Goal: Task Accomplishment & Management: Use online tool/utility

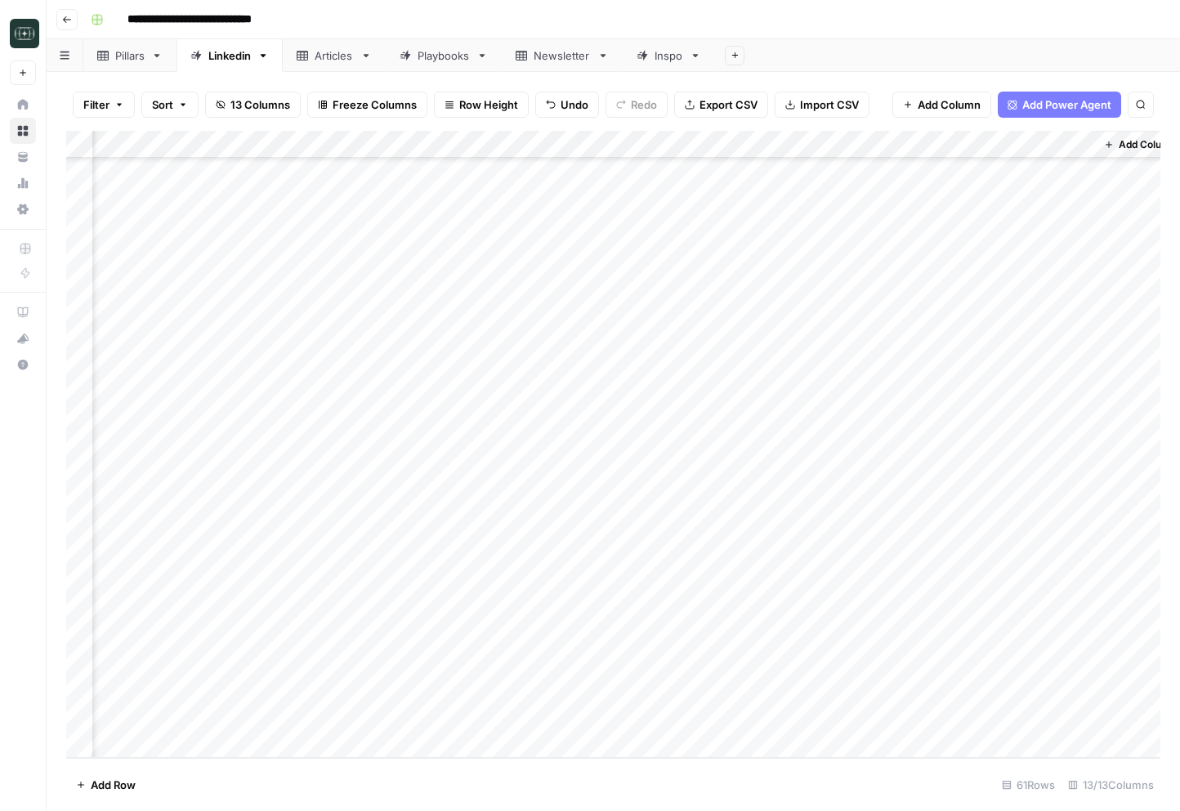
scroll to position [1122, 1164]
click at [910, 683] on div "Add Column" at bounding box center [613, 444] width 1094 height 627
click at [910, 648] on div "Add Column" at bounding box center [1116, 444] width 90 height 627
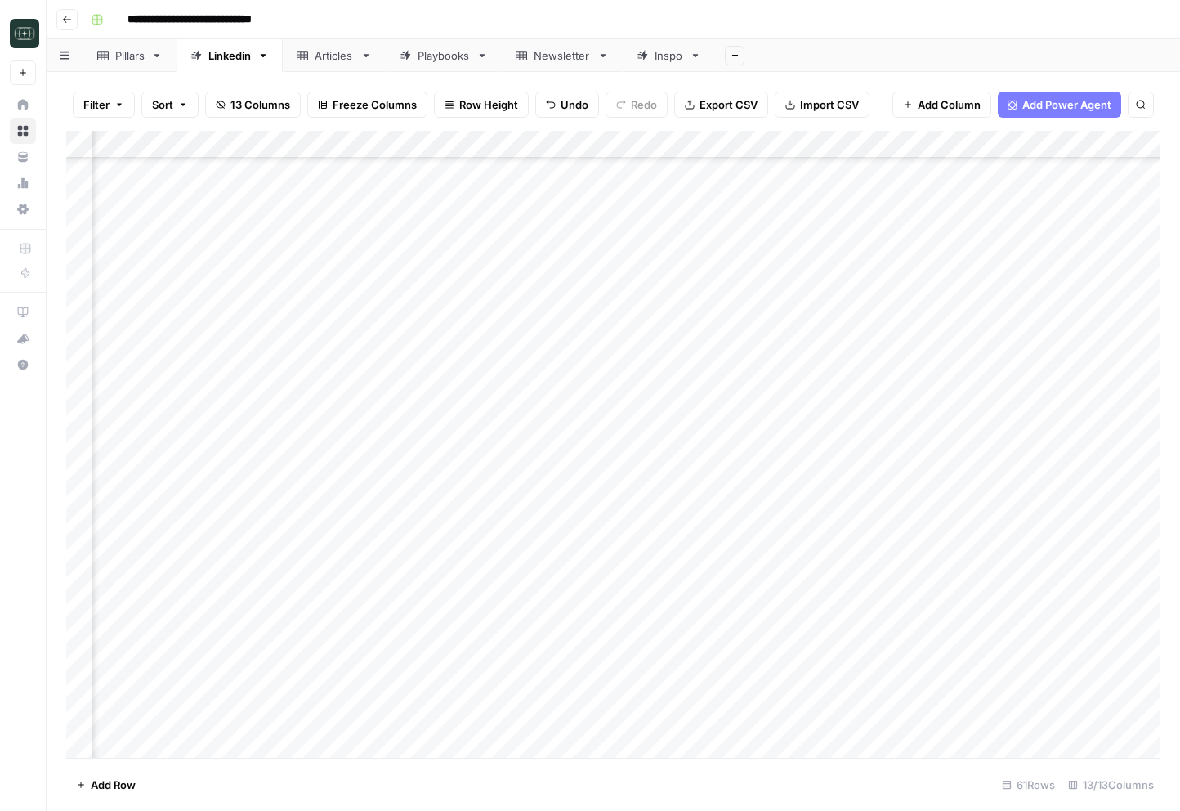
click at [843, 149] on div "Add Column" at bounding box center [613, 444] width 1094 height 627
click at [841, 180] on div "Add Column" at bounding box center [613, 444] width 1094 height 627
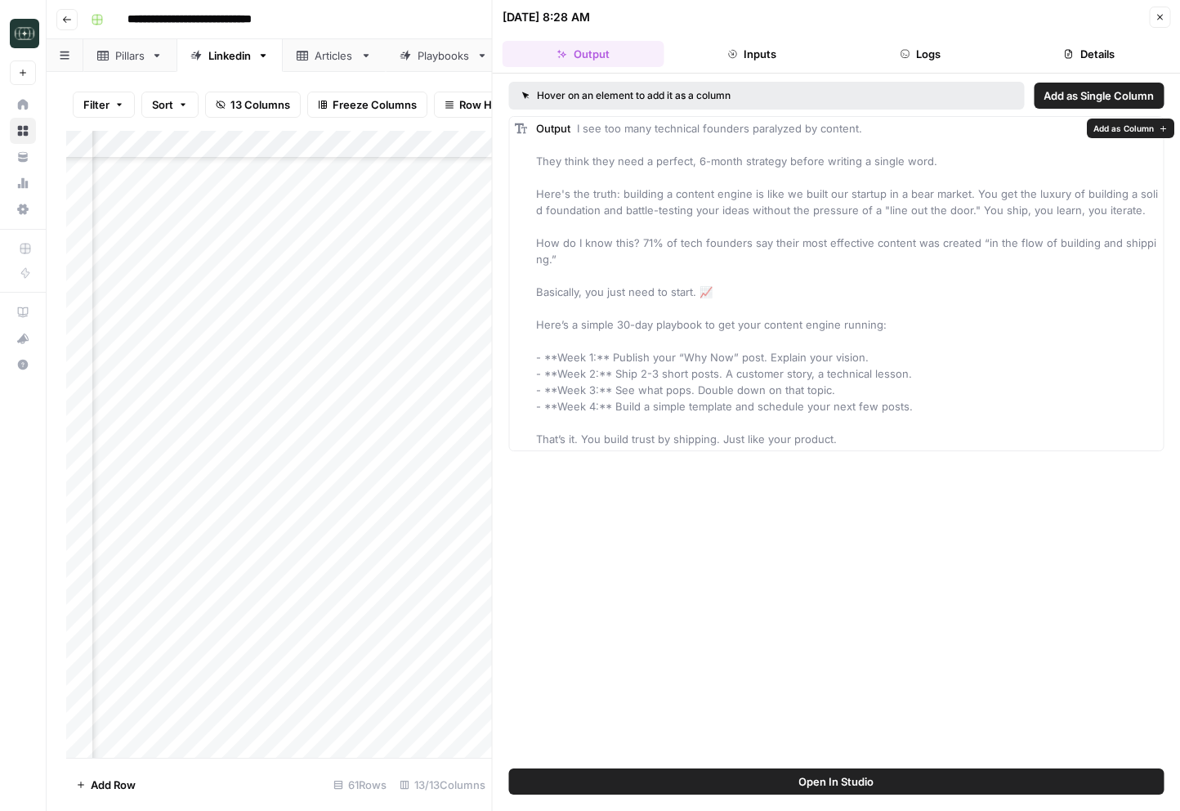
click at [910, 126] on button "Add as Column" at bounding box center [1130, 129] width 87 height 20
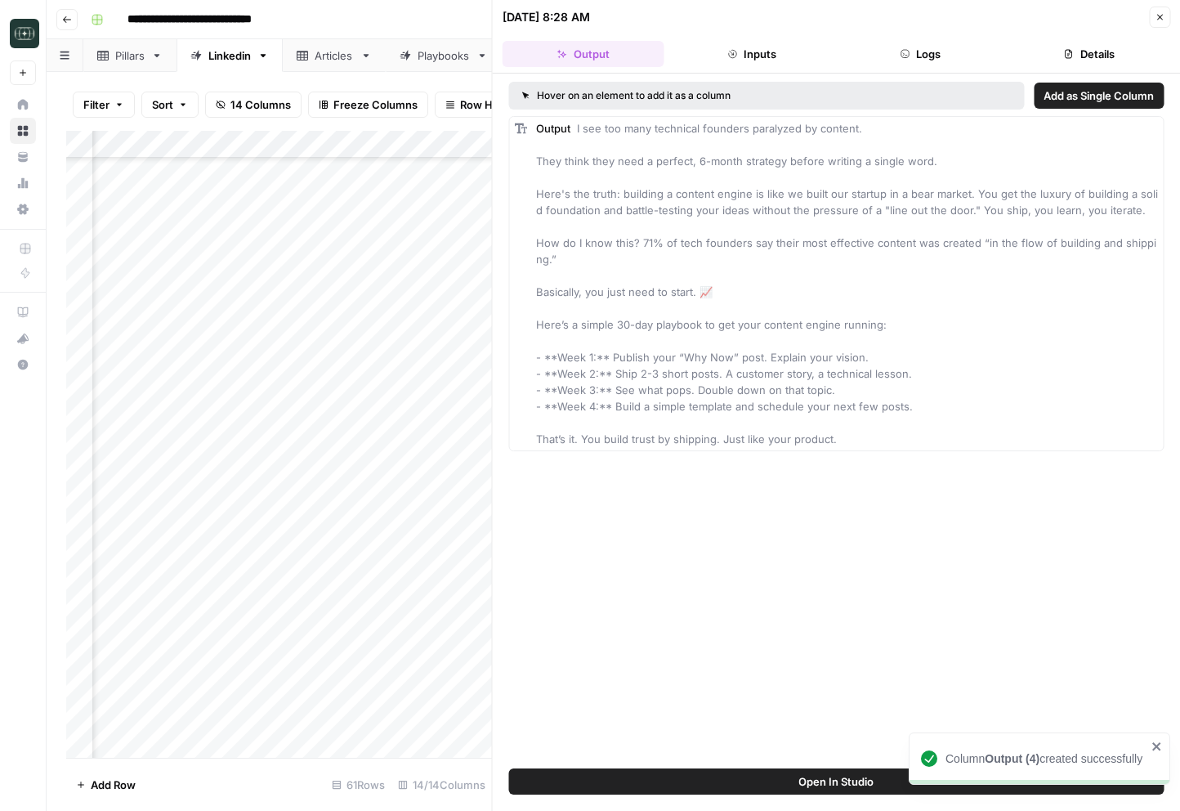
click at [910, 12] on icon "button" at bounding box center [1160, 17] width 10 height 10
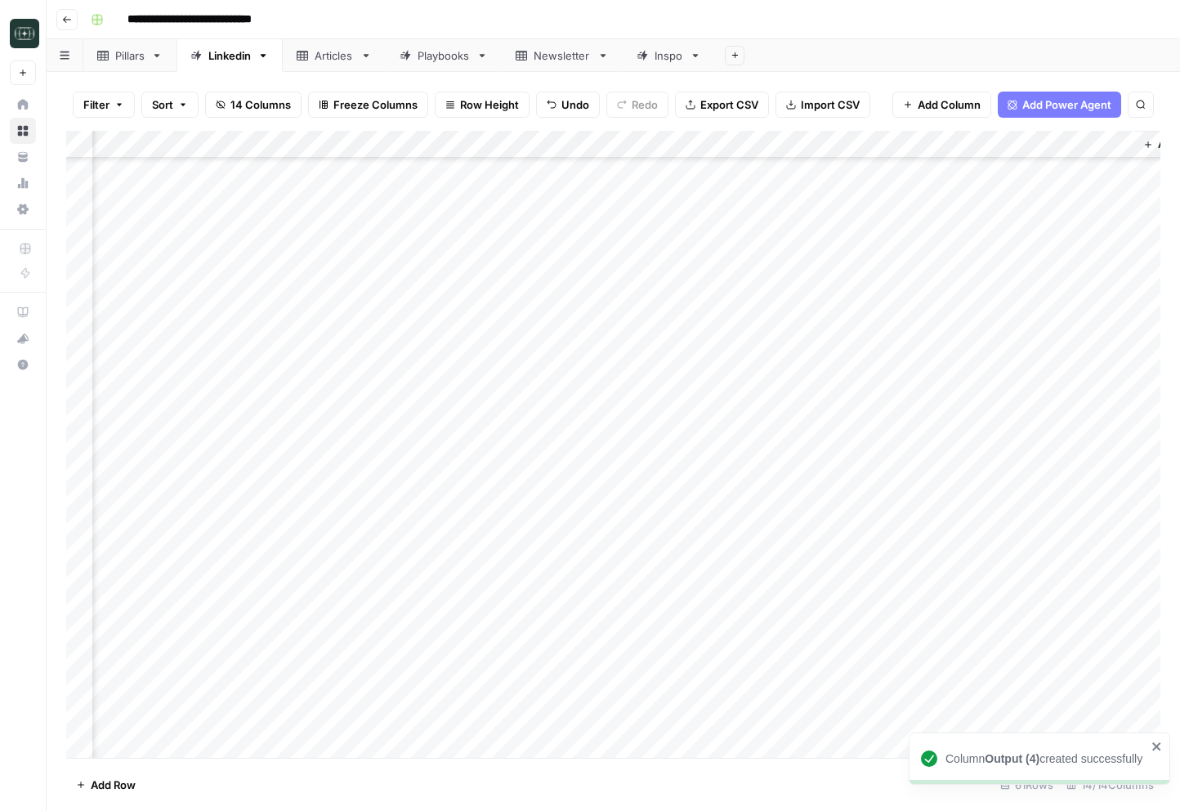
scroll to position [409, 1311]
click at [910, 141] on span "Add Column" at bounding box center [1122, 144] width 57 height 15
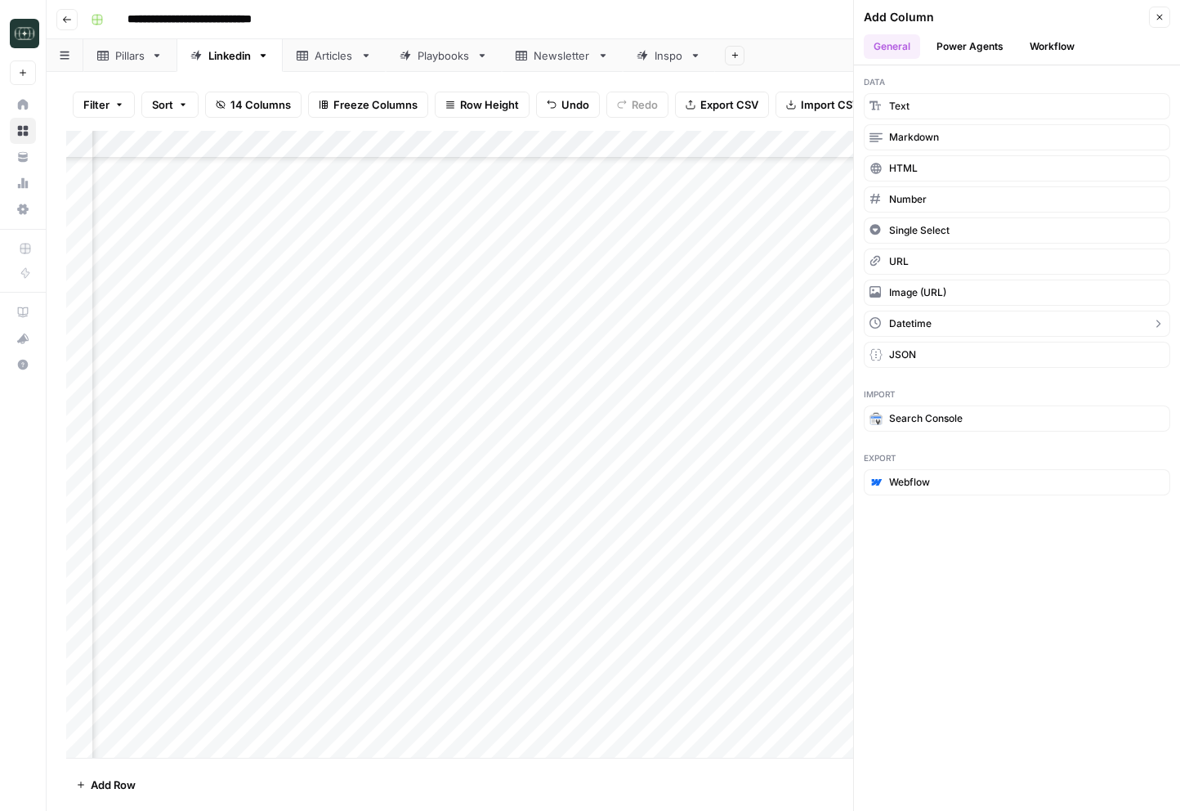
click at [910, 325] on icon "button" at bounding box center [1158, 323] width 13 height 13
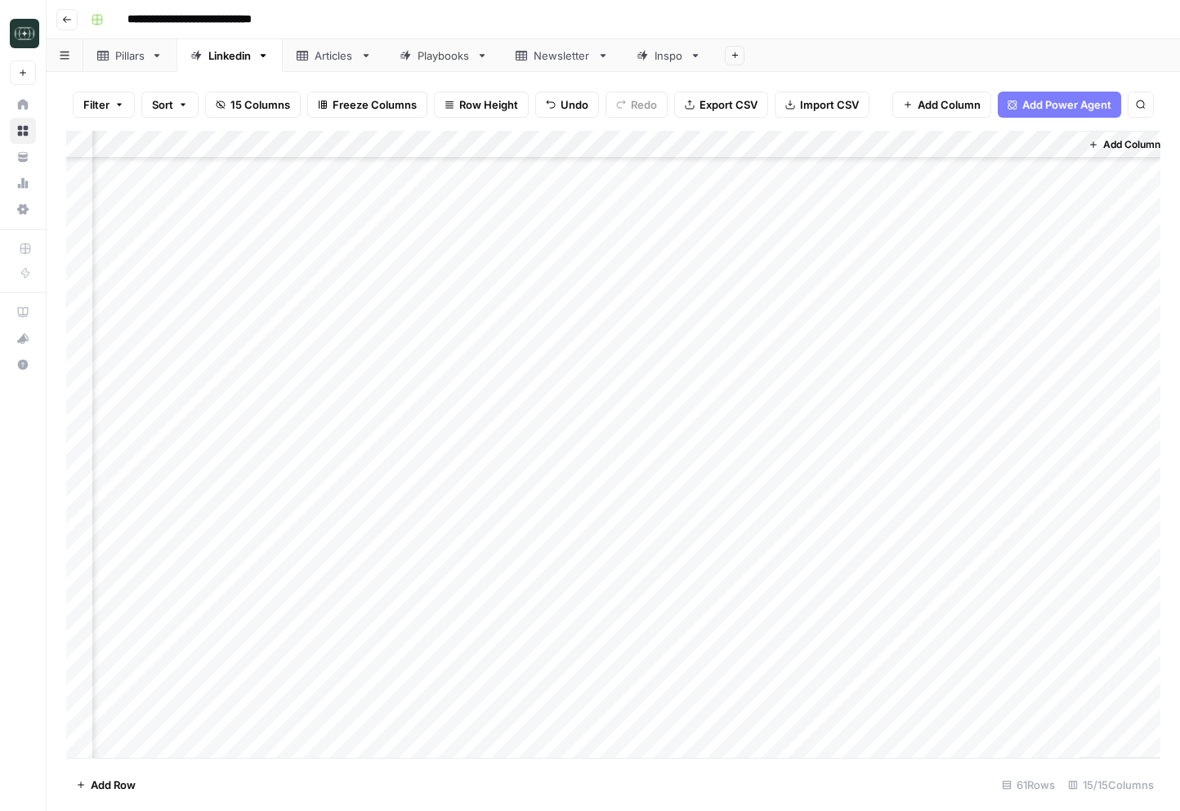
scroll to position [409, 1458]
click at [910, 147] on div "Add Column" at bounding box center [613, 444] width 1094 height 627
click at [910, 348] on span "Remove Column" at bounding box center [1025, 341] width 143 height 16
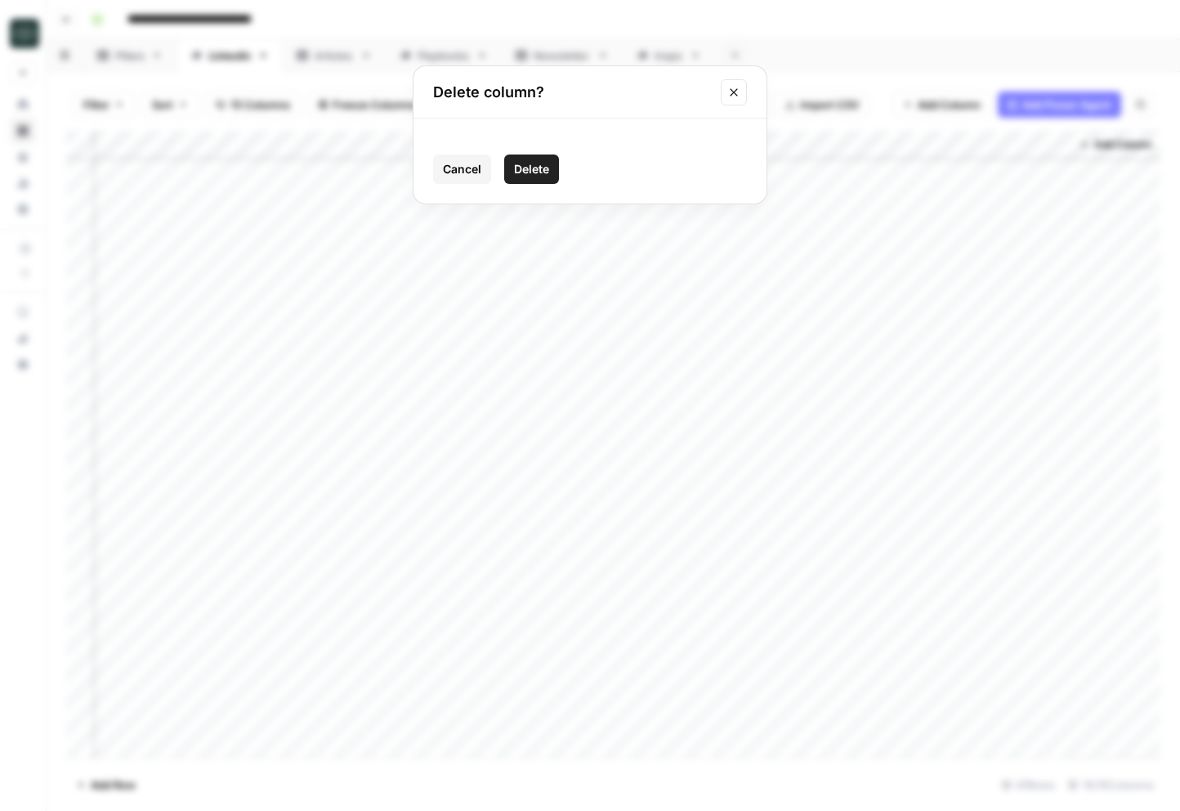
click at [556, 166] on button "Delete" at bounding box center [531, 168] width 55 height 29
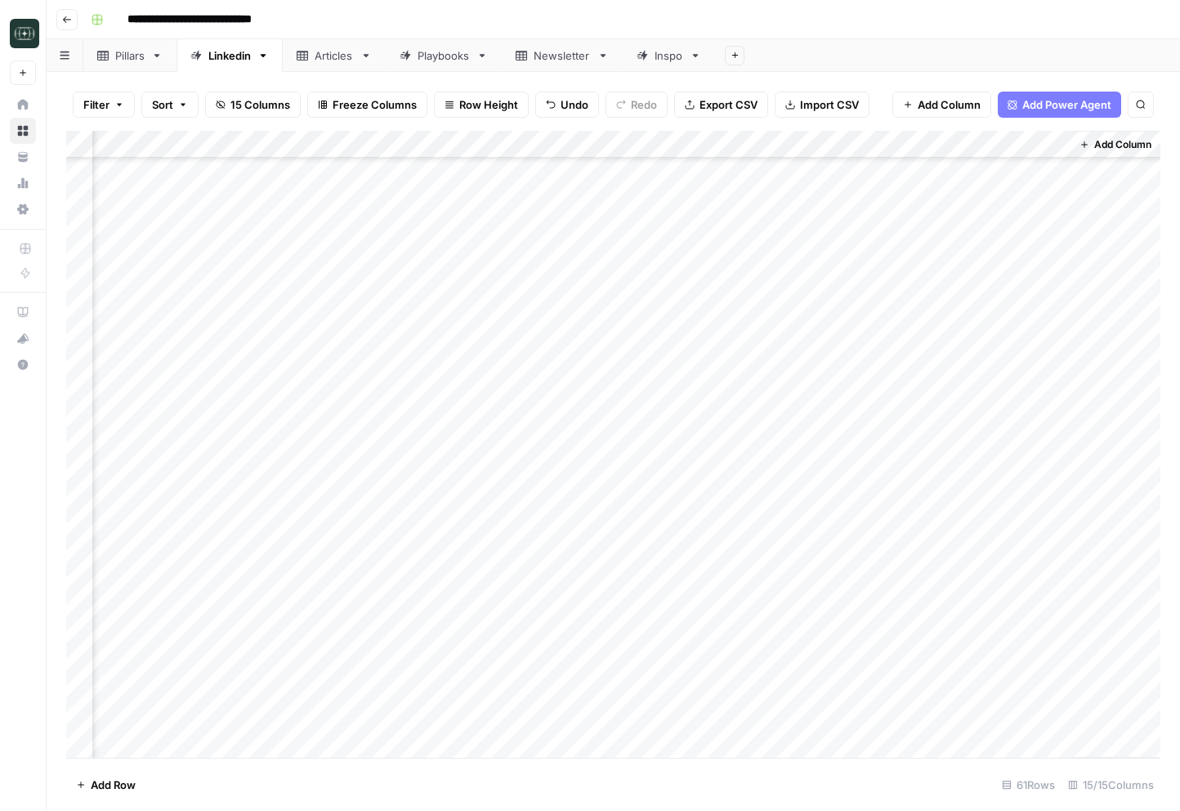
scroll to position [409, 1311]
click at [910, 168] on div "Add Column" at bounding box center [613, 444] width 1094 height 627
click at [910, 207] on input "date" at bounding box center [956, 206] width 131 height 28
type input "**********"
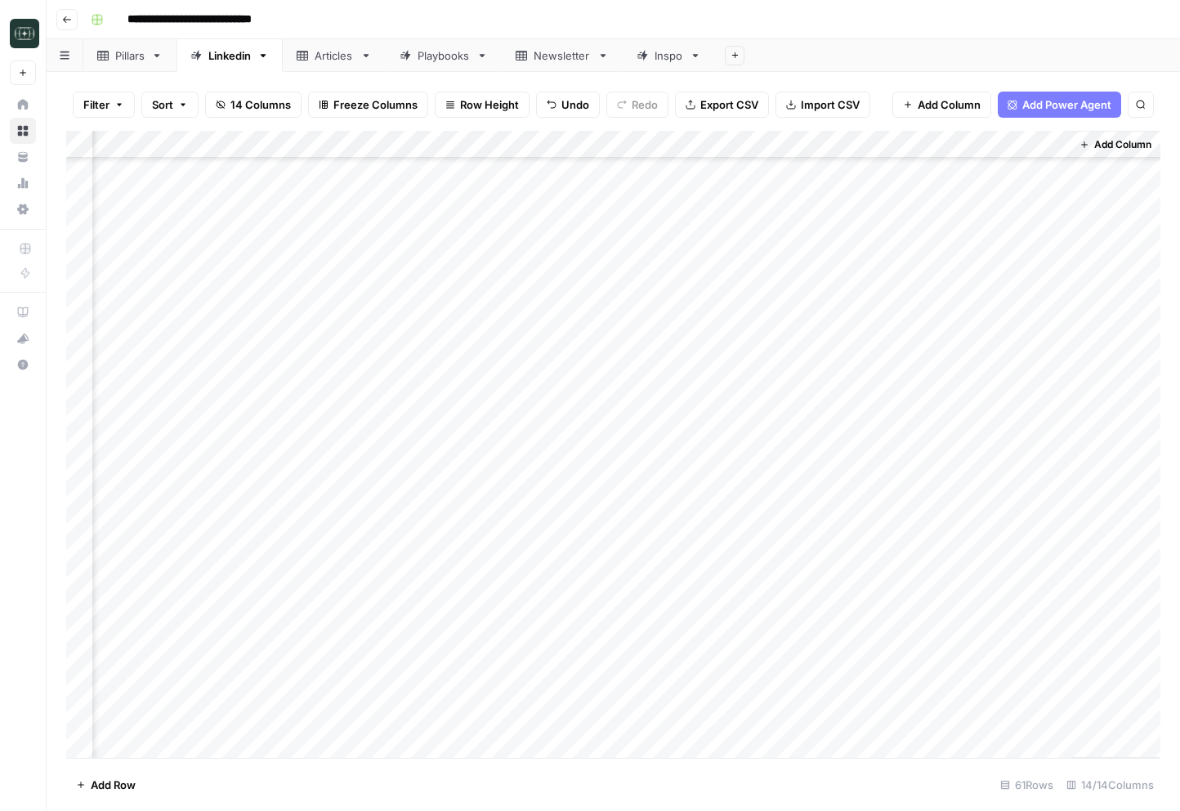
click at [910, 304] on div "Add Column" at bounding box center [1116, 444] width 90 height 627
click at [910, 145] on div "Add Column" at bounding box center [613, 444] width 1094 height 627
click at [910, 338] on span "Remove Column" at bounding box center [1025, 341] width 143 height 16
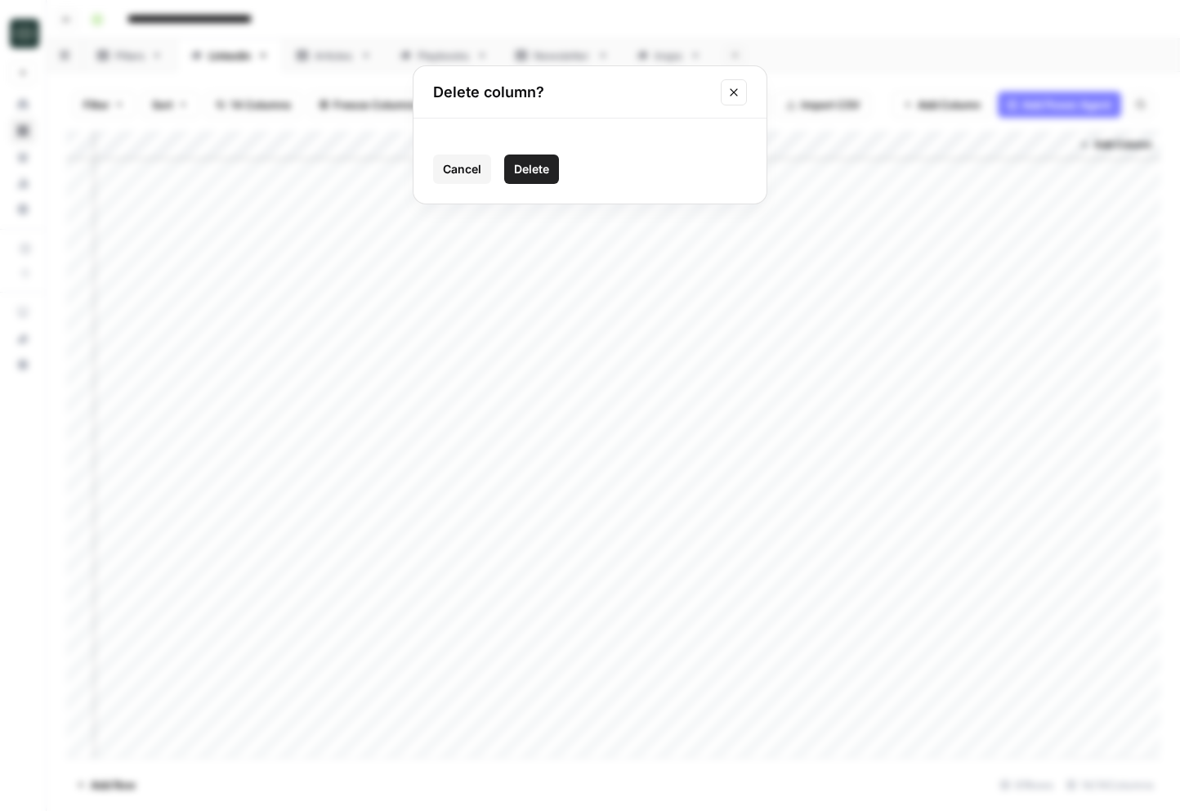
click button "Delete" at bounding box center [531, 168] width 55 height 29
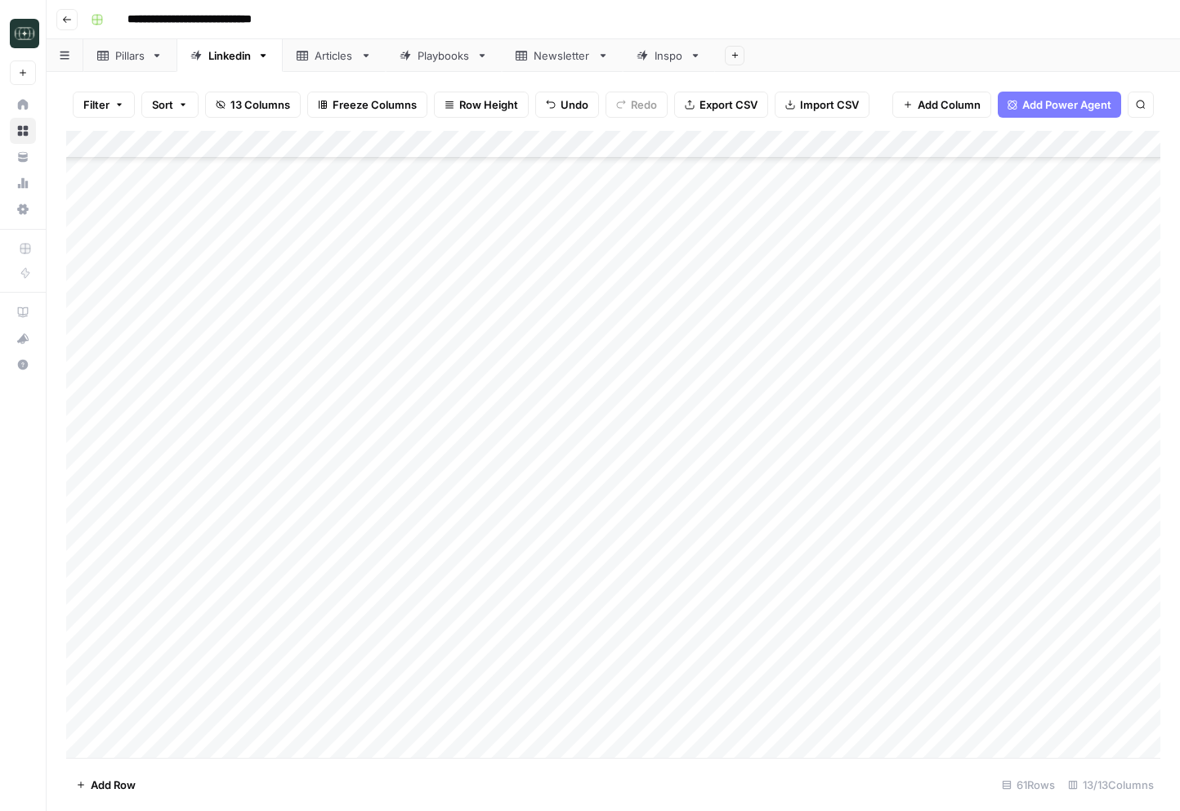
scroll to position [360, 0]
click at [910, 147] on div "Add Column" at bounding box center [613, 444] width 1094 height 627
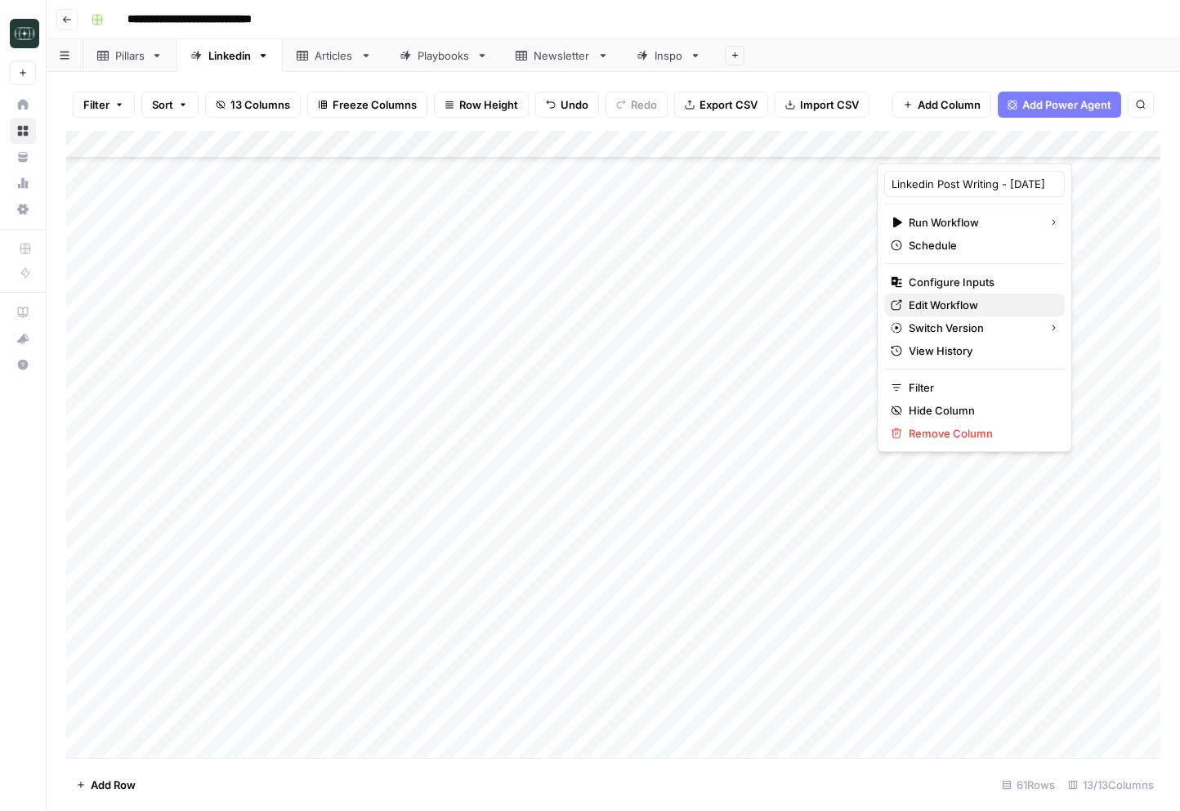
click at [910, 302] on span "Edit Workflow" at bounding box center [980, 305] width 143 height 16
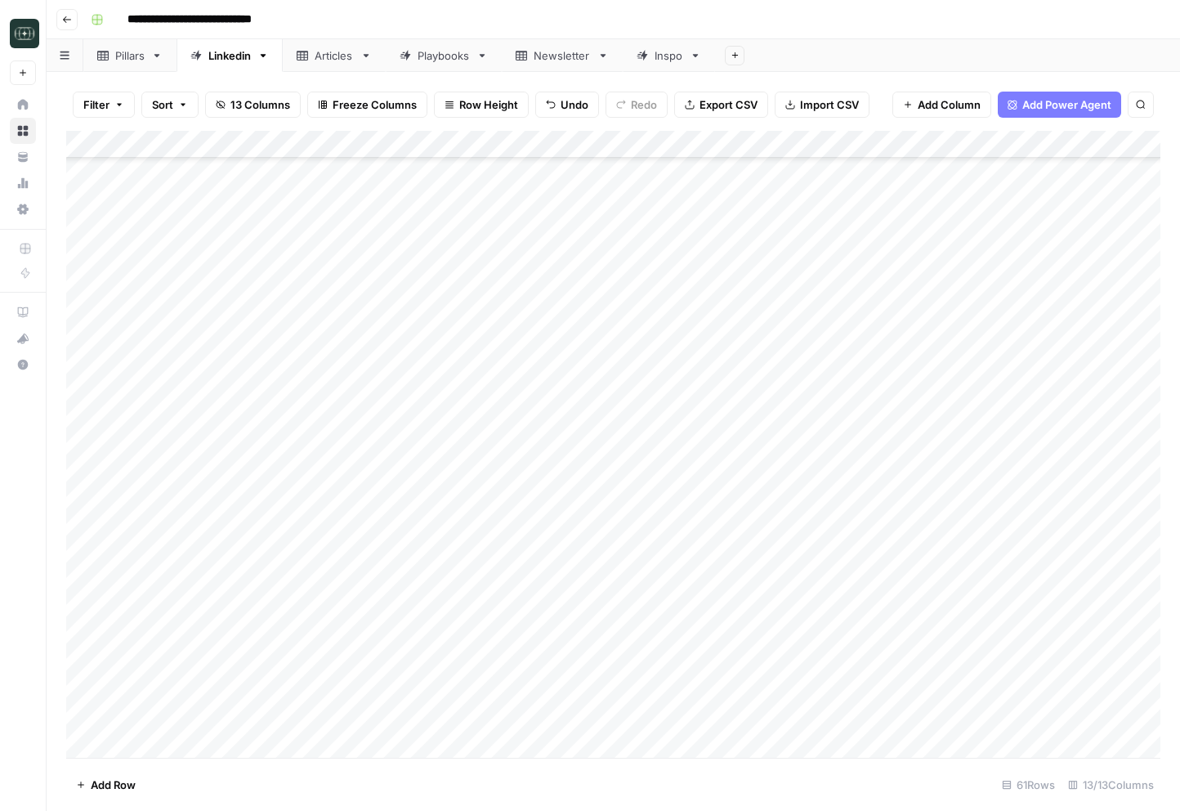
click at [68, 11] on button "Go back" at bounding box center [66, 19] width 21 height 21
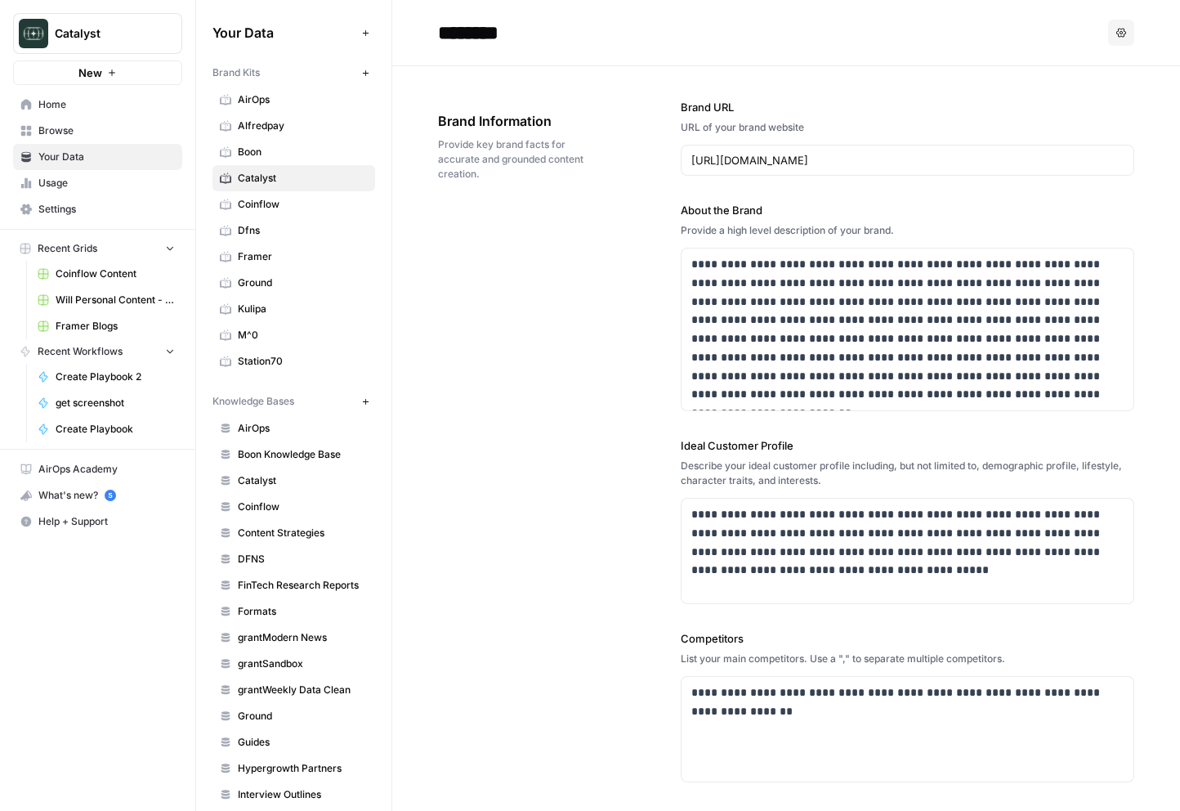
click at [52, 155] on span "Your Data" at bounding box center [106, 157] width 136 height 15
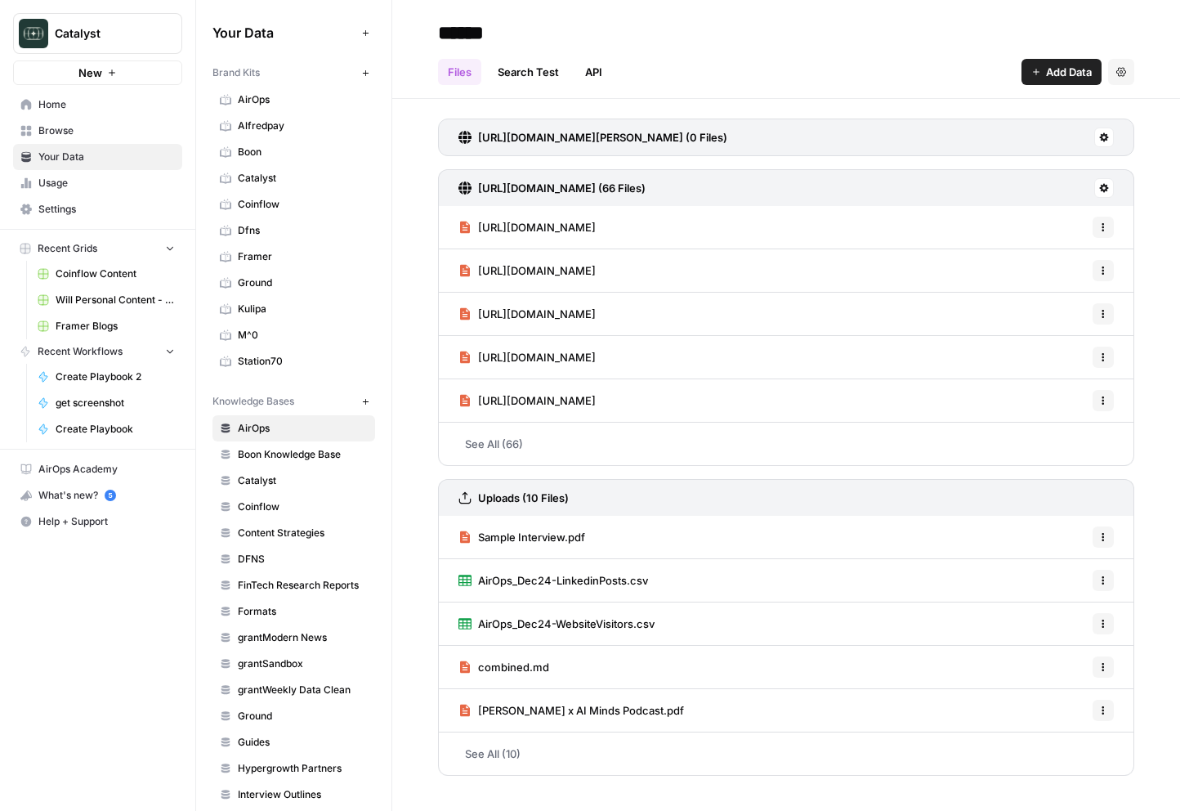
click at [284, 718] on span "Ground" at bounding box center [303, 716] width 130 height 15
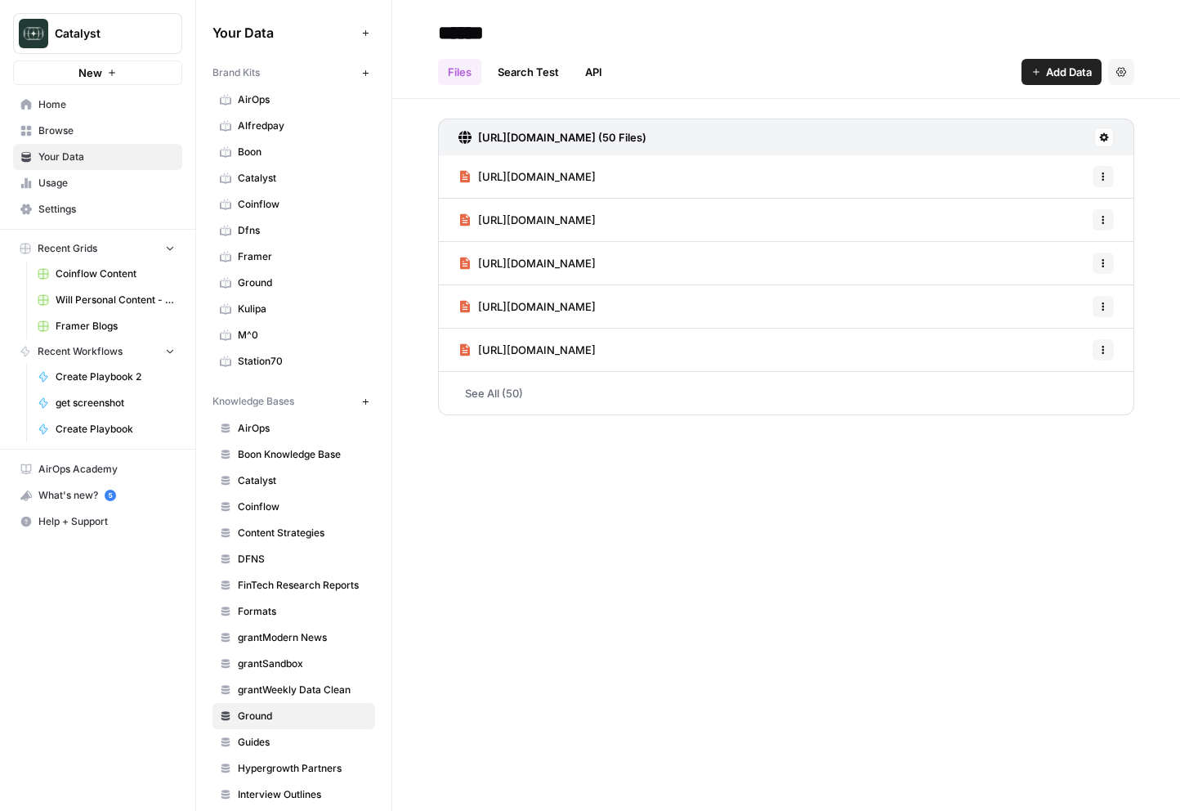
click at [509, 397] on link "See All (50)" at bounding box center [786, 393] width 696 height 42
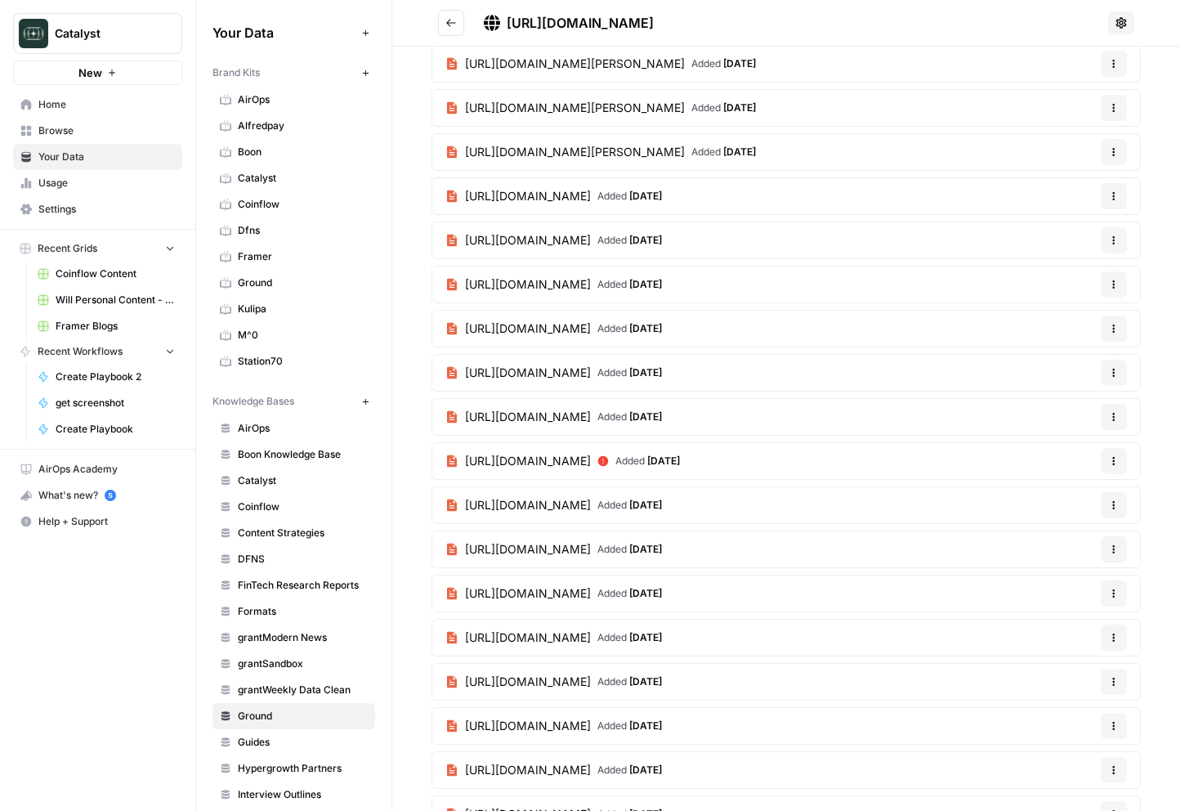
scroll to position [1527, 0]
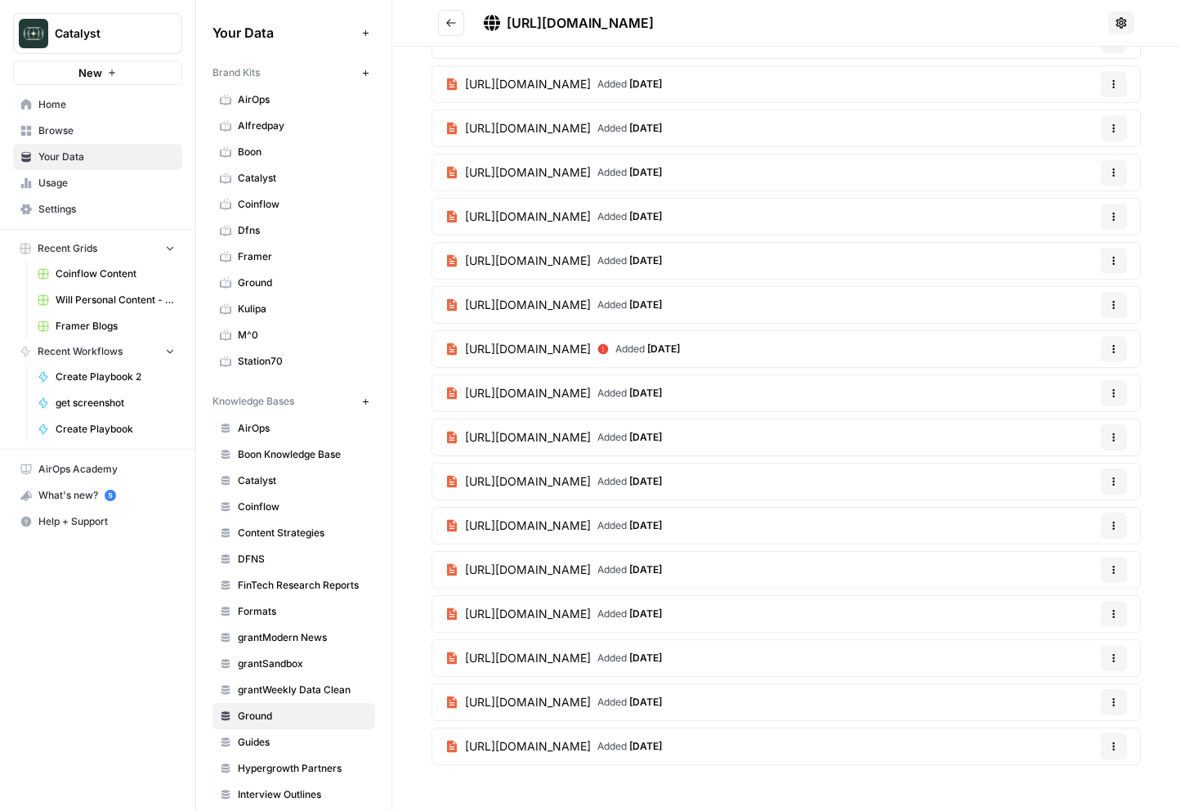
click at [450, 29] on button "Go back" at bounding box center [451, 23] width 26 height 26
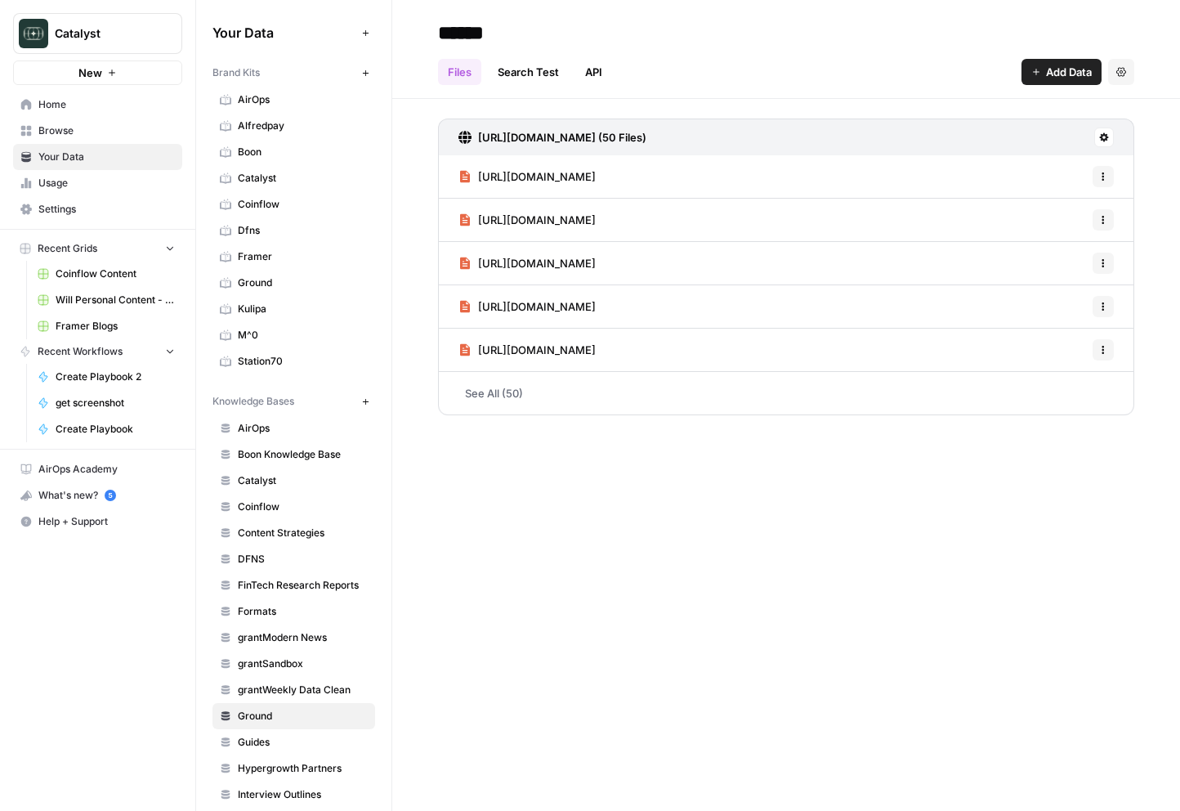
click at [910, 74] on button "Add Data" at bounding box center [1062, 72] width 80 height 26
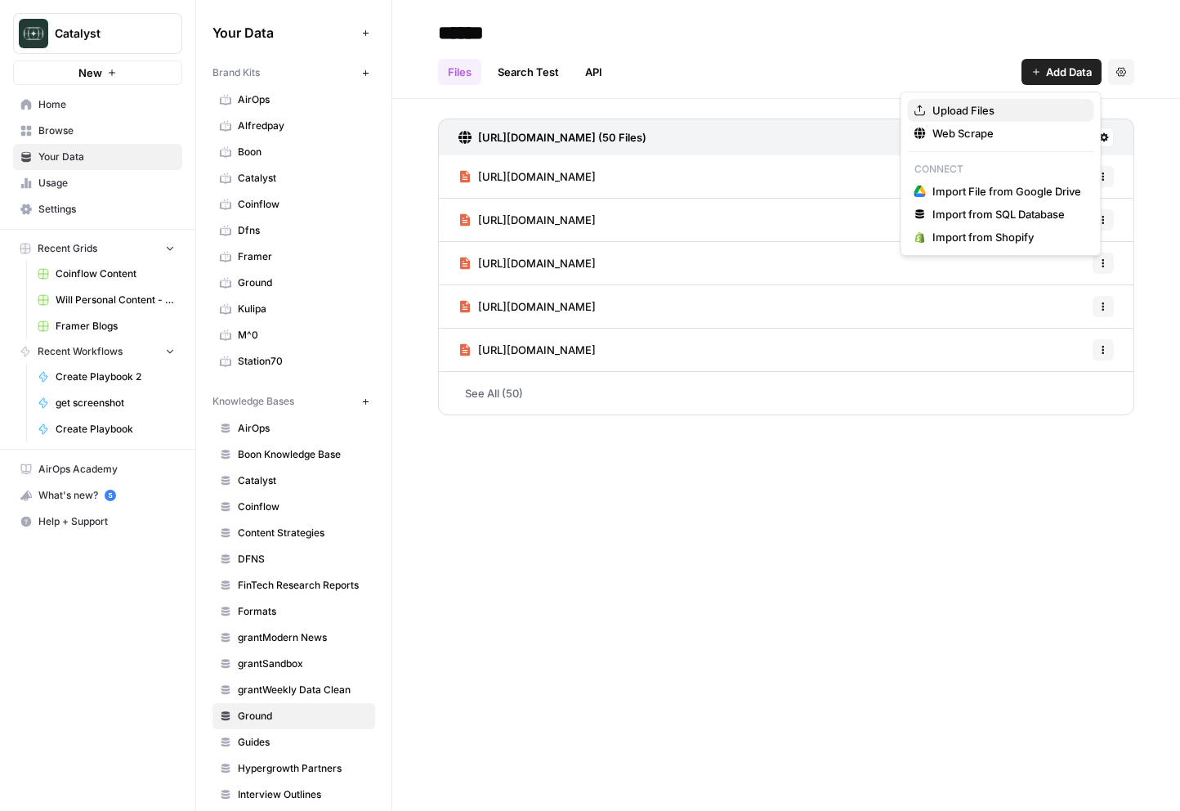
click at [910, 118] on span "Upload Files" at bounding box center [1006, 110] width 149 height 16
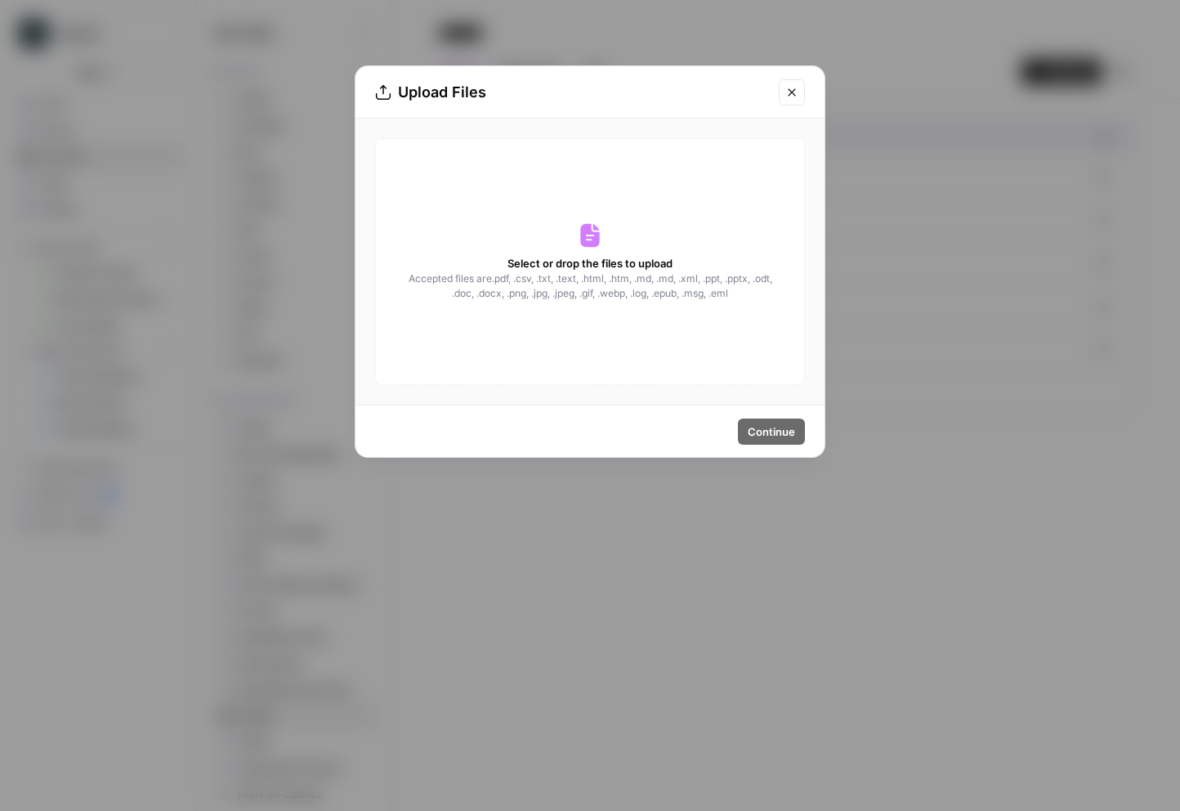
click at [588, 347] on div "Select or drop the files to upload Accepted files are .pdf, .csv, .txt, .text, …" at bounding box center [590, 261] width 430 height 247
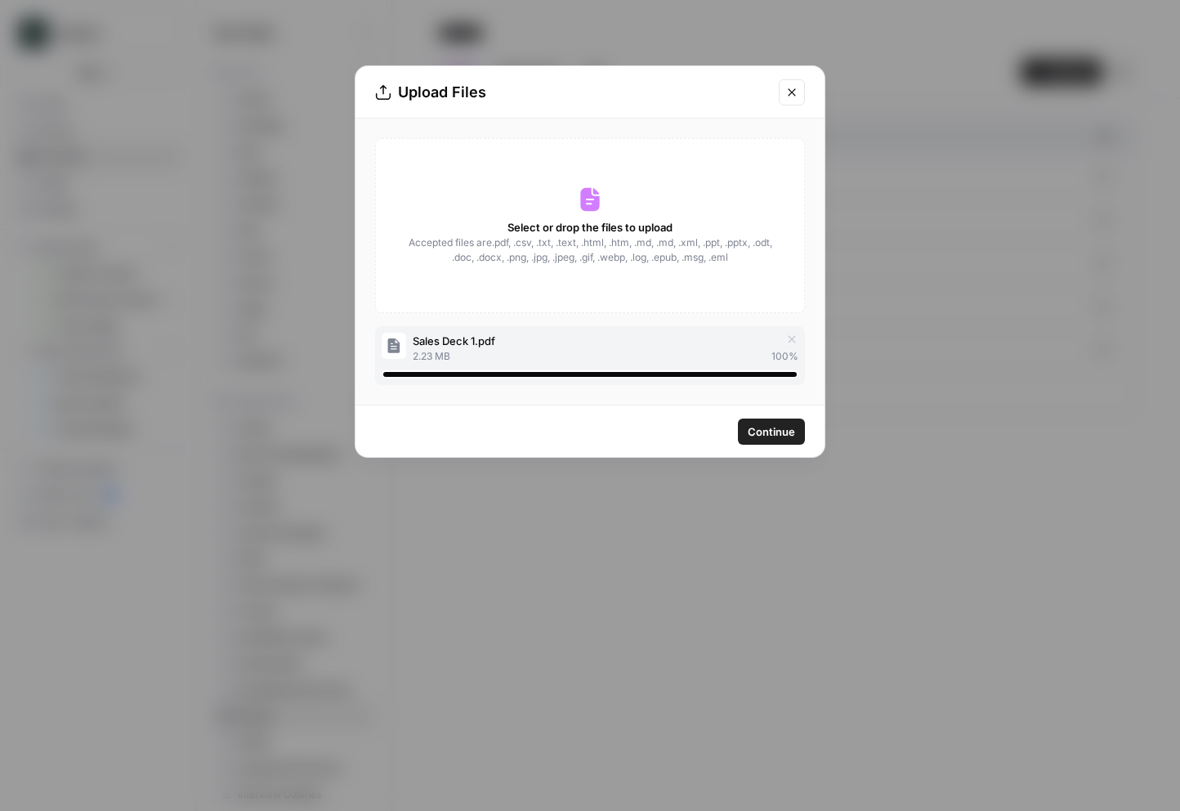
click at [780, 430] on span "Continue" at bounding box center [771, 431] width 47 height 16
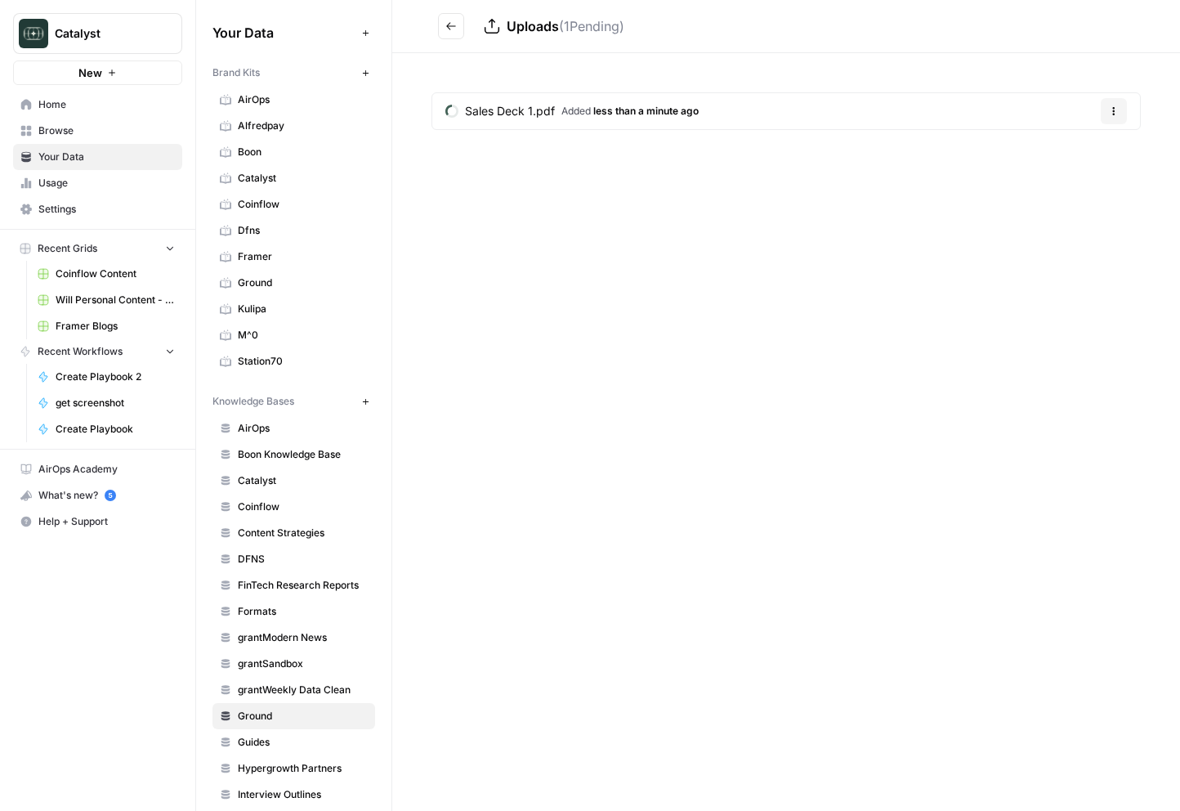
click at [511, 110] on span "Sales Deck 1.pdf" at bounding box center [510, 111] width 90 height 16
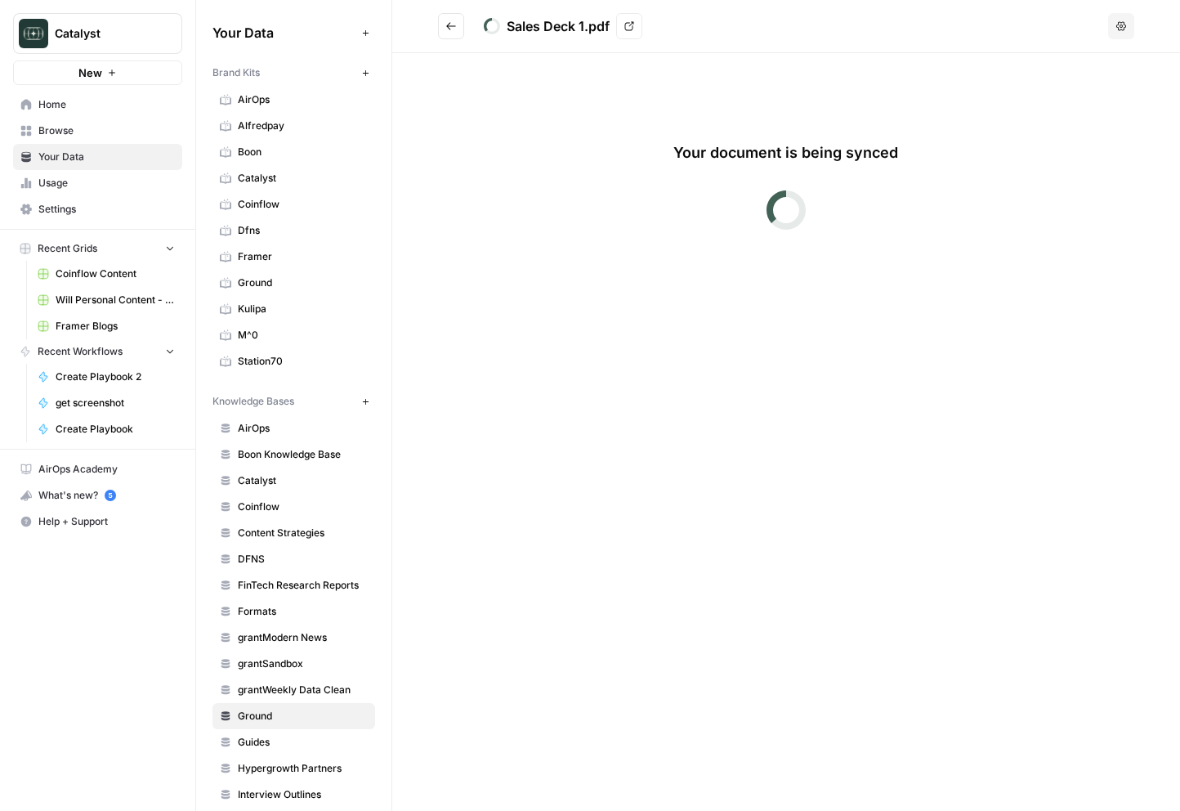
click at [454, 25] on icon "Go back" at bounding box center [450, 25] width 11 height 11
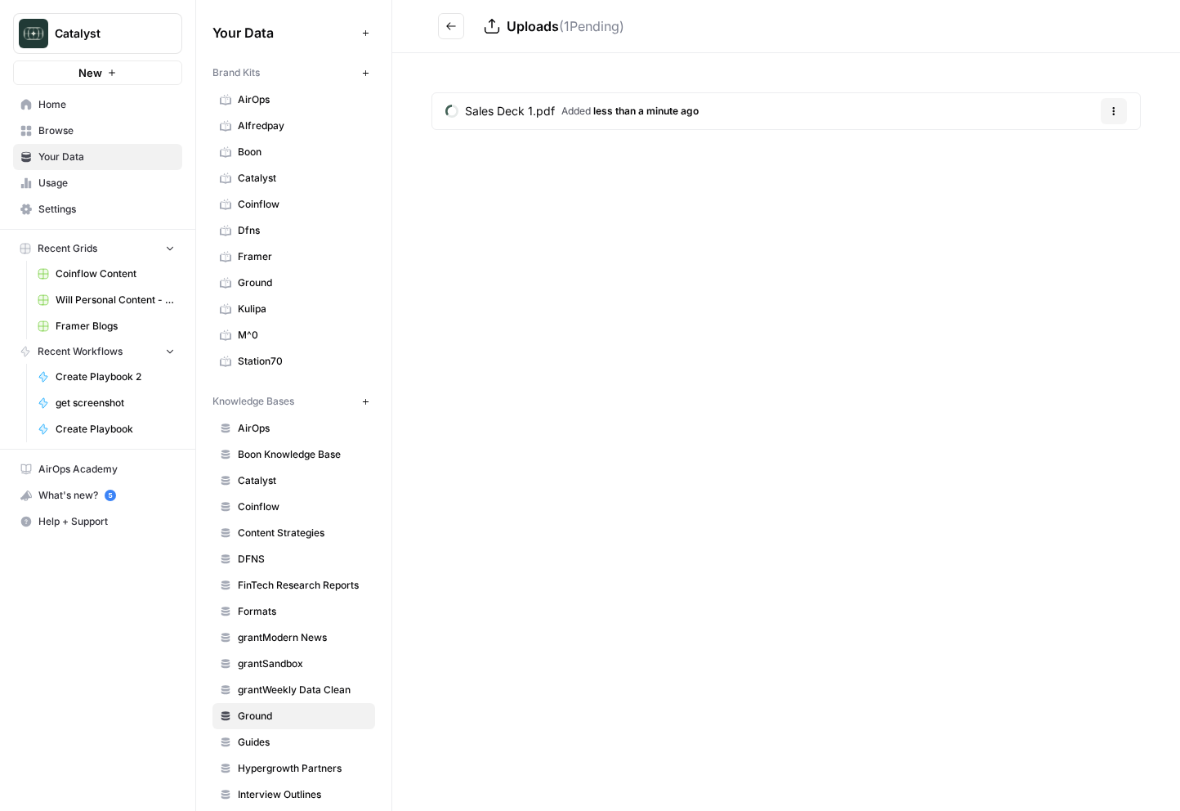
click at [442, 31] on button "Go back" at bounding box center [451, 26] width 26 height 26
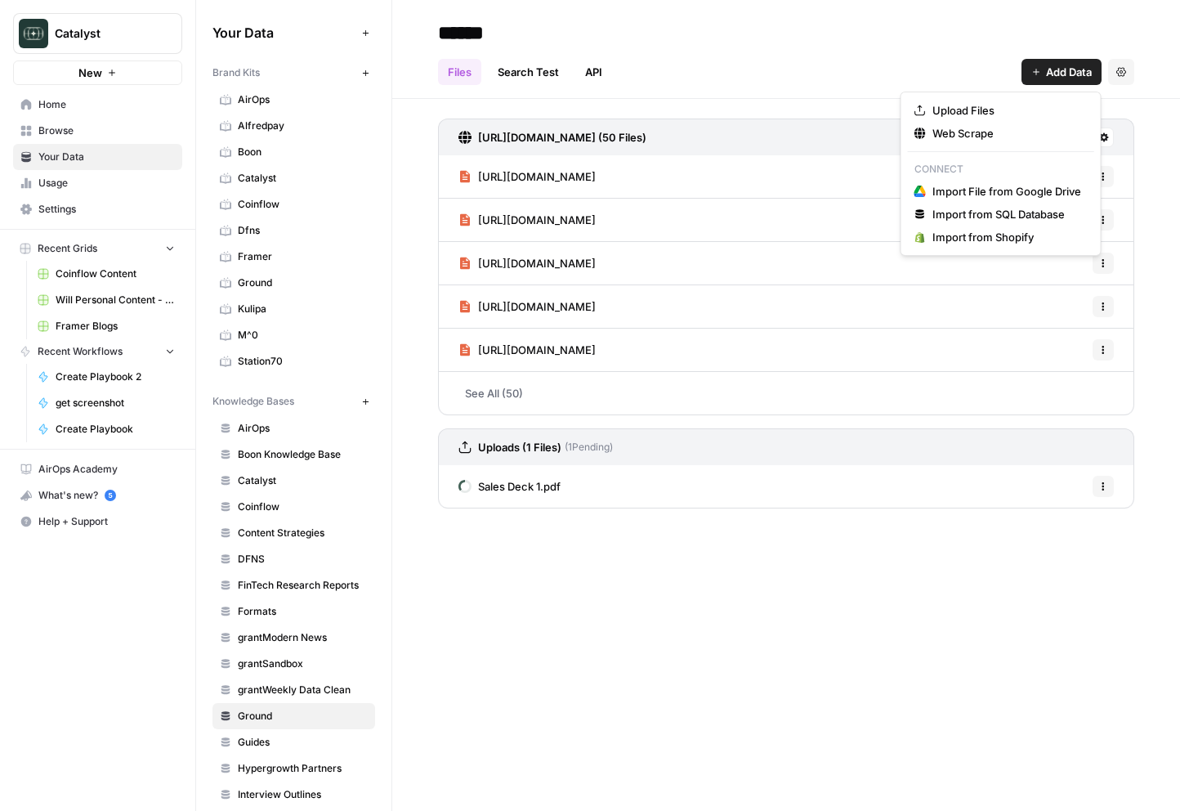
click at [910, 73] on span "Add Data" at bounding box center [1069, 72] width 46 height 16
click at [910, 105] on span "Upload Files" at bounding box center [1006, 110] width 149 height 16
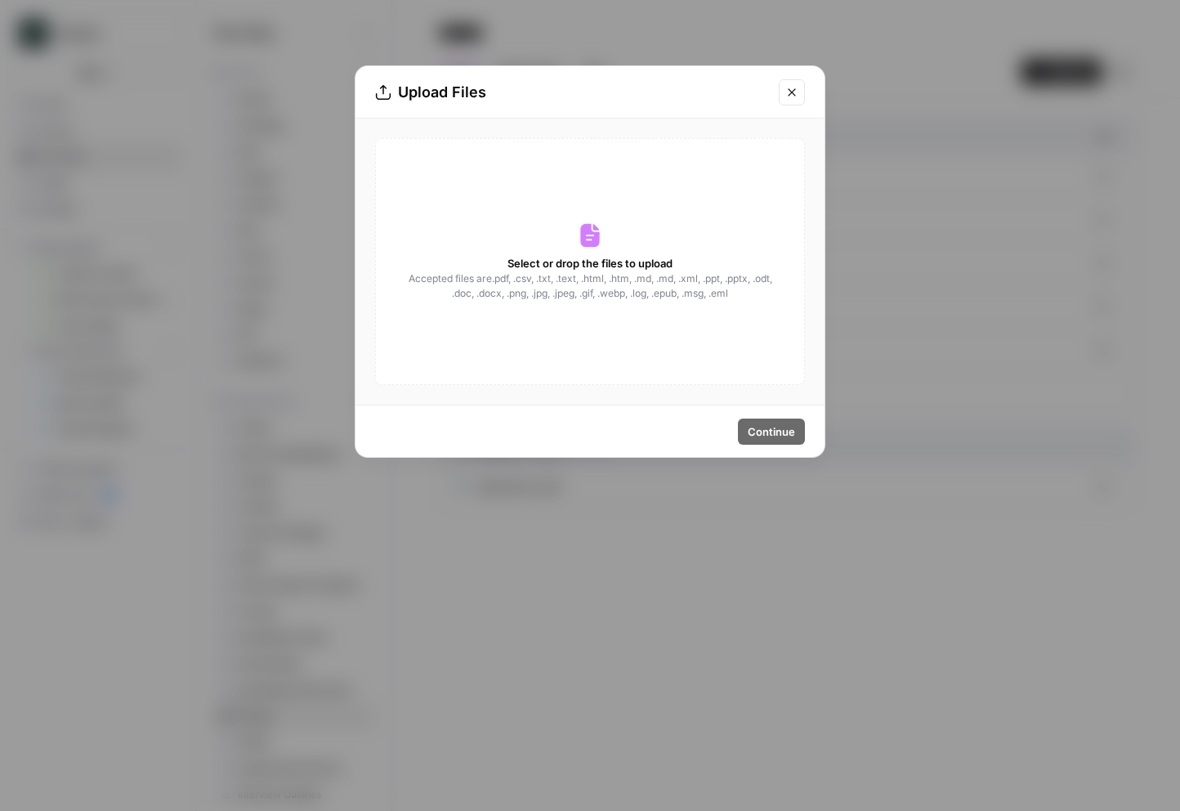
click at [631, 217] on div "Select or drop the files to upload Accepted files are .pdf, .csv, .txt, .text, …" at bounding box center [590, 261] width 430 height 247
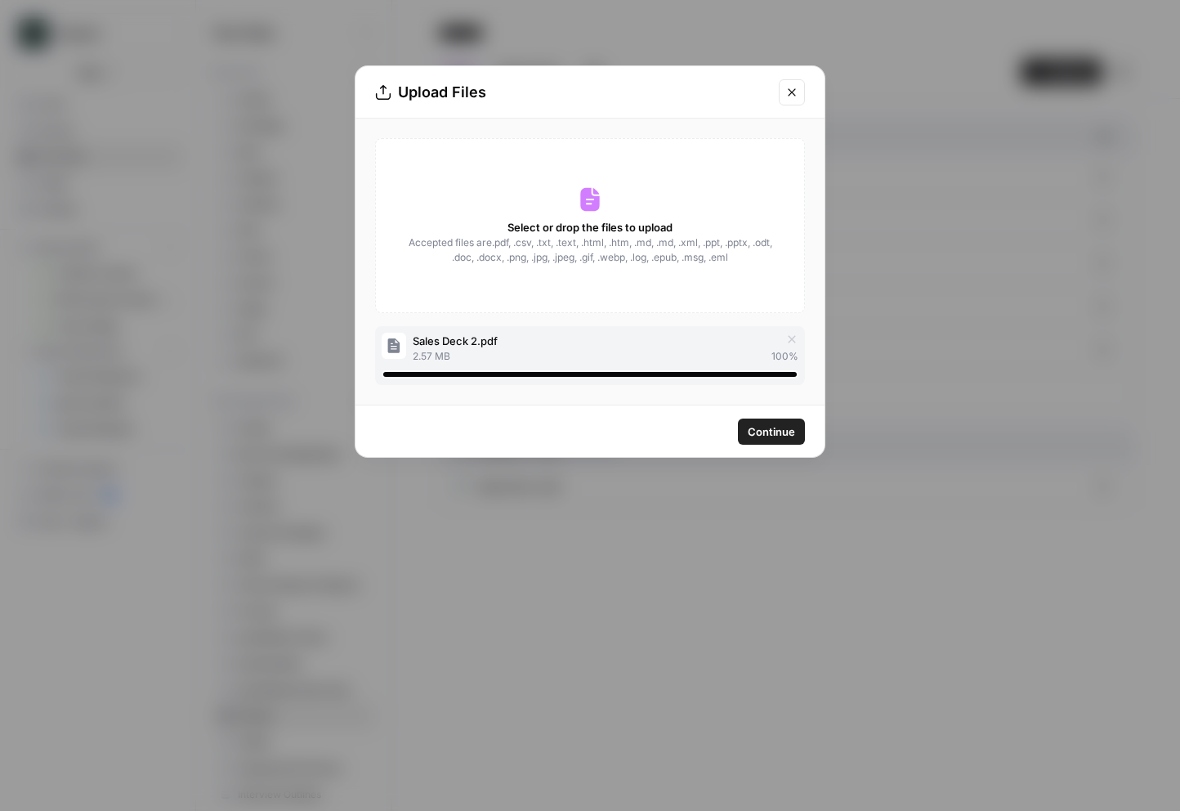
click at [792, 438] on span "Continue" at bounding box center [771, 431] width 47 height 16
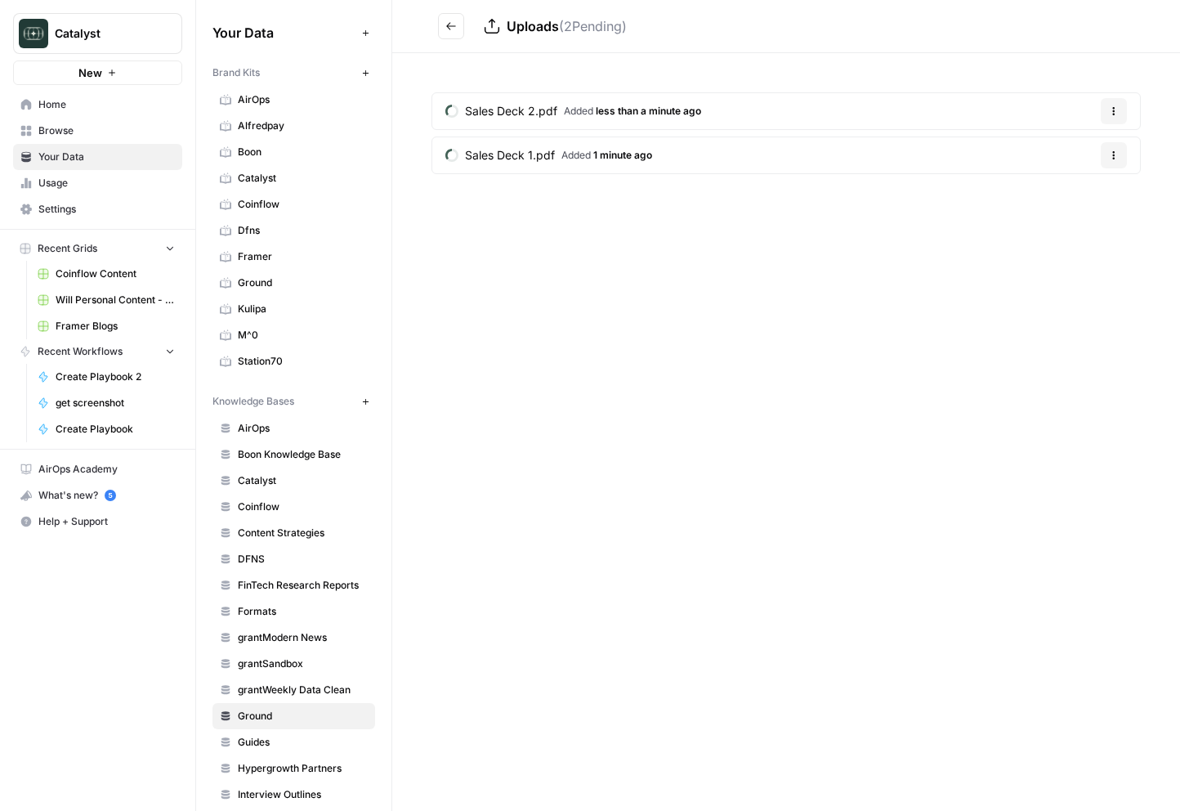
click at [312, 284] on span "Ground" at bounding box center [303, 282] width 130 height 15
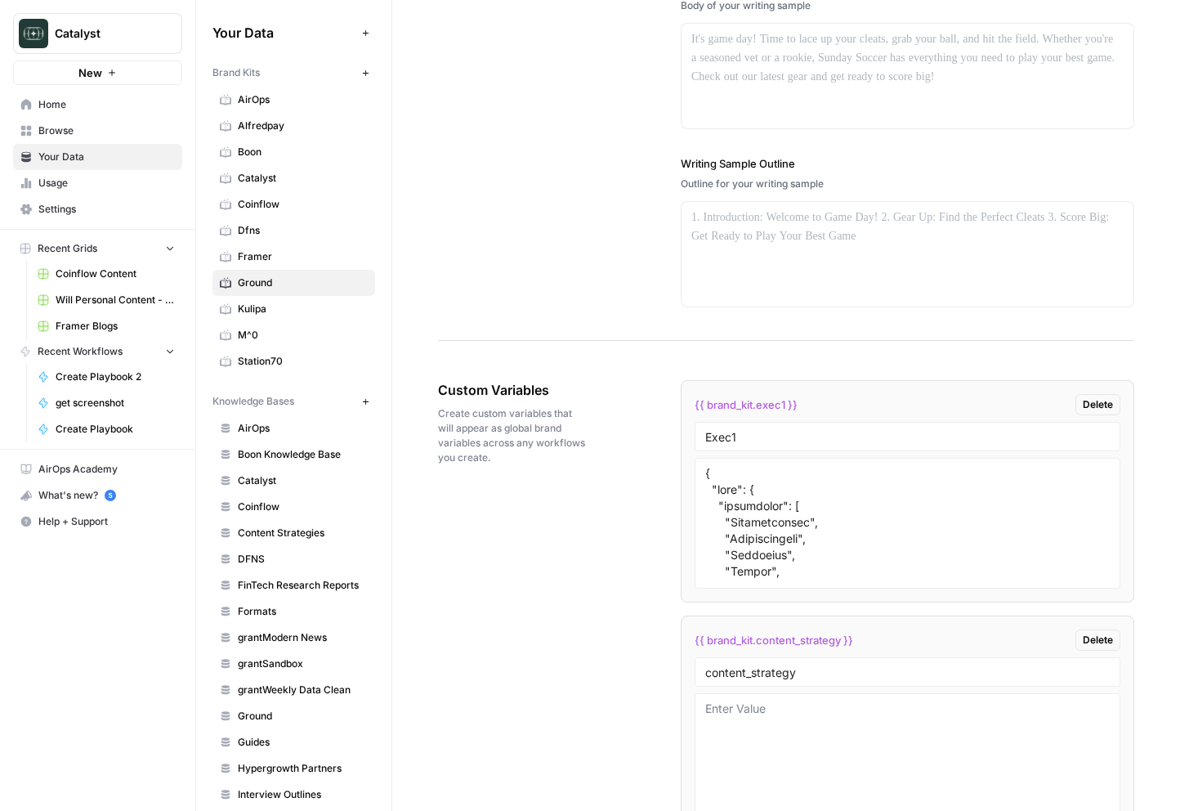
scroll to position [2303, 0]
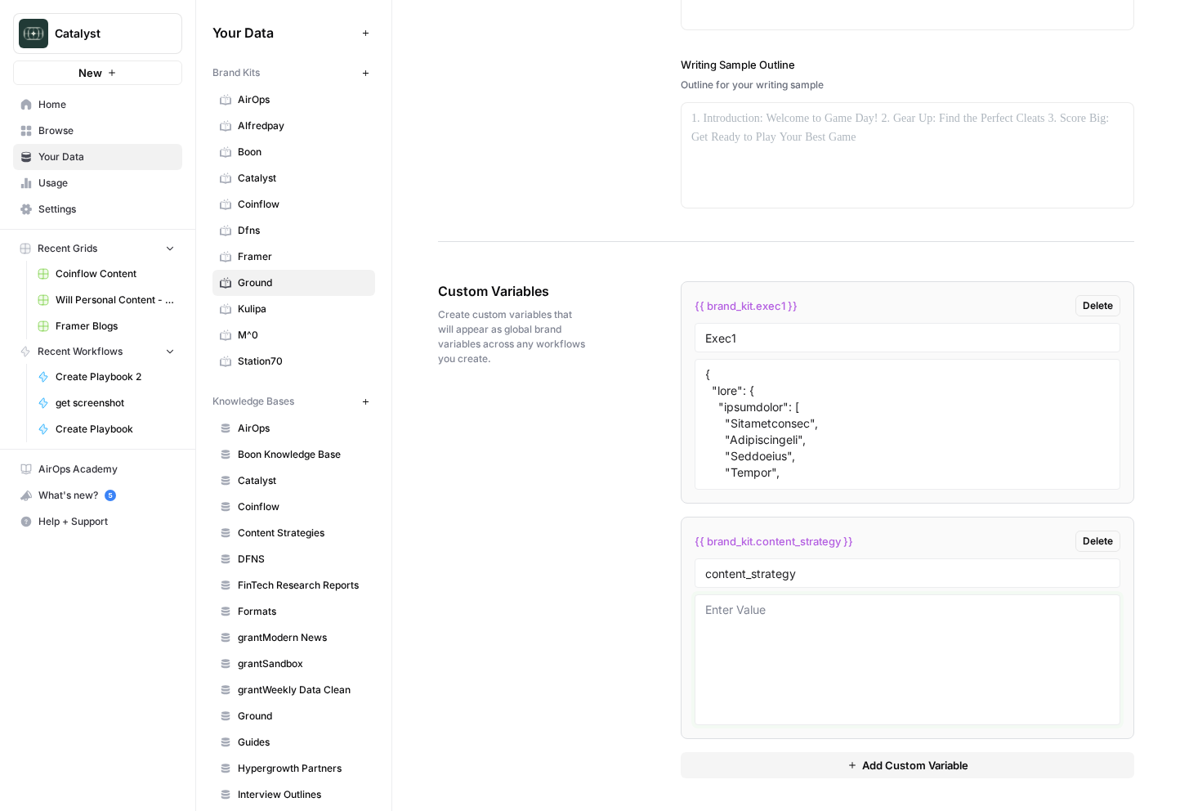
click at [735, 655] on textarea at bounding box center [907, 659] width 405 height 116
paste textarea "{ "pillars": [ { "order": 1, "name": "Hero Journey Stories", "priority": "HIGH"…"
type textarea "{ "pillars": [ { "order": 1, "name": "Hero Journey Stories", "priority": "HIGH"…"
click at [610, 662] on div "Custom Variables Create custom variables that will appear as global brand varia…" at bounding box center [786, 529] width 696 height 562
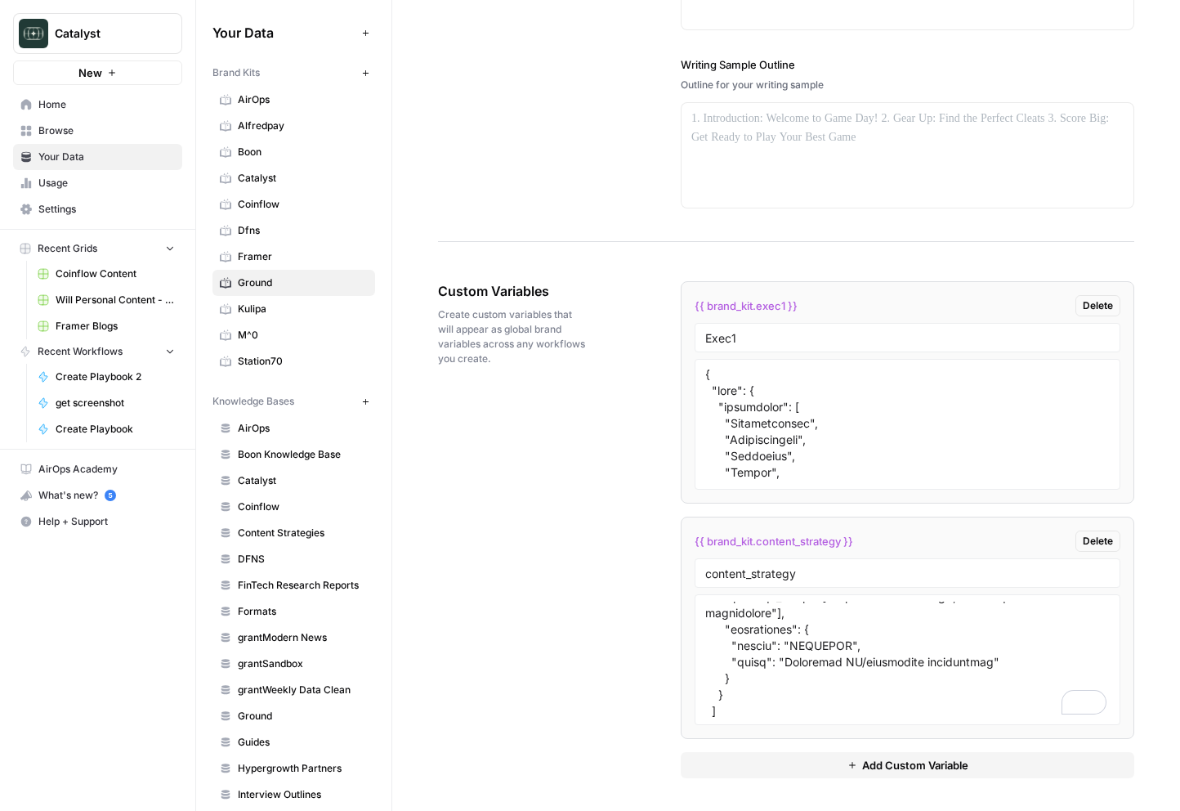
click at [753, 783] on div "{{ brand_kit.exec1 }} Delete Exec1 {{ brand_kit.content_strategy }} Delete cont…" at bounding box center [908, 529] width 454 height 562
click at [753, 771] on button "Add Custom Variable" at bounding box center [908, 765] width 454 height 26
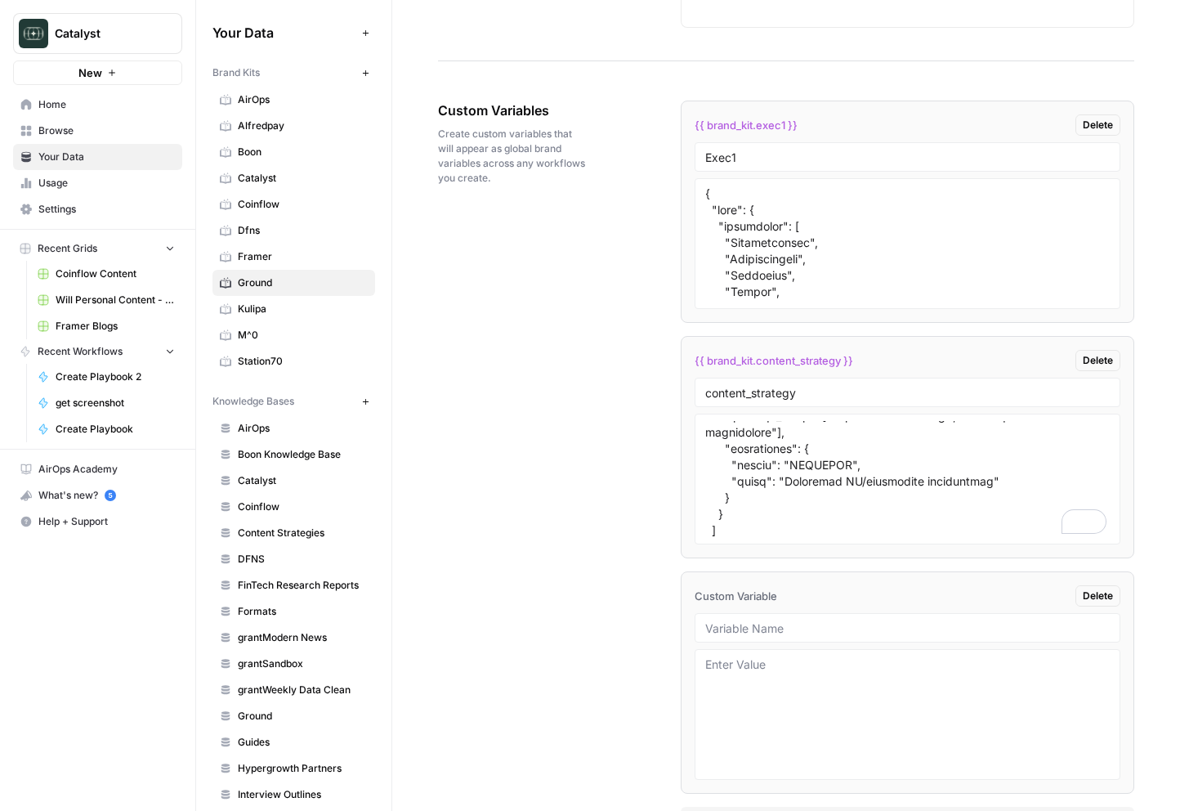
scroll to position [2538, 0]
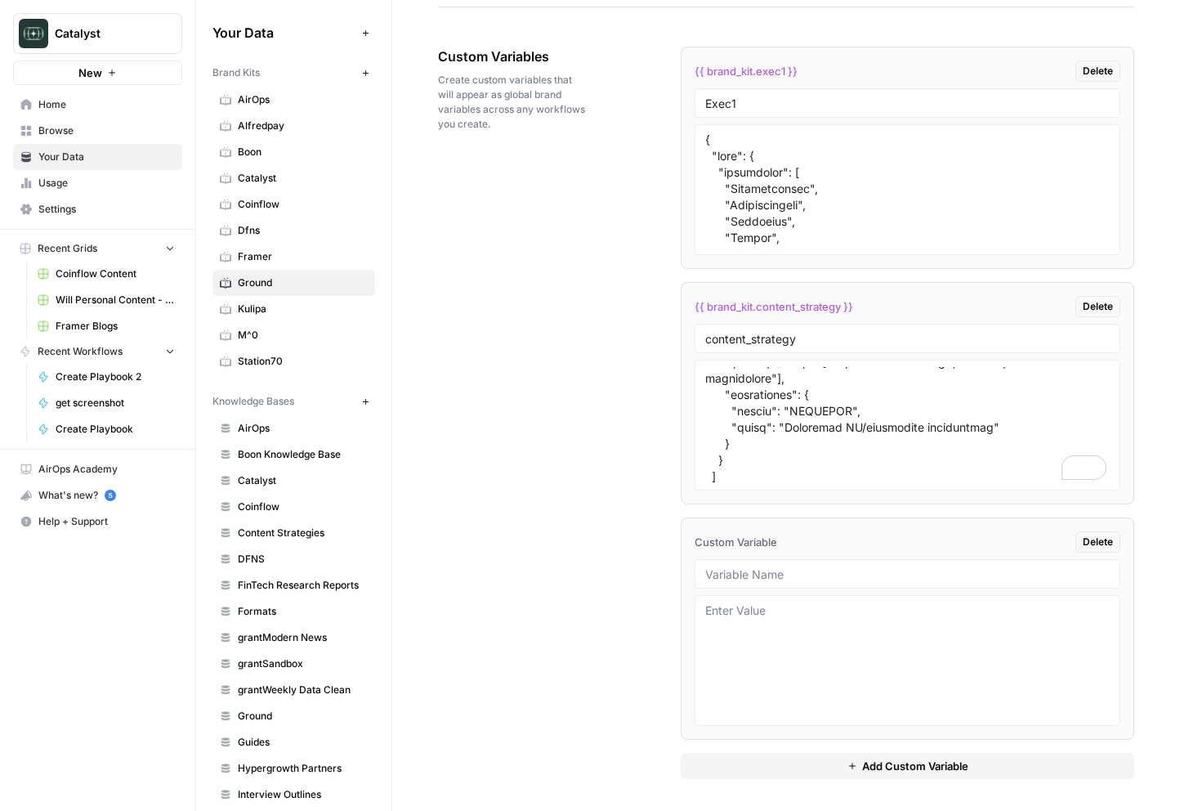
click at [749, 562] on div at bounding box center [908, 573] width 426 height 29
click at [754, 575] on input "text" at bounding box center [907, 573] width 405 height 15
type input "knowledge base id"
click at [601, 678] on div "Custom Variables Create custom variables that will appear as global brand varia…" at bounding box center [786, 413] width 696 height 798
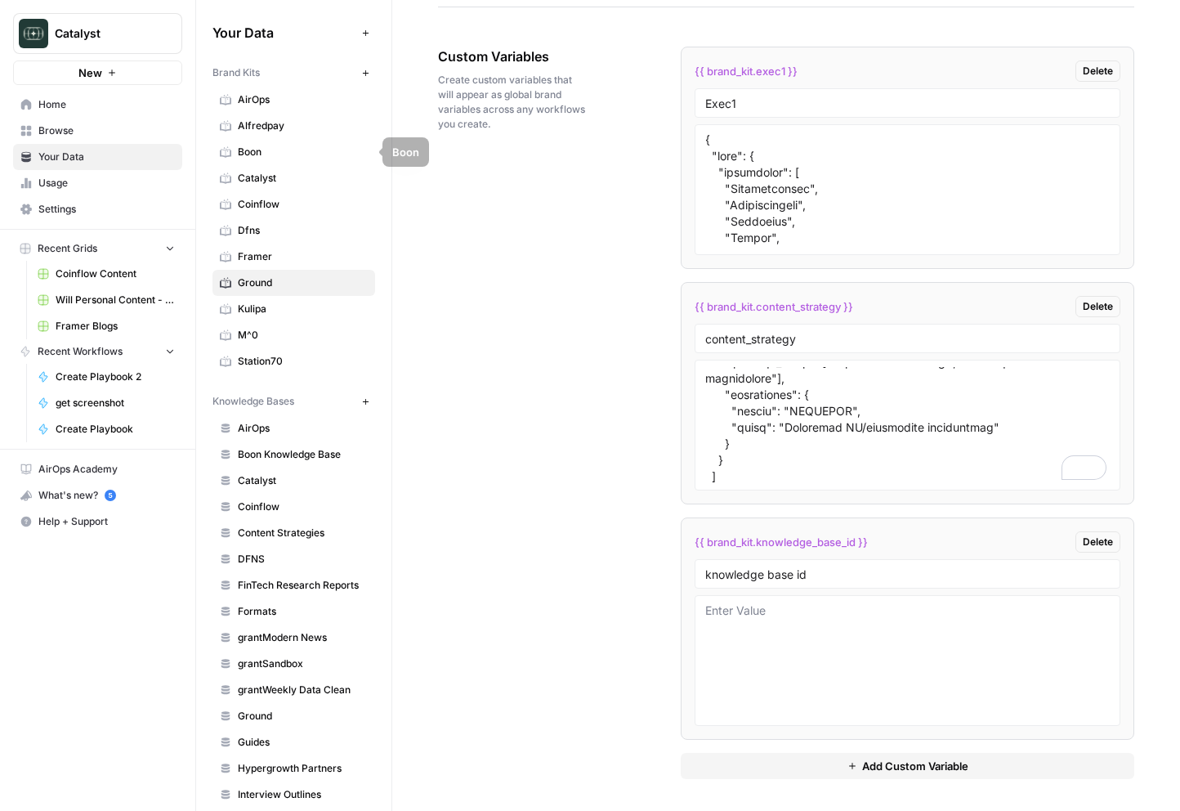
click at [273, 203] on span "Coinflow" at bounding box center [303, 204] width 130 height 15
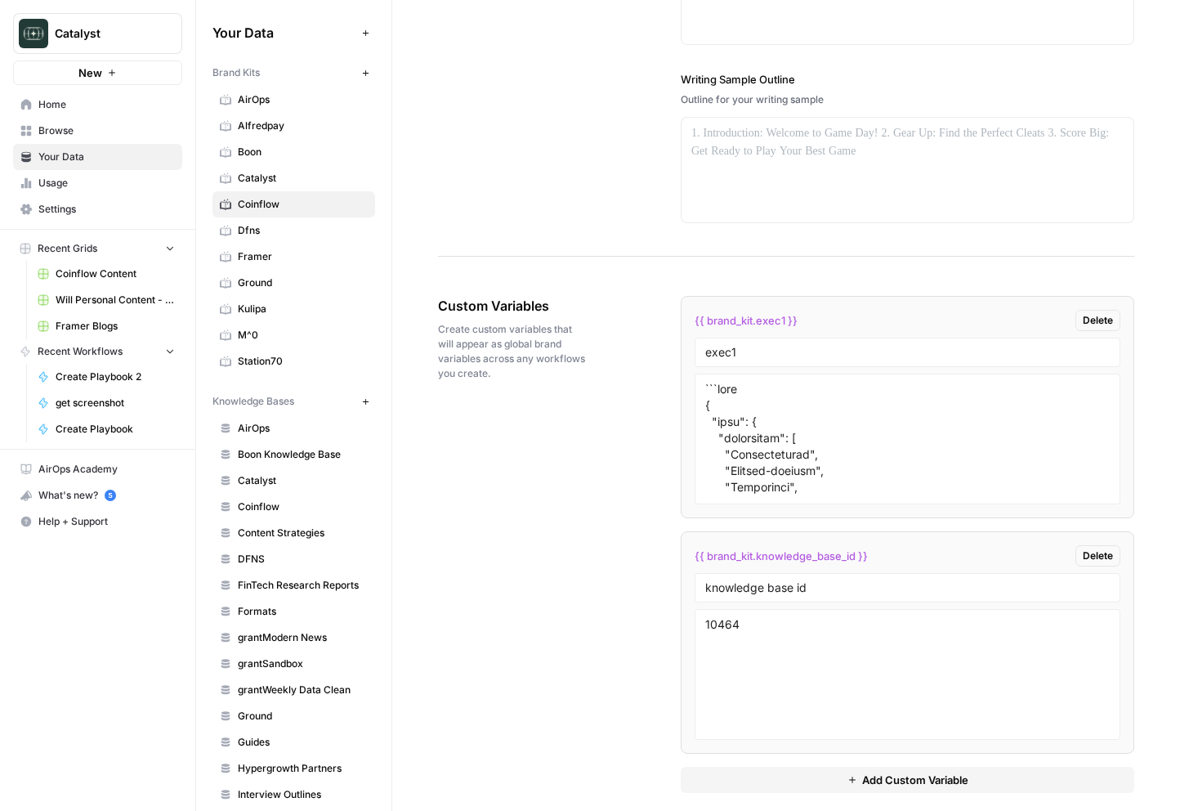
scroll to position [2305, 0]
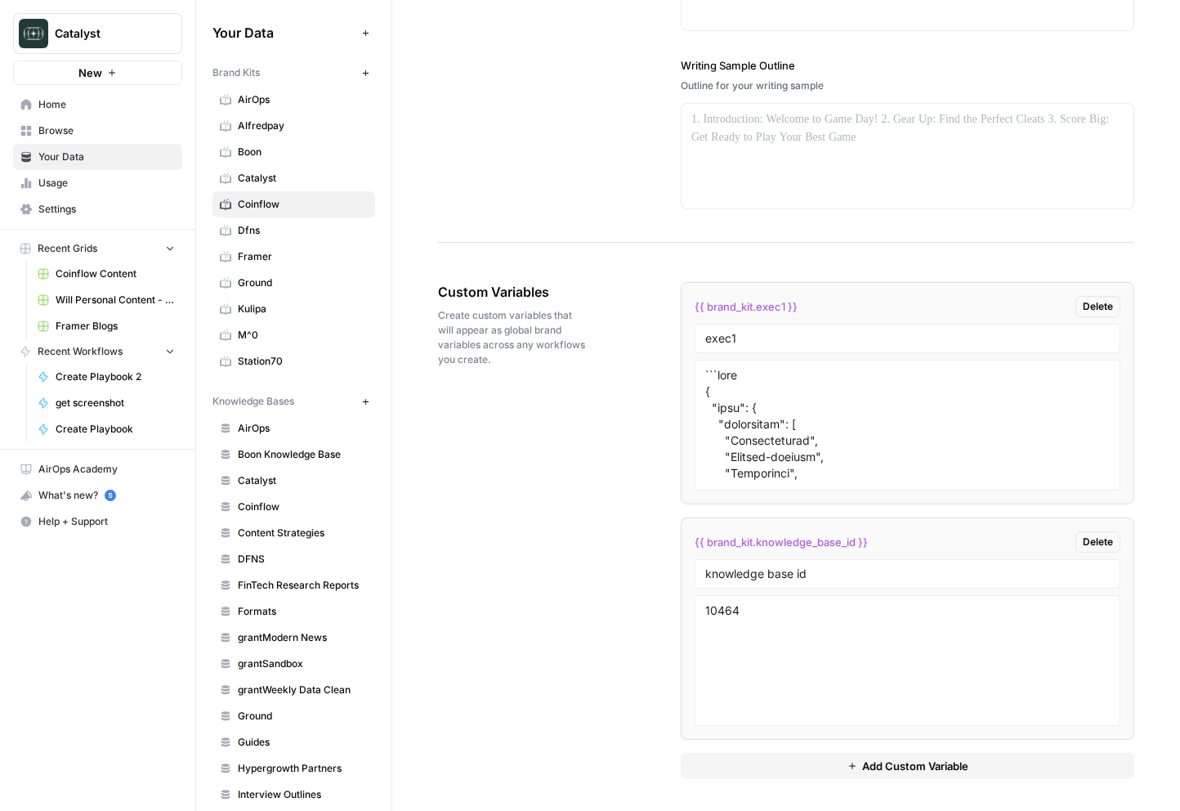
click at [789, 565] on div "knowledge base id" at bounding box center [908, 573] width 426 height 29
copy body "**********"
click at [743, 573] on input "knowledge base id" at bounding box center [907, 573] width 405 height 15
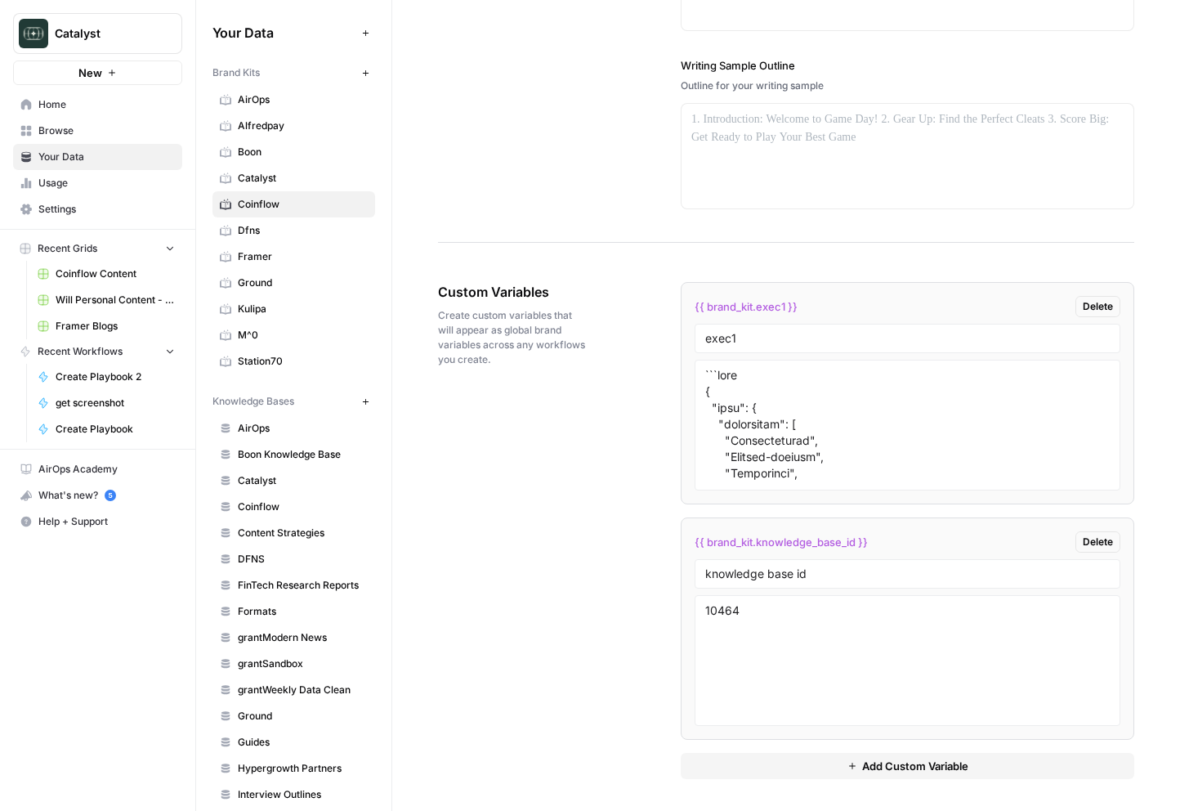
click at [588, 598] on div "Custom Variables Create custom variables that will appear as global brand varia…" at bounding box center [786, 530] width 696 height 562
click at [279, 288] on span "Ground" at bounding box center [303, 282] width 130 height 15
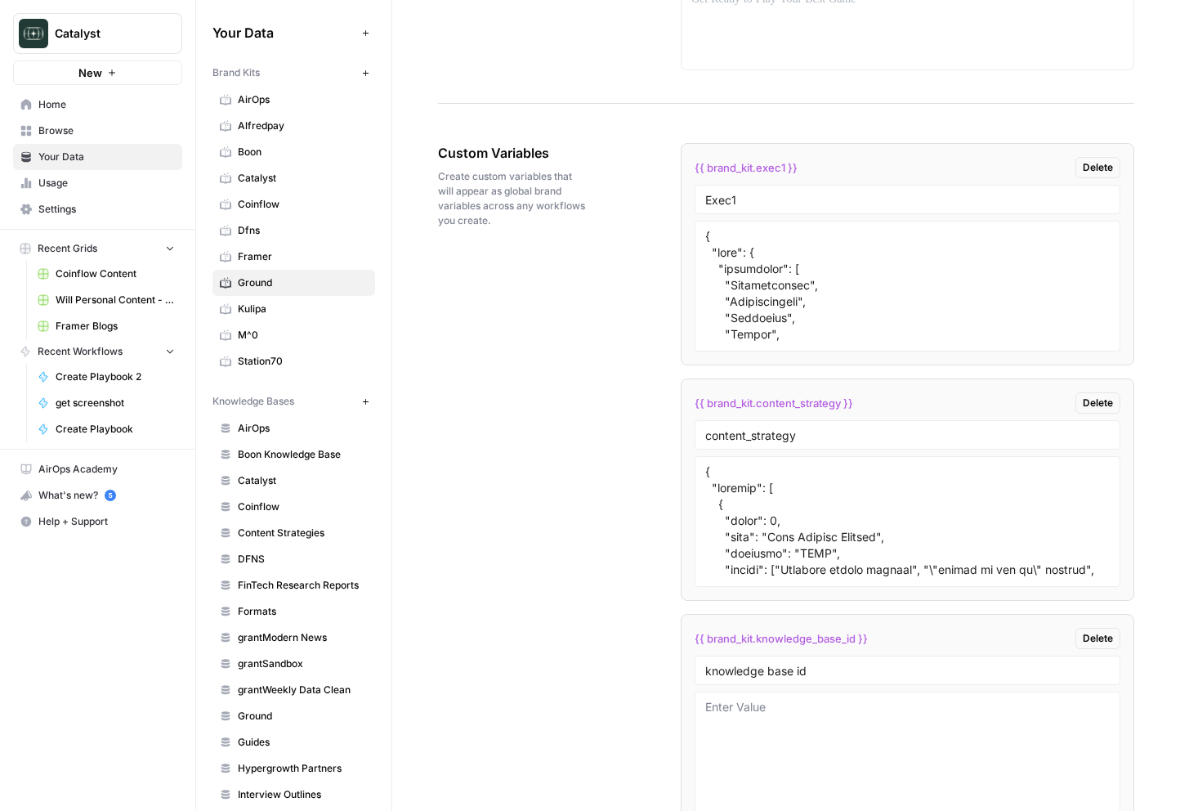
scroll to position [2538, 0]
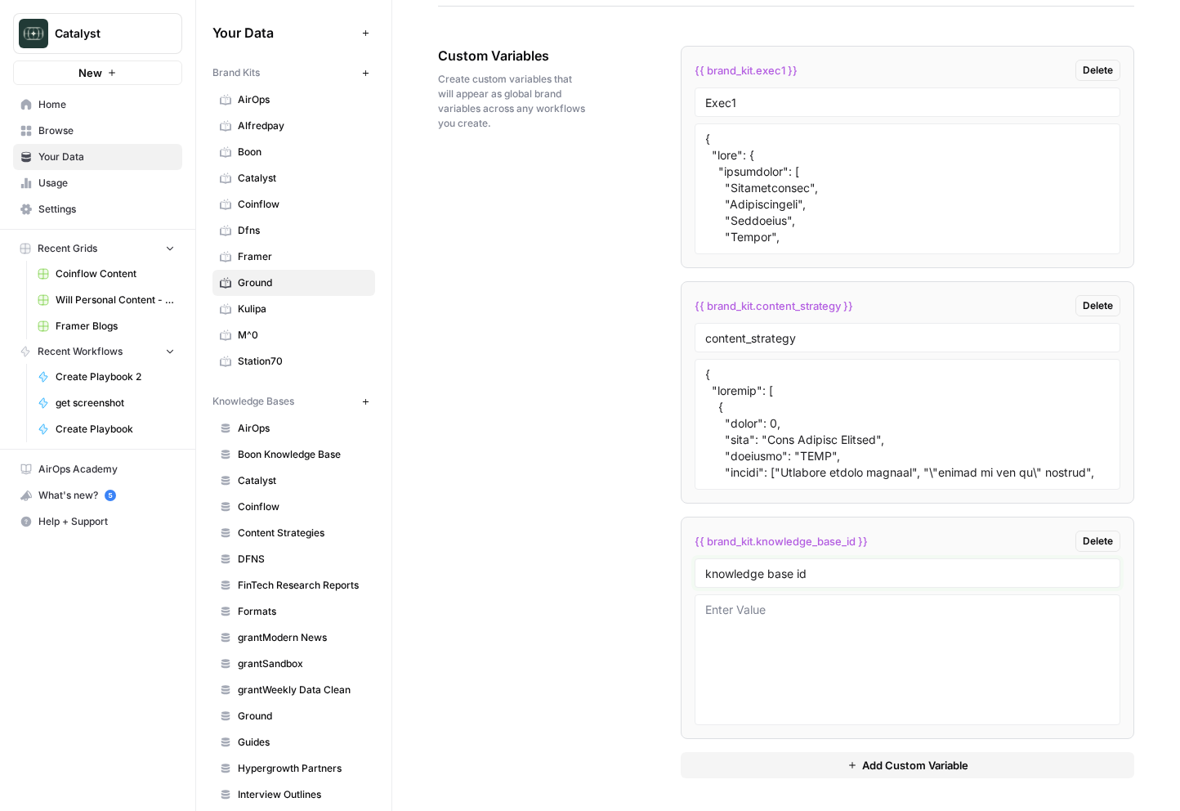
click at [782, 575] on input "knowledge base id" at bounding box center [907, 573] width 405 height 15
click at [620, 619] on div "Custom Variables Create custom variables that will appear as global brand varia…" at bounding box center [786, 412] width 696 height 798
click at [269, 709] on span "Ground" at bounding box center [303, 716] width 130 height 15
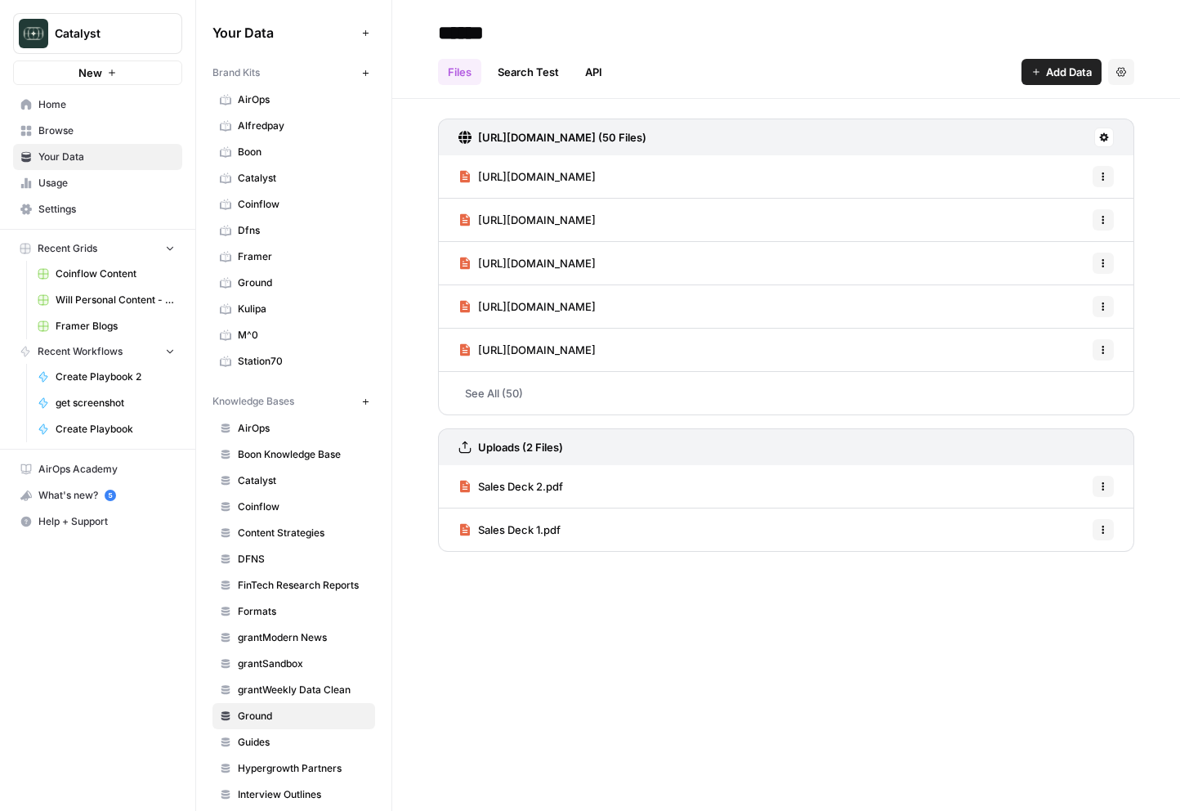
click at [271, 284] on span "Ground" at bounding box center [303, 282] width 130 height 15
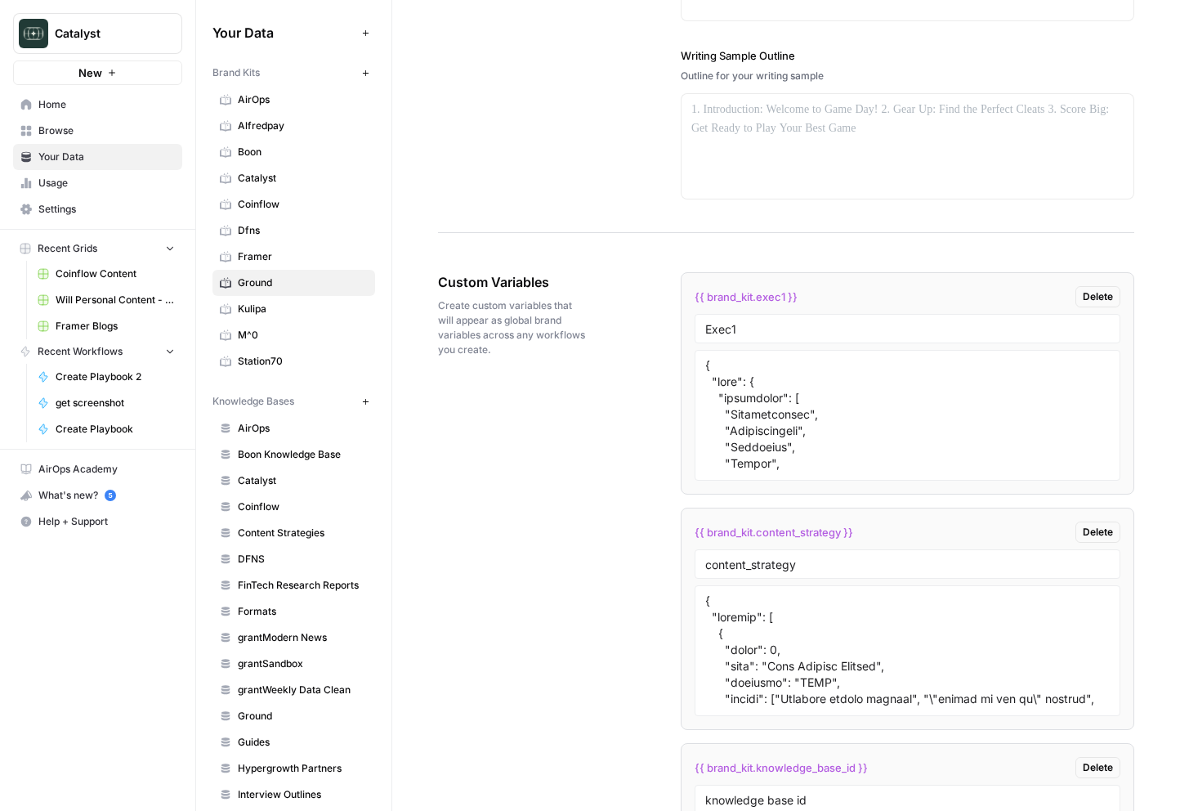
scroll to position [2538, 0]
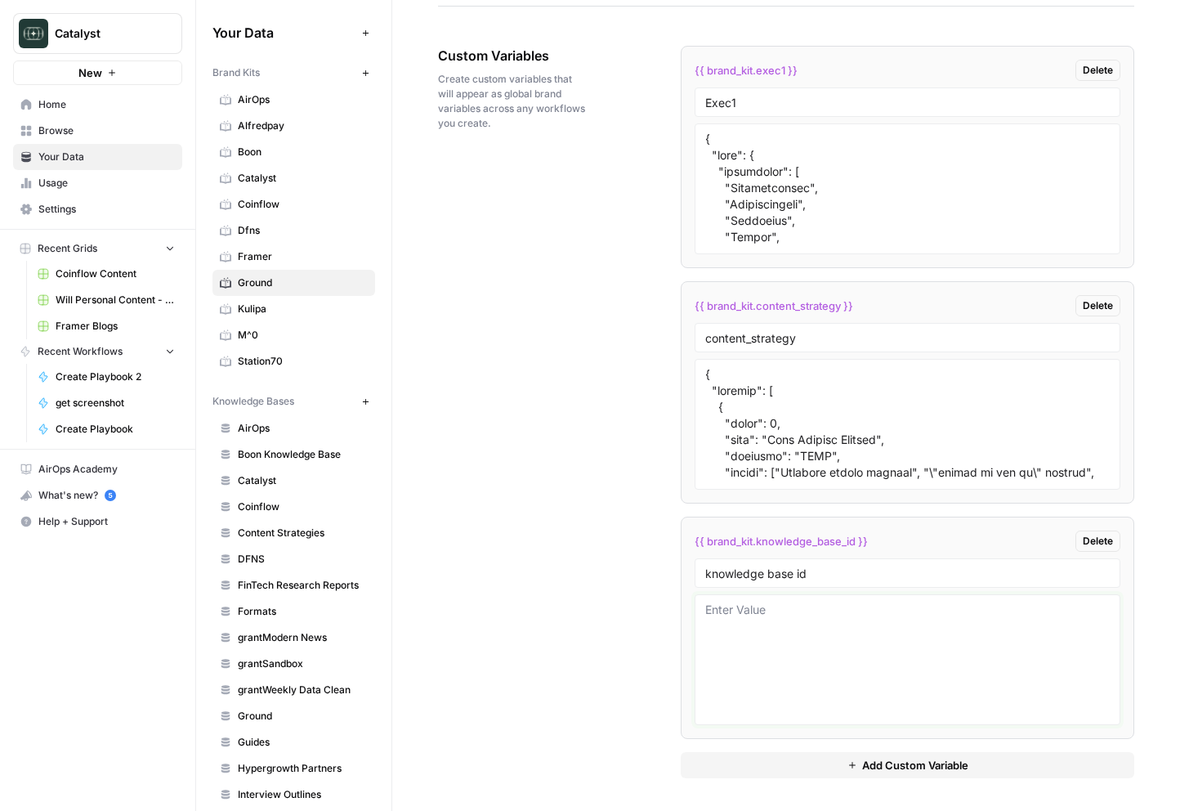
click at [712, 705] on textarea at bounding box center [907, 659] width 405 height 116
paste textarea "10763"
type textarea "10763"
click at [636, 688] on div "Custom Variables Create custom variables that will appear as global brand varia…" at bounding box center [786, 412] width 696 height 798
click at [789, 456] on textarea "To enrich screen reader interactions, please activate Accessibility in Grammarl…" at bounding box center [907, 424] width 405 height 116
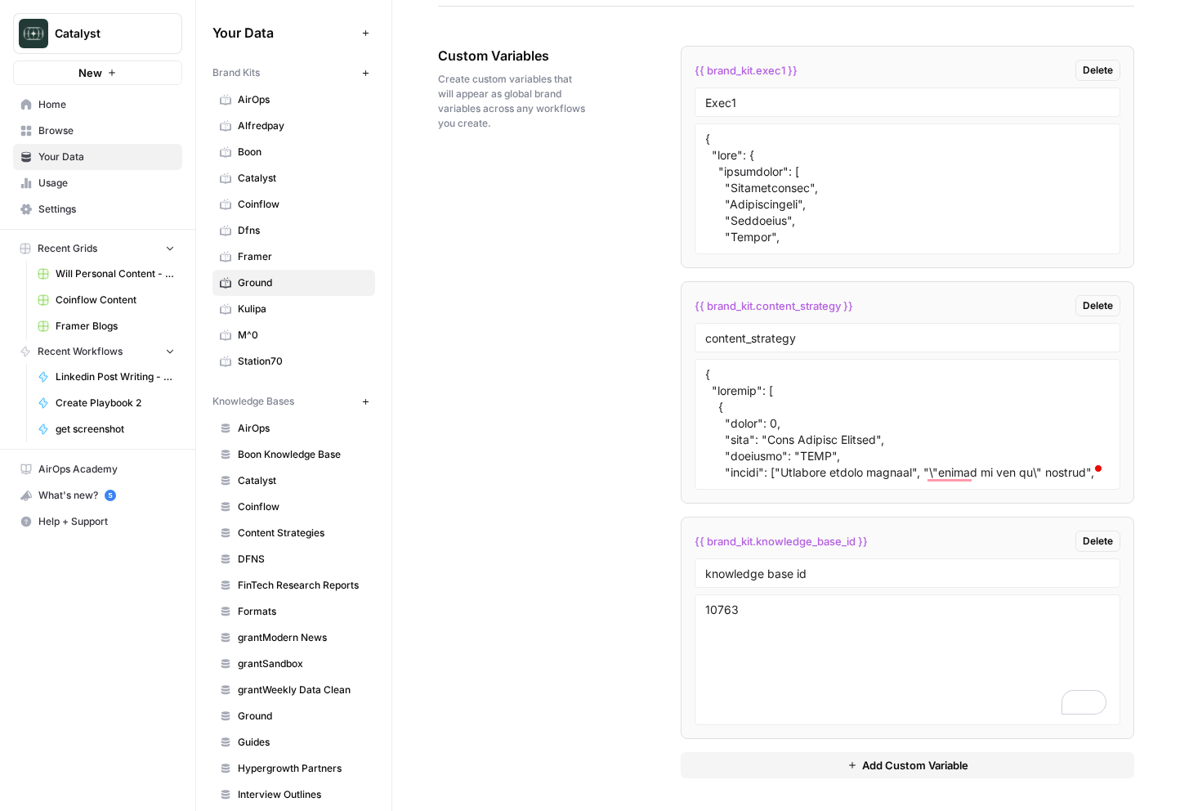
click at [535, 537] on div "Custom Variables Create custom variables that will appear as global brand varia…" at bounding box center [786, 412] width 696 height 798
click at [83, 247] on span "Recent Grids" at bounding box center [68, 248] width 60 height 15
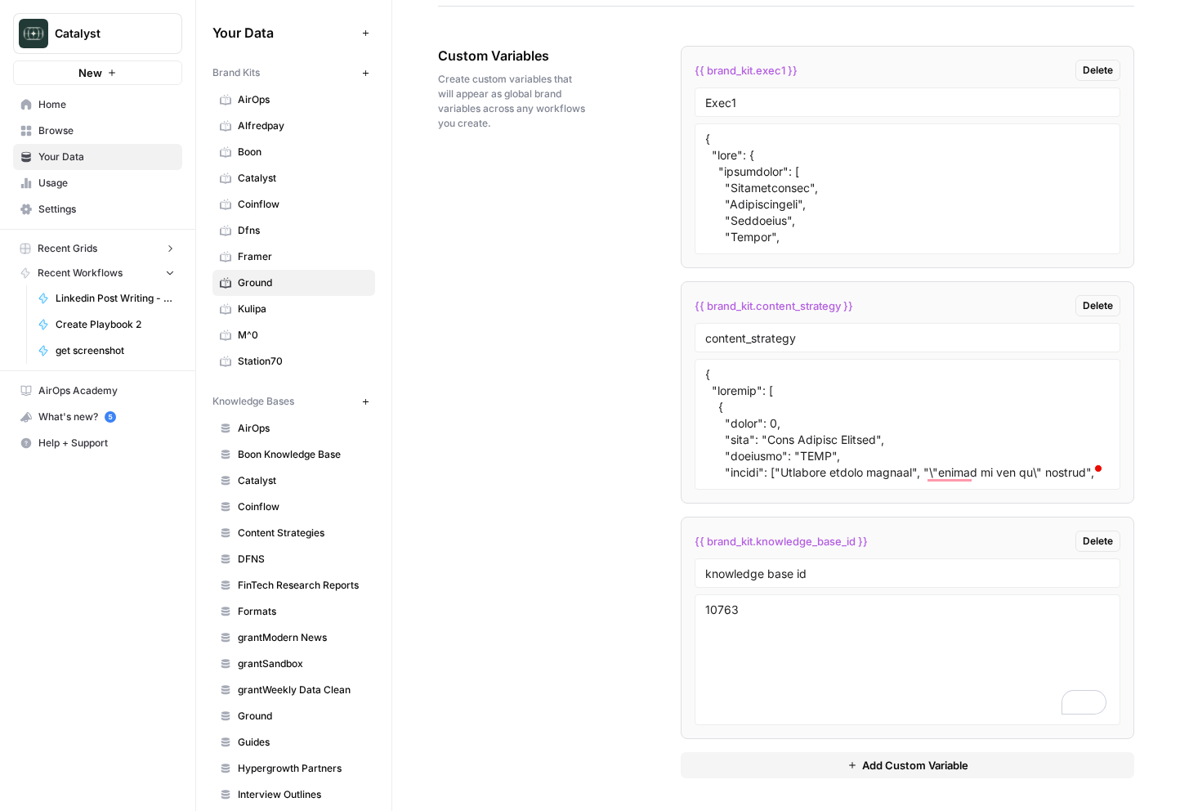
click at [83, 247] on span "Recent Grids" at bounding box center [68, 248] width 60 height 15
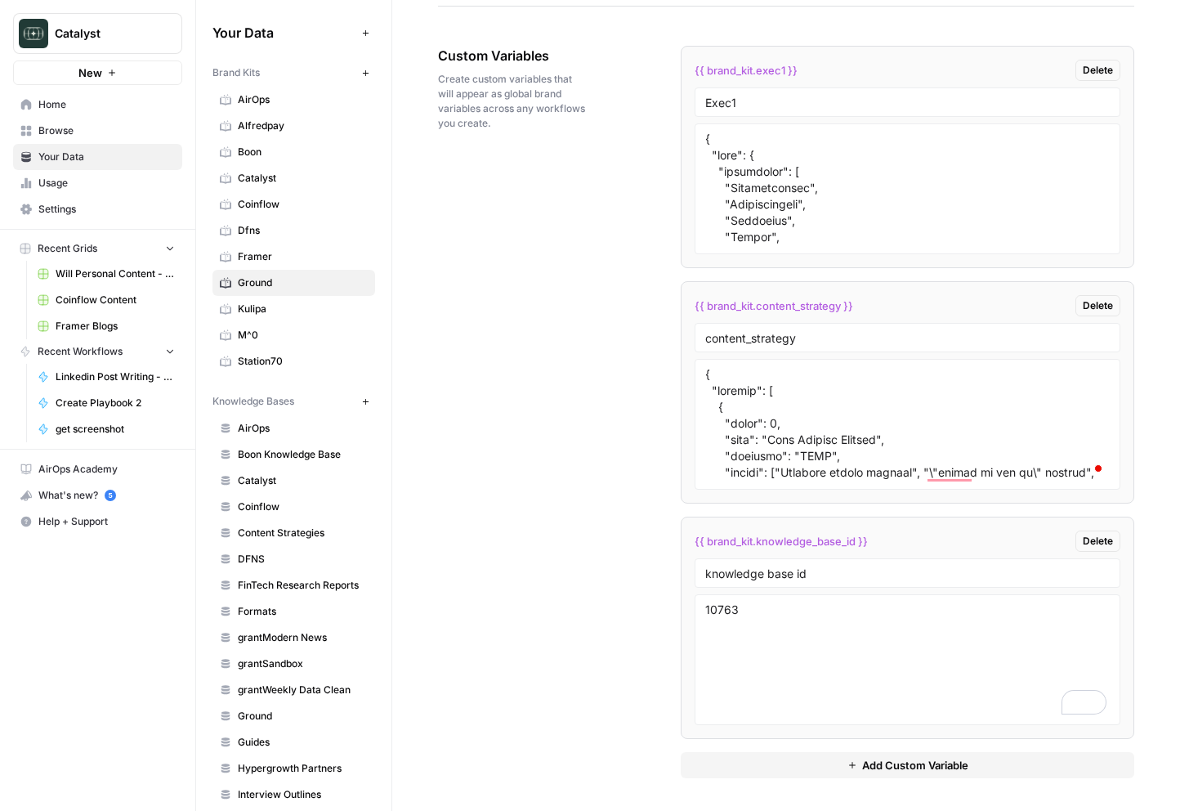
click at [62, 101] on span "Home" at bounding box center [106, 104] width 136 height 15
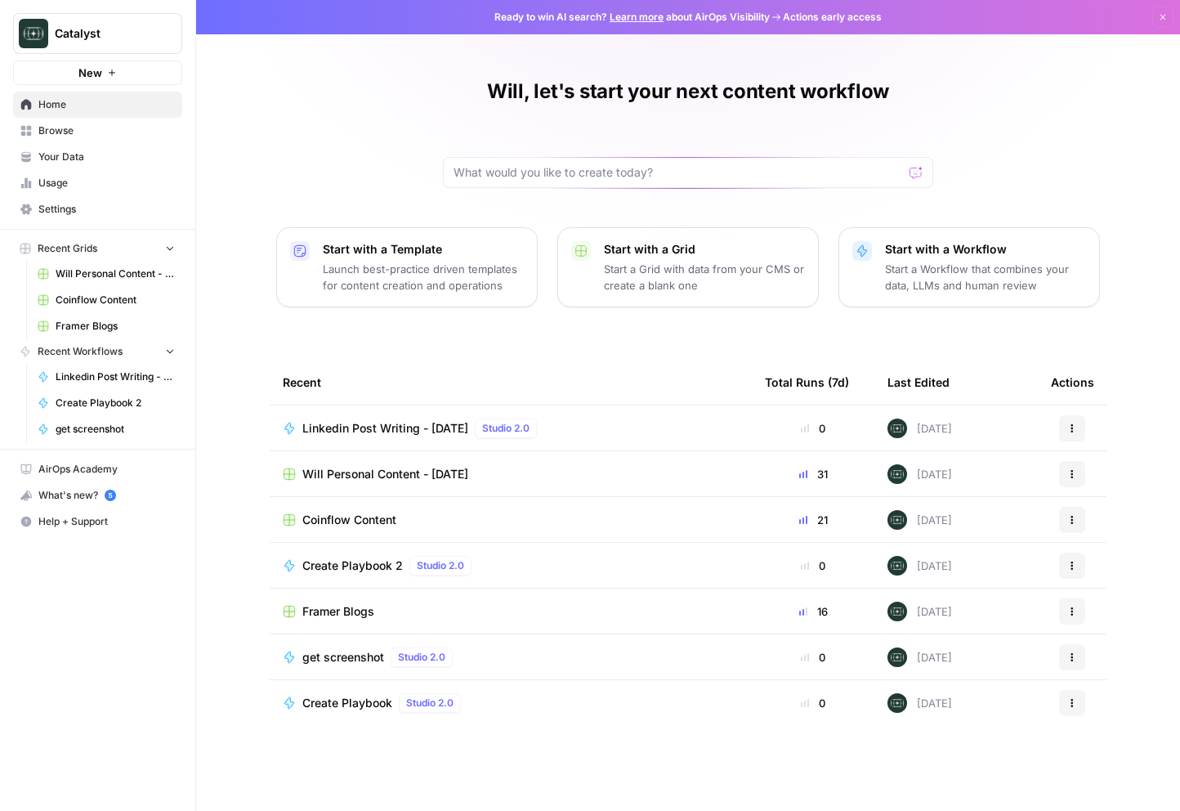
click at [117, 127] on span "Browse" at bounding box center [106, 130] width 136 height 15
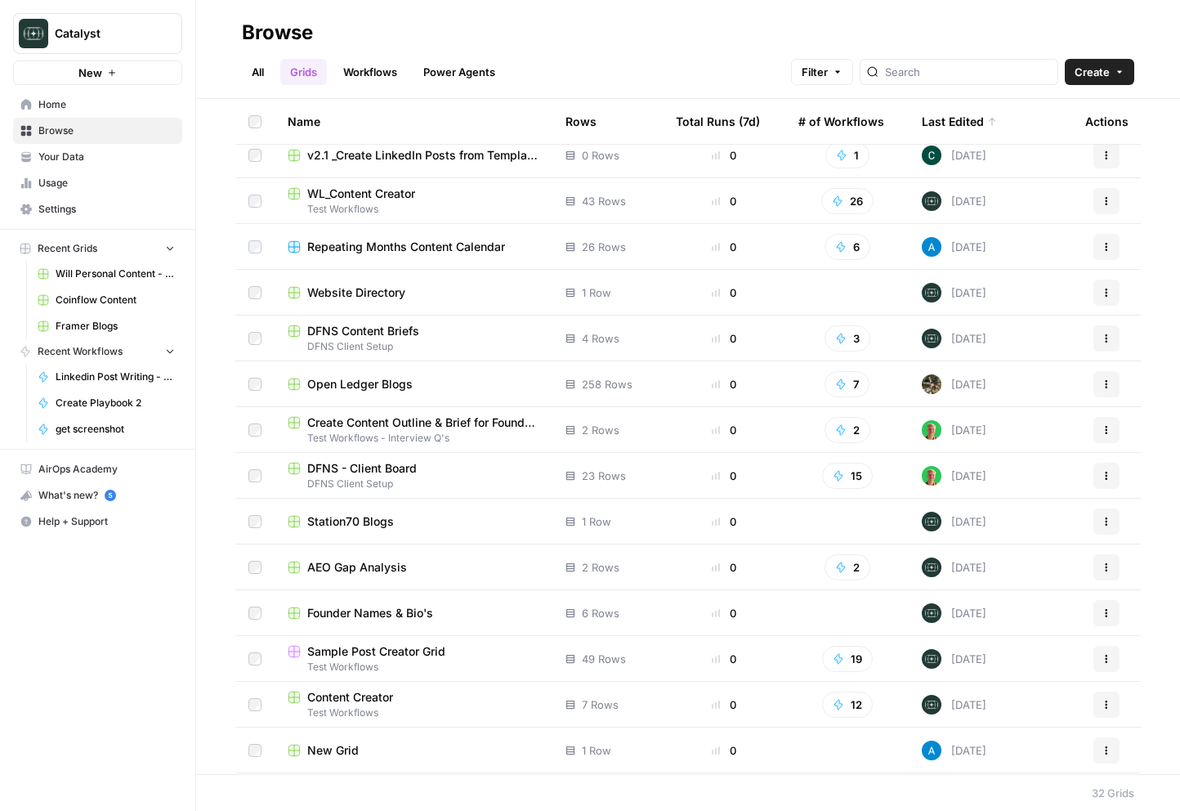
scroll to position [606, 0]
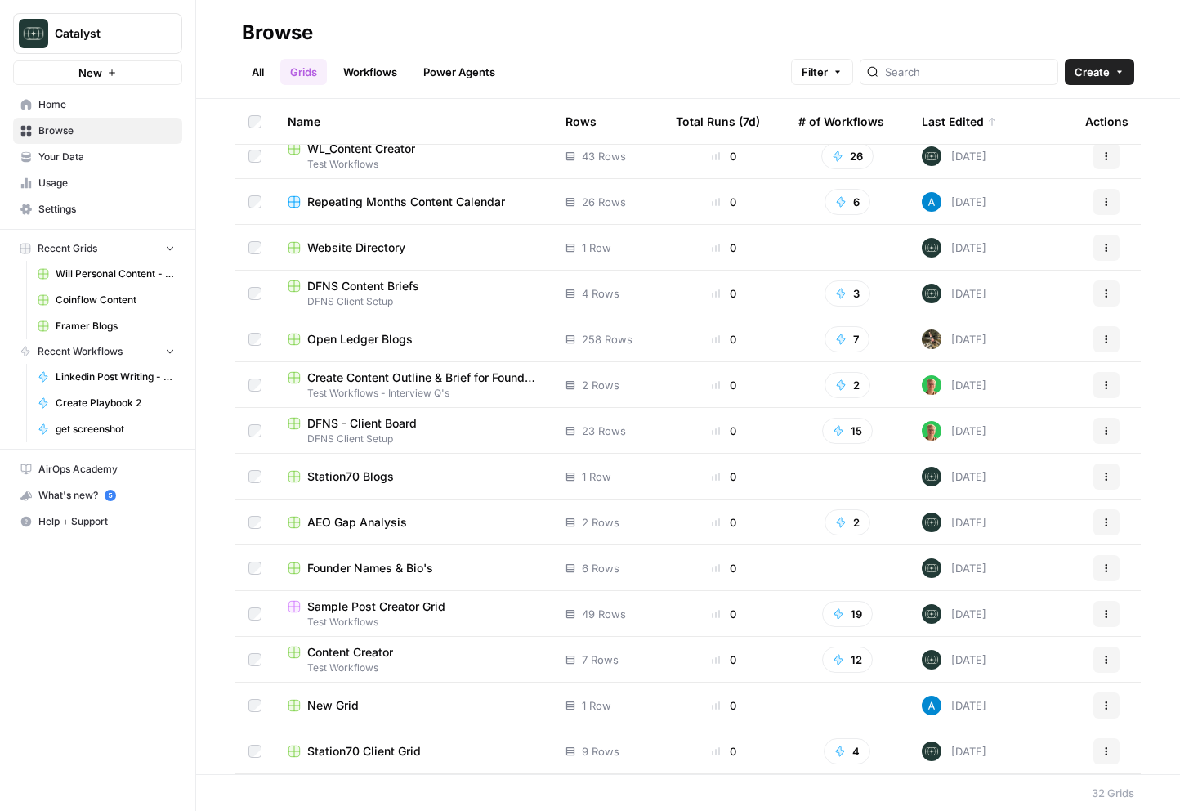
click at [361, 69] on link "Workflows" at bounding box center [370, 72] width 74 height 26
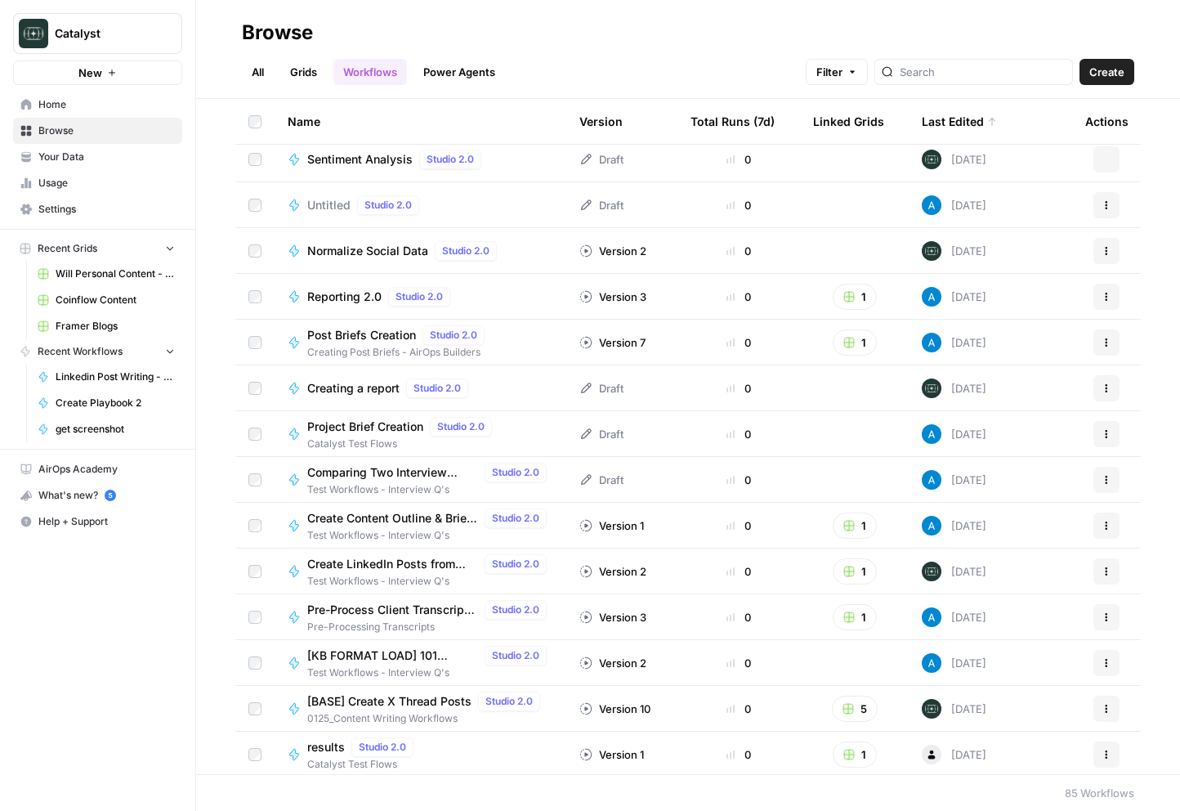
scroll to position [1190, 0]
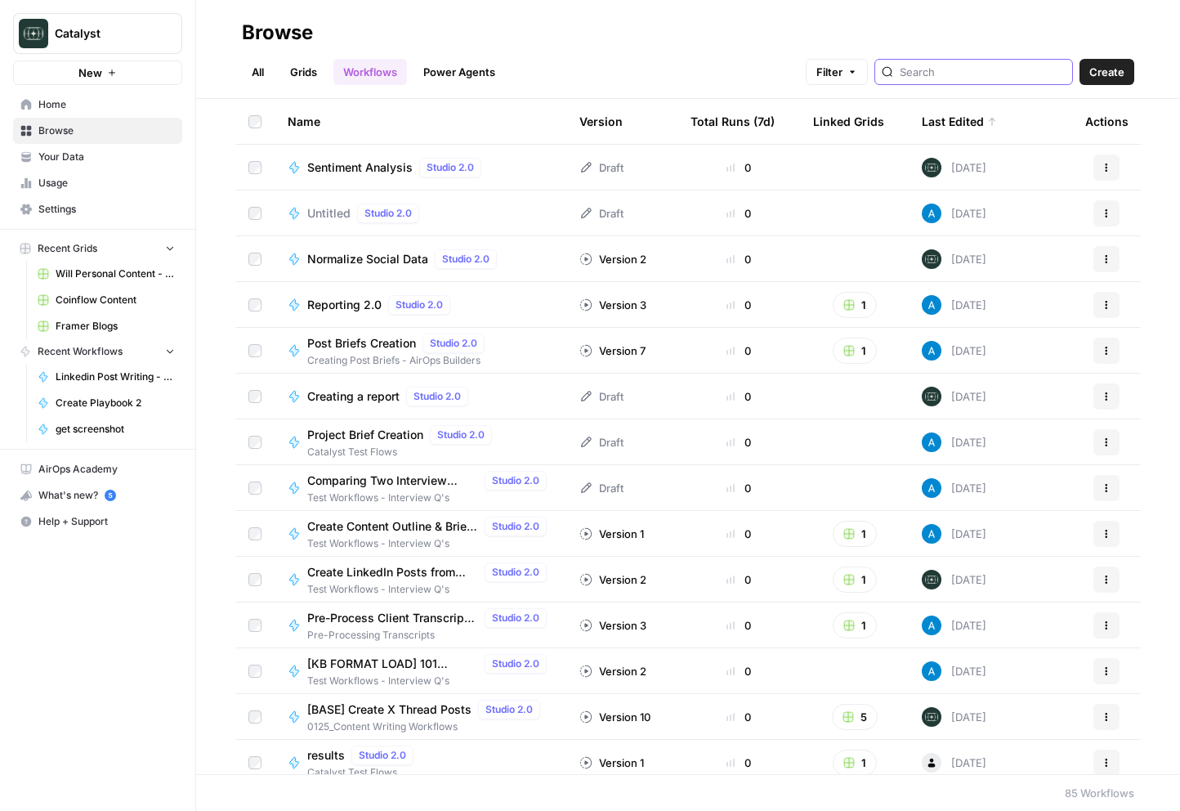
click at [910, 77] on input "search" at bounding box center [983, 72] width 166 height 16
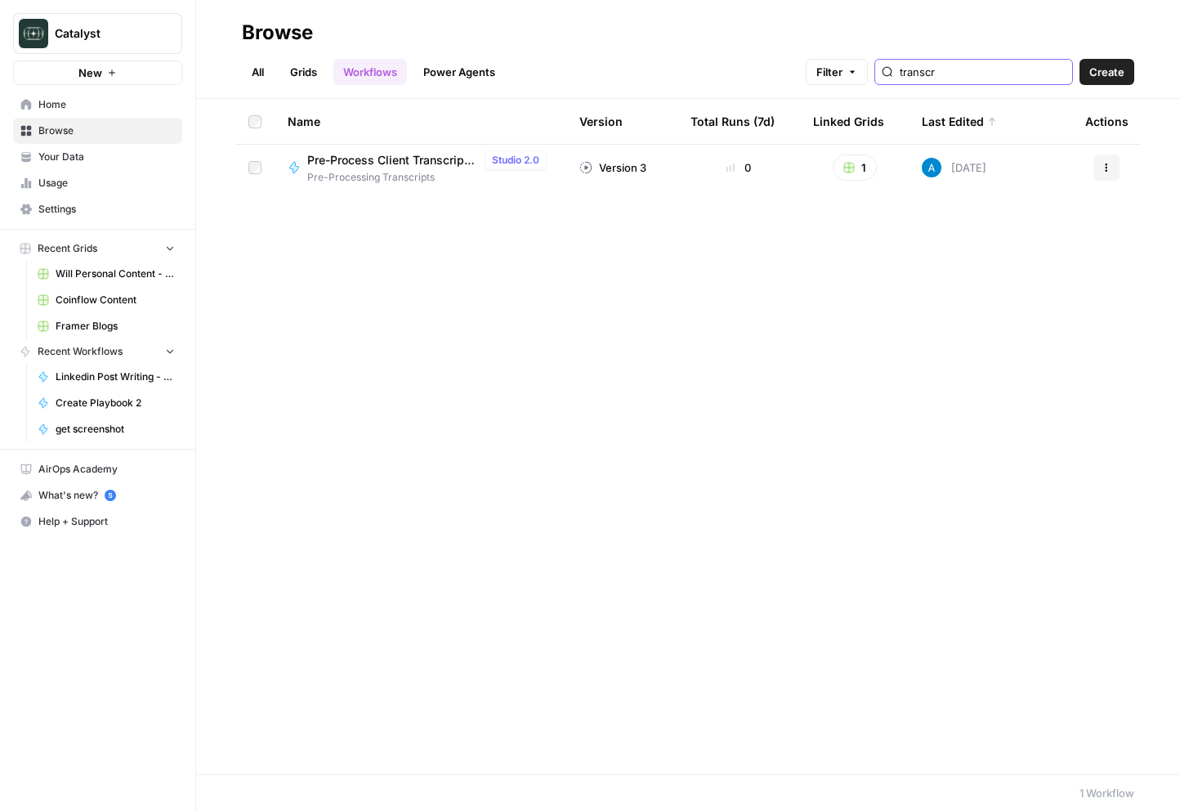
type input "transcr"
click at [413, 161] on span "Pre-Process Client Transcript Data (Sales, Podcasts, YouTube, etc)" at bounding box center [392, 160] width 171 height 16
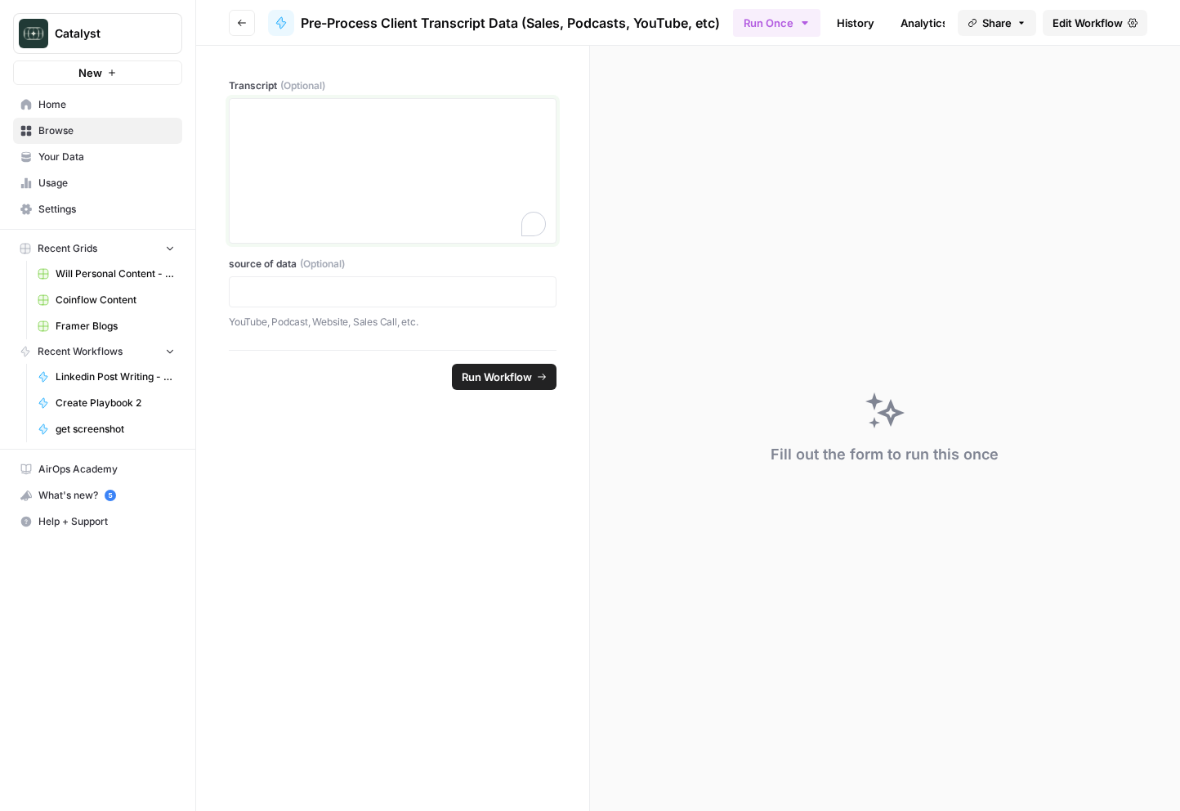
click at [424, 186] on div "To enrich screen reader interactions, please activate Accessibility in Grammarl…" at bounding box center [392, 170] width 306 height 131
click at [405, 269] on label "source of data (Optional)" at bounding box center [393, 264] width 328 height 15
click at [403, 285] on p at bounding box center [392, 292] width 306 height 16
click at [502, 132] on div "To enrich screen reader interactions, please activate Accessibility in Grammarl…" at bounding box center [392, 170] width 306 height 131
click at [910, 26] on span "Edit Workflow" at bounding box center [1088, 23] width 70 height 16
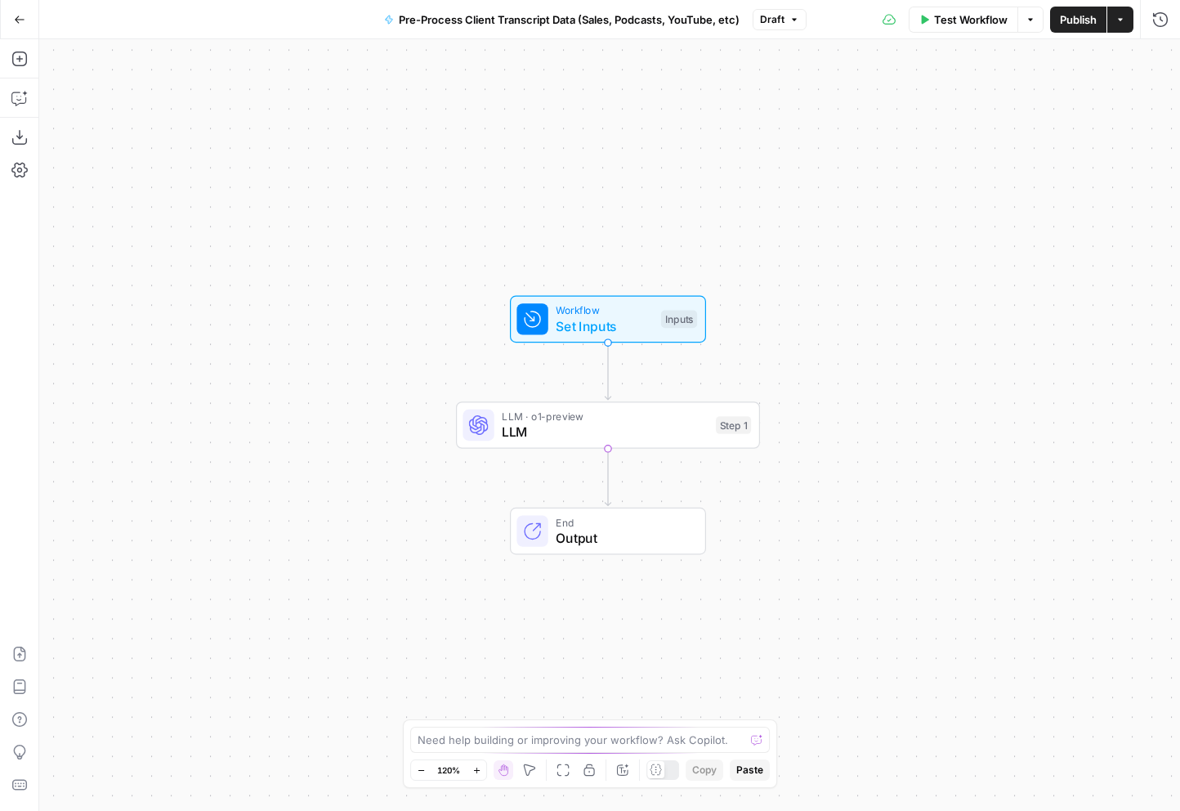
click at [622, 424] on span "LLM" at bounding box center [605, 432] width 206 height 20
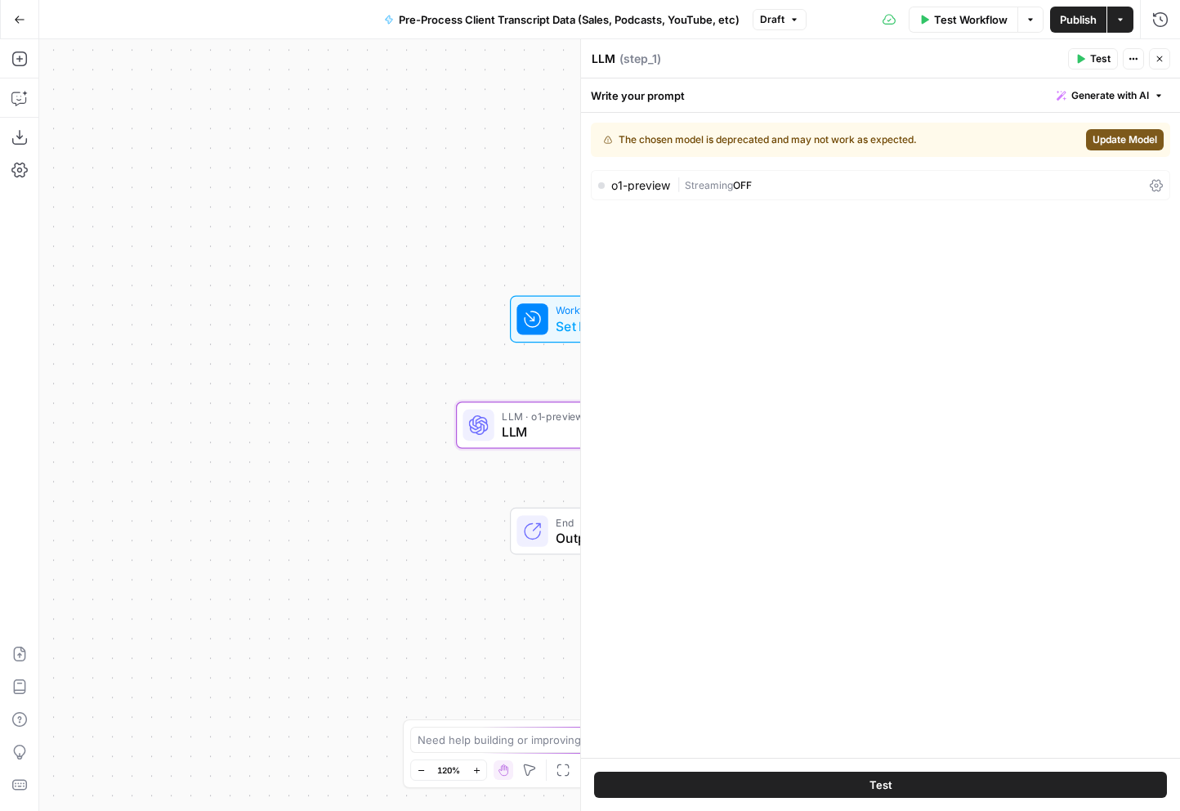
click at [910, 101] on div "Write your prompt Generate with AI" at bounding box center [880, 95] width 599 height 34
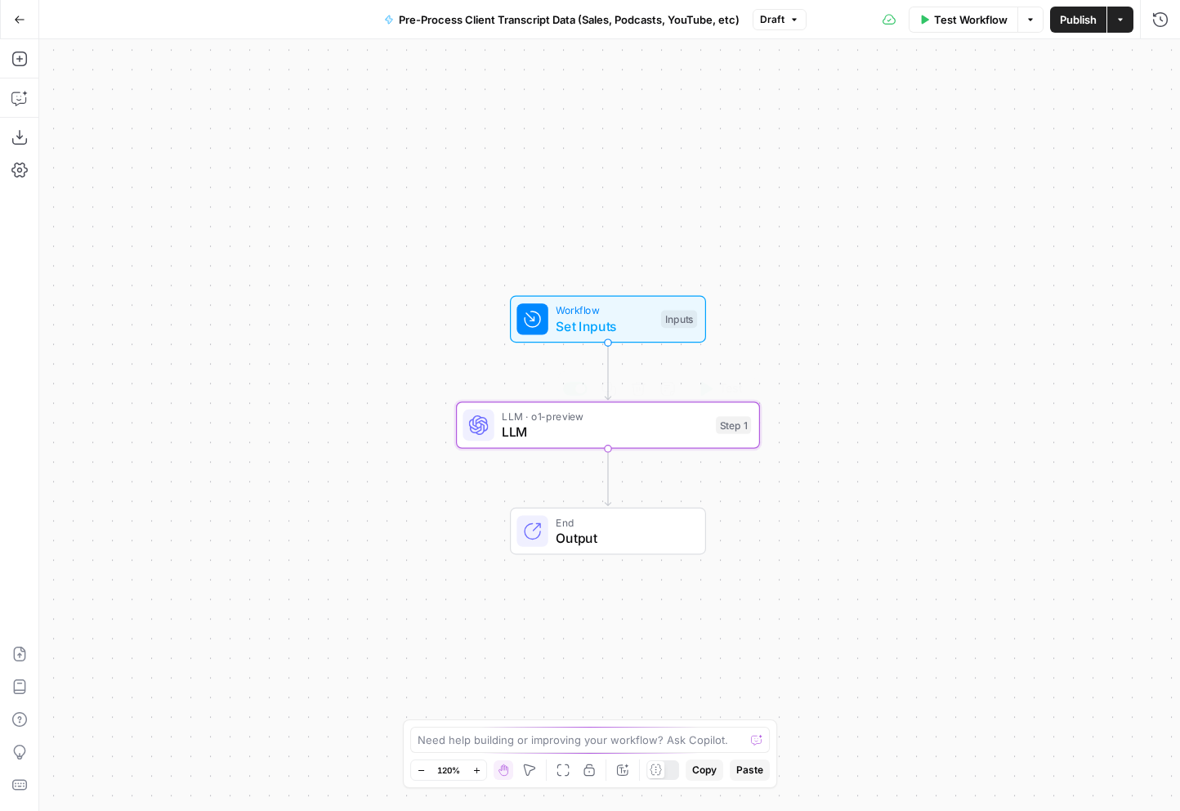
click at [619, 417] on span "LLM · o1-preview" at bounding box center [605, 417] width 206 height 16
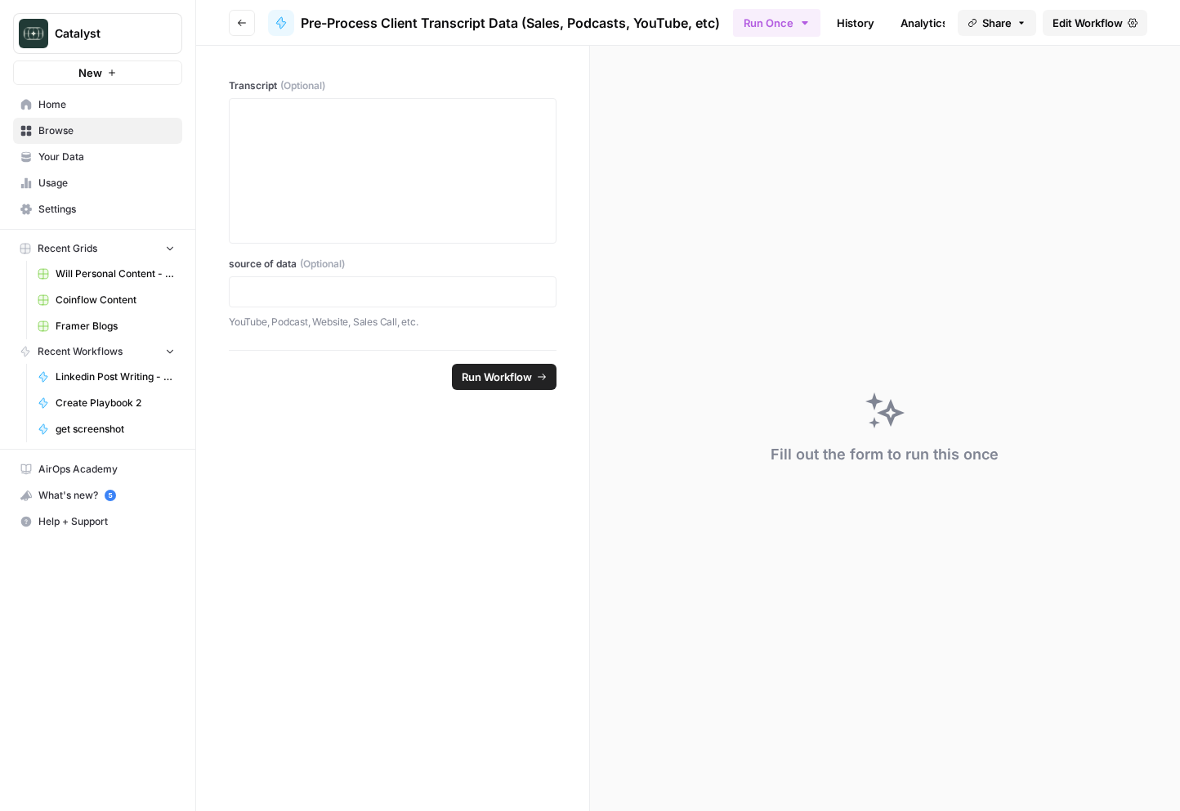
click at [248, 33] on button "Go back" at bounding box center [242, 23] width 26 height 26
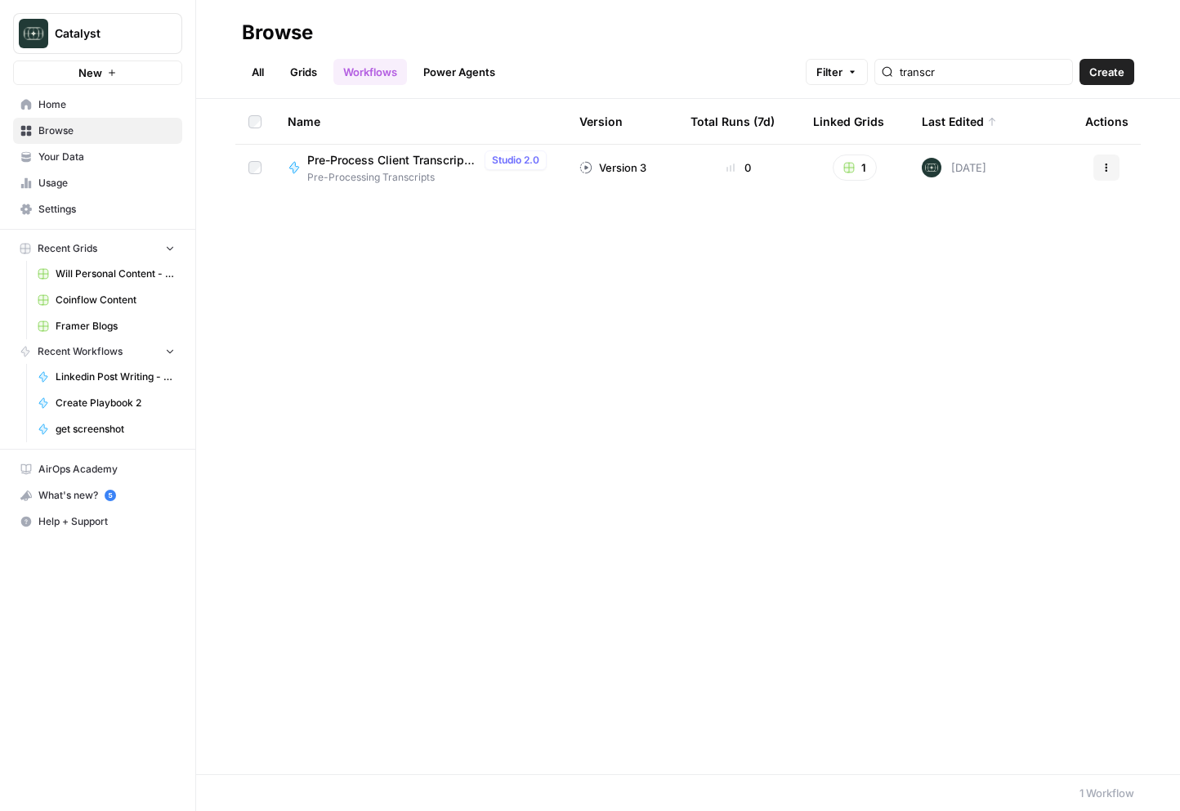
click at [910, 51] on div "All Grids Workflows Power Agents Filter transcr Create" at bounding box center [688, 65] width 892 height 39
click at [910, 75] on input "transcr" at bounding box center [983, 72] width 166 height 16
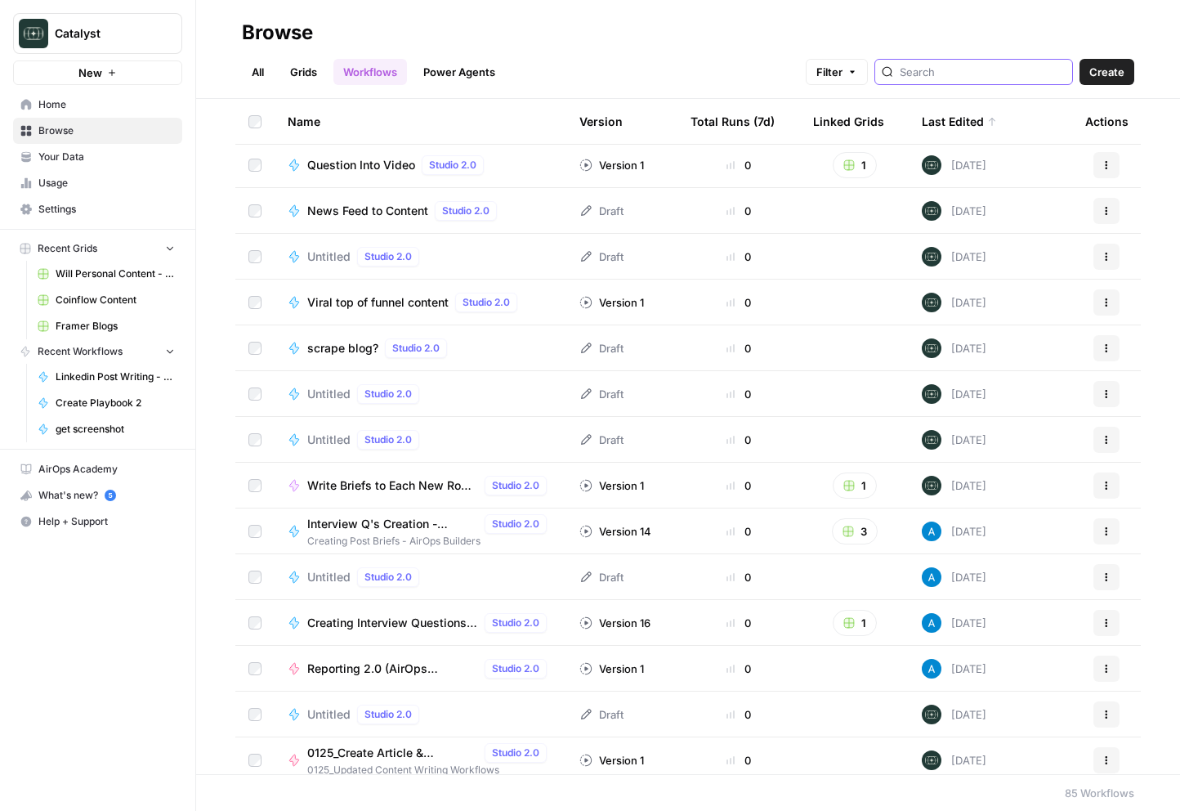
scroll to position [3157, 0]
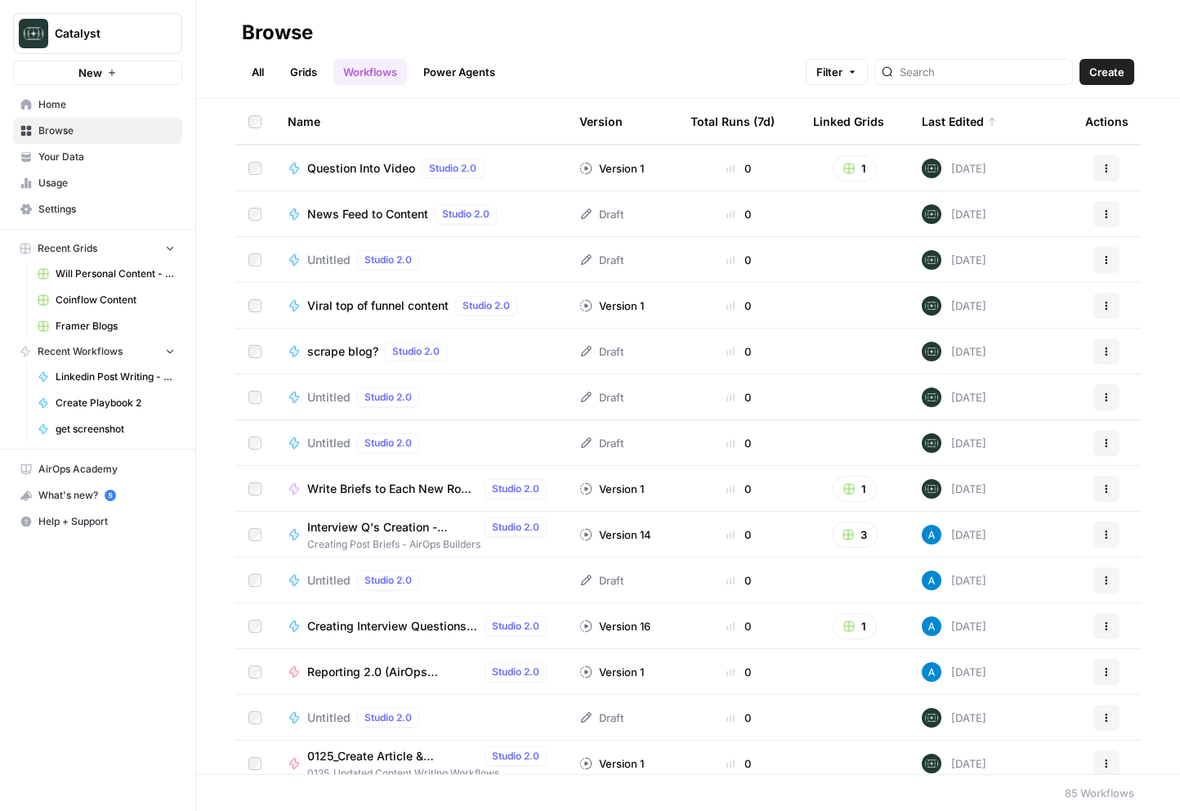
click at [409, 532] on span "Interview Q's Creation - Evergreen Version" at bounding box center [392, 527] width 171 height 16
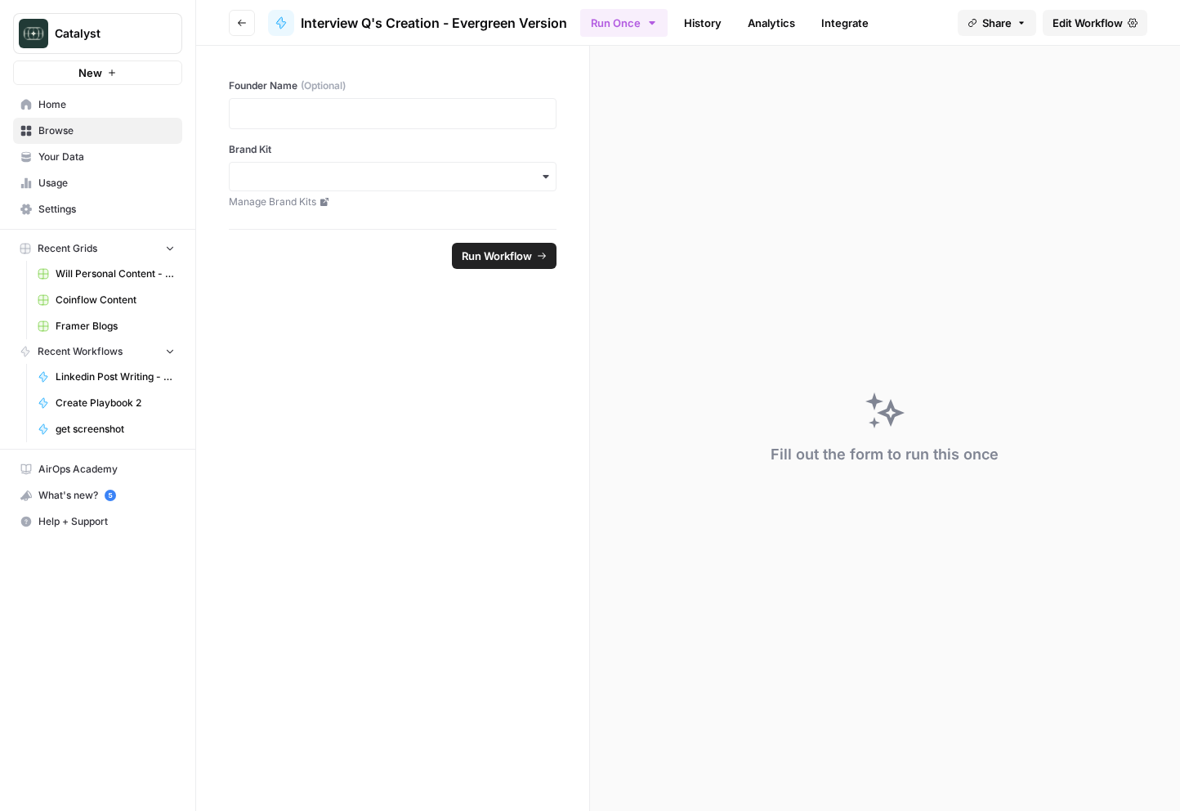
click at [244, 29] on button "Go back" at bounding box center [242, 23] width 26 height 26
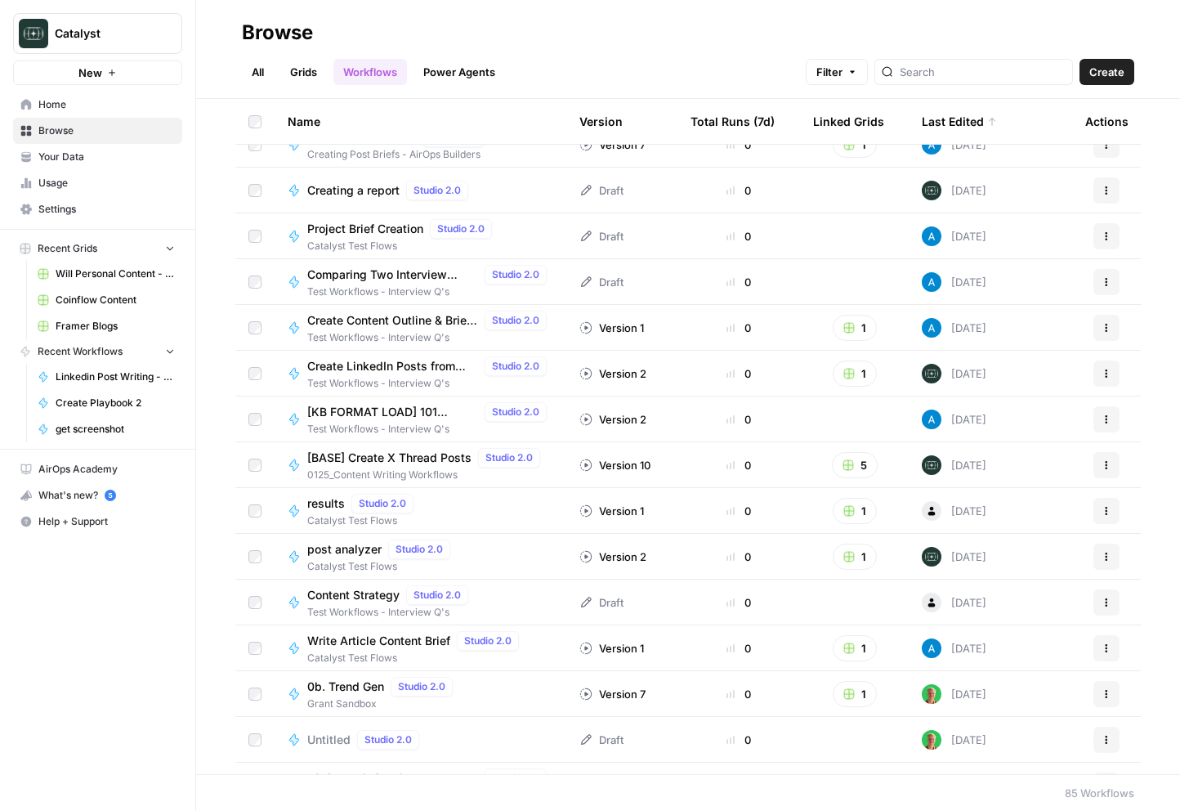
scroll to position [1440, 0]
click at [378, 417] on span "[KB FORMAT LOAD] 101 LinkedIn posts" at bounding box center [392, 413] width 171 height 16
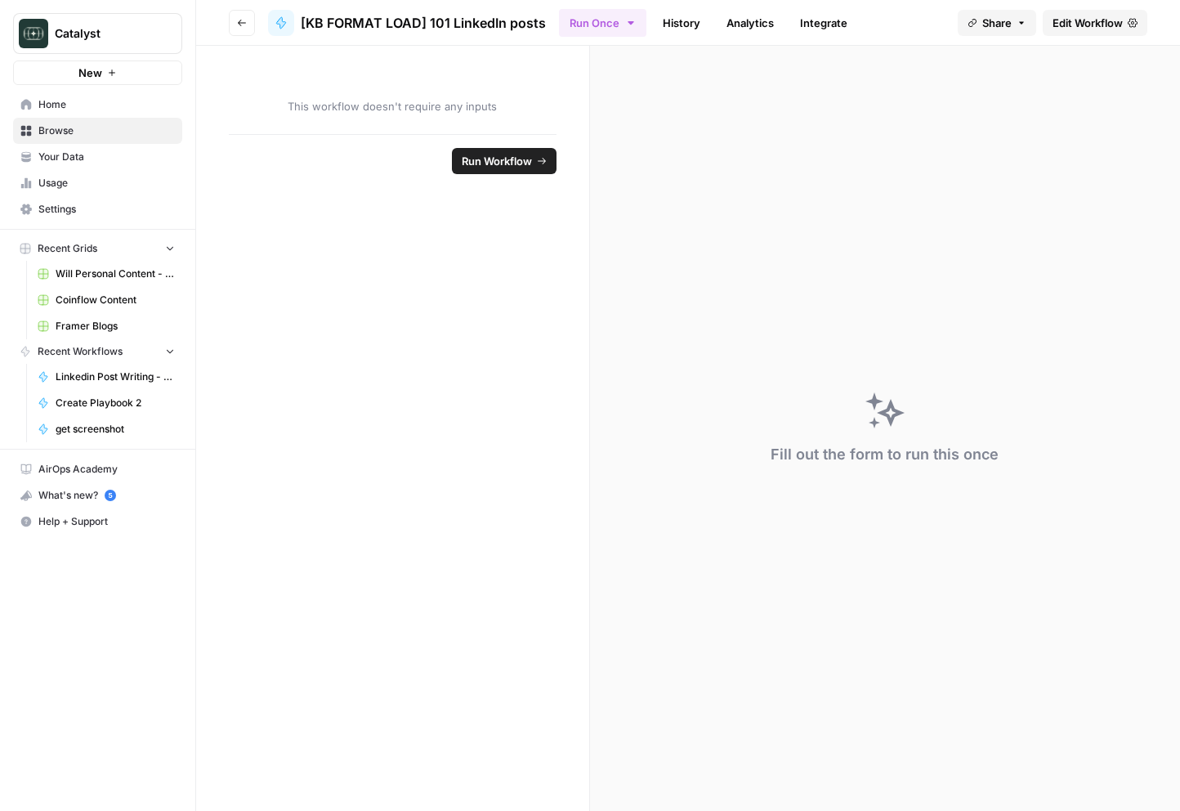
click at [528, 24] on span "[KB FORMAT LOAD] 101 LinkedIn posts" at bounding box center [423, 23] width 245 height 20
click at [910, 28] on span "Edit Workflow" at bounding box center [1088, 23] width 70 height 16
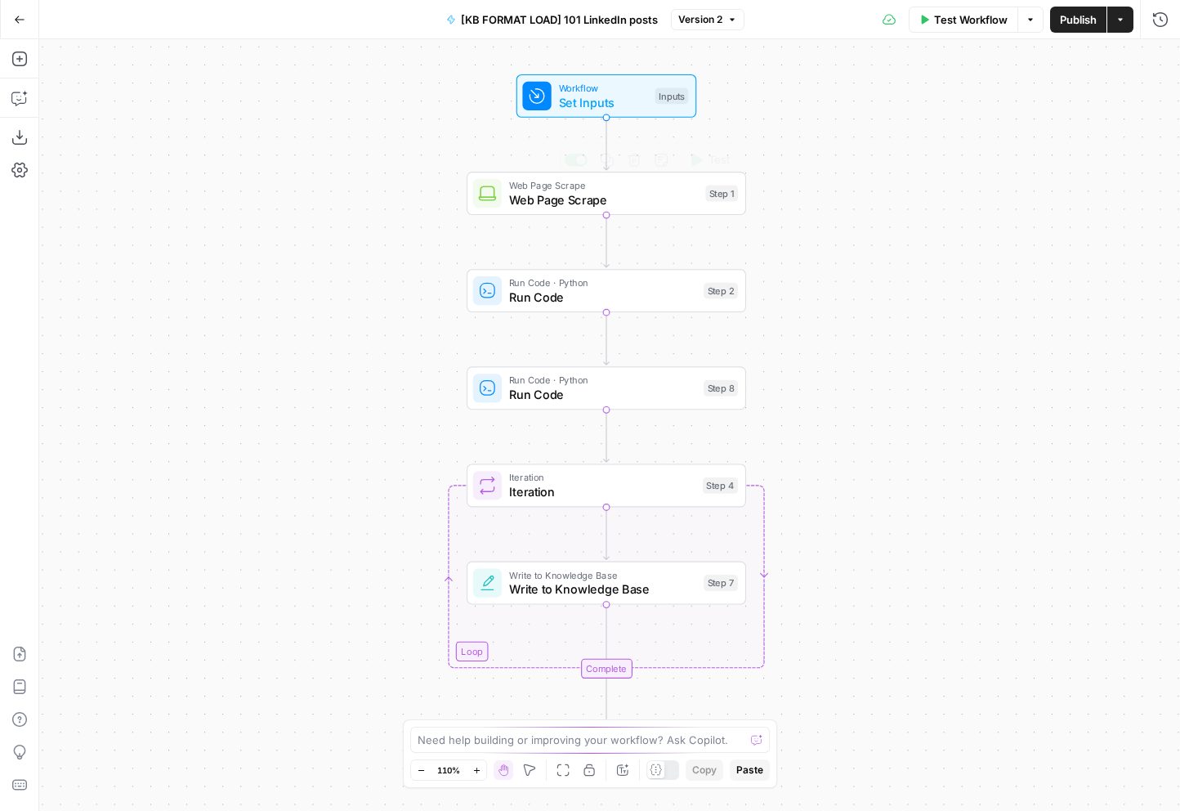
click at [575, 207] on span "Web Page Scrape" at bounding box center [604, 199] width 190 height 18
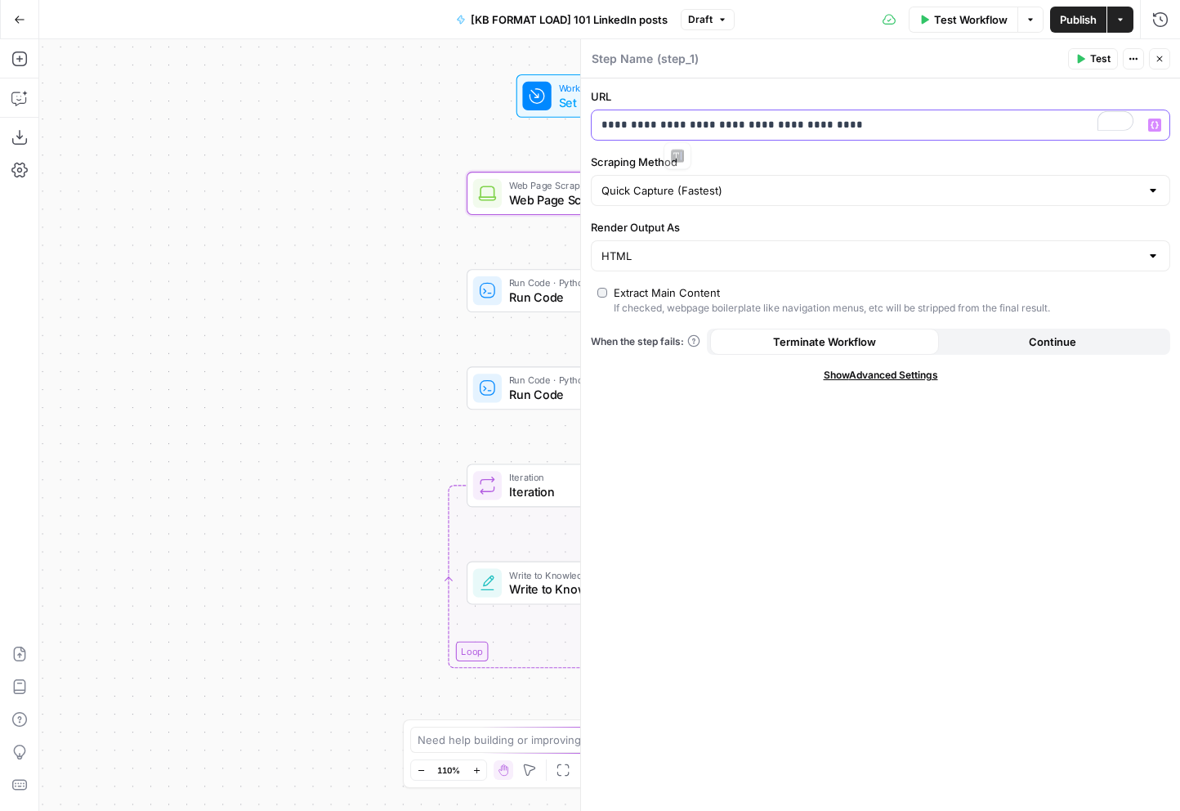
drag, startPoint x: 676, startPoint y: 125, endPoint x: 589, endPoint y: 124, distance: 86.6
click at [589, 124] on form "**********" at bounding box center [880, 444] width 599 height 732
copy p "**********"
click at [286, 245] on div "Workflow Set Inputs Inputs Web Page Scrape Web Page Scrape Step 1 Run Code · Py…" at bounding box center [609, 424] width 1141 height 771
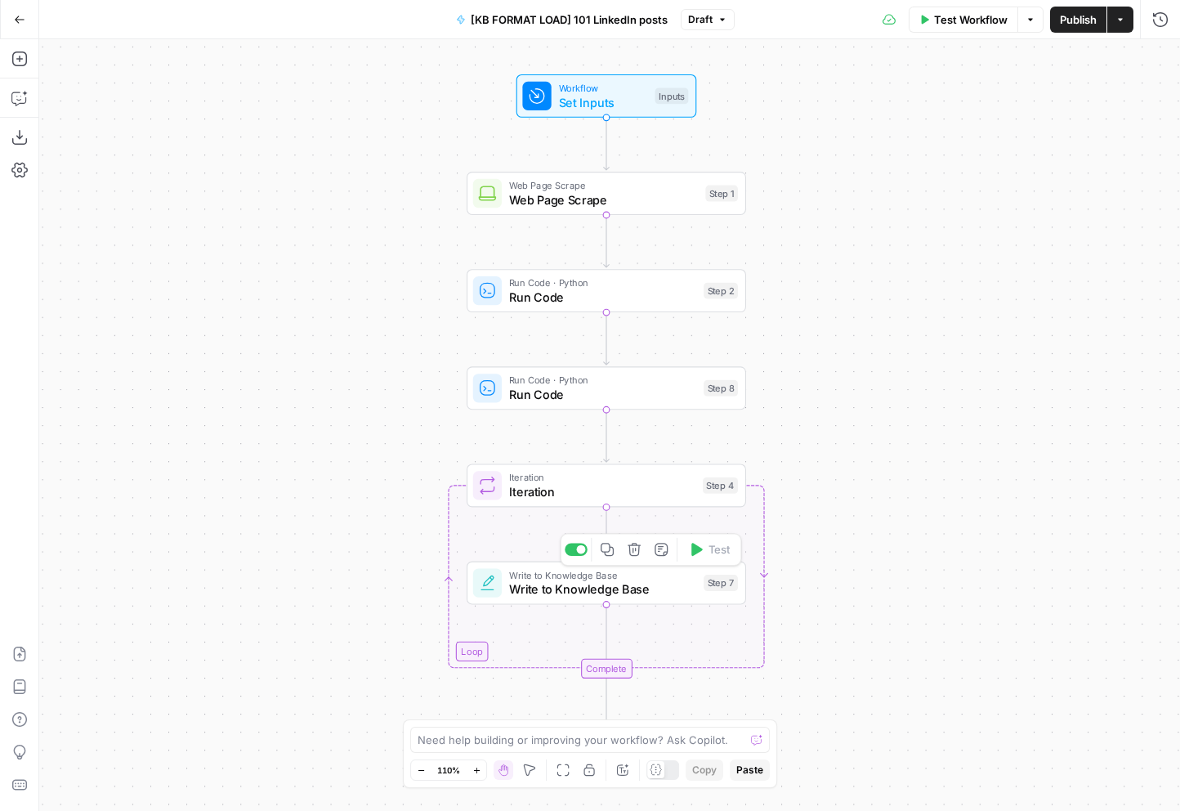
click at [552, 591] on span "Write to Knowledge Base" at bounding box center [602, 589] width 187 height 18
click at [910, 25] on span "Test Workflow" at bounding box center [971, 19] width 74 height 16
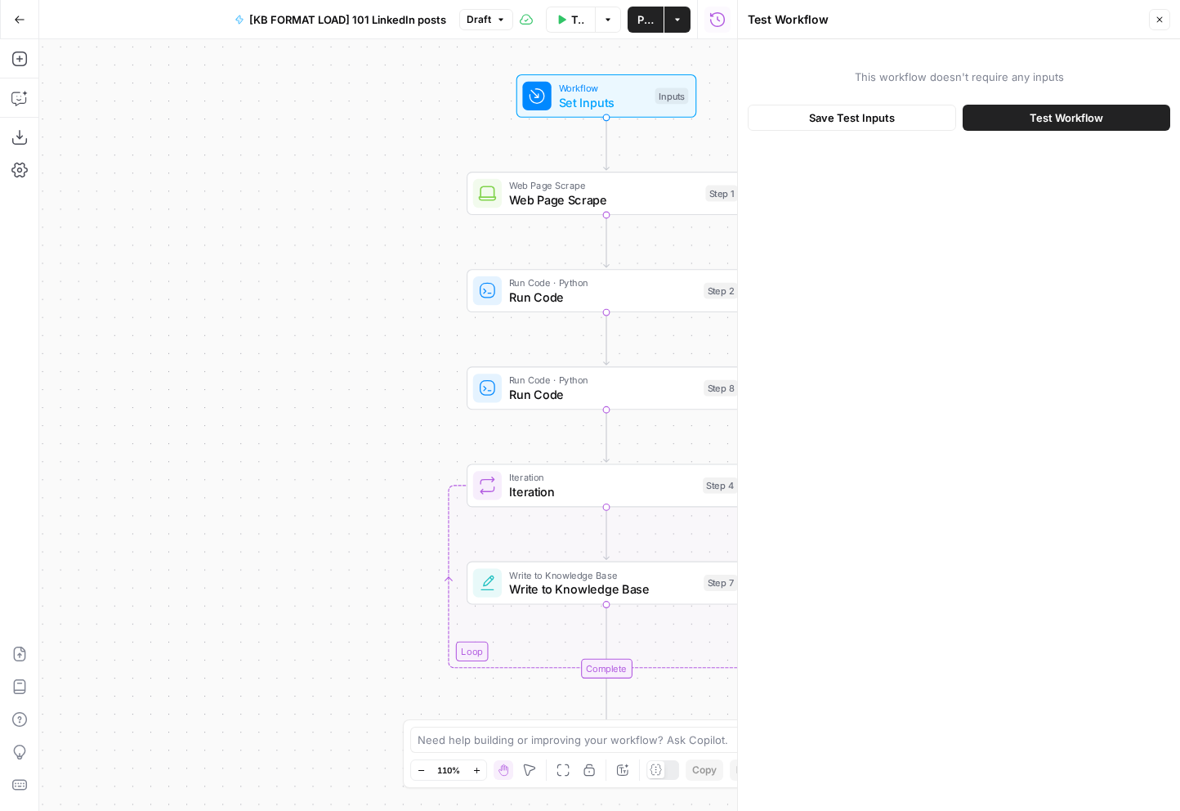
click at [910, 122] on span "Test Workflow" at bounding box center [1067, 118] width 74 height 16
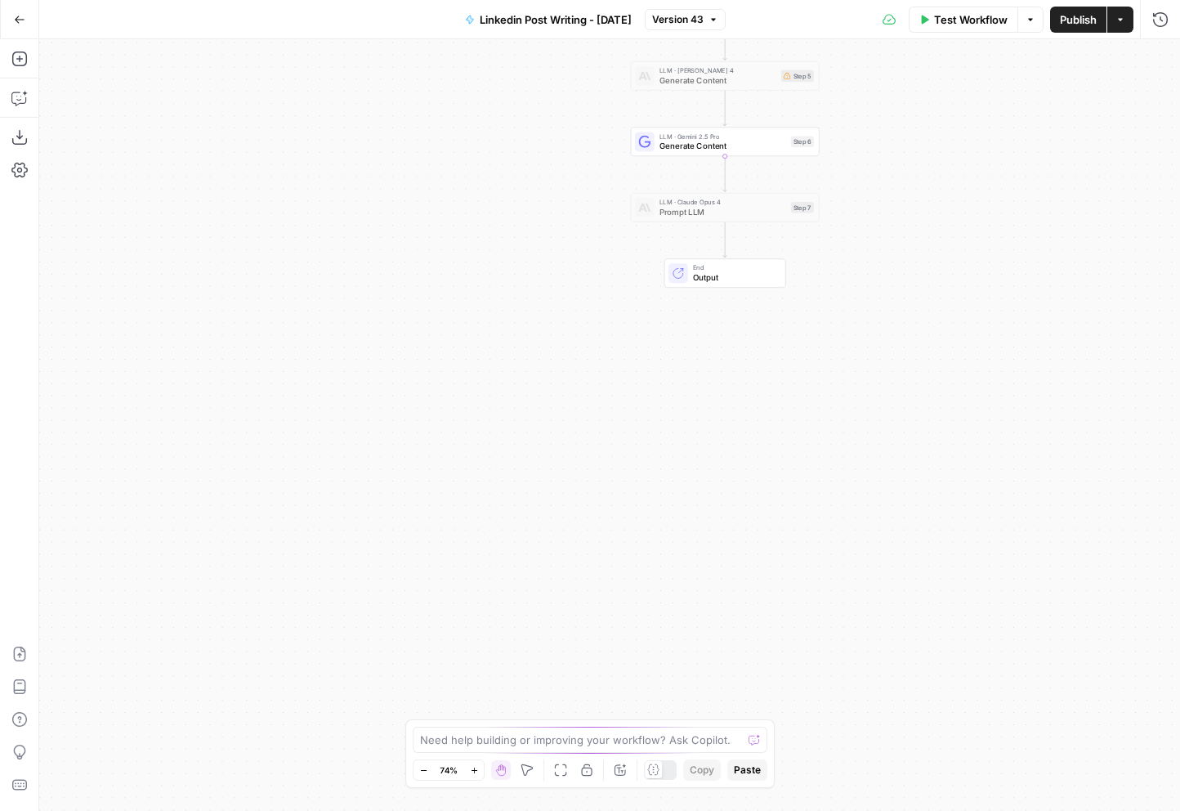
drag, startPoint x: 923, startPoint y: 584, endPoint x: 985, endPoint y: 96, distance: 491.8
click at [985, 96] on div "true false Workflow Set Inputs Inputs Search Knowledge Base Search Interview Tr…" at bounding box center [609, 424] width 1141 height 771
click at [725, 238] on icon "Edge from step_7 to end" at bounding box center [724, 239] width 3 height 35
click at [745, 243] on button "Delete step" at bounding box center [744, 251] width 16 height 16
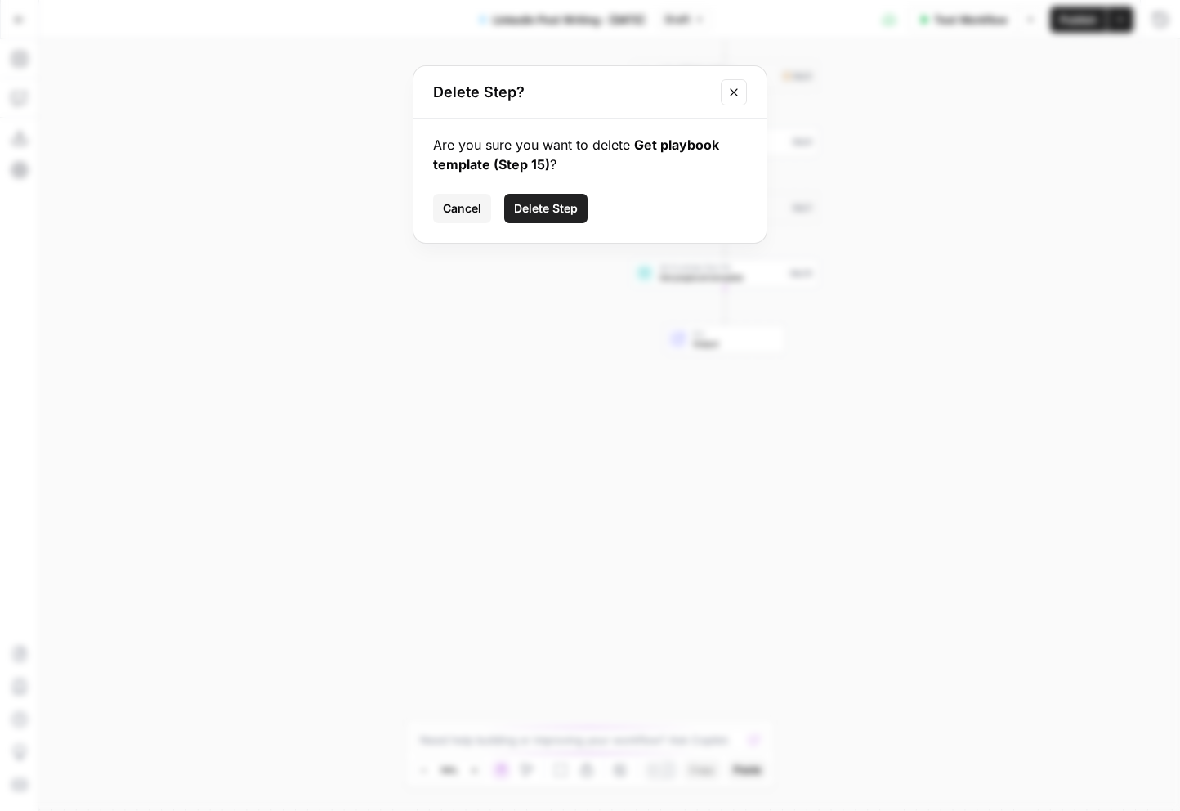
click at [541, 208] on span "Delete Step" at bounding box center [546, 208] width 64 height 16
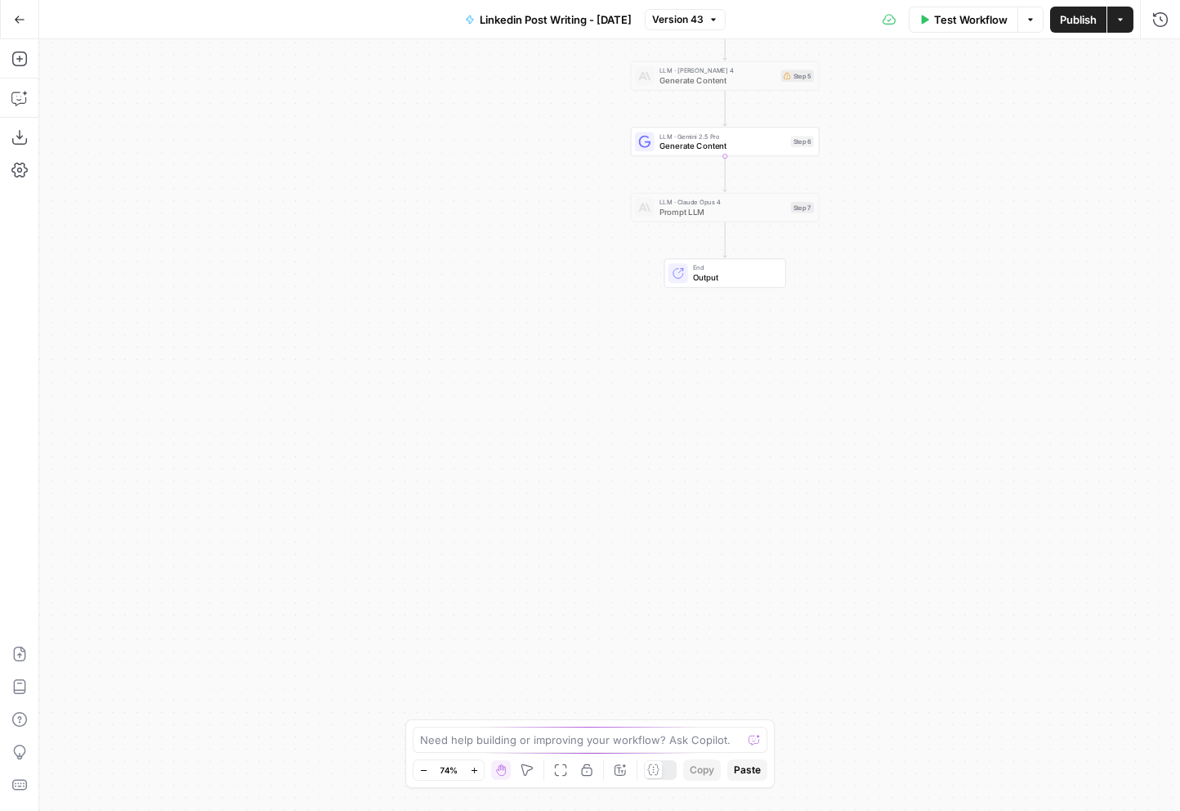
click at [25, 74] on div "Add Steps Copilot Download as JSON Settings Import JSON AirOps Academy Help Giv…" at bounding box center [19, 424] width 39 height 771
click at [25, 70] on button "Add Steps" at bounding box center [20, 59] width 26 height 26
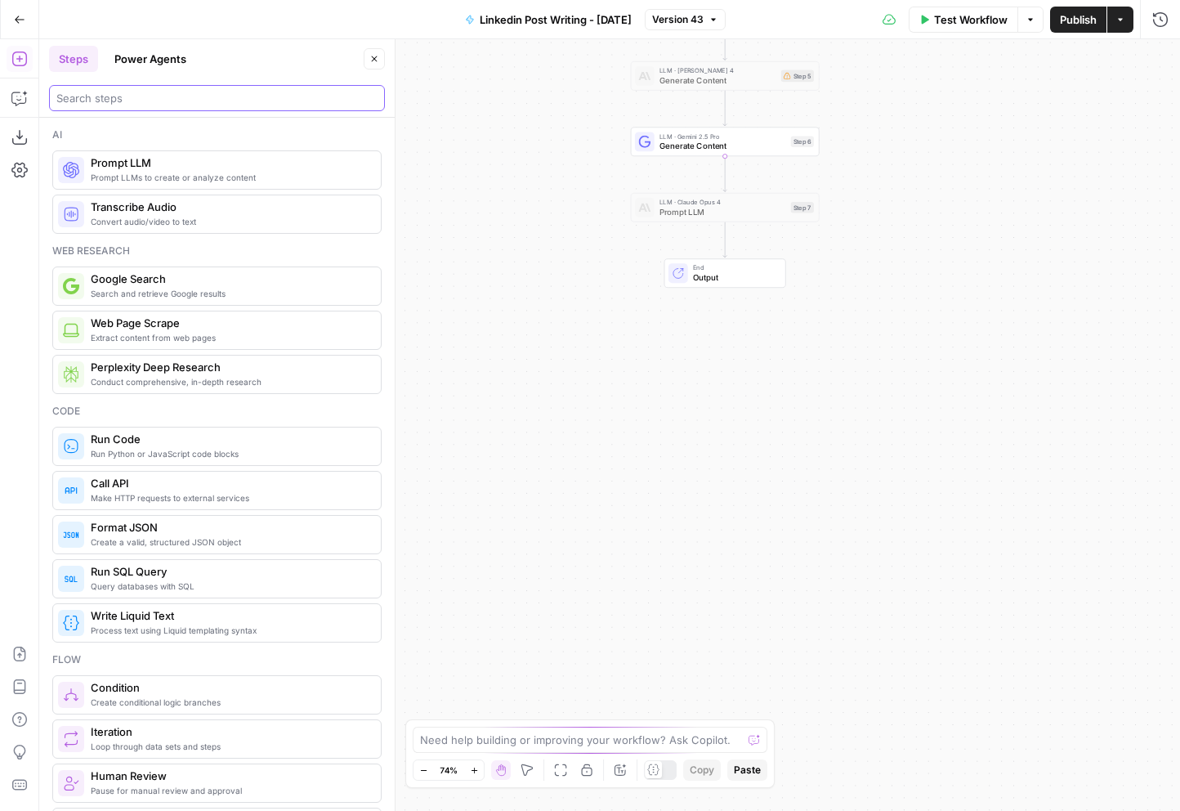
click at [236, 92] on input "search" at bounding box center [216, 98] width 321 height 16
type input "date"
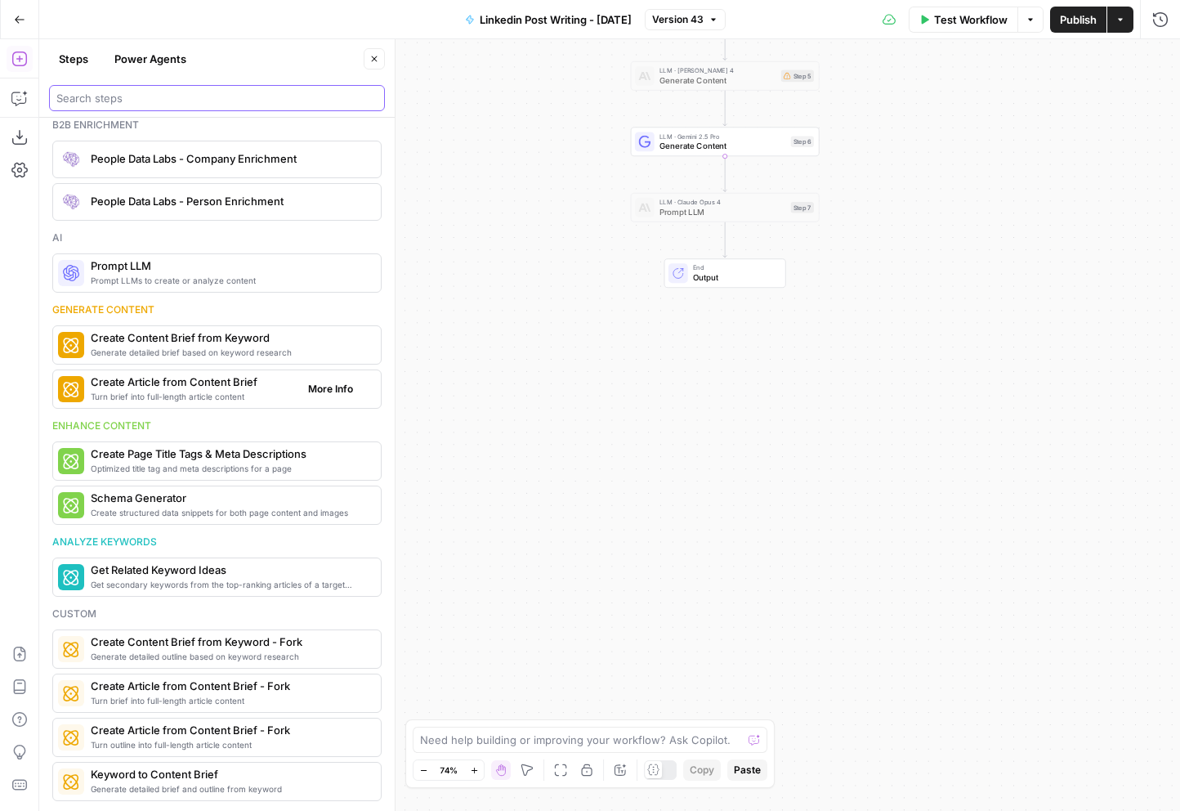
scroll to position [1016, 0]
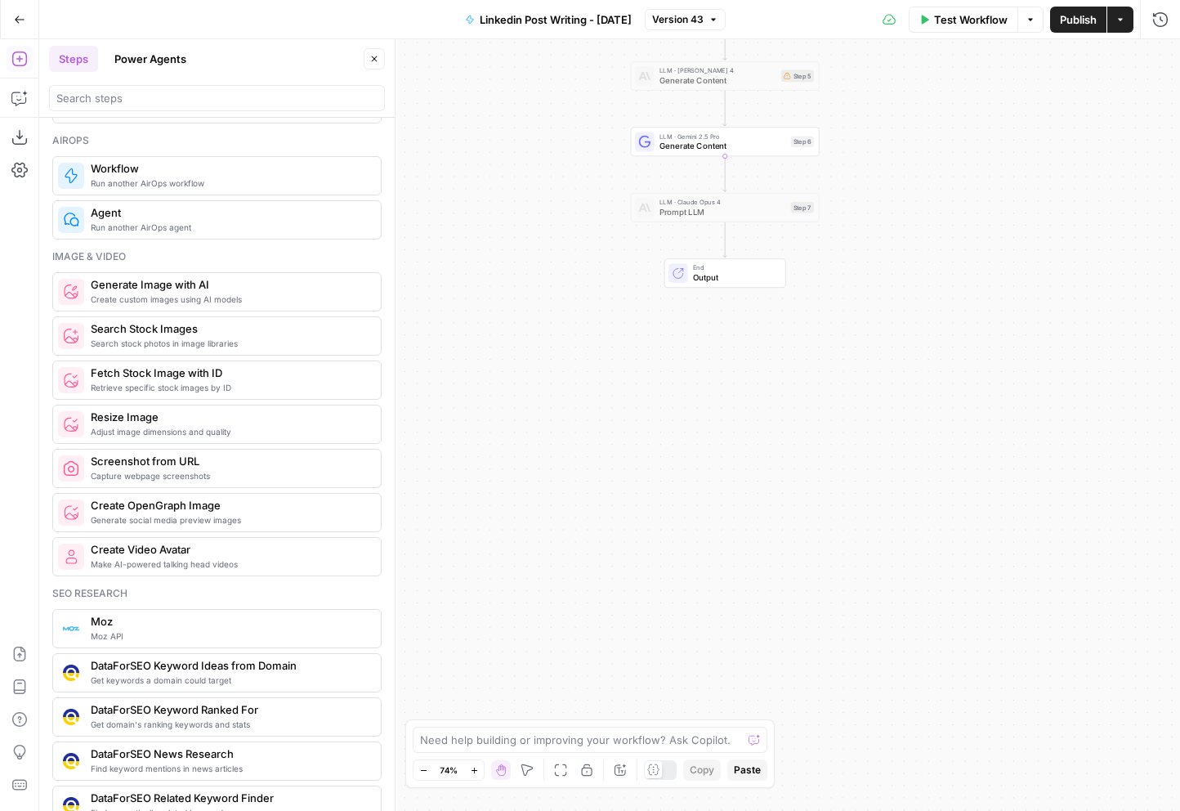
click at [253, 191] on div "Run another AirOps workflow Workflow" at bounding box center [216, 175] width 329 height 39
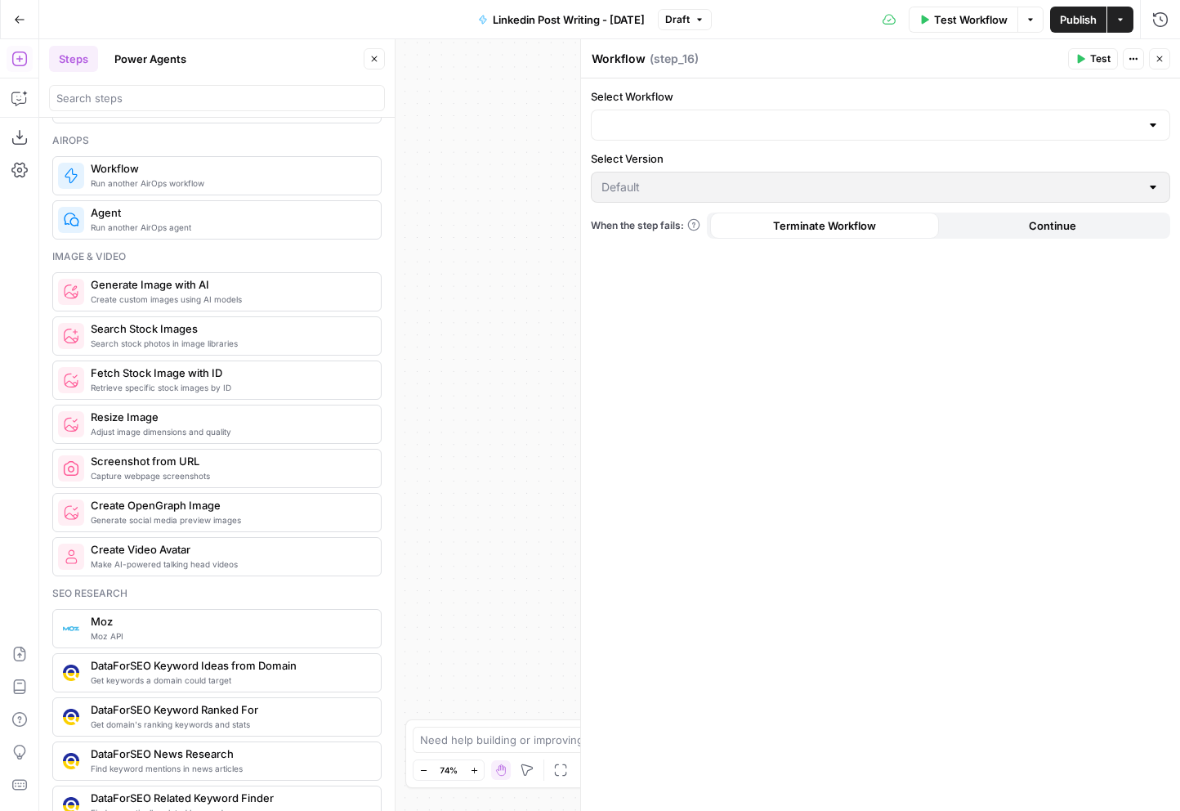
click at [1164, 61] on icon "button" at bounding box center [1160, 59] width 10 height 10
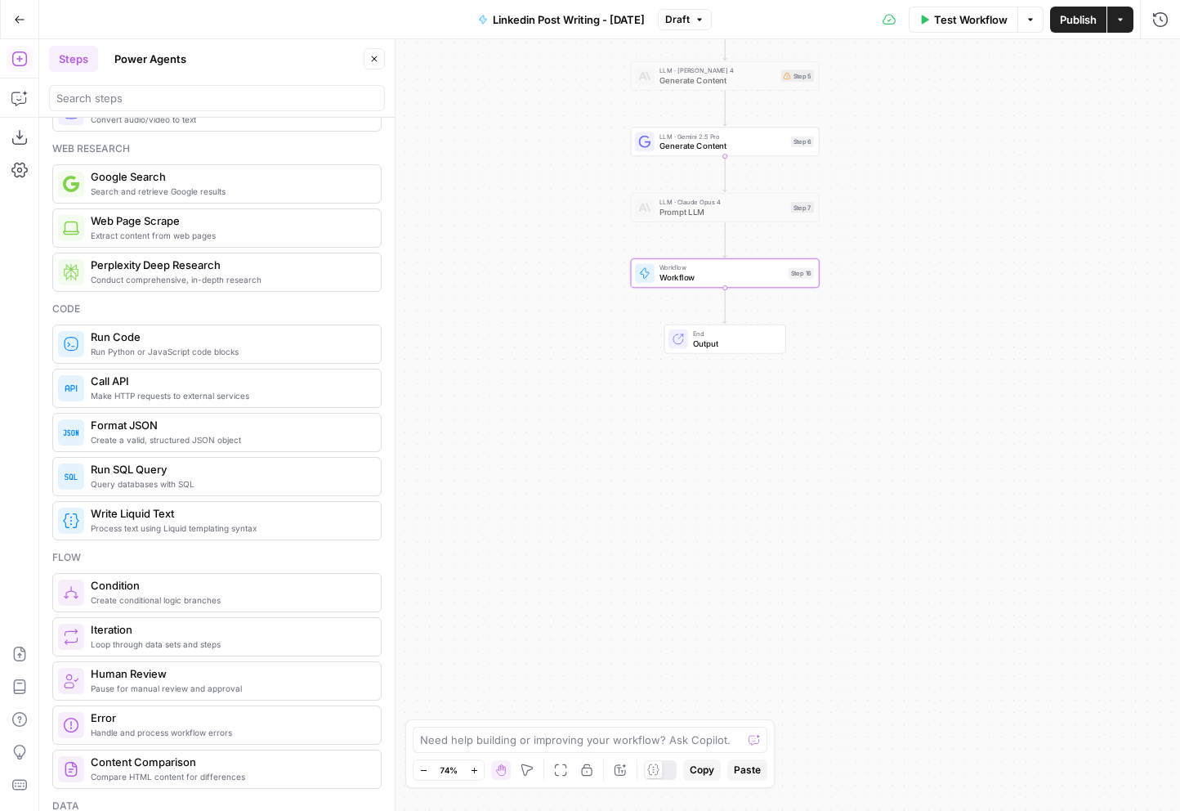
scroll to position [0, 0]
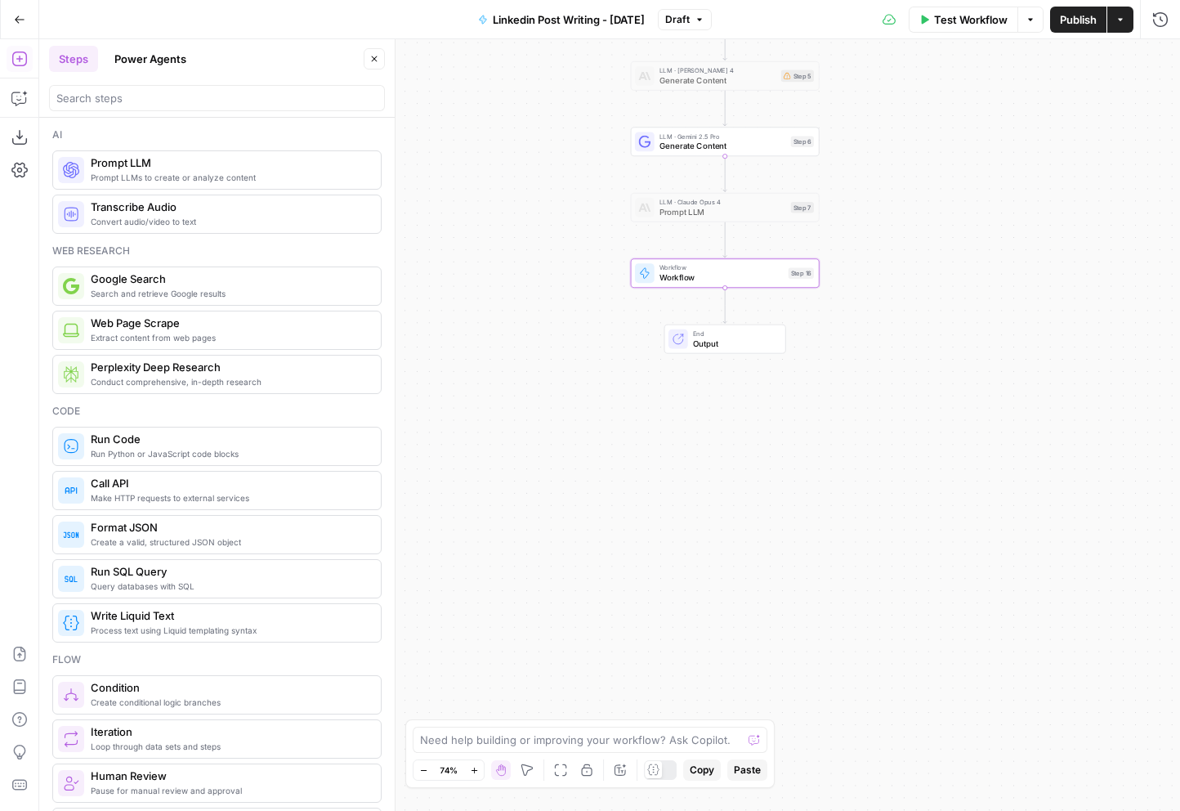
click at [169, 169] on span "Prompt LLM" at bounding box center [229, 162] width 277 height 16
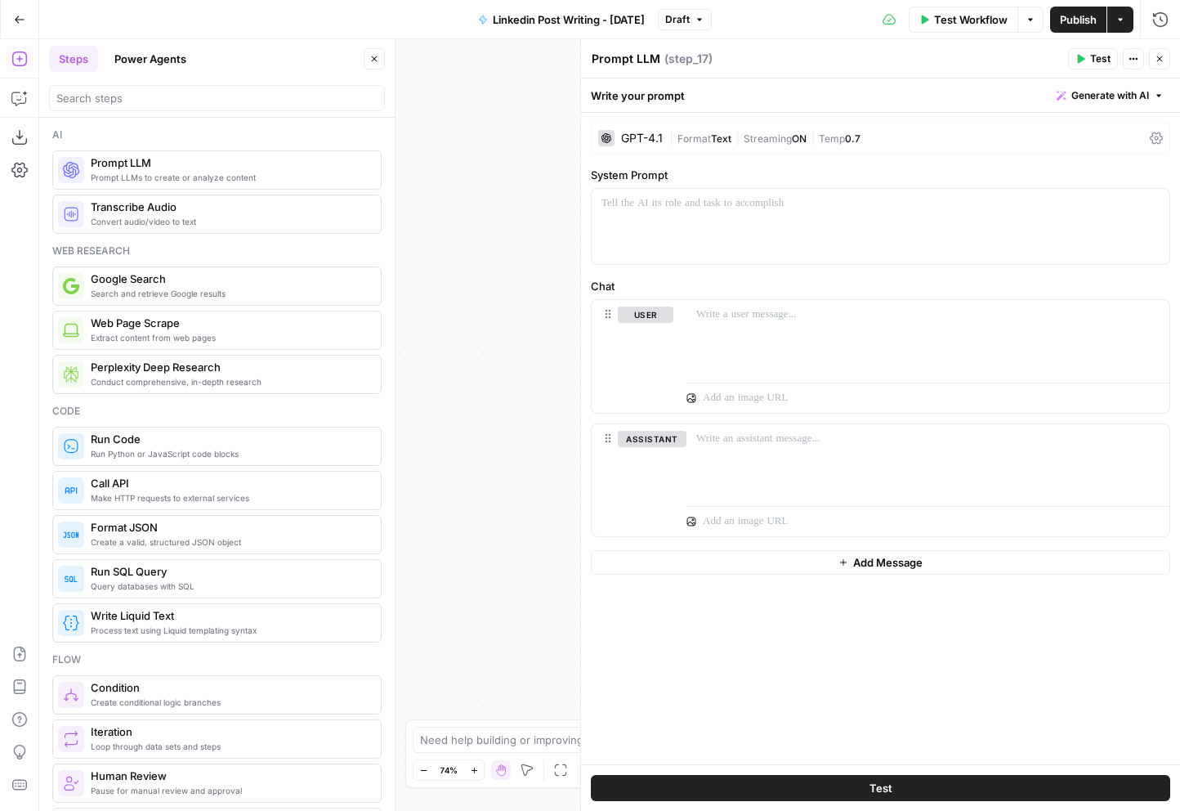
click at [651, 141] on div "GPT-4.1" at bounding box center [642, 137] width 42 height 11
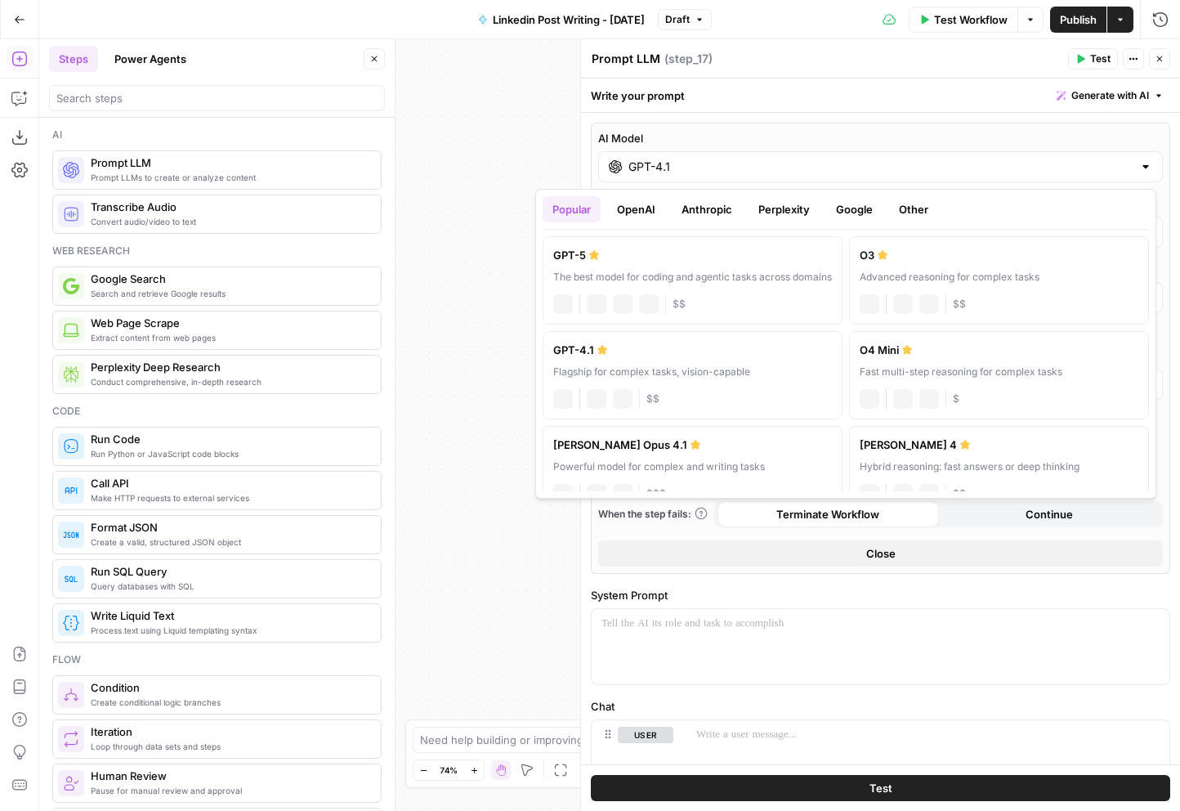
click at [653, 156] on div "GPT-4.1" at bounding box center [880, 166] width 565 height 31
click at [619, 207] on button "OpenAI" at bounding box center [636, 209] width 58 height 26
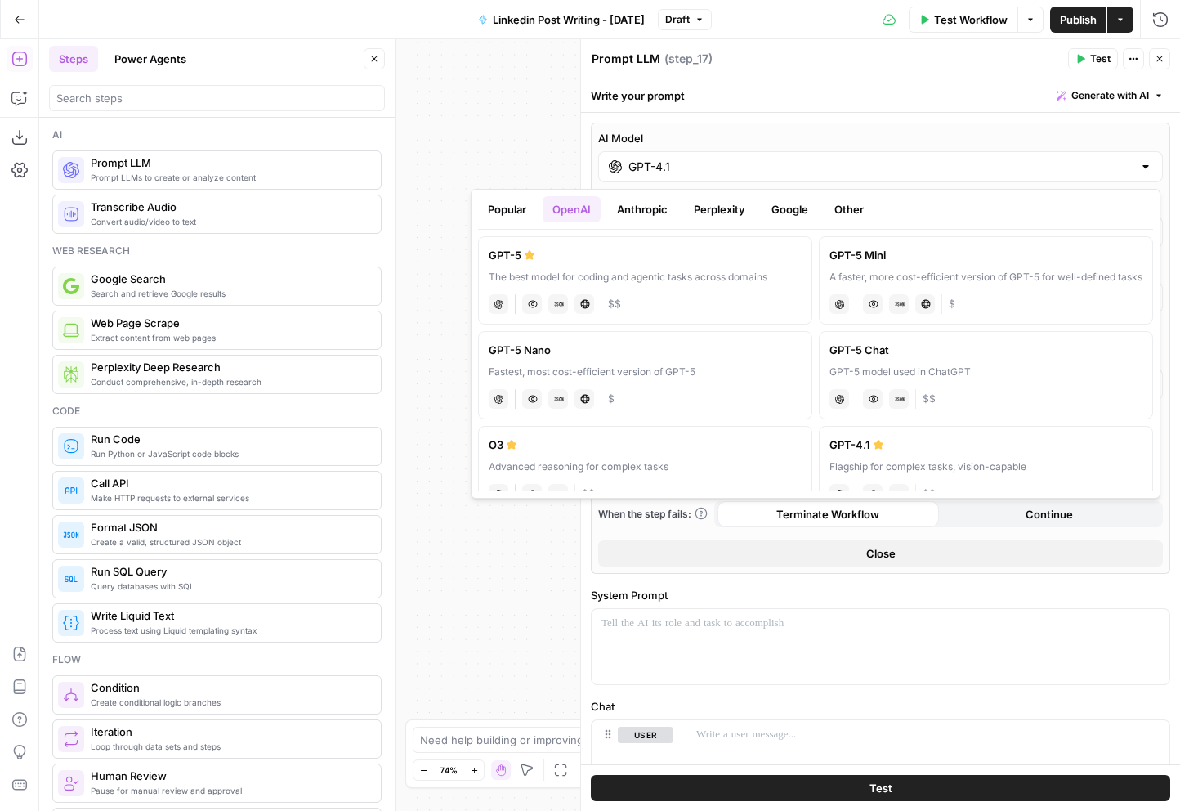
click at [796, 210] on button "Google" at bounding box center [790, 209] width 56 height 26
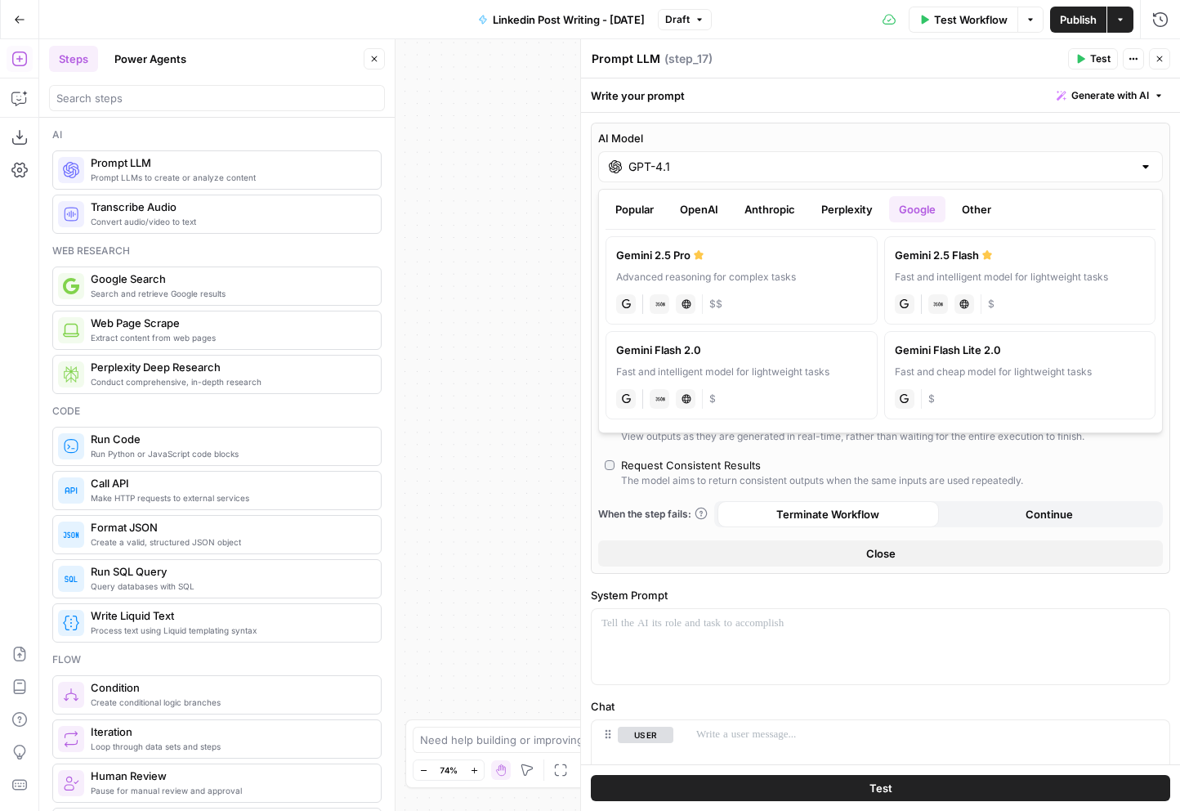
click at [1079, 278] on div "Fast and intelligent model for lightweight tasks" at bounding box center [1020, 277] width 251 height 15
type input "Gemini 2.5 Flash"
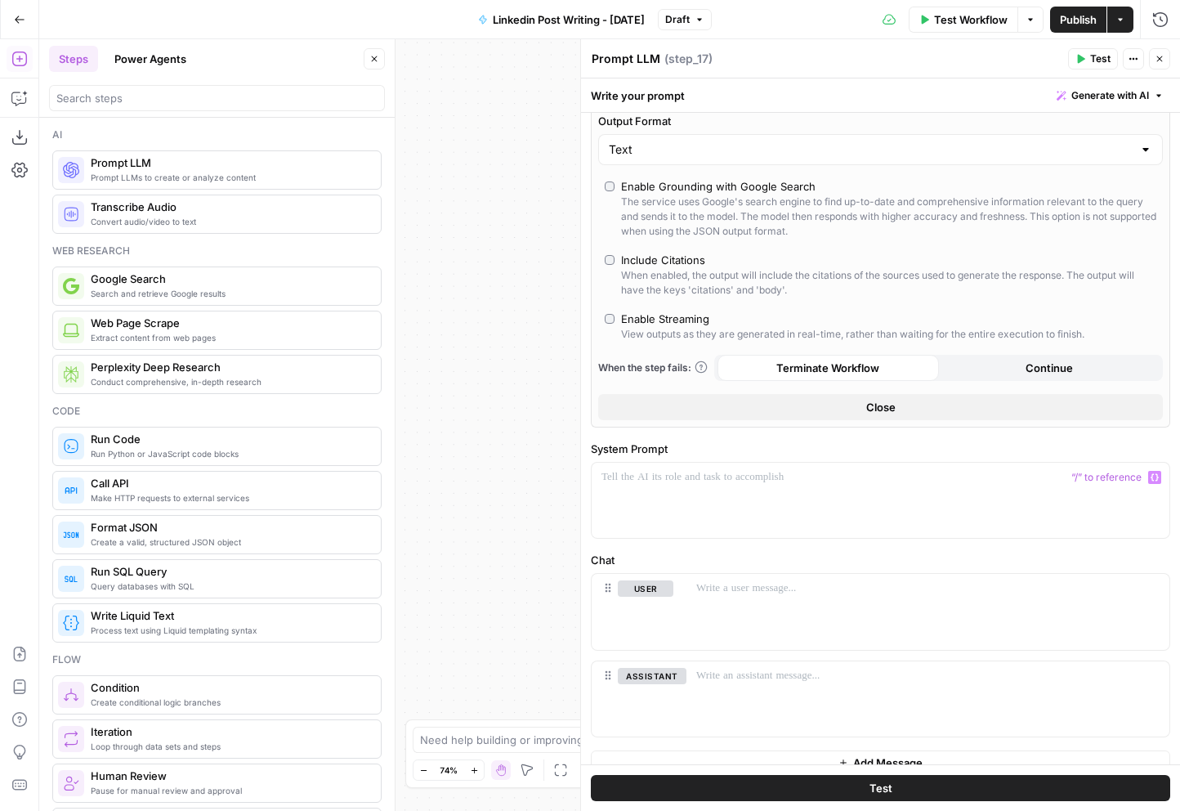
scroll to position [190, 0]
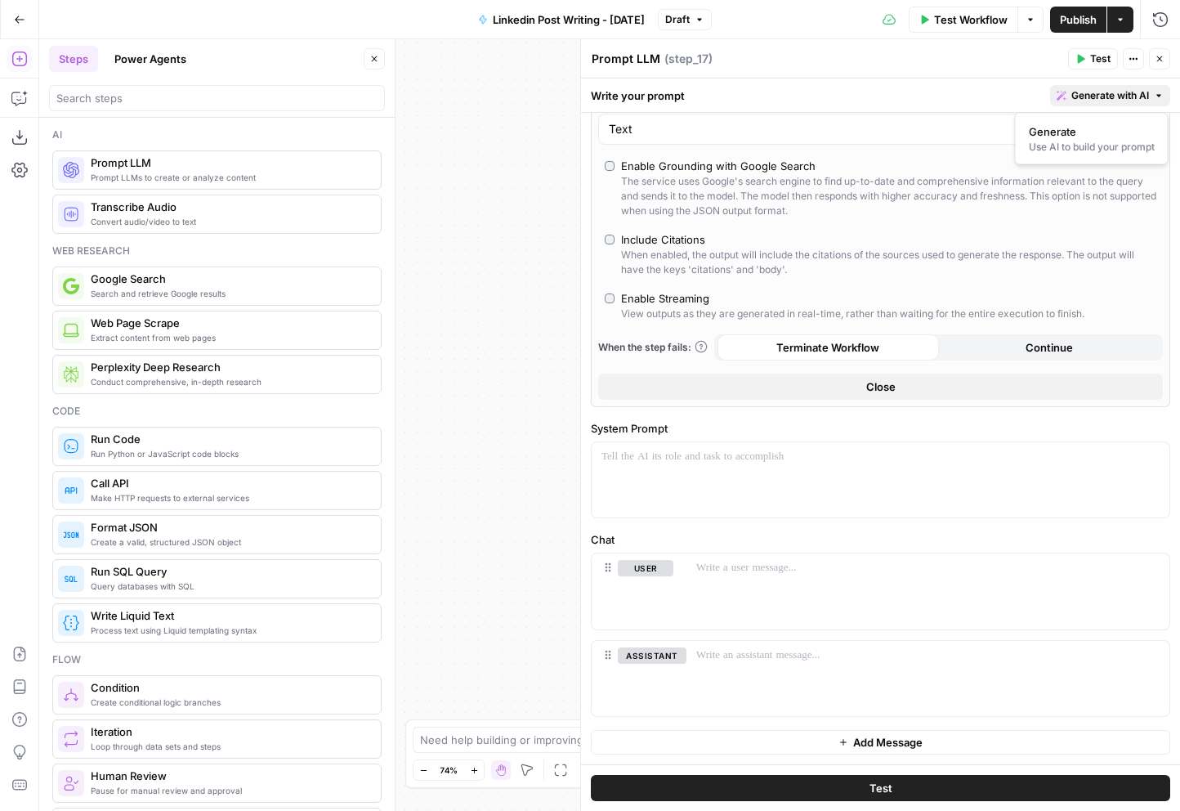
click at [1088, 98] on span "Generate with AI" at bounding box center [1110, 95] width 78 height 15
click at [1085, 136] on span "Generate" at bounding box center [1088, 131] width 119 height 16
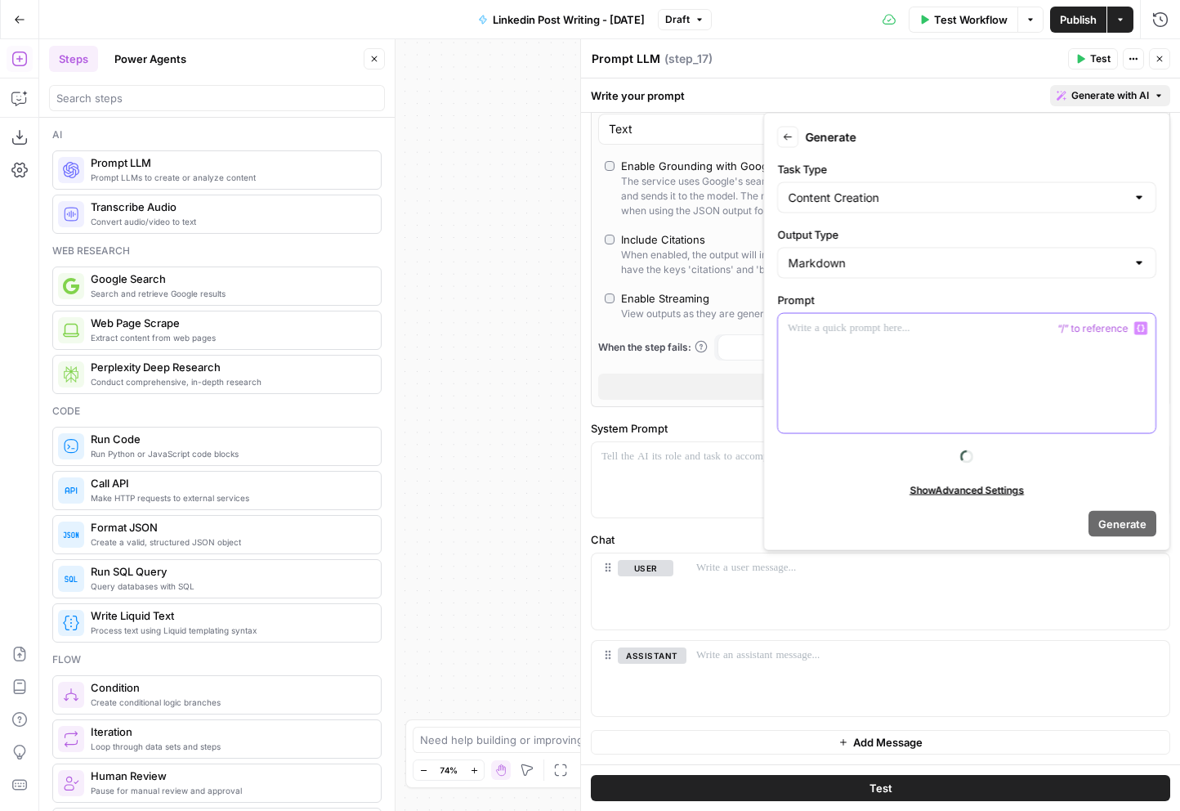
click at [959, 341] on div at bounding box center [967, 373] width 378 height 119
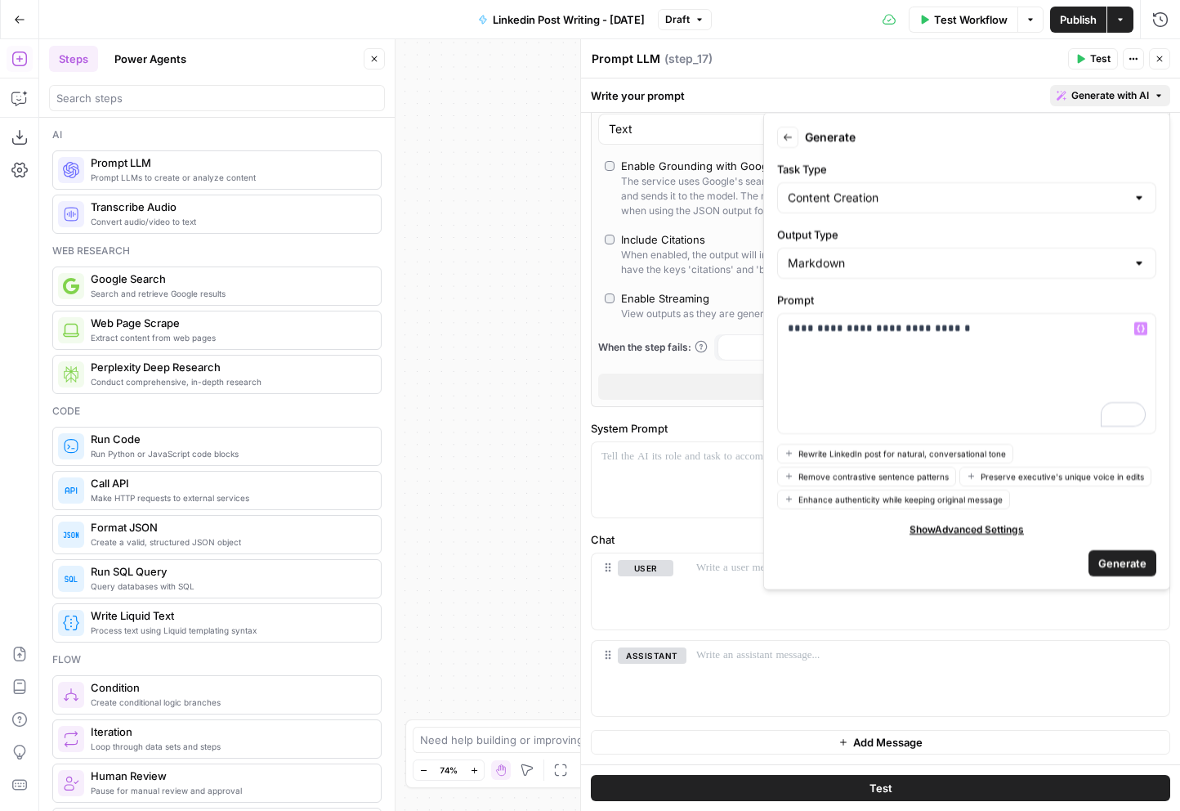
click at [1122, 562] on span "Generate" at bounding box center [1122, 562] width 48 height 16
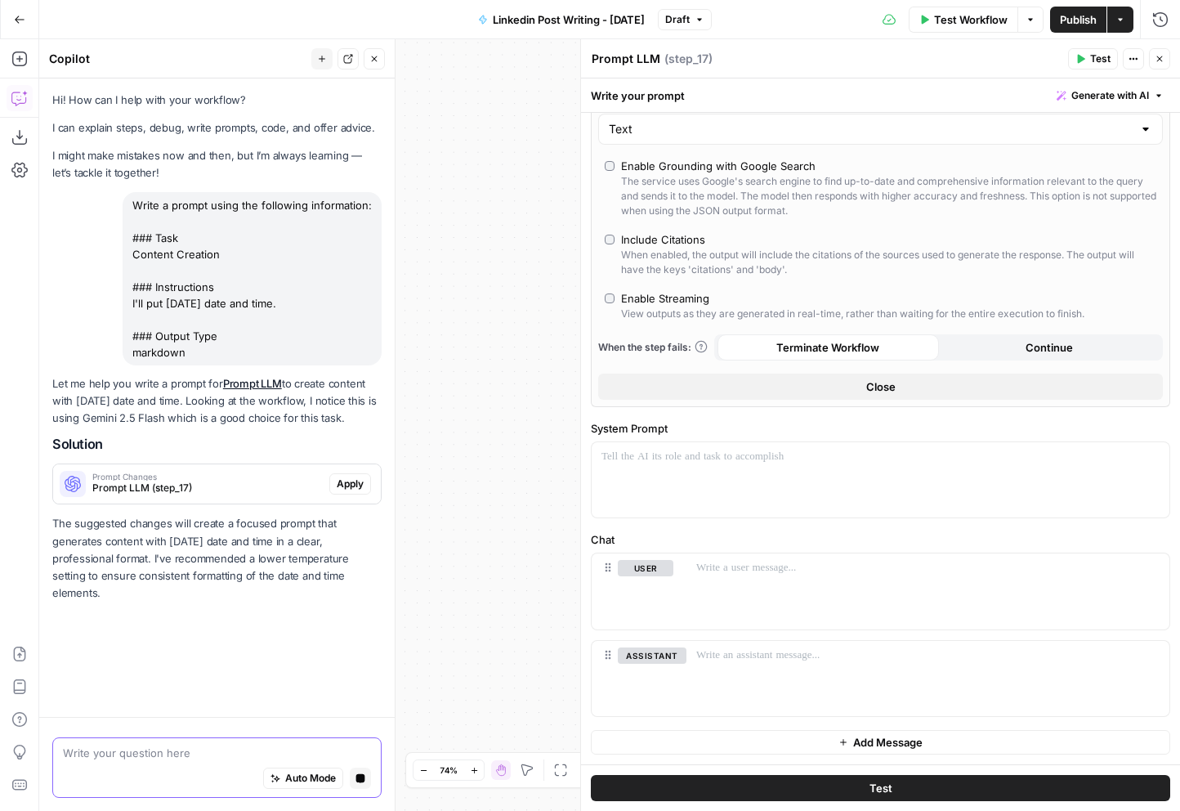
scroll to position [0, 0]
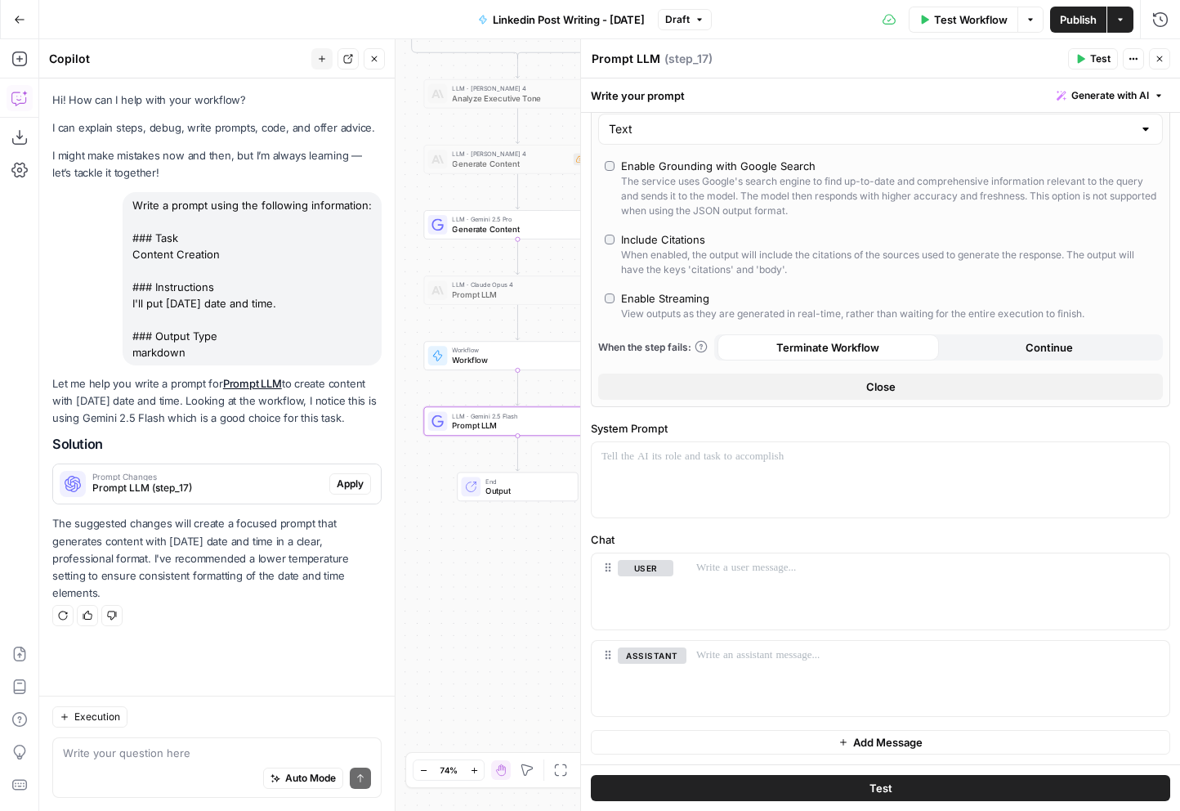
click at [364, 477] on button "Apply" at bounding box center [350, 483] width 42 height 21
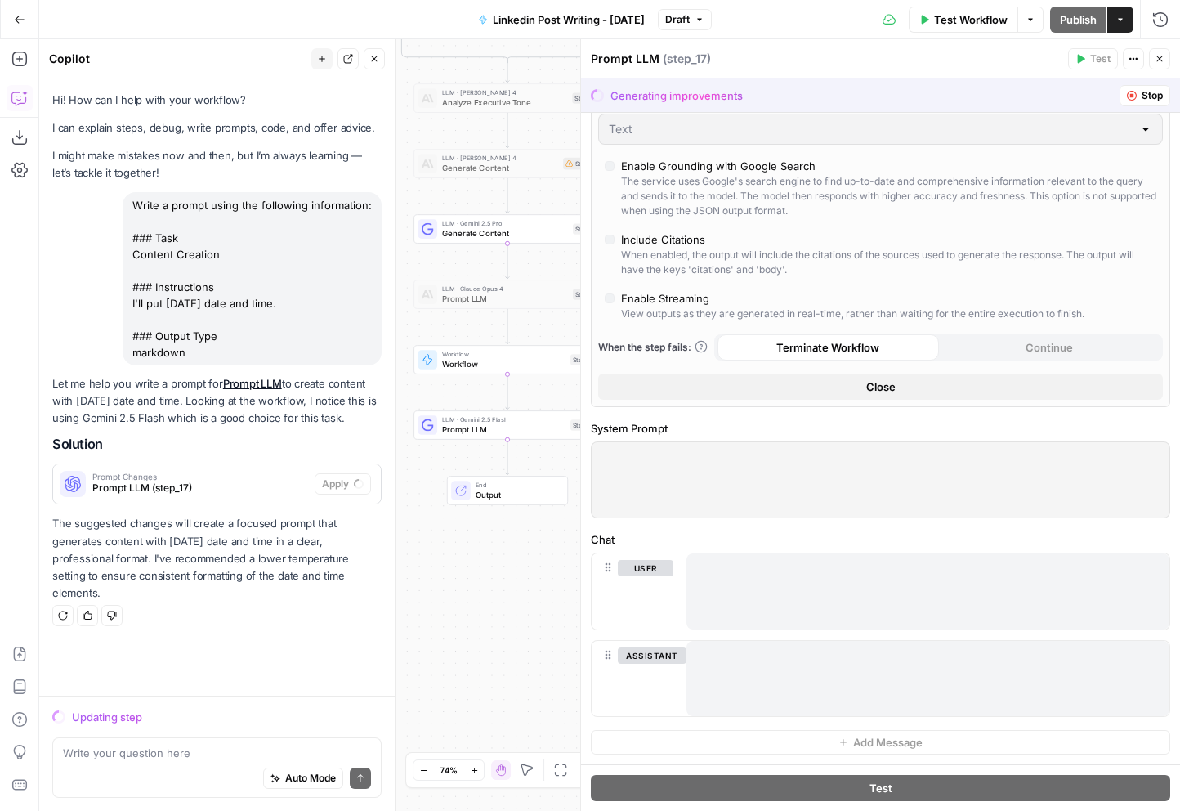
click at [481, 487] on span "End" at bounding box center [517, 485] width 83 height 10
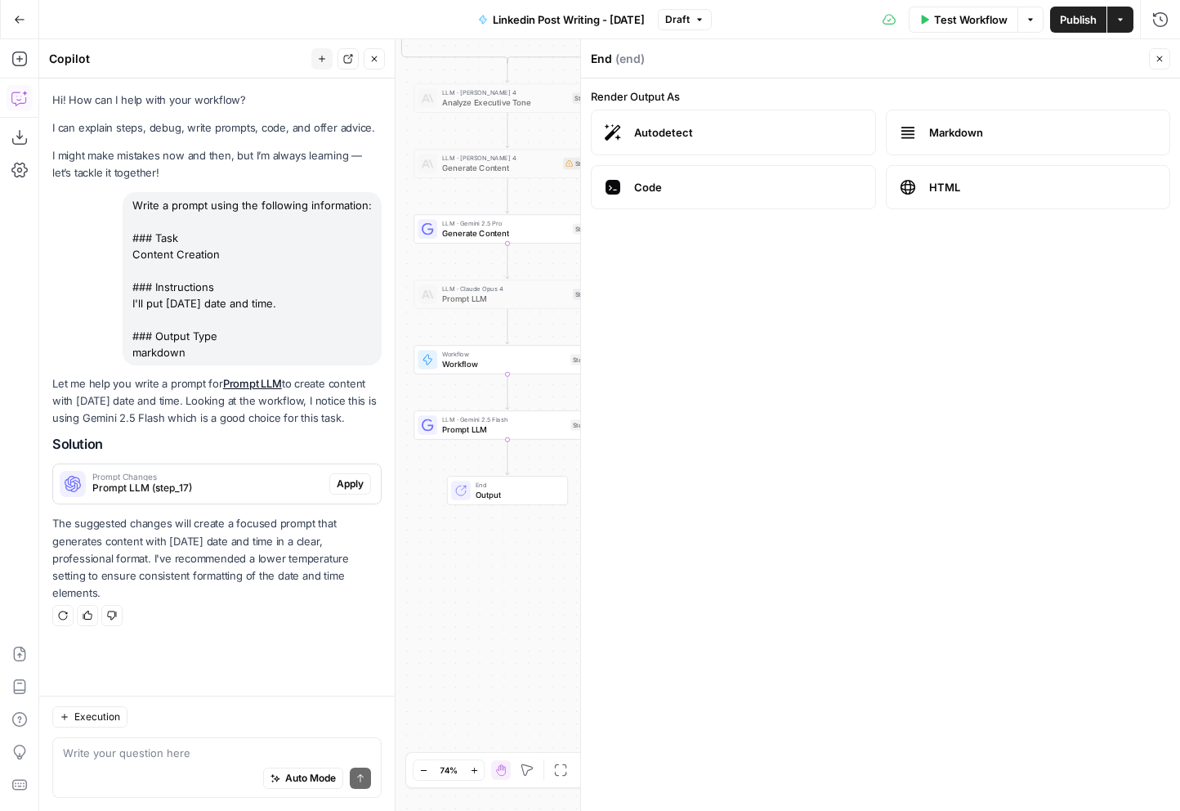
click at [936, 190] on span "HTML" at bounding box center [1043, 187] width 228 height 16
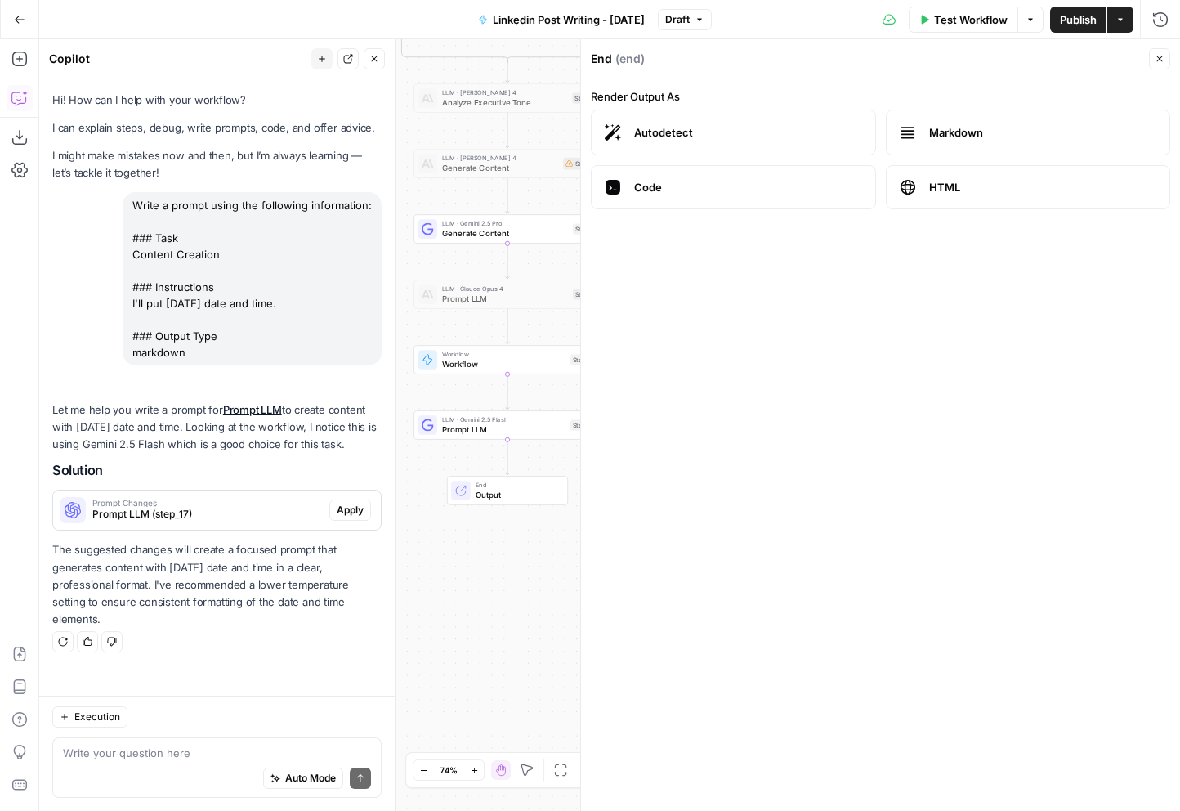
click at [944, 152] on label "Markdown" at bounding box center [1028, 133] width 285 height 46
click at [779, 145] on label "Autodetect" at bounding box center [733, 133] width 285 height 46
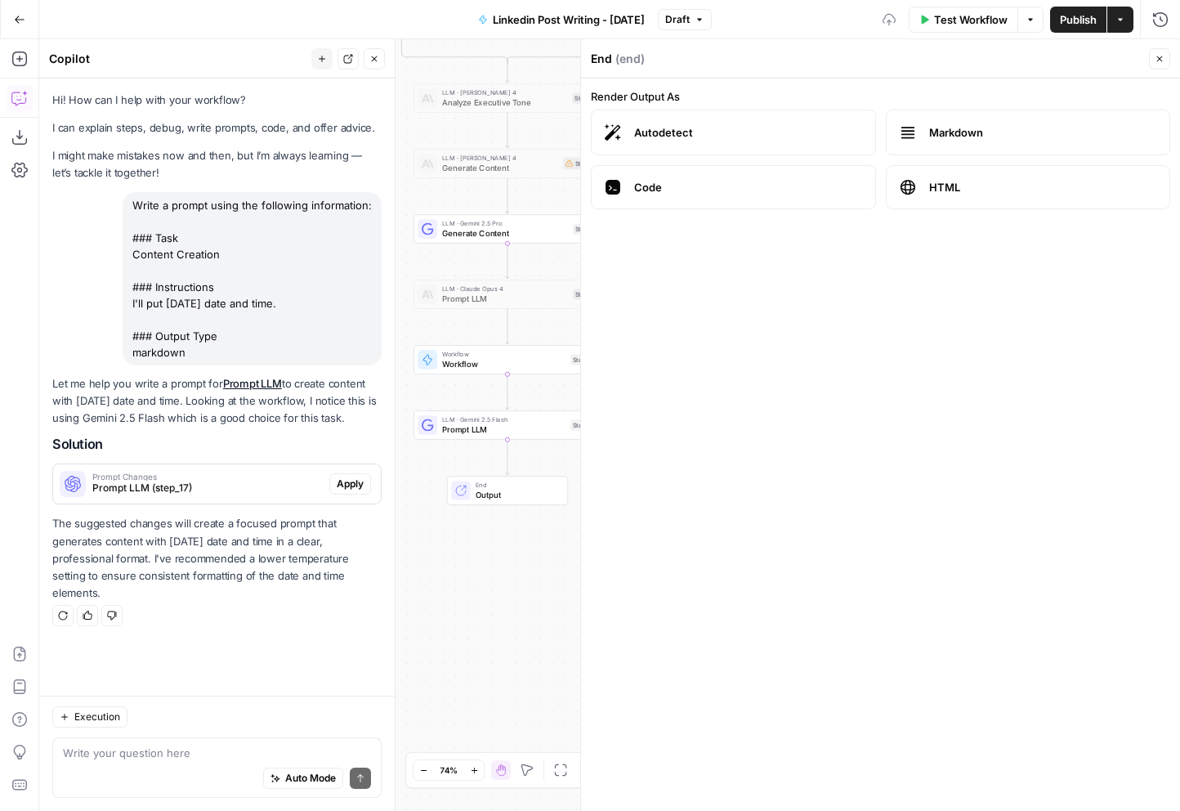
click at [1159, 63] on icon "button" at bounding box center [1160, 59] width 10 height 10
click at [498, 432] on span "Prompt LLM" at bounding box center [503, 429] width 123 height 12
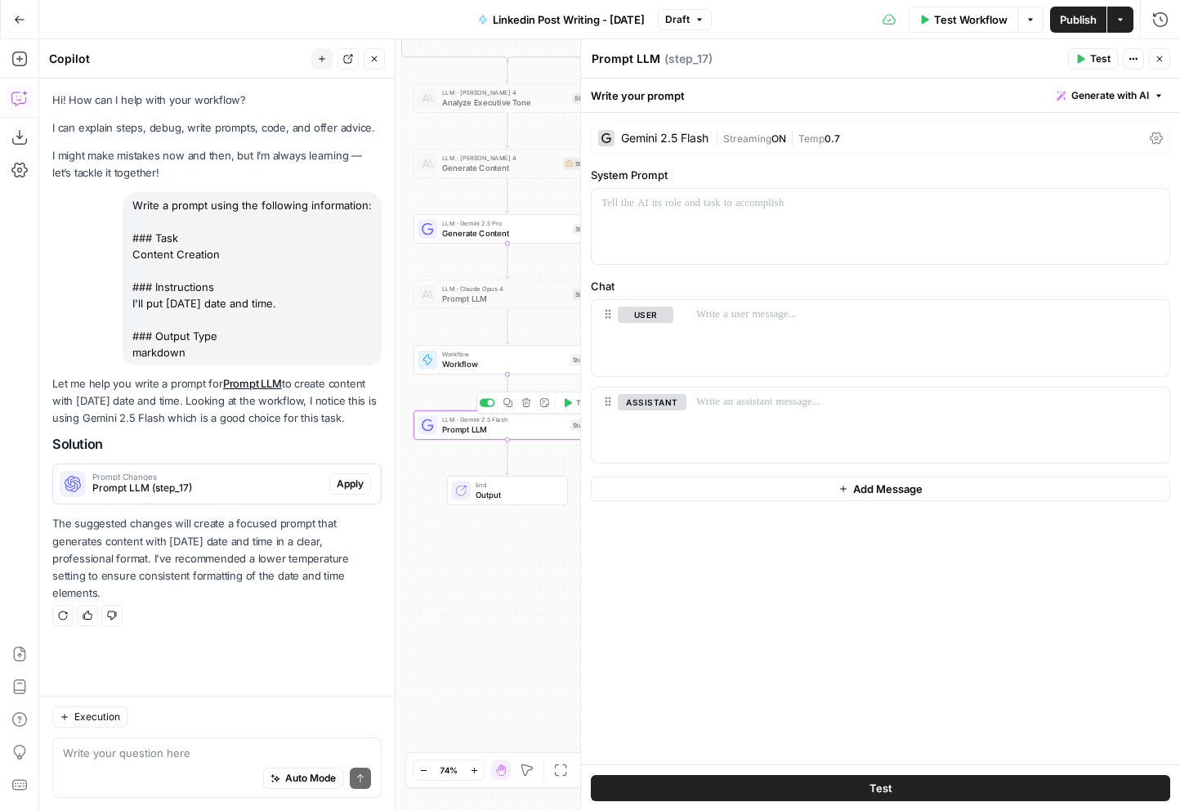
click at [360, 492] on button "Apply" at bounding box center [350, 483] width 42 height 21
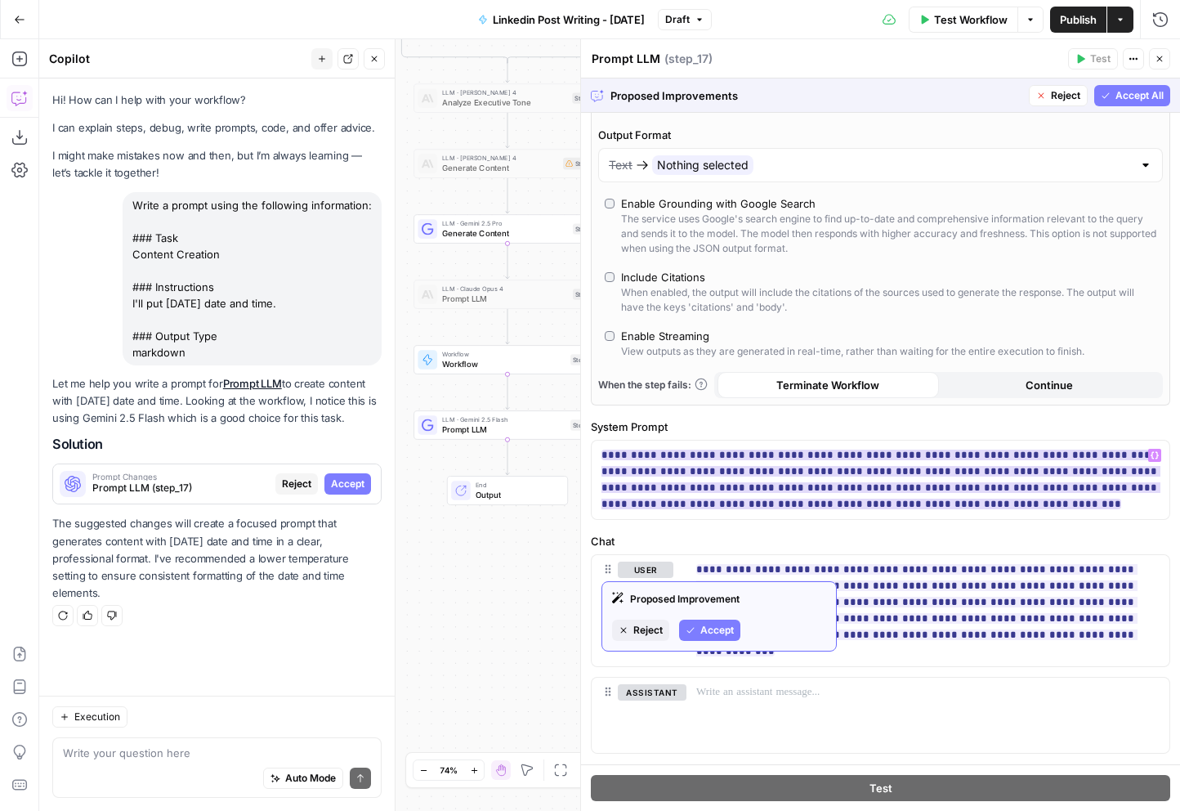
scroll to position [176, 0]
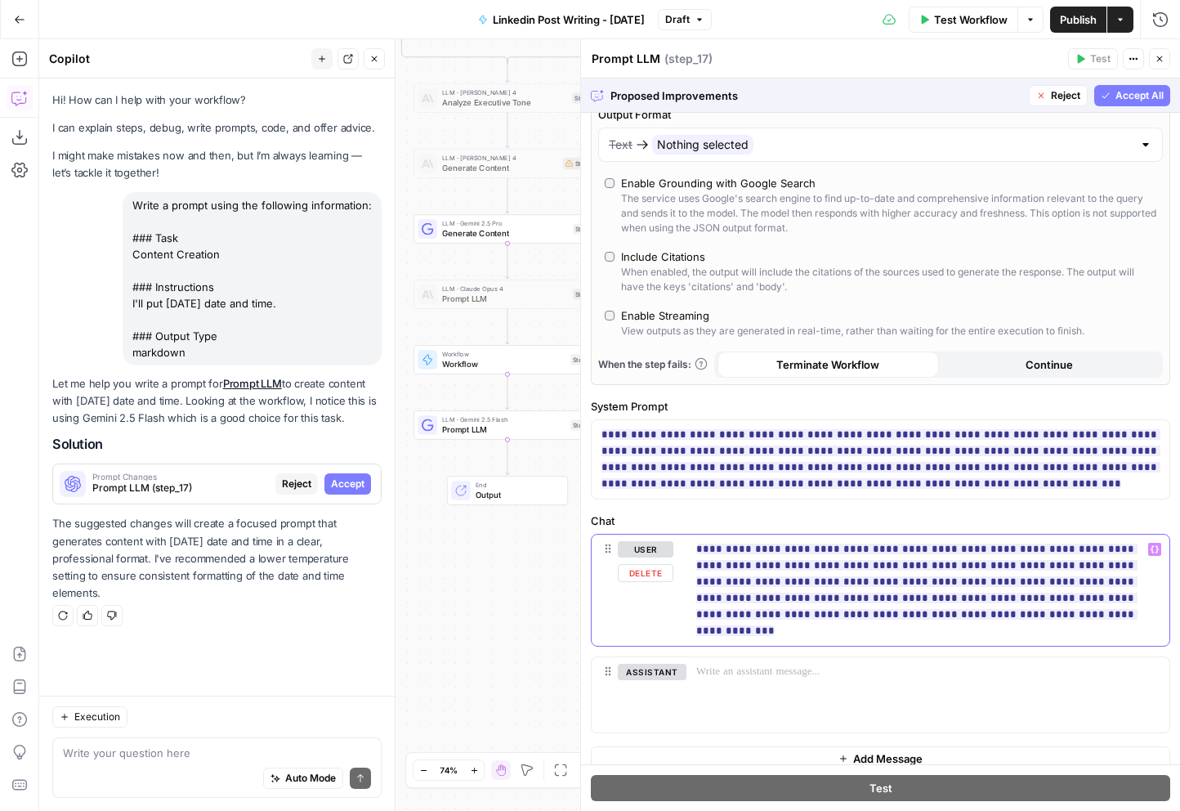
click at [865, 623] on div "**********" at bounding box center [927, 589] width 483 height 111
click at [868, 616] on p "**********" at bounding box center [927, 590] width 463 height 98
click at [1130, 101] on span "Accept All" at bounding box center [1140, 95] width 48 height 15
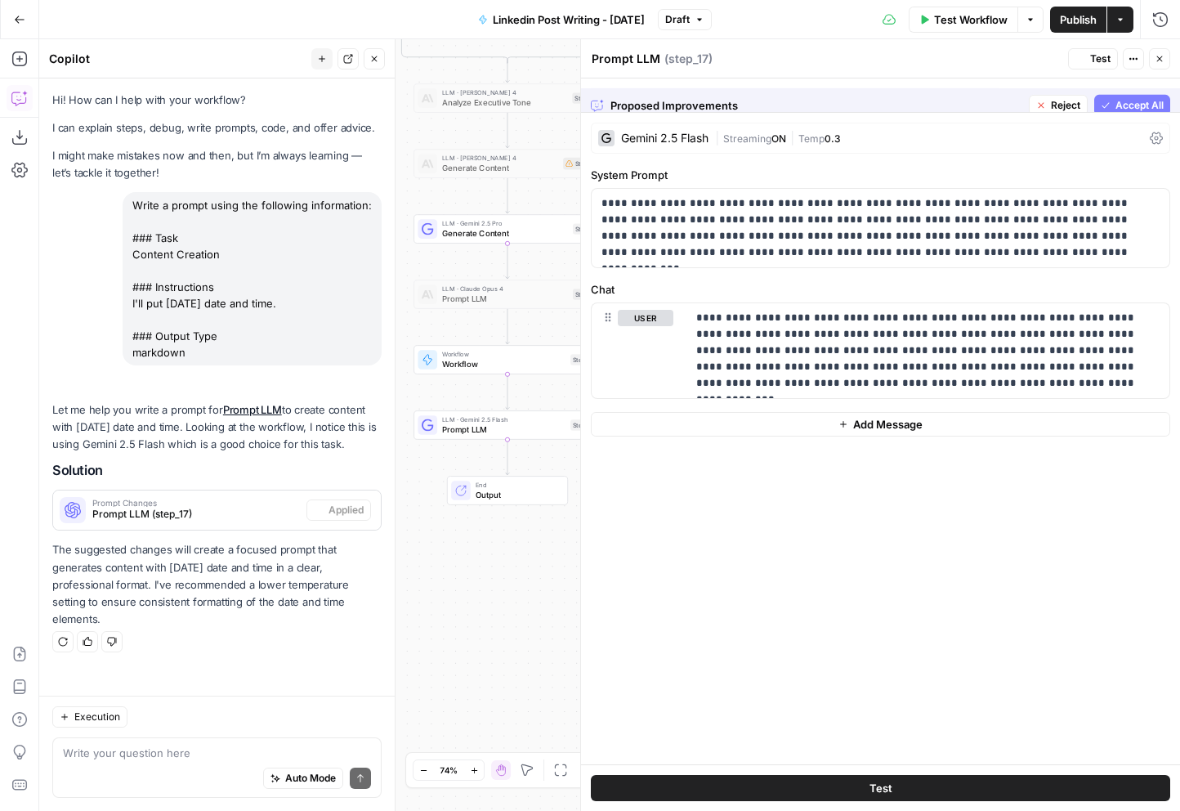
scroll to position [0, 0]
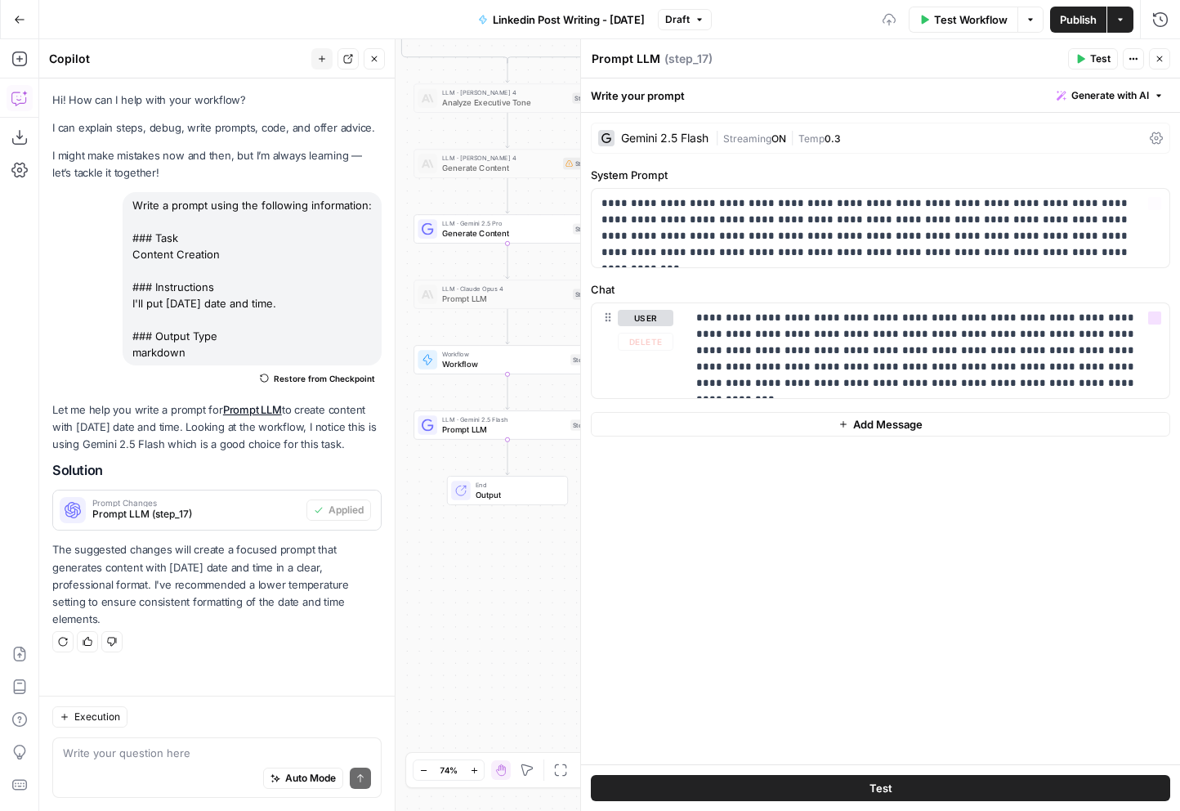
click at [869, 401] on div "**********" at bounding box center [880, 438] width 599 height 651
click at [872, 378] on p "**********" at bounding box center [927, 351] width 463 height 82
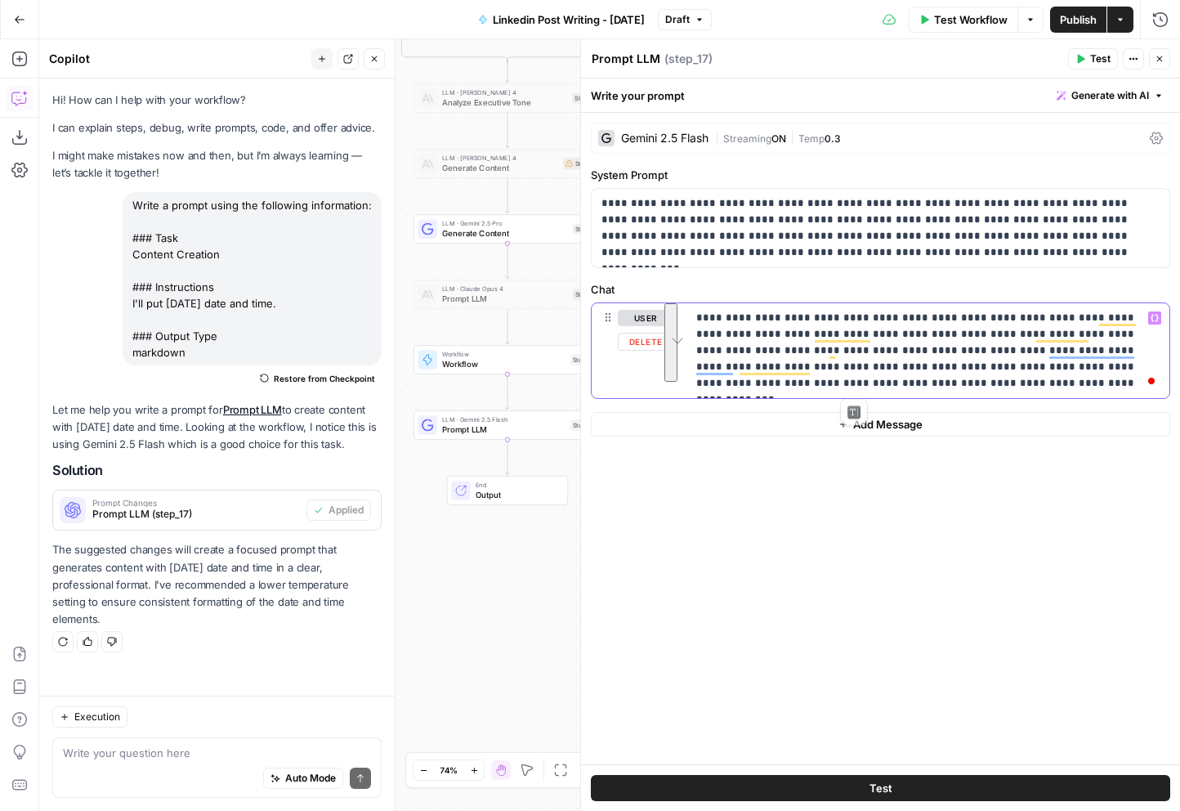
drag, startPoint x: 862, startPoint y: 382, endPoint x: 709, endPoint y: 271, distance: 189.0
click at [709, 271] on div "**********" at bounding box center [880, 438] width 599 height 651
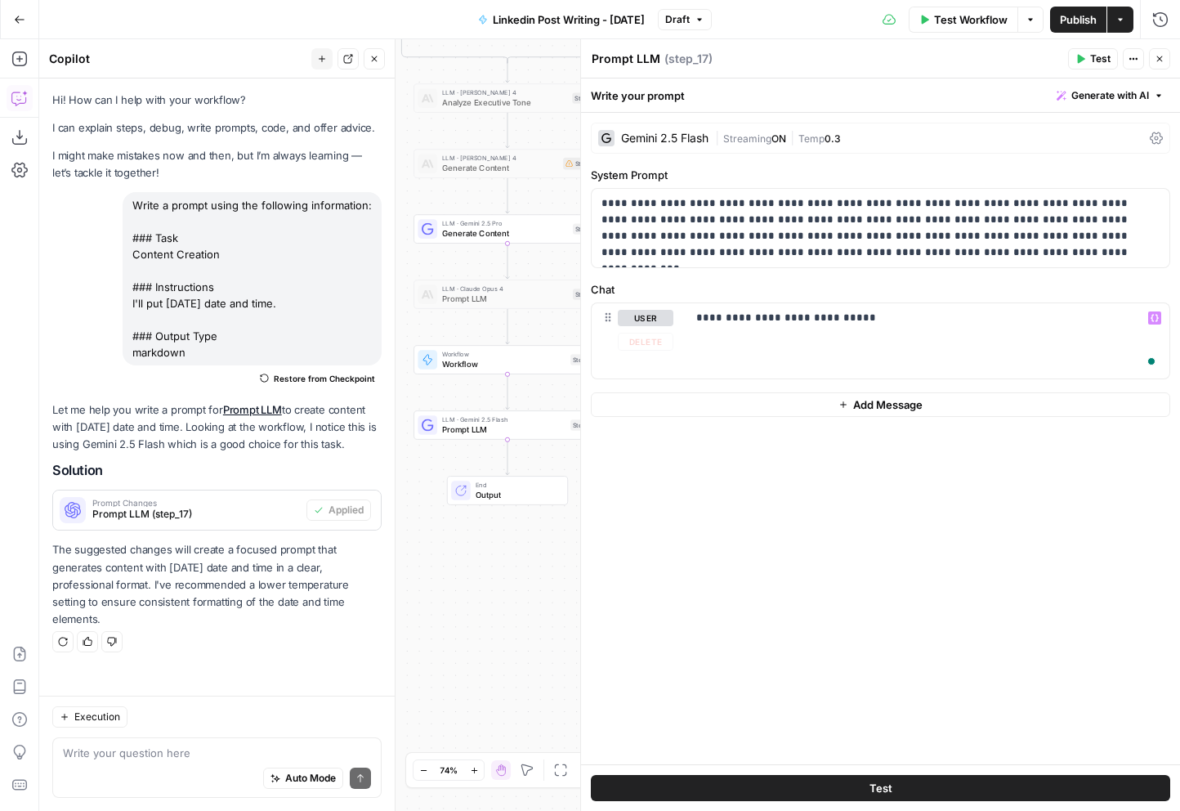
click at [857, 624] on div "**********" at bounding box center [880, 438] width 599 height 651
click at [788, 780] on button "Test" at bounding box center [880, 788] width 579 height 26
click at [1067, 25] on span "Publish" at bounding box center [1078, 19] width 37 height 16
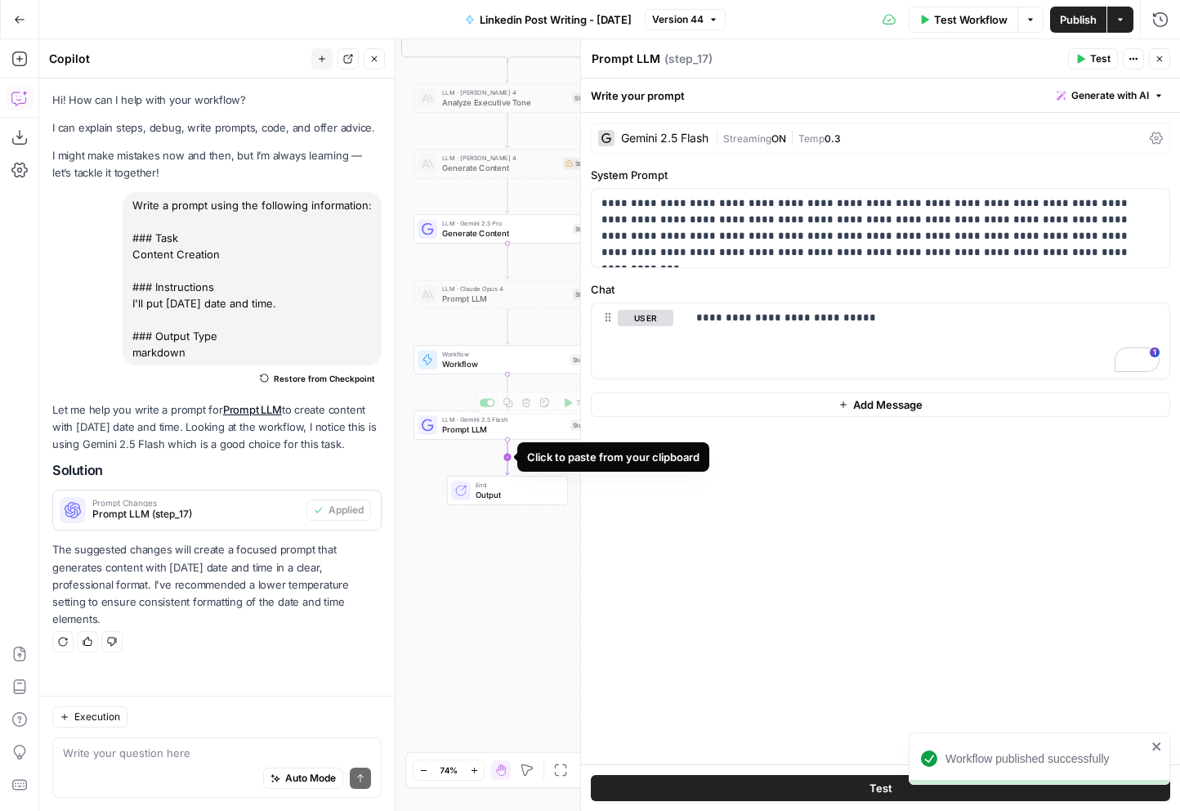
click at [508, 460] on icon "Edge from step_17 to end" at bounding box center [507, 457] width 3 height 35
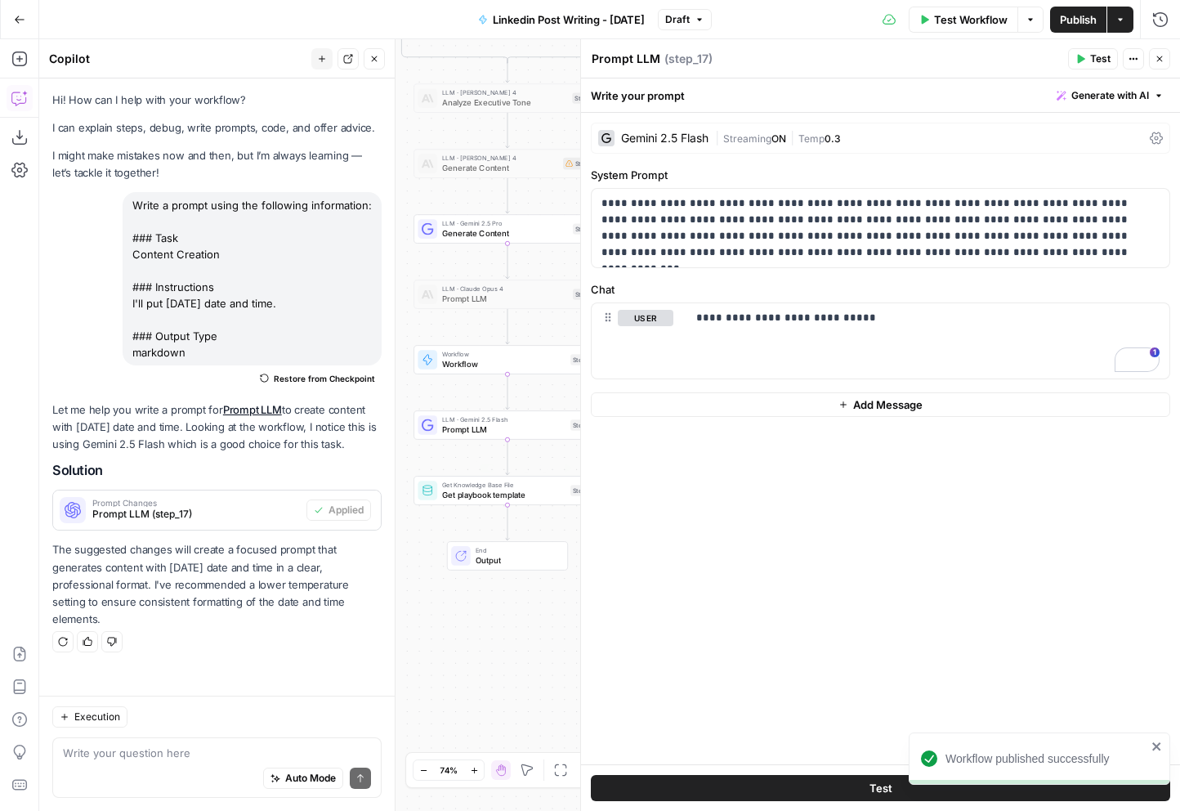
click at [555, 476] on div "Copy step Delete step Add Note Test" at bounding box center [537, 468] width 122 height 22
click at [518, 472] on button "Delete step" at bounding box center [526, 468] width 16 height 16
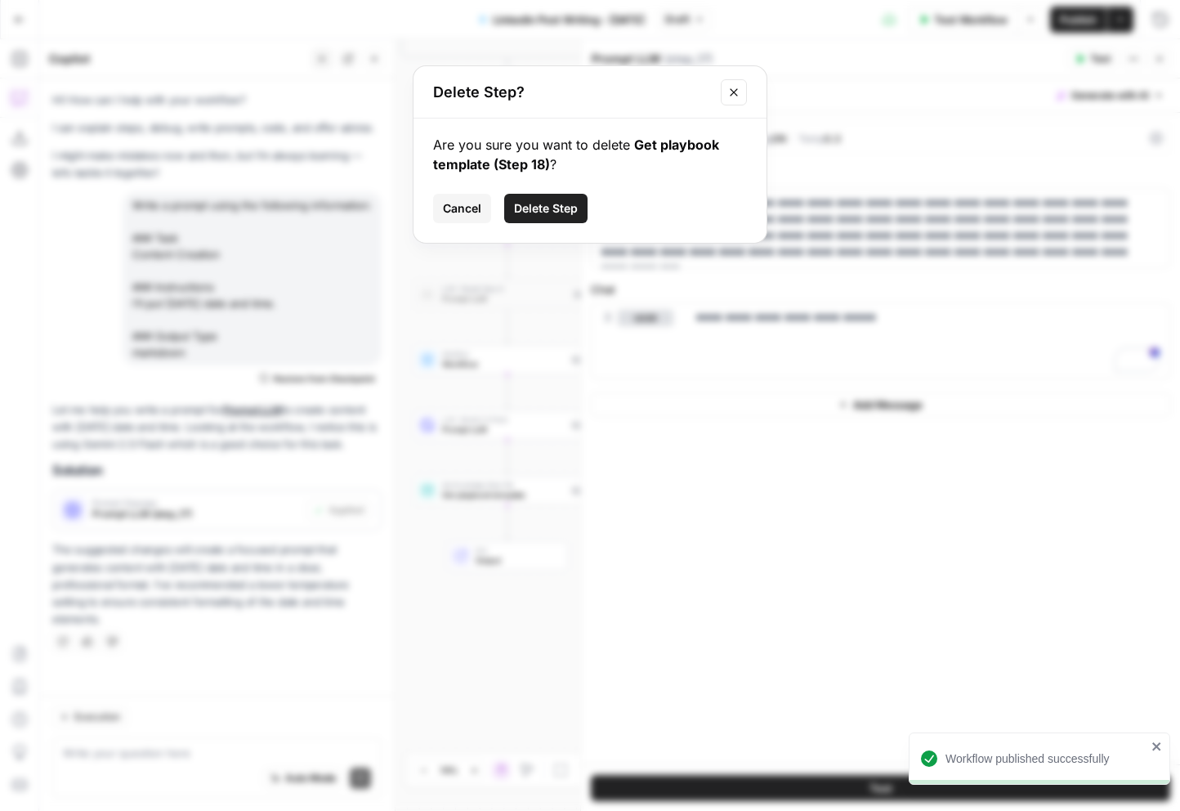
click at [548, 212] on span "Delete Step" at bounding box center [546, 208] width 64 height 16
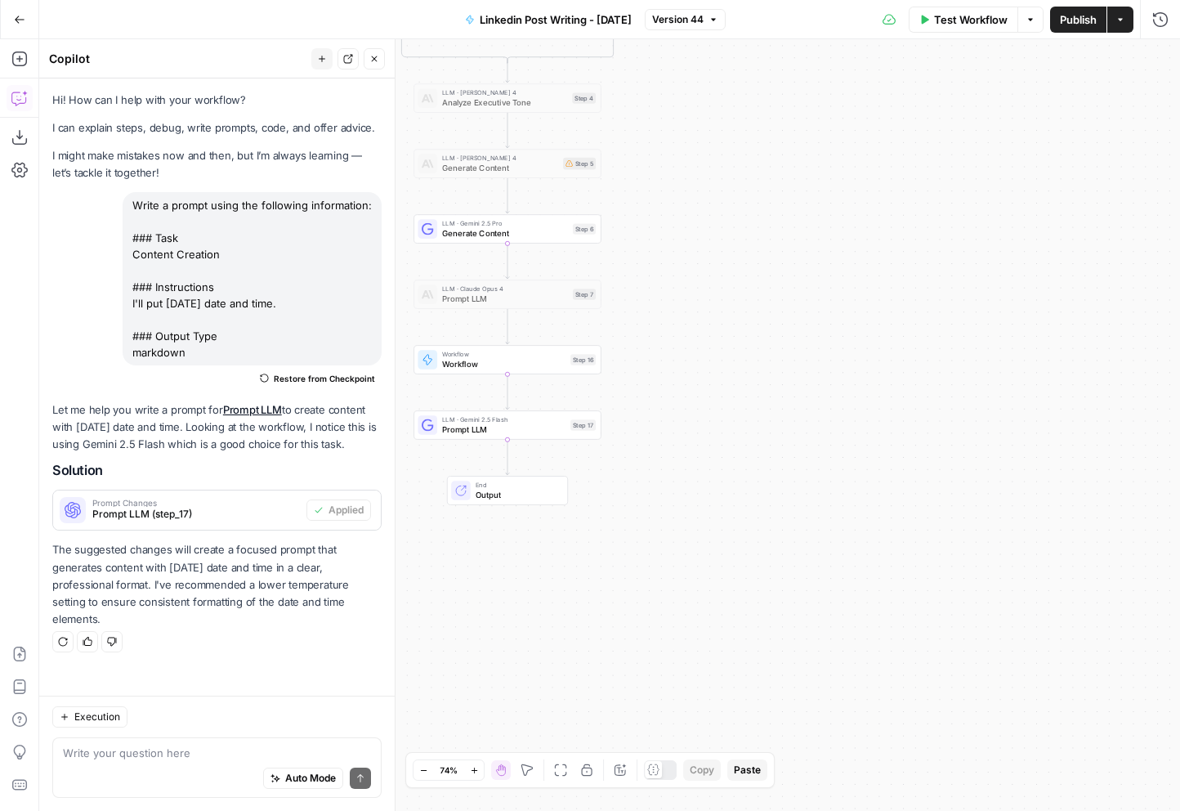
click at [116, 768] on div "Auto Mode Send" at bounding box center [217, 779] width 308 height 36
type textarea "i need 2 outputs 1. the post 2. current date and time"
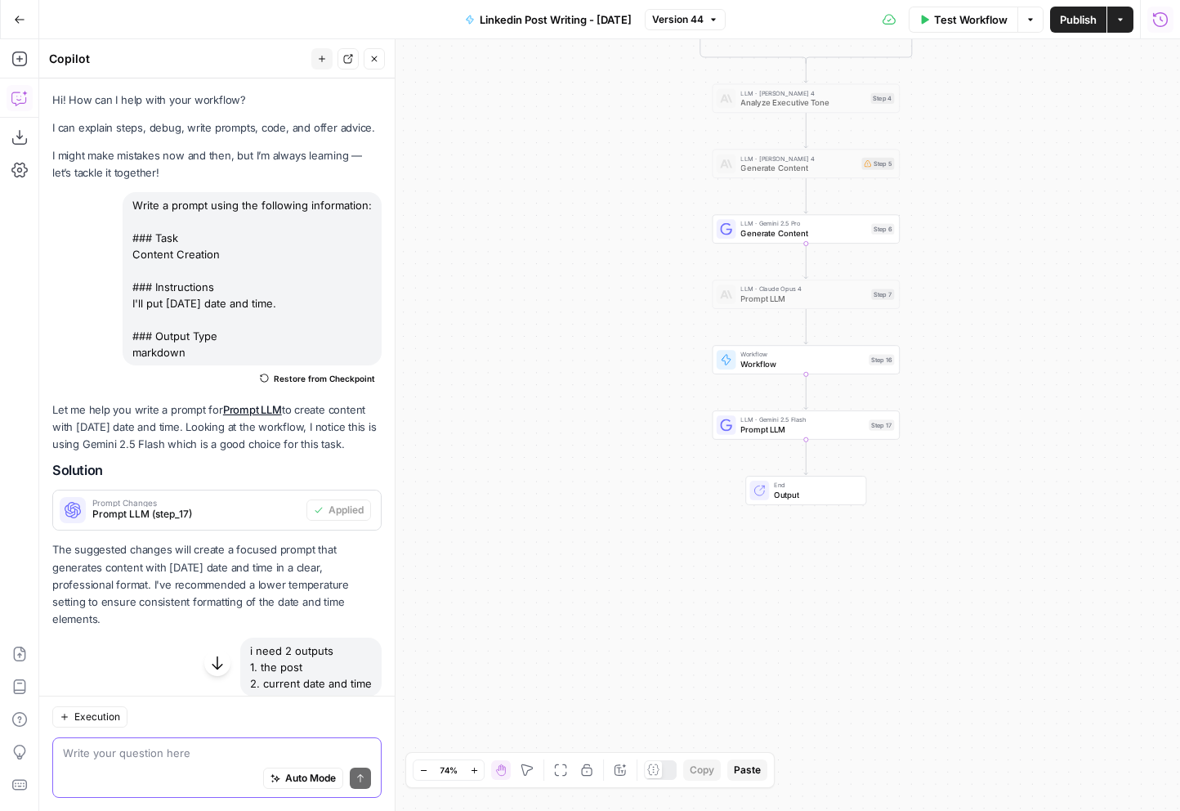
scroll to position [225, 0]
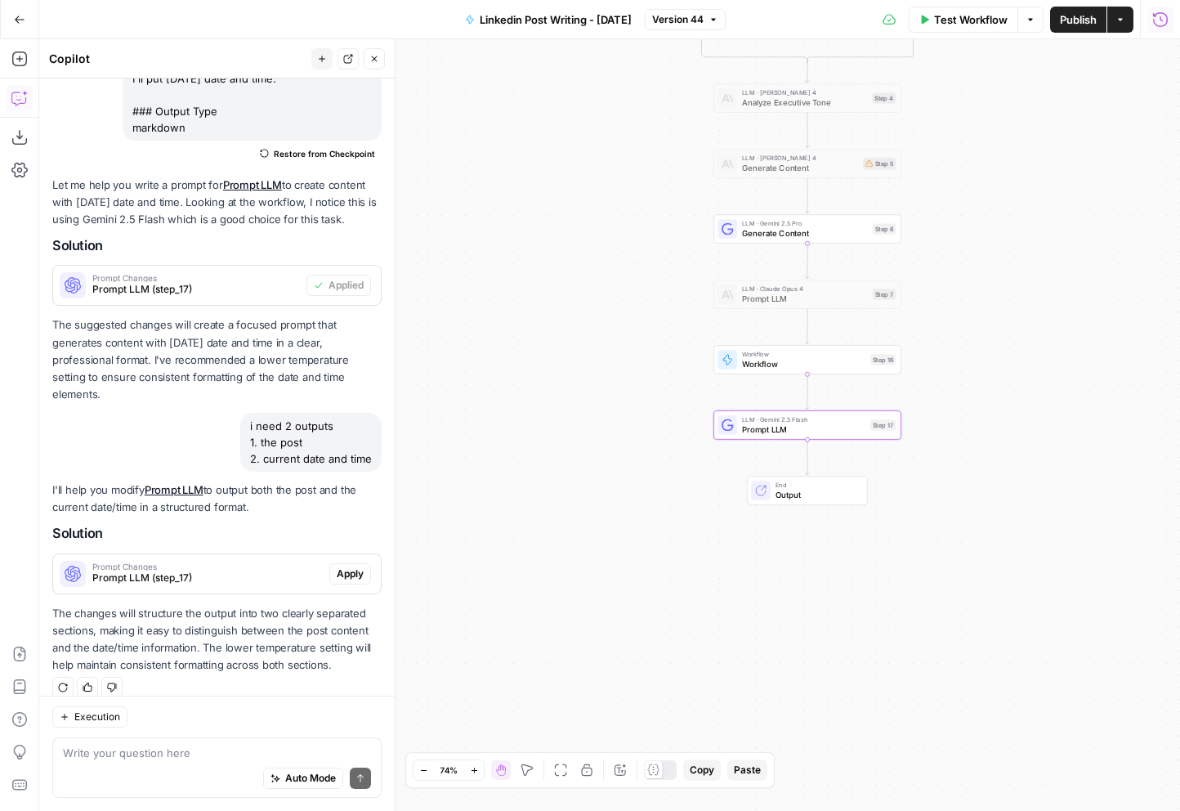
click at [306, 570] on span "Prompt LLM (step_17)" at bounding box center [207, 577] width 230 height 15
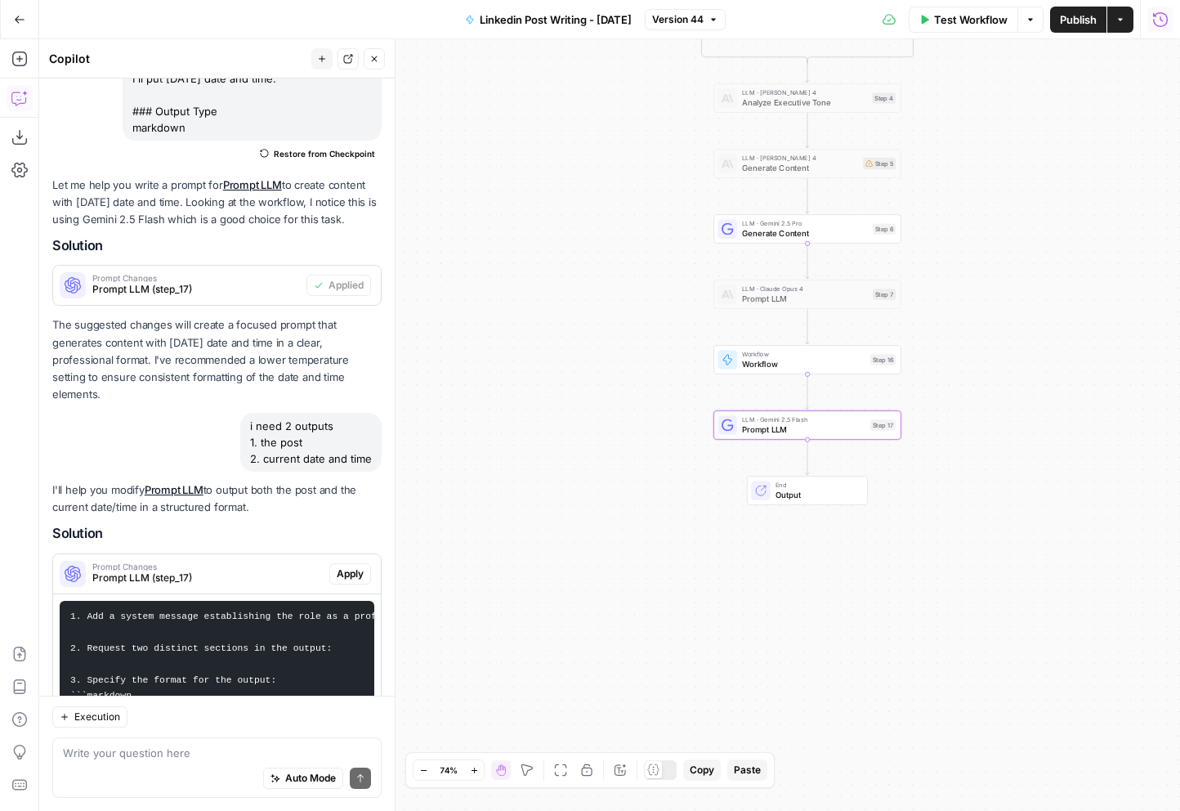
click at [360, 566] on span "Apply" at bounding box center [350, 573] width 27 height 15
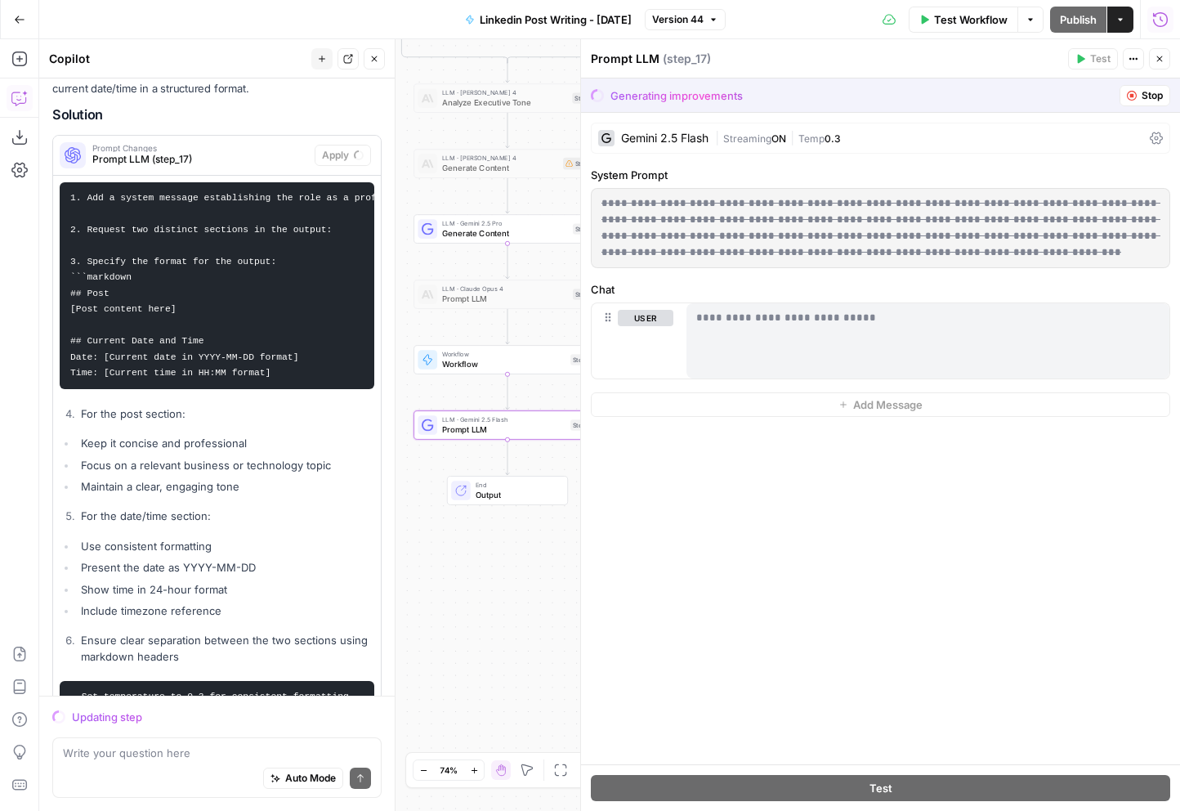
scroll to position [611, 0]
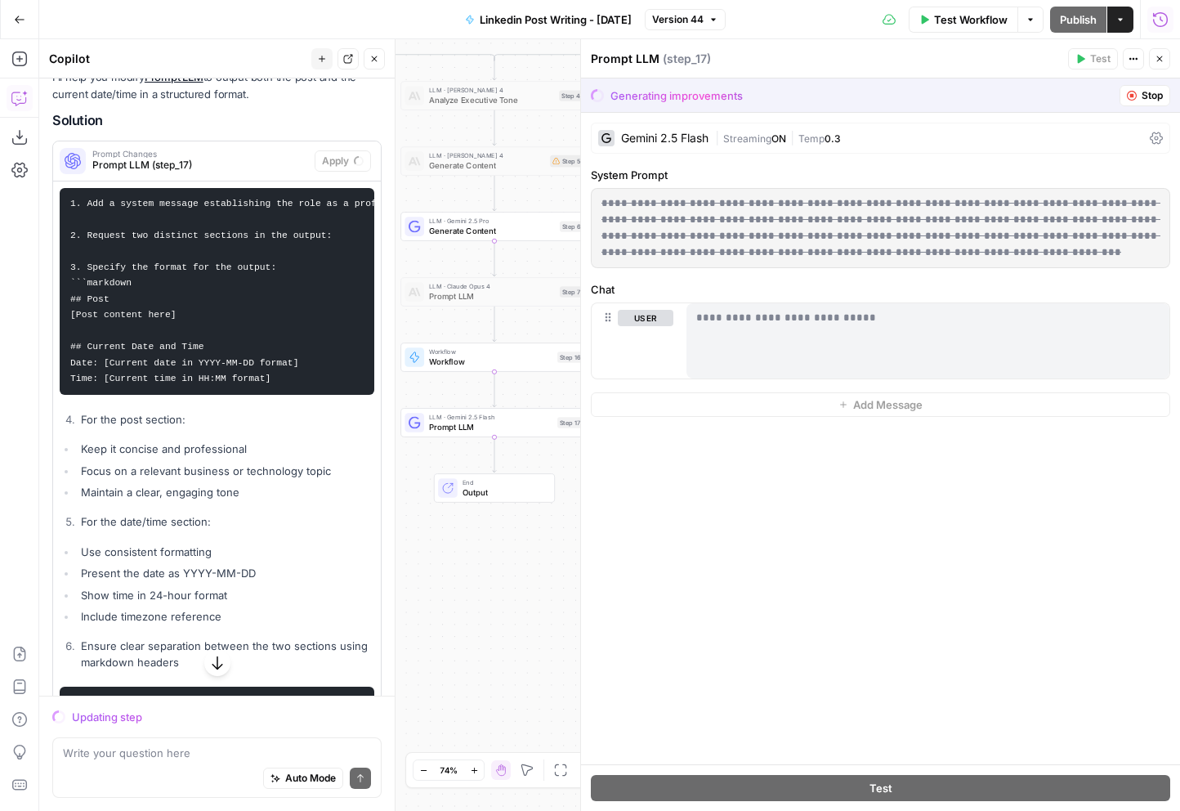
drag, startPoint x: 491, startPoint y: 494, endPoint x: 478, endPoint y: 492, distance: 13.3
click at [478, 492] on span "Output" at bounding box center [504, 492] width 83 height 12
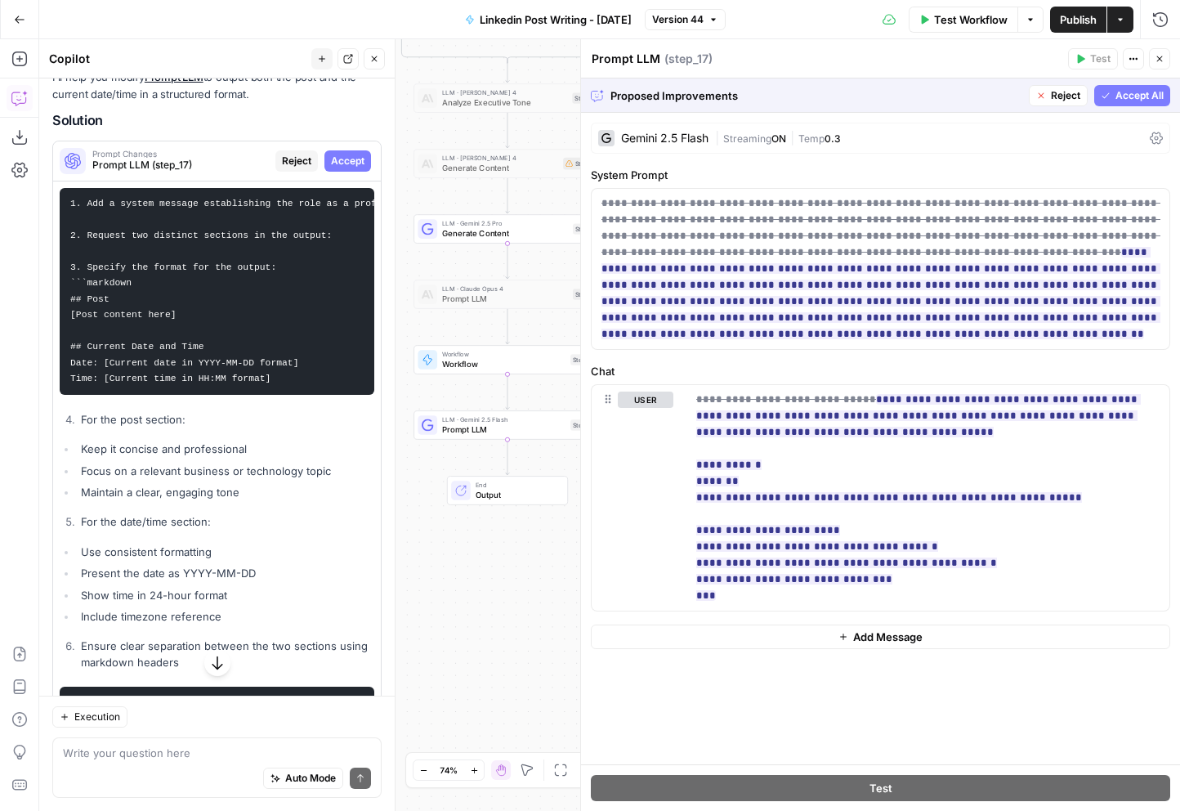
click at [1160, 60] on div "Run History E" at bounding box center [1125, 55] width 70 height 16
click at [372, 63] on icon "button" at bounding box center [374, 59] width 10 height 10
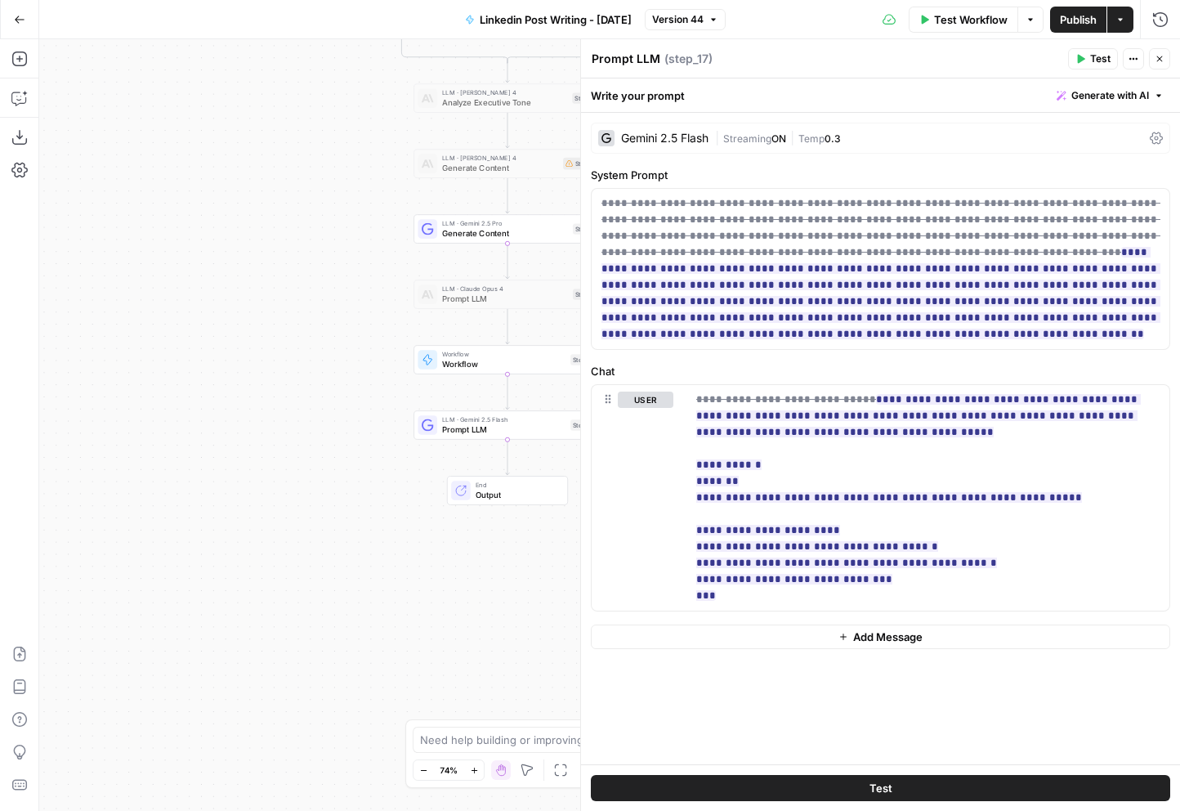
click at [1152, 54] on button "Close" at bounding box center [1159, 58] width 21 height 21
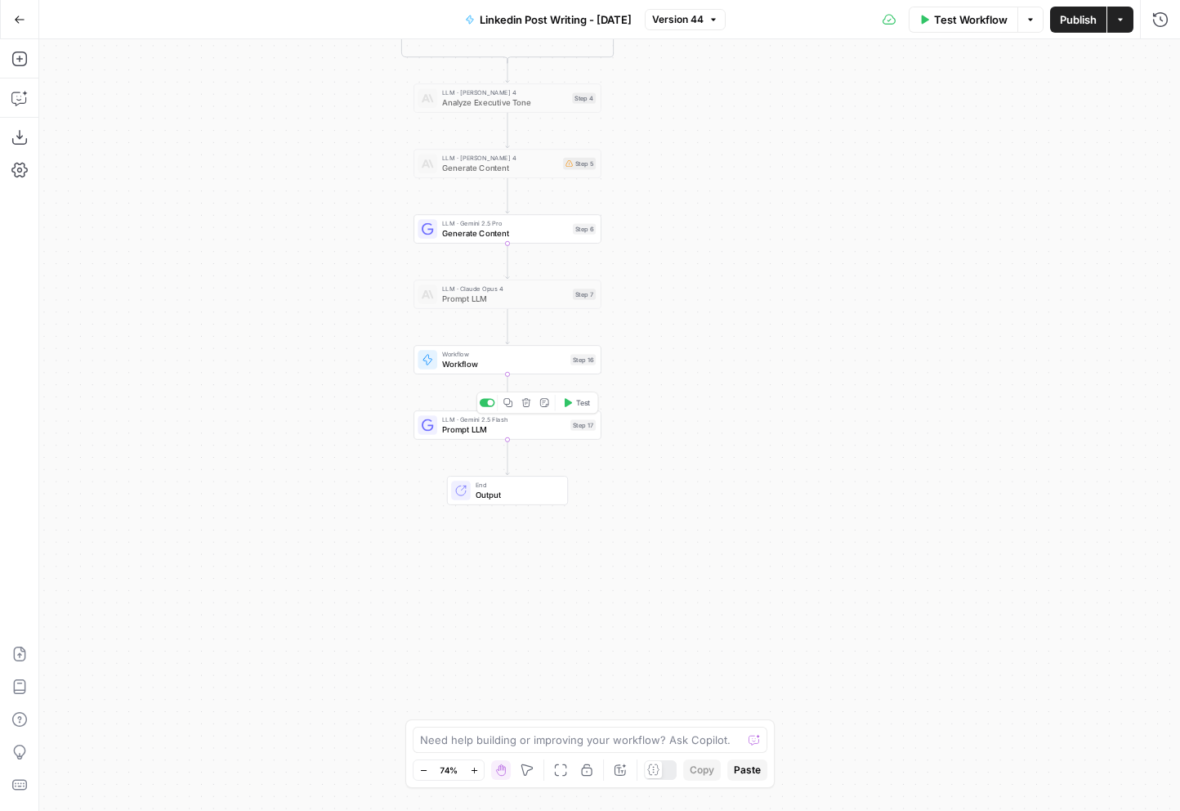
click at [525, 400] on icon "button" at bounding box center [526, 402] width 9 height 9
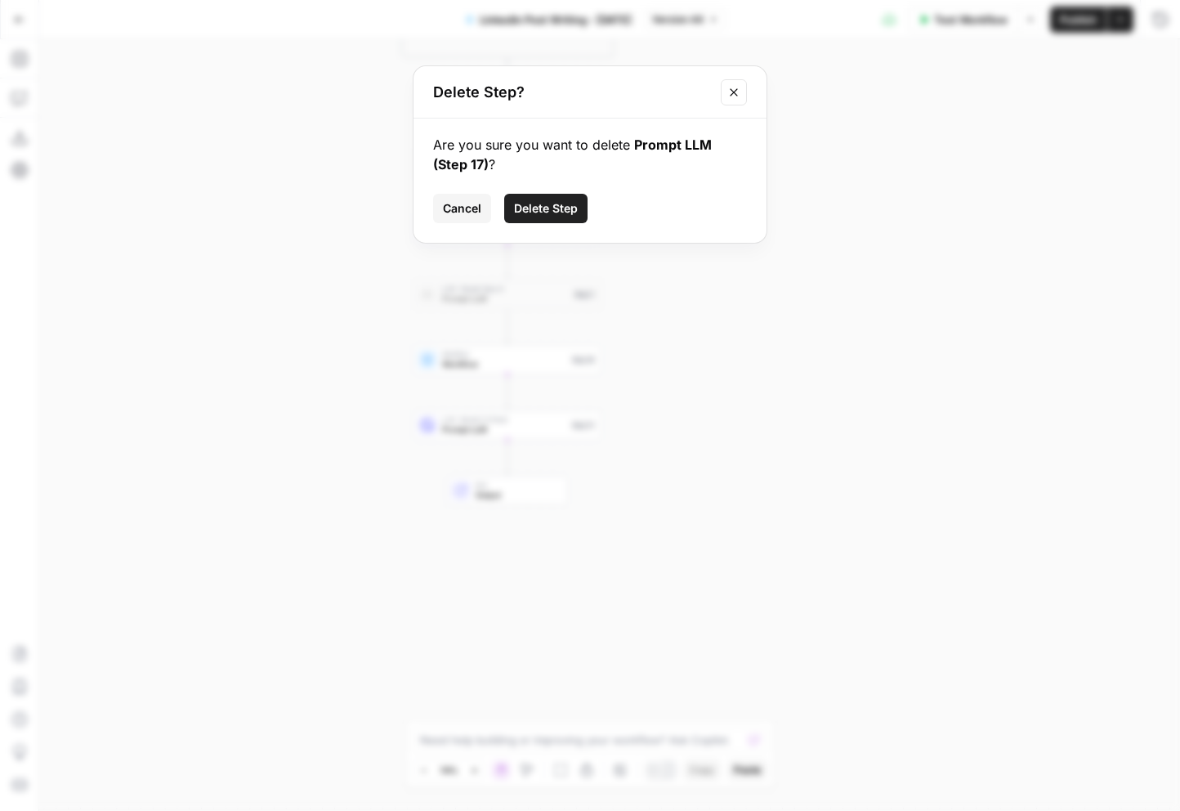
click at [532, 211] on span "Delete Step" at bounding box center [546, 208] width 64 height 16
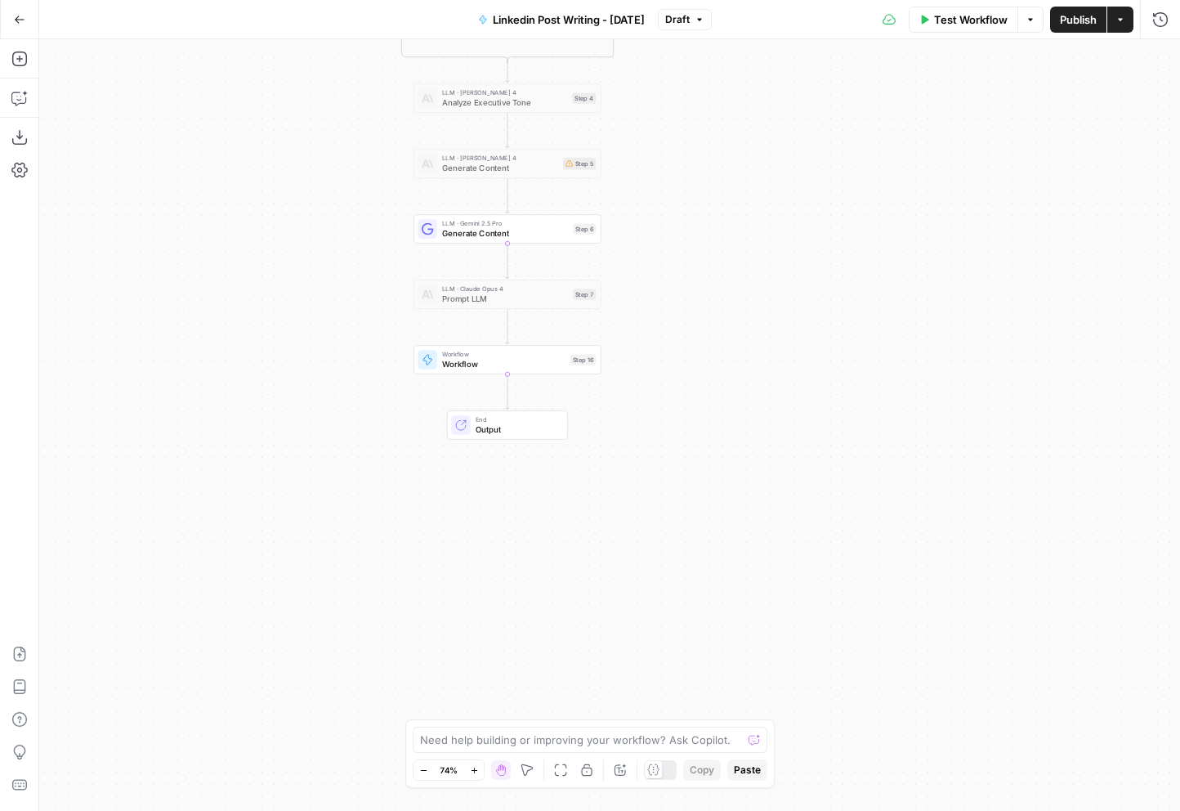
click at [462, 349] on span "Workflow" at bounding box center [503, 354] width 123 height 10
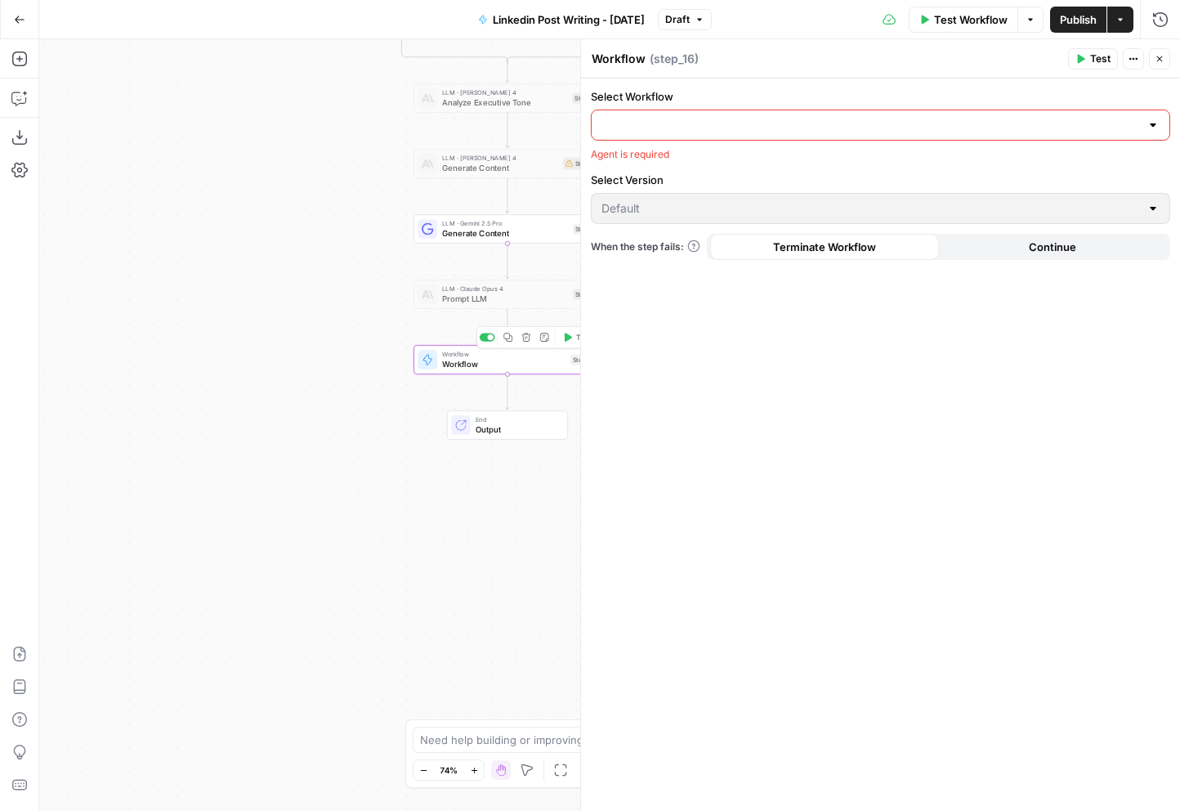
click at [521, 337] on icon "button" at bounding box center [526, 338] width 10 height 10
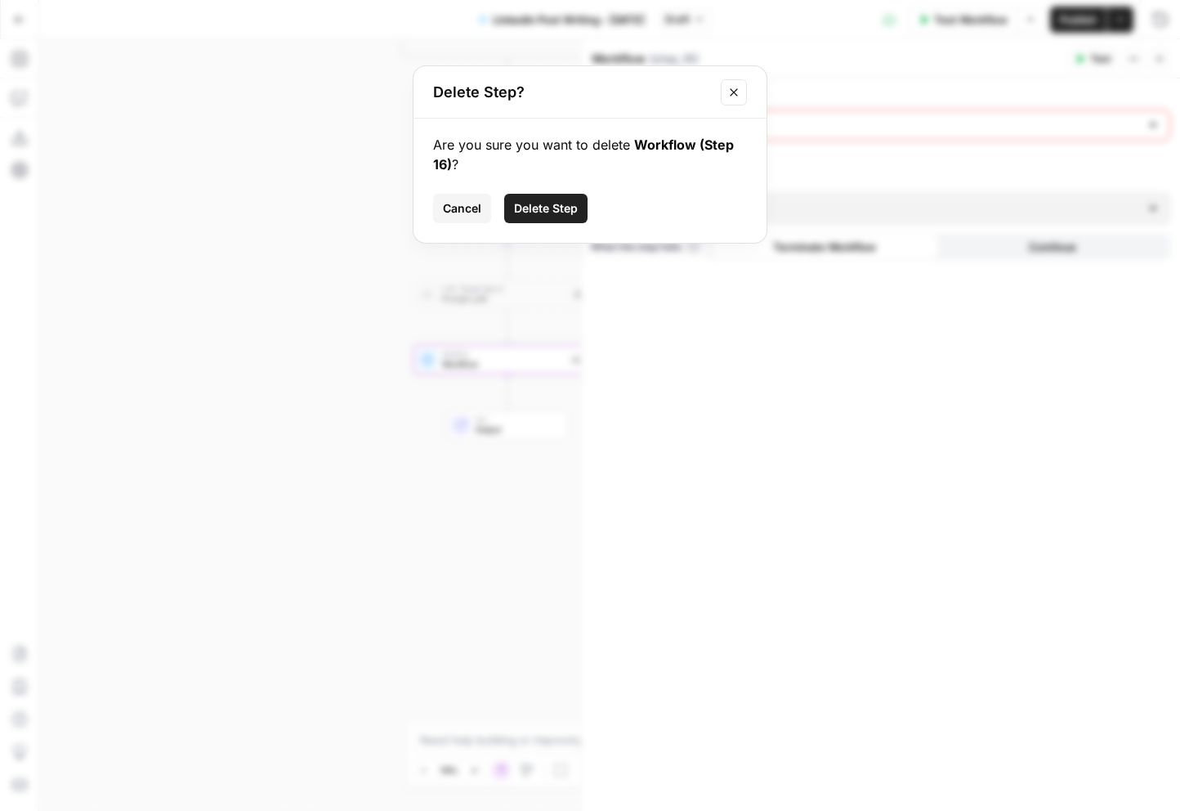
click at [547, 204] on span "Delete Step" at bounding box center [546, 208] width 64 height 16
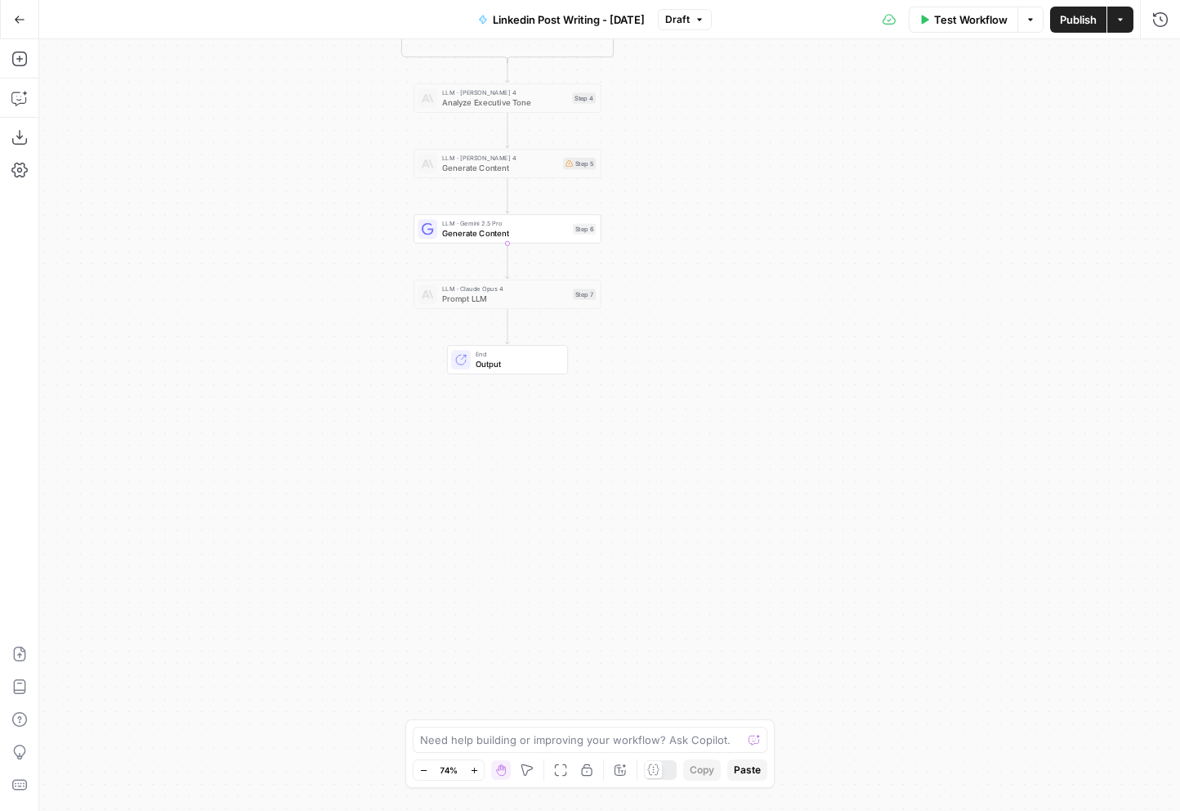
click at [1094, 25] on span "Publish" at bounding box center [1078, 19] width 37 height 16
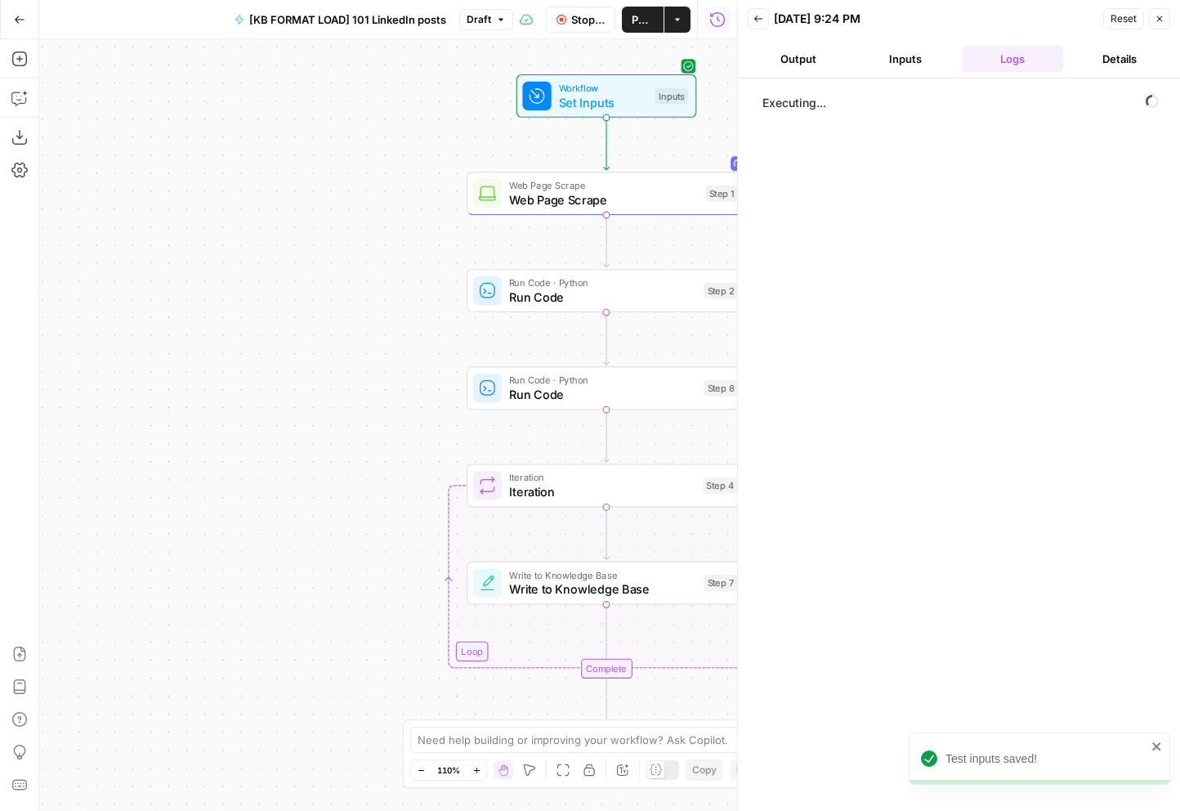
click at [1163, 17] on icon "button" at bounding box center [1160, 19] width 10 height 10
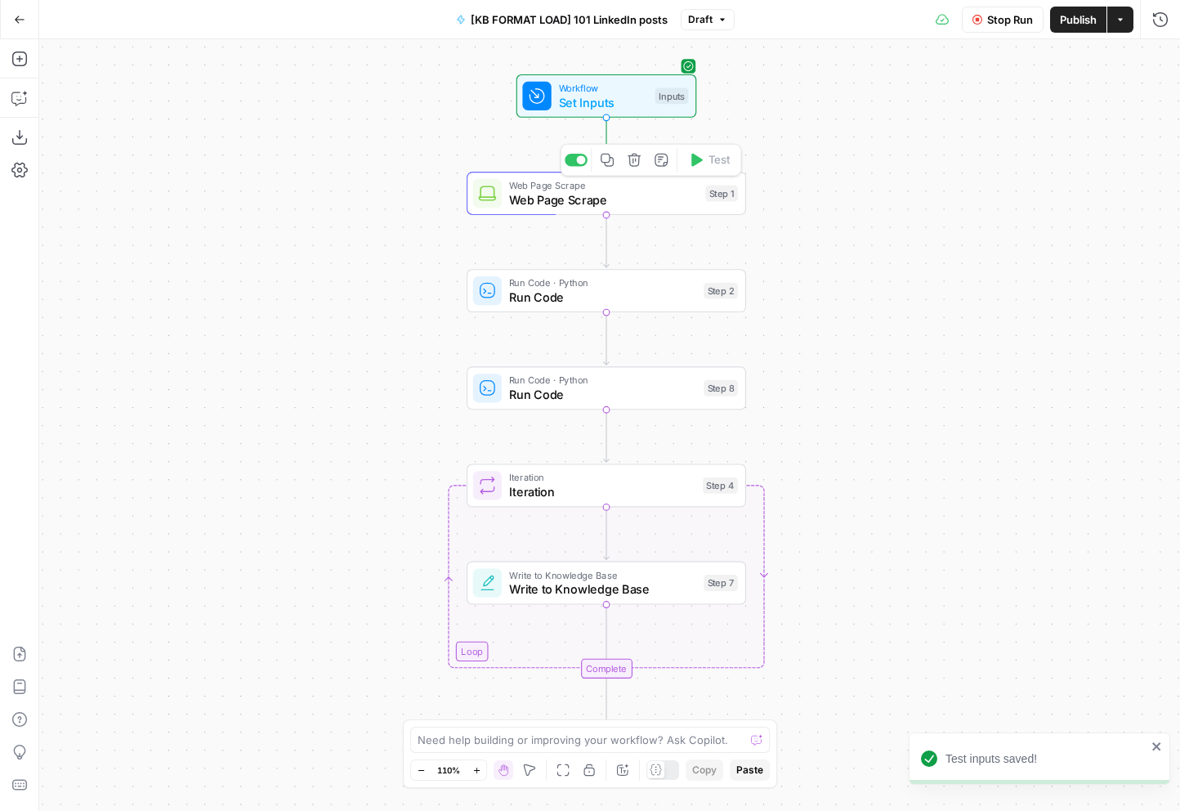
click at [624, 199] on span "Web Page Scrape" at bounding box center [604, 199] width 190 height 18
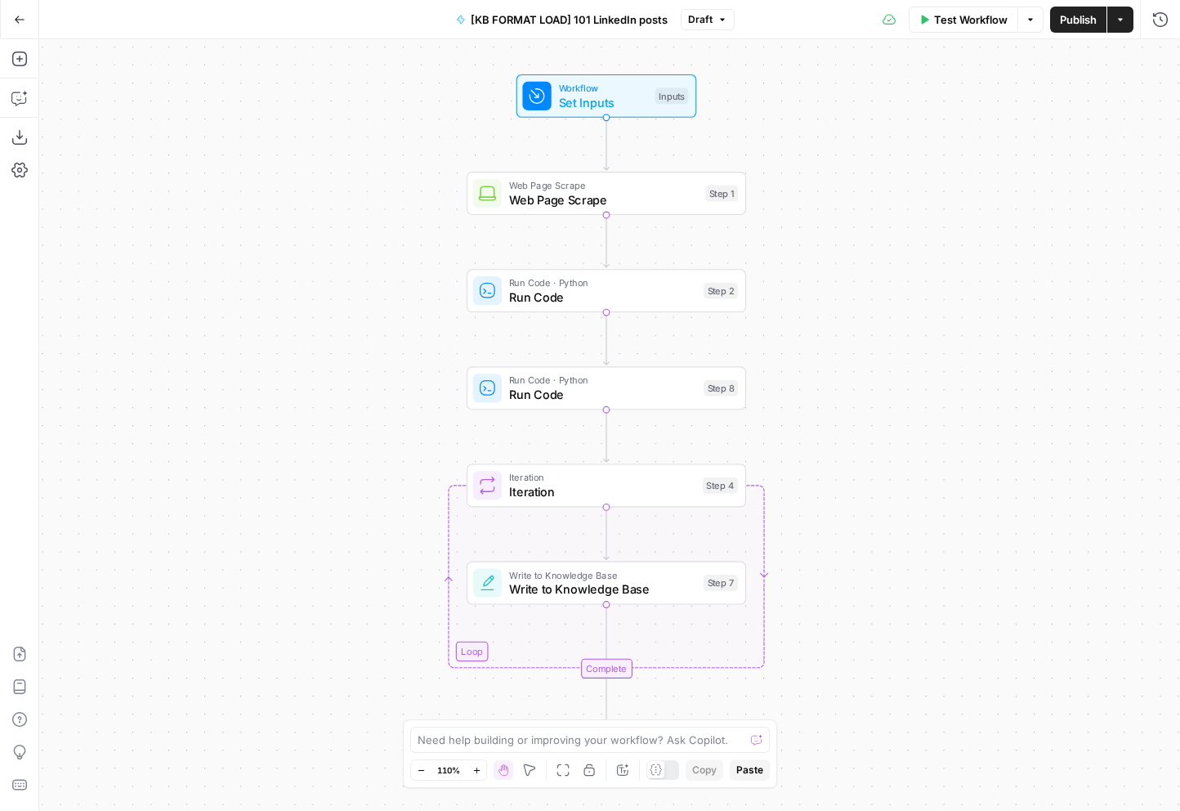
click at [20, 18] on icon "button" at bounding box center [19, 19] width 11 height 11
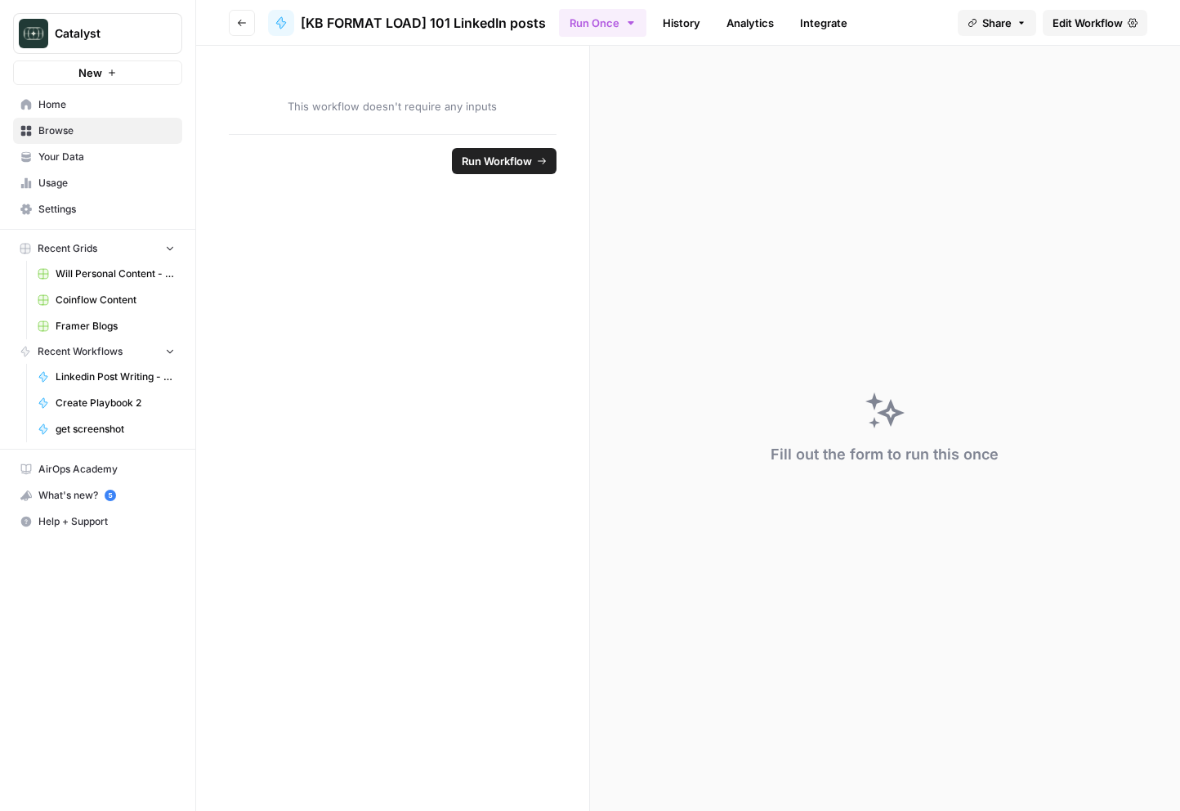
click at [235, 21] on button "Go back" at bounding box center [242, 23] width 26 height 26
click at [248, 26] on button "Go back" at bounding box center [242, 23] width 26 height 26
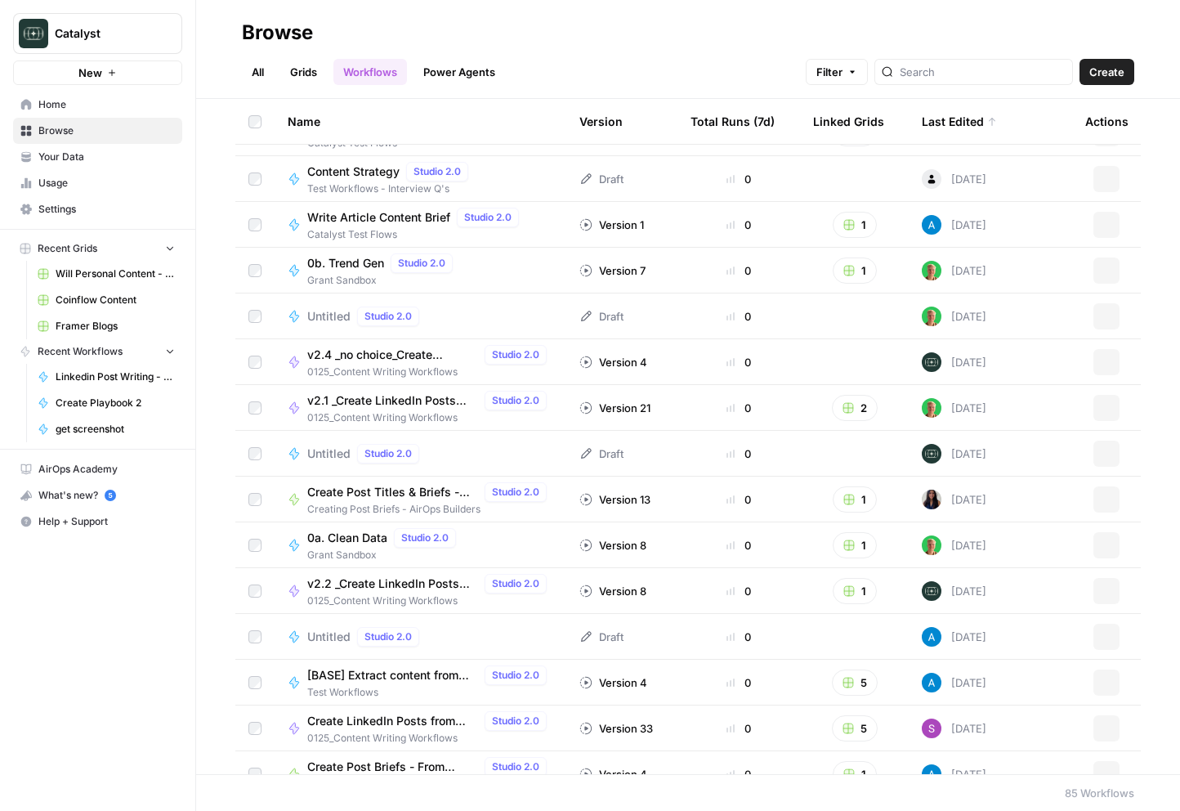
scroll to position [3261, 0]
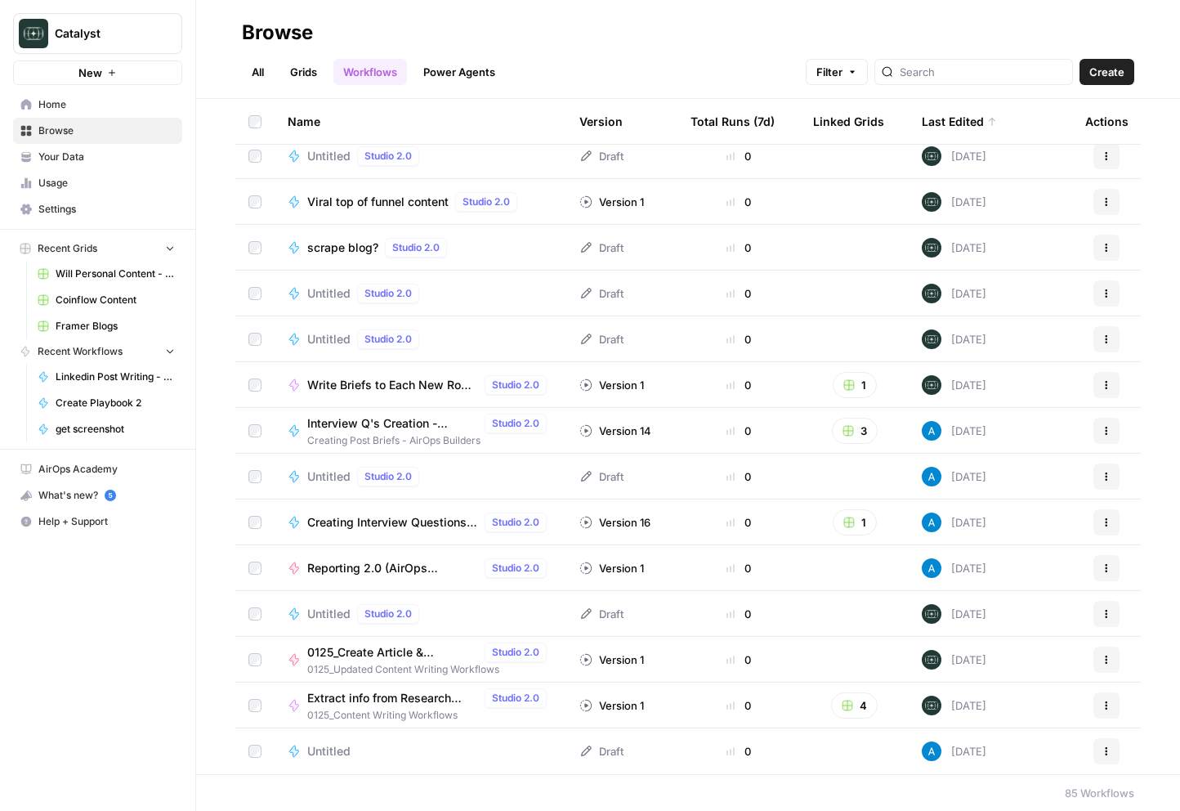
click at [396, 655] on span "0125_Create Article & Newsletter" at bounding box center [392, 652] width 171 height 16
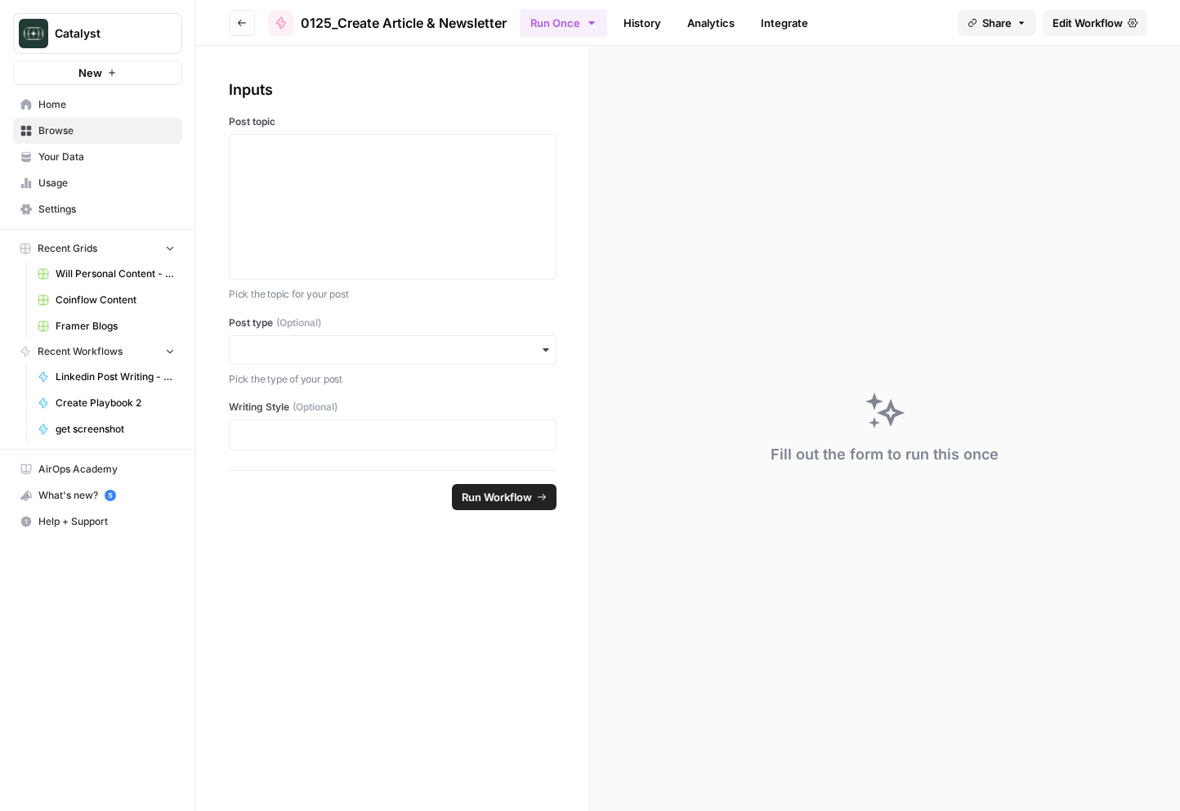
click at [230, 29] on button "Go back" at bounding box center [242, 23] width 26 height 26
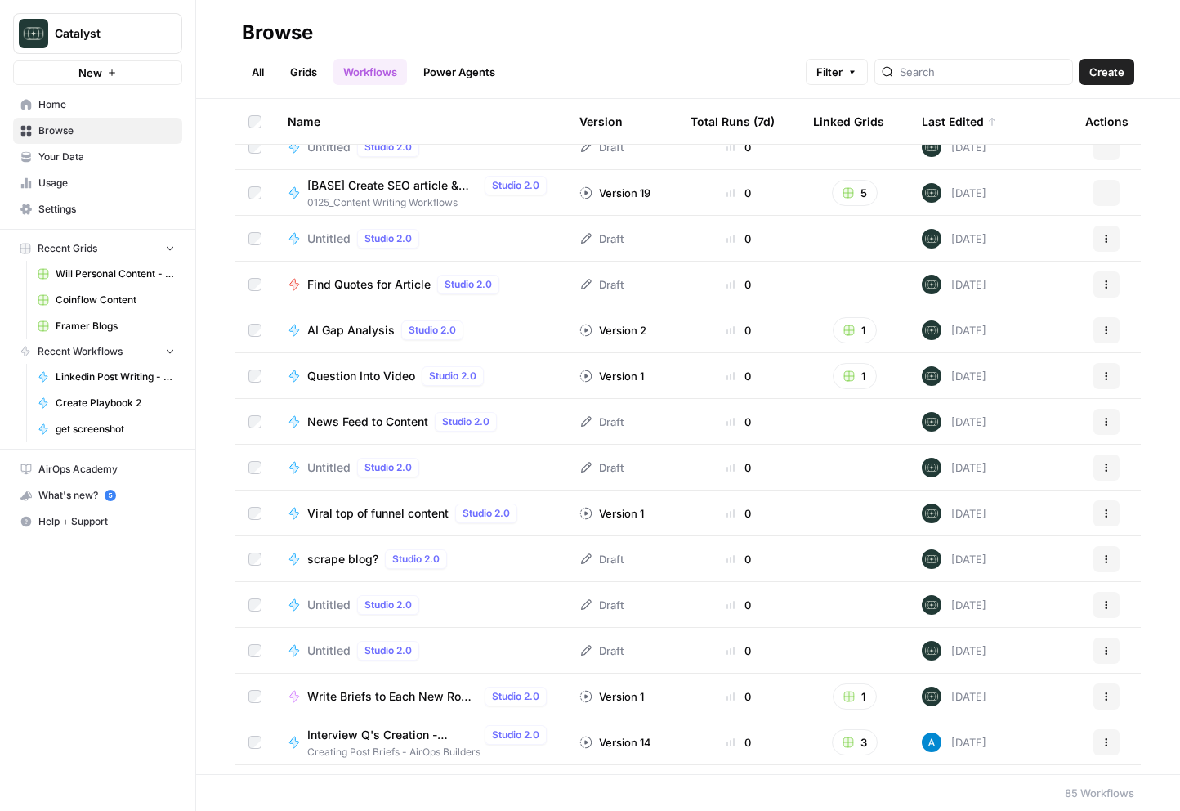
scroll to position [2940, 0]
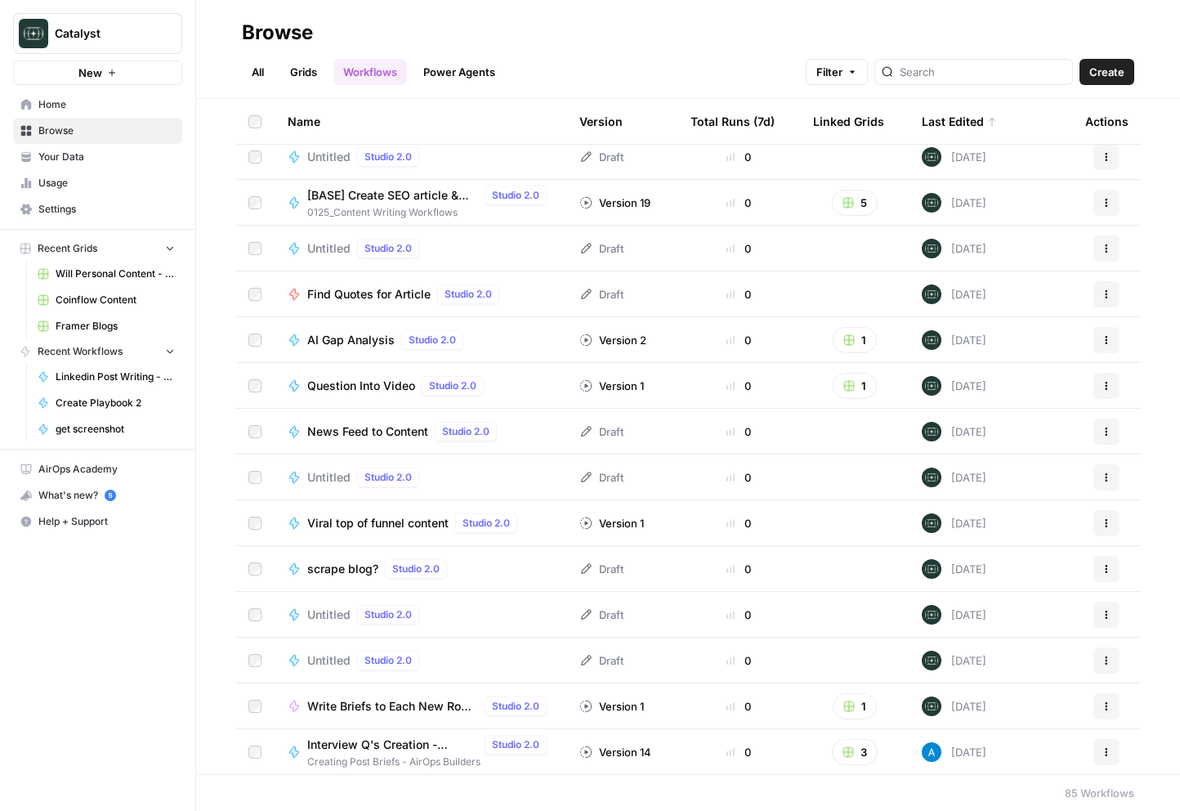
click at [344, 572] on span "scrape blog?" at bounding box center [342, 569] width 71 height 16
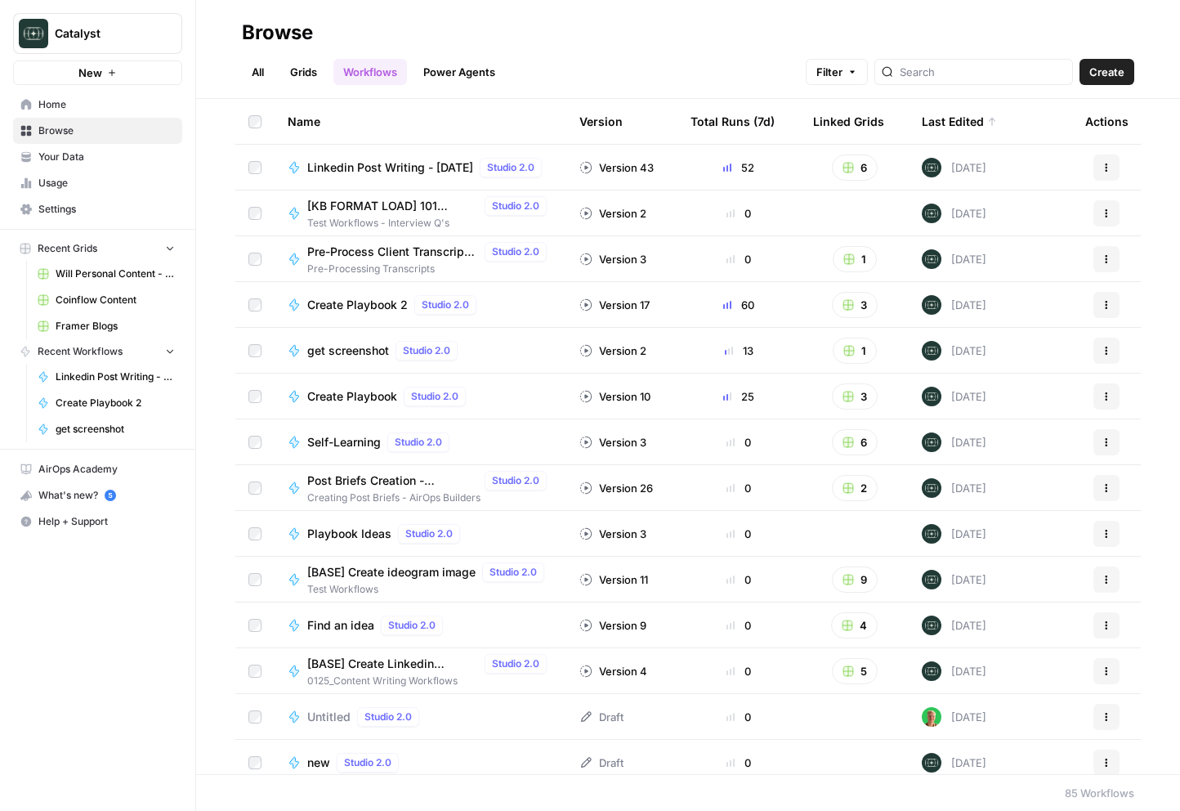
click at [245, 64] on link "All" at bounding box center [258, 72] width 32 height 26
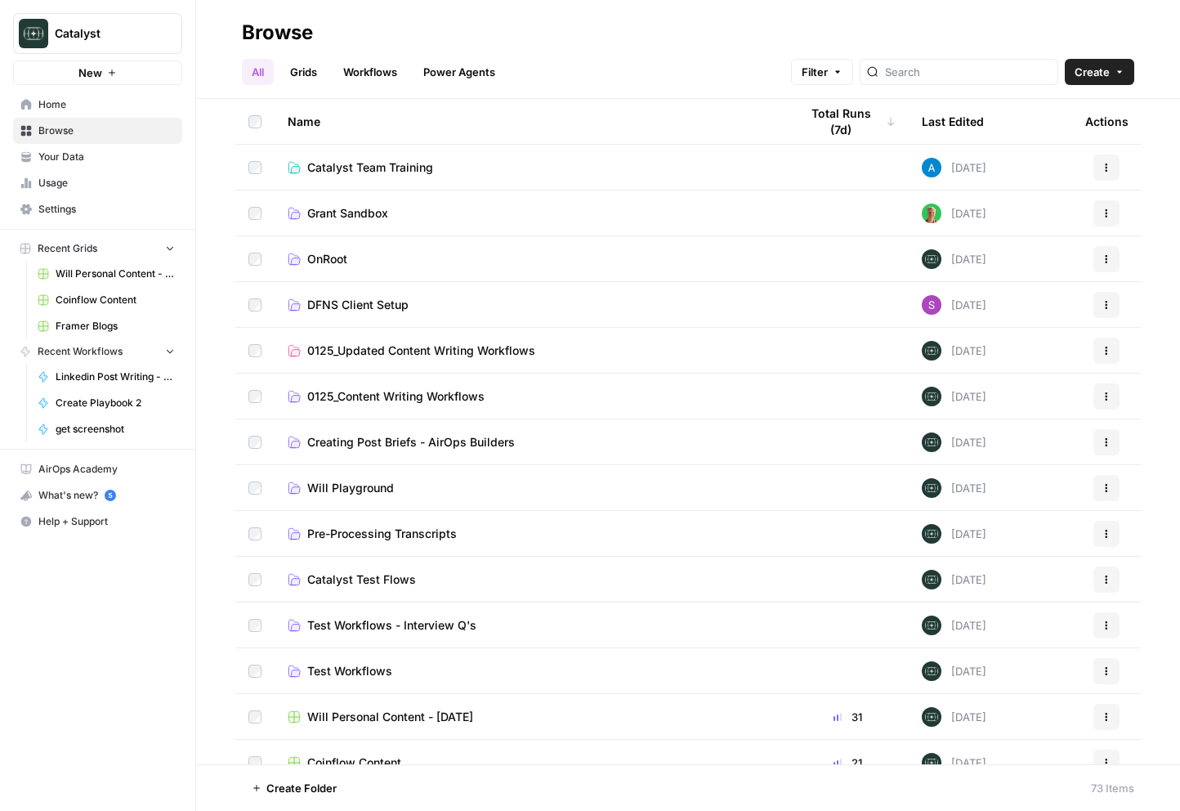
scroll to position [16, 0]
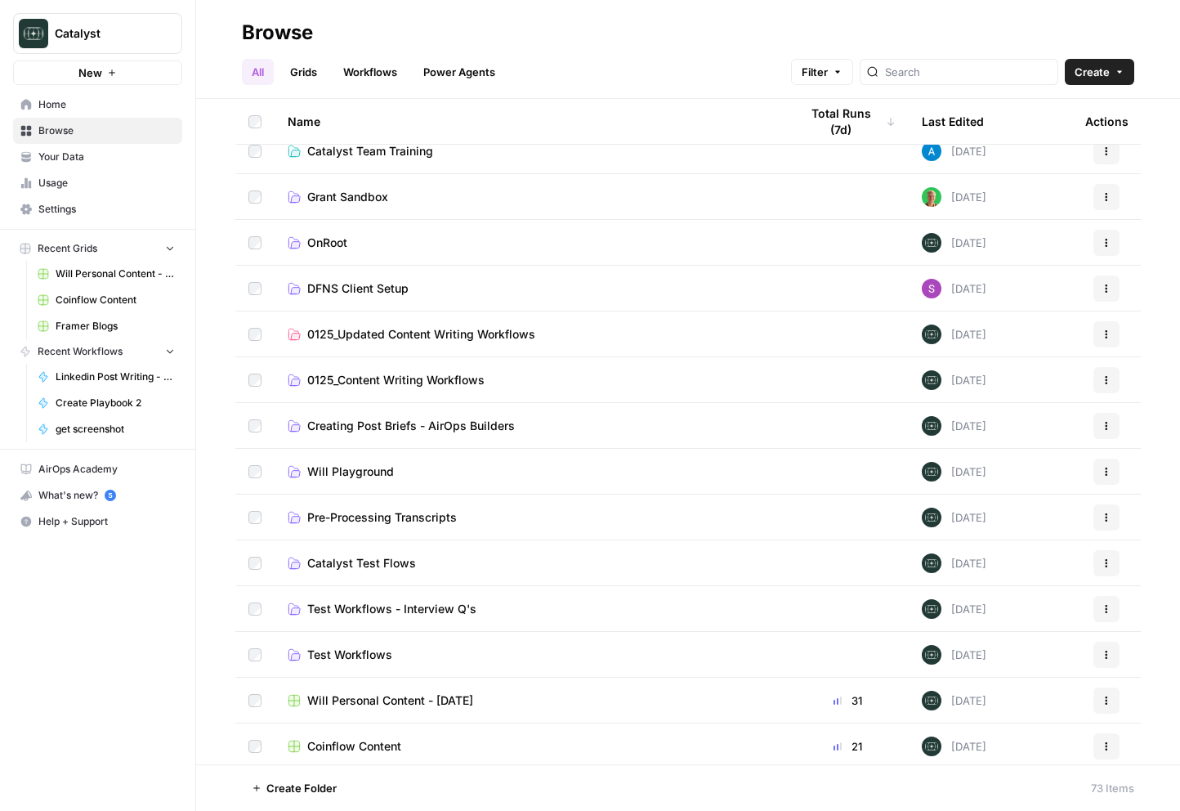
click at [394, 514] on span "Pre-Processing Transcripts" at bounding box center [382, 517] width 150 height 16
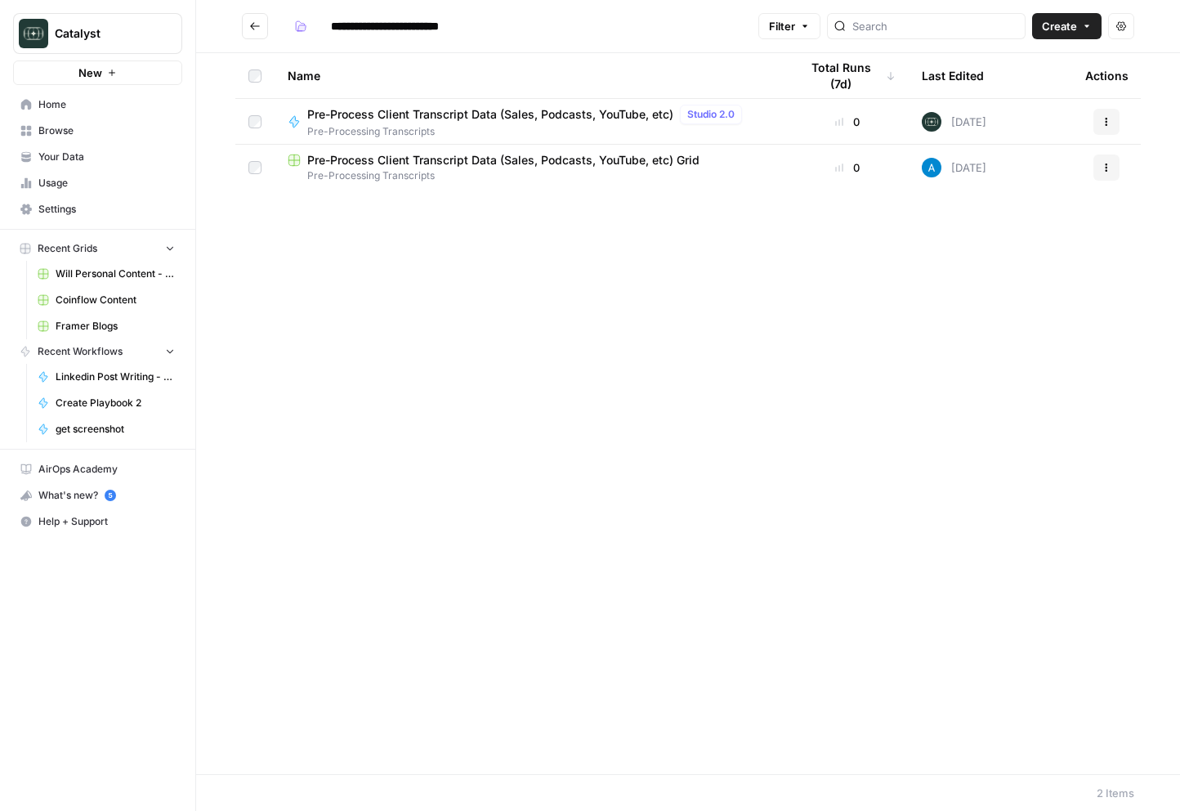
click at [534, 159] on span "Pre-Process Client Transcript Data (Sales, Podcasts, YouTube, etc) Grid" at bounding box center [503, 160] width 392 height 16
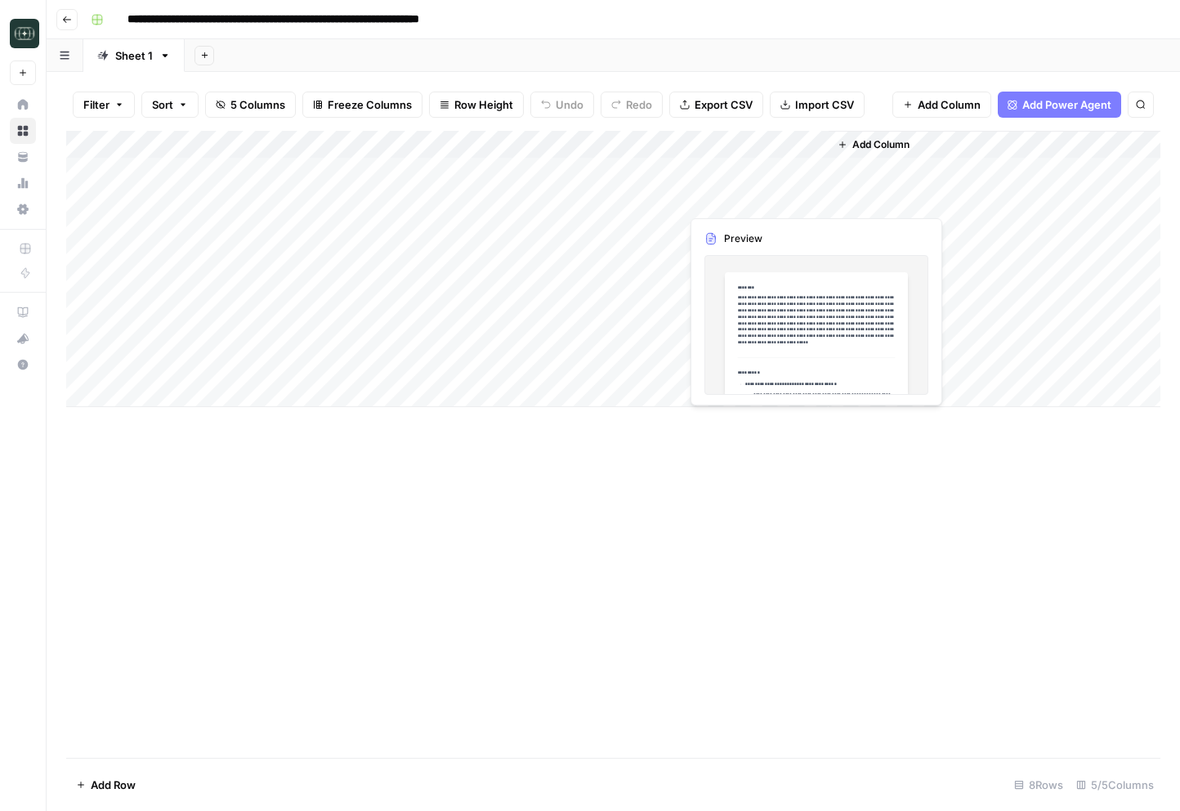
click at [735, 176] on div "Add Column" at bounding box center [613, 269] width 1094 height 276
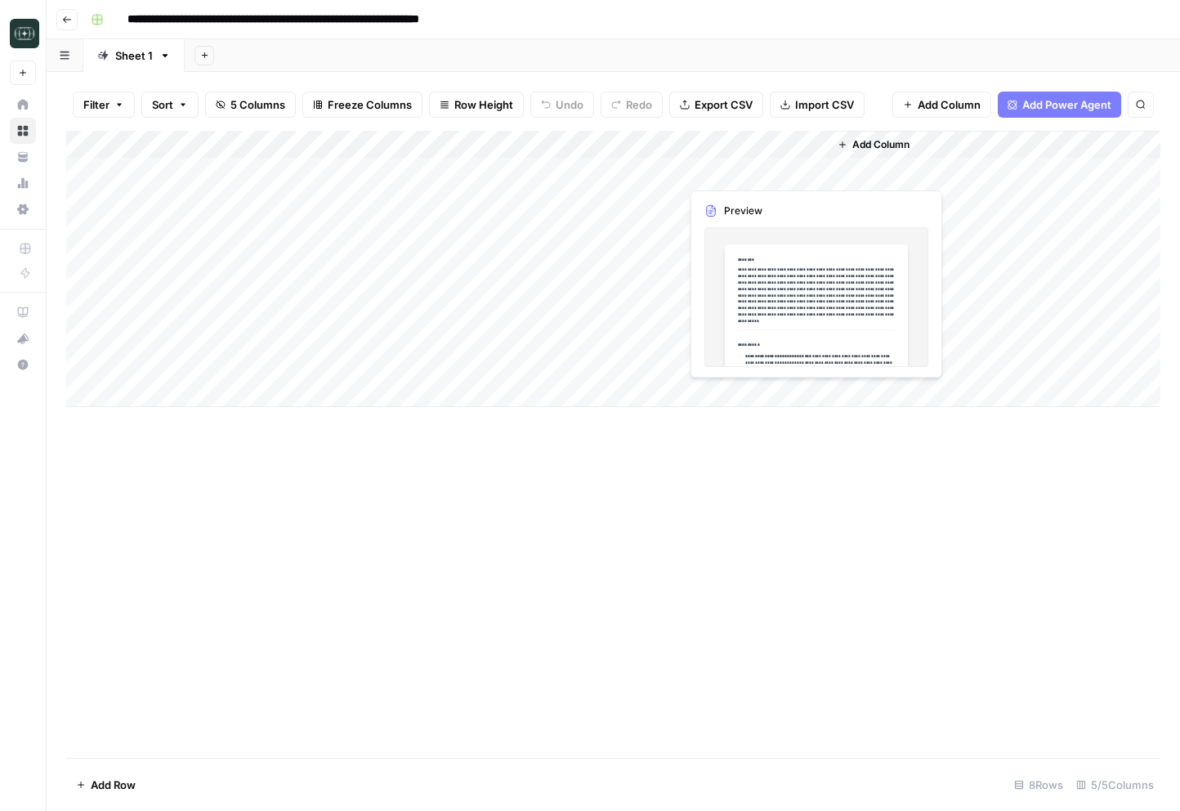
click at [735, 176] on div "Add Column" at bounding box center [613, 269] width 1094 height 276
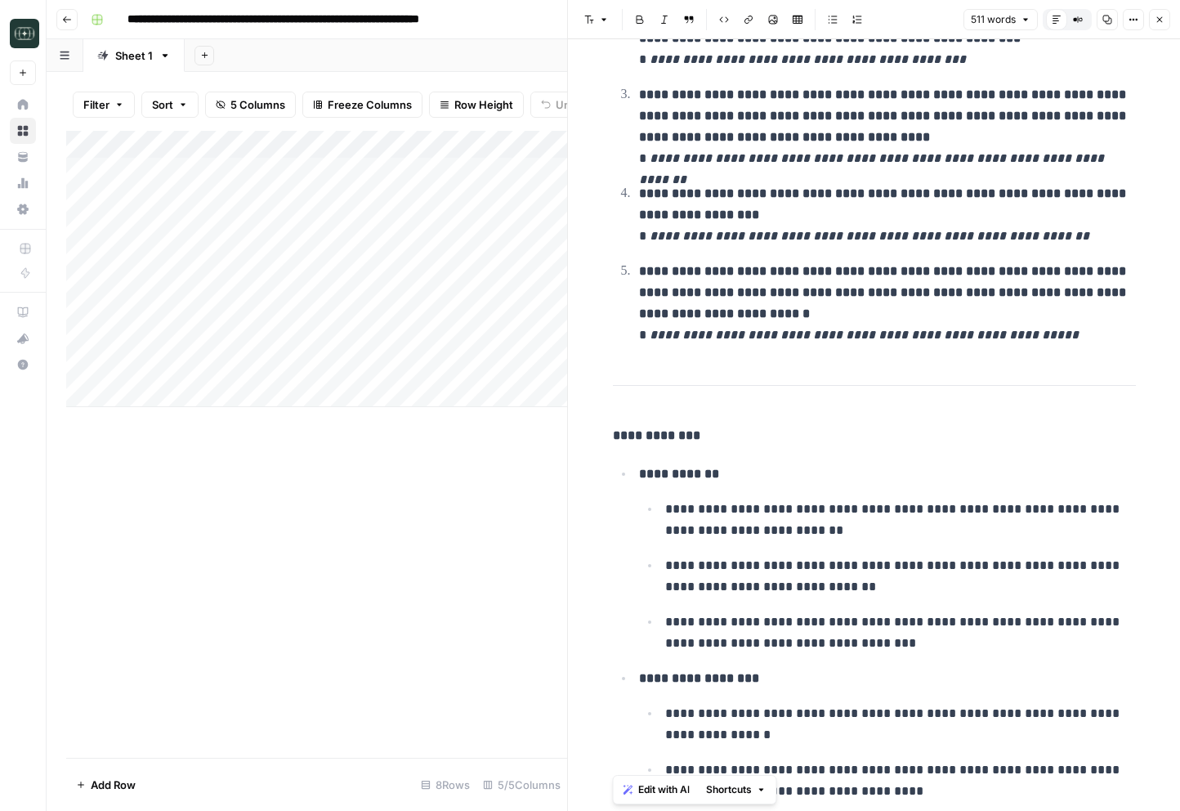
scroll to position [1117, 0]
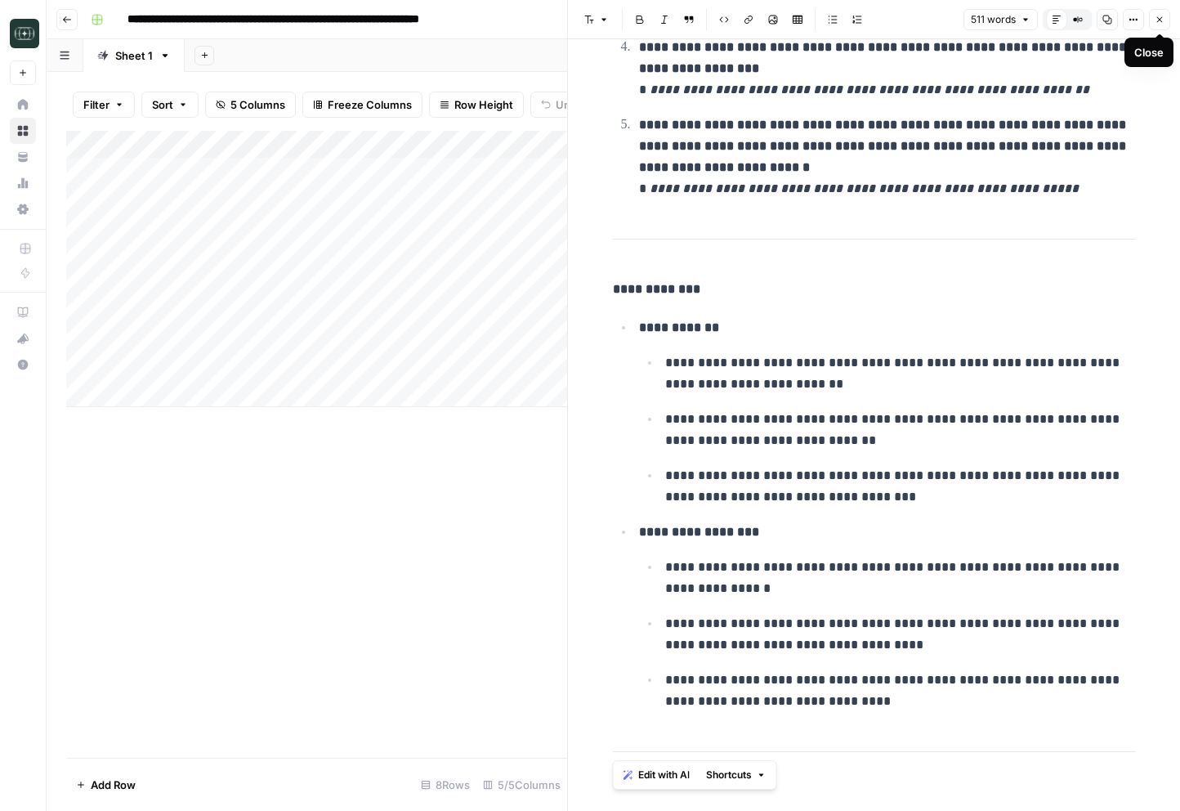
click at [1156, 20] on icon "button" at bounding box center [1160, 20] width 10 height 10
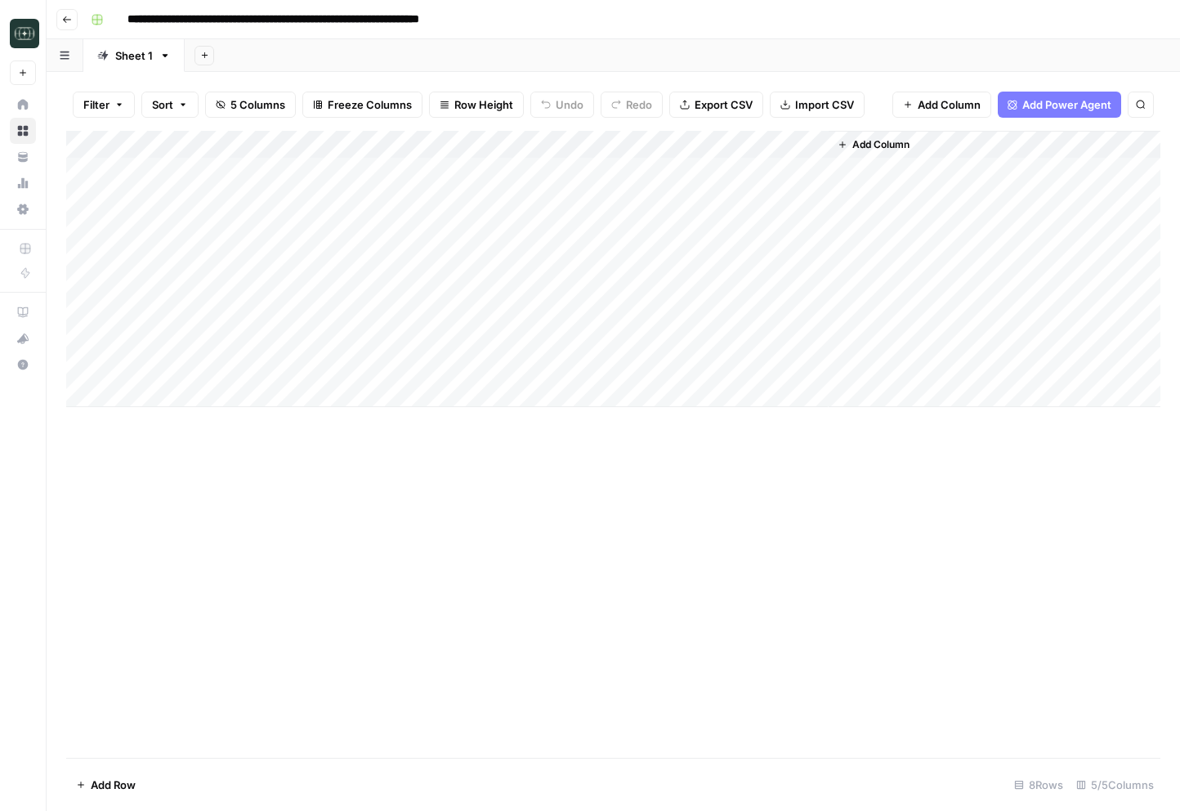
click at [69, 26] on button "Go back" at bounding box center [66, 19] width 21 height 21
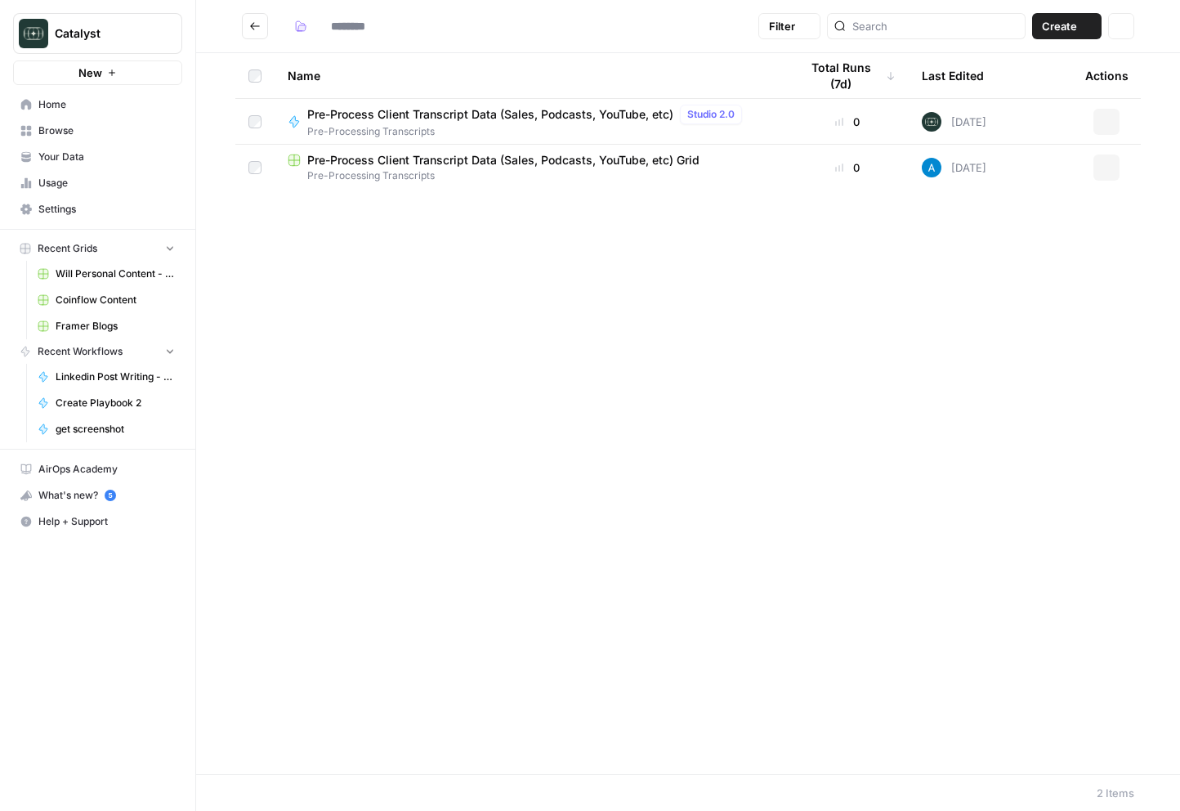
type input "**********"
click at [267, 21] on button "Go back" at bounding box center [255, 26] width 26 height 26
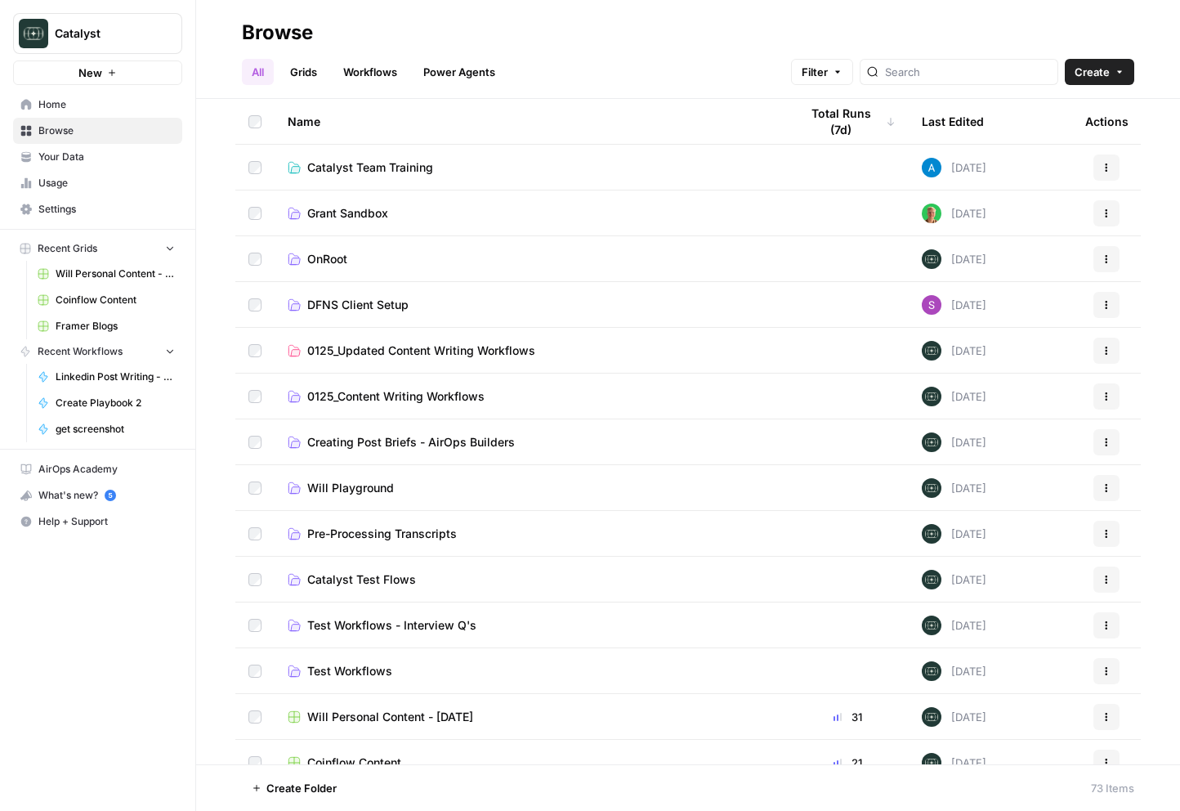
click at [398, 583] on span "Catalyst Test Flows" at bounding box center [361, 579] width 109 height 16
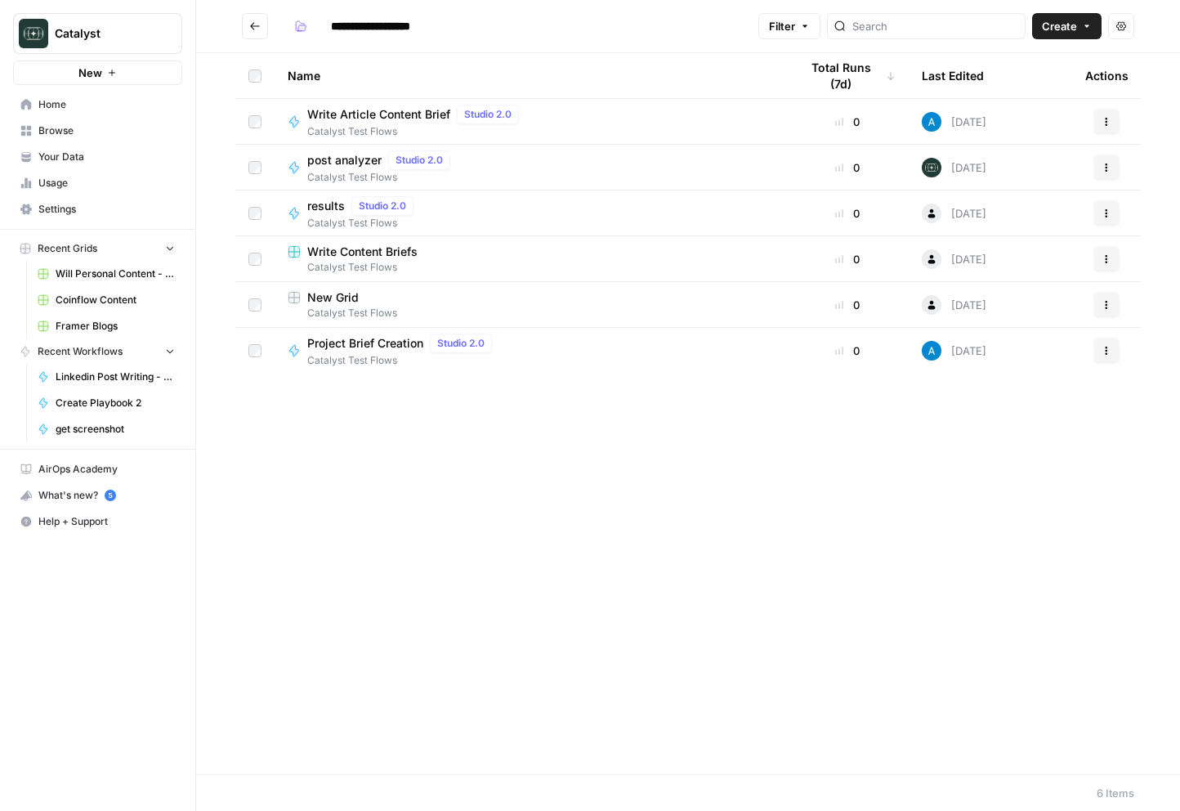
click at [329, 160] on span "post analyzer" at bounding box center [344, 160] width 74 height 16
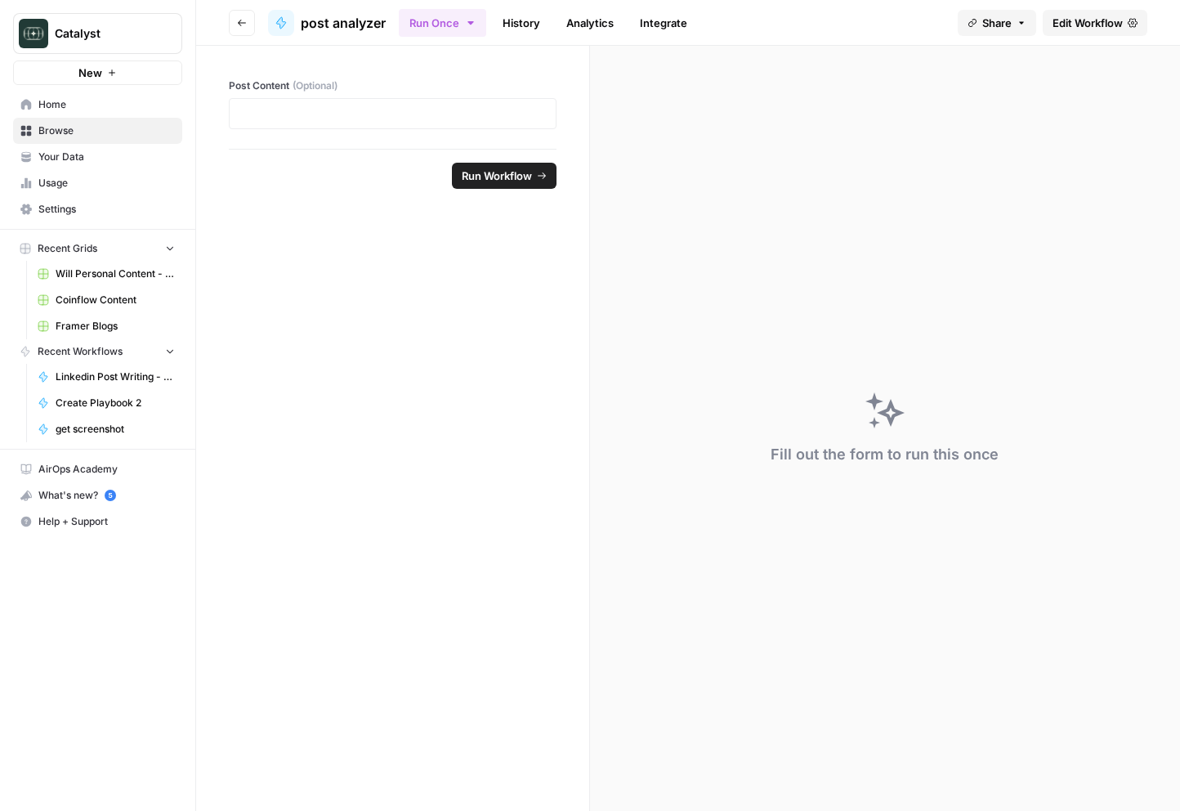
click at [246, 26] on icon "button" at bounding box center [242, 23] width 10 height 10
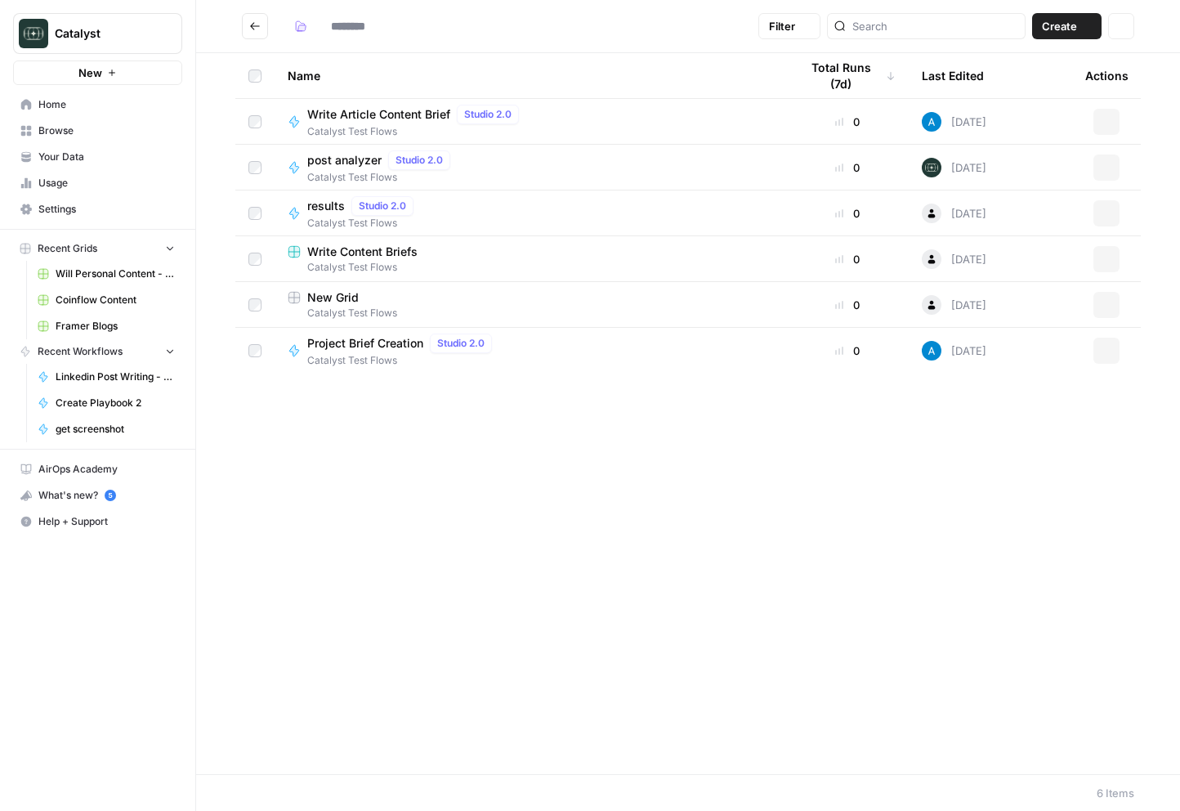
type input "**********"
click at [246, 26] on button "Go back" at bounding box center [255, 26] width 26 height 26
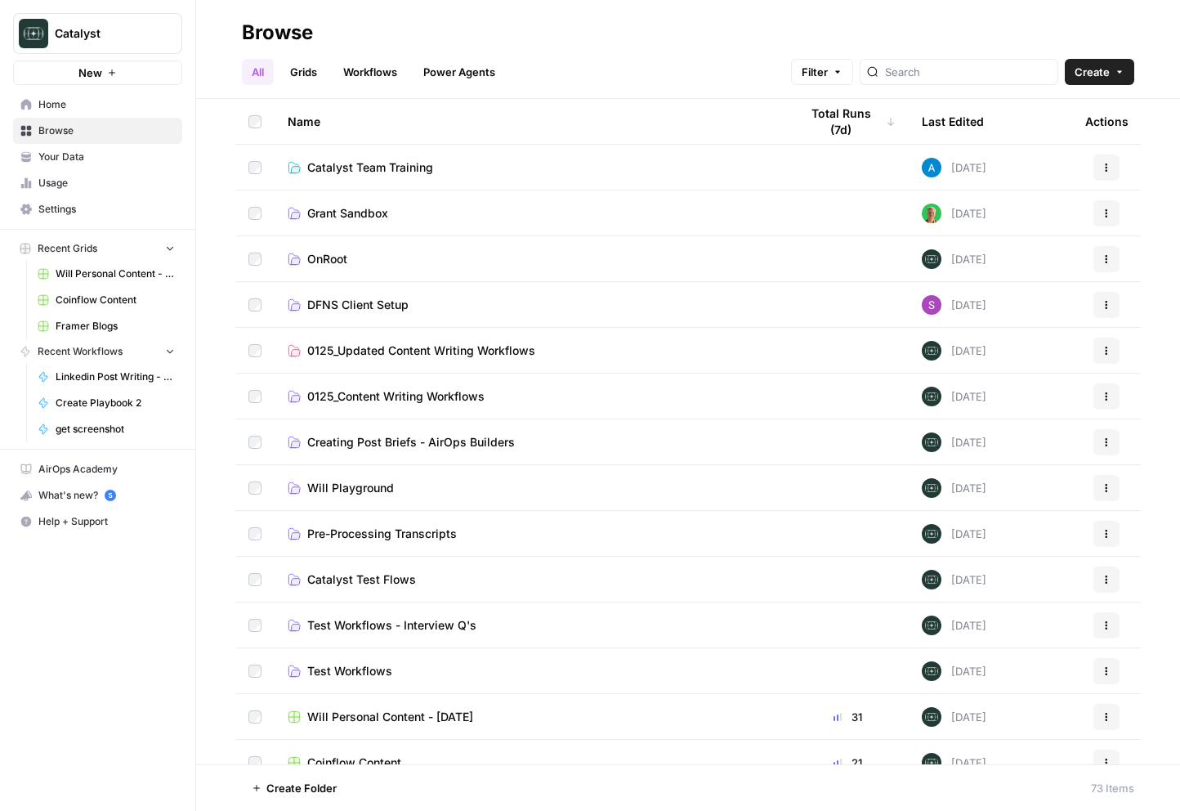
click at [430, 449] on td "Creating Post Briefs - AirOps Builders" at bounding box center [531, 441] width 512 height 45
click at [441, 438] on span "Creating Post Briefs - AirOps Builders" at bounding box center [411, 442] width 208 height 16
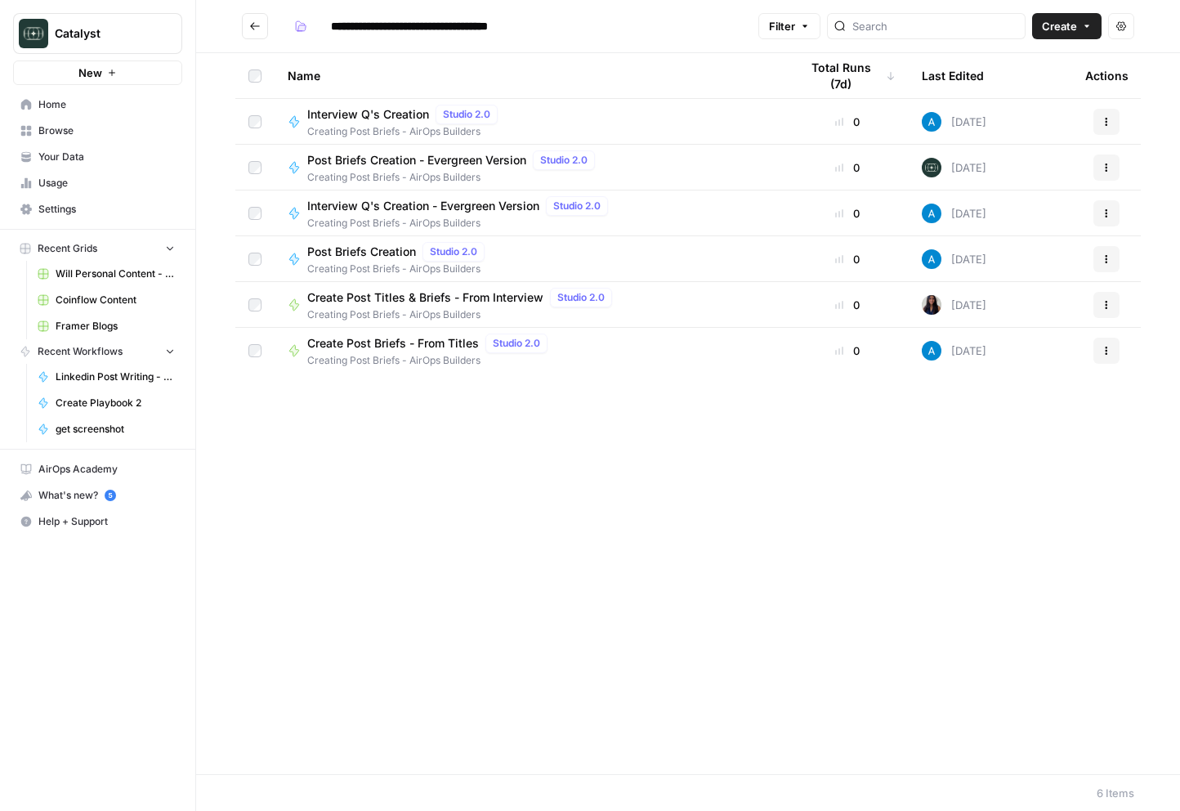
click at [445, 161] on span "Post Briefs Creation - Evergreen Version" at bounding box center [416, 160] width 219 height 16
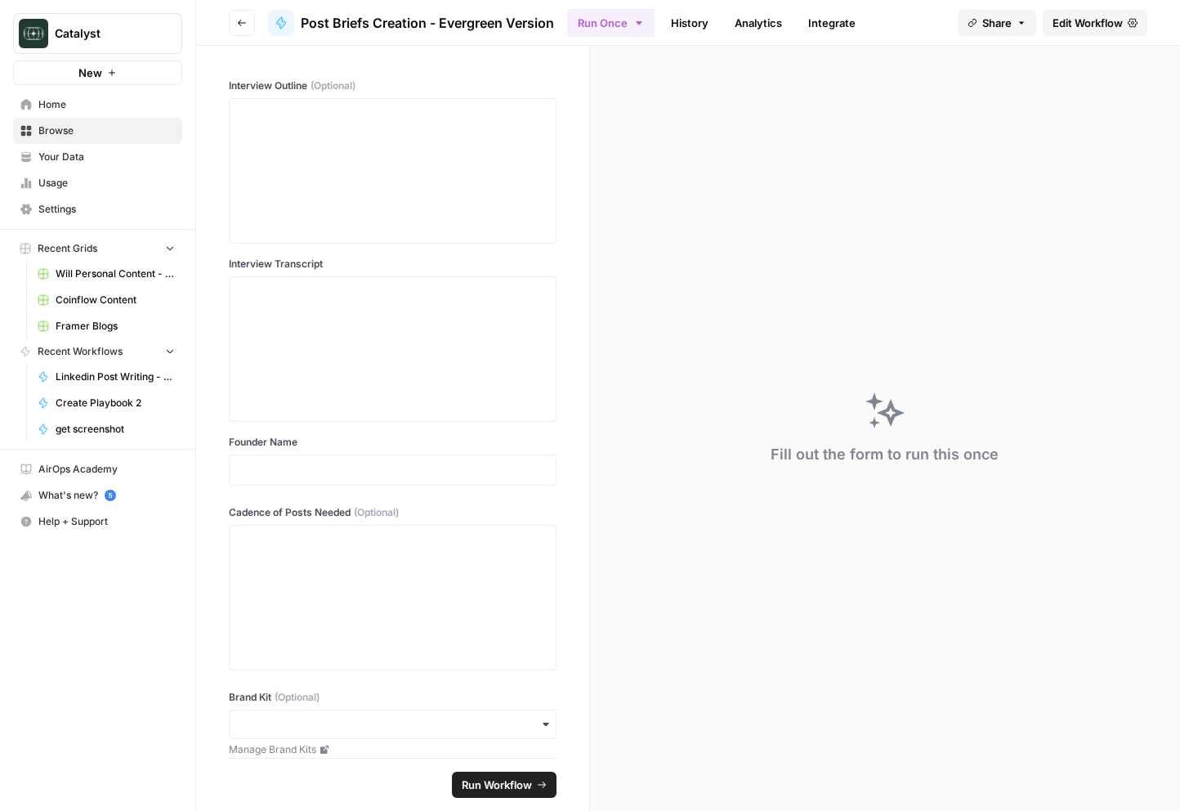
scroll to position [19, 0]
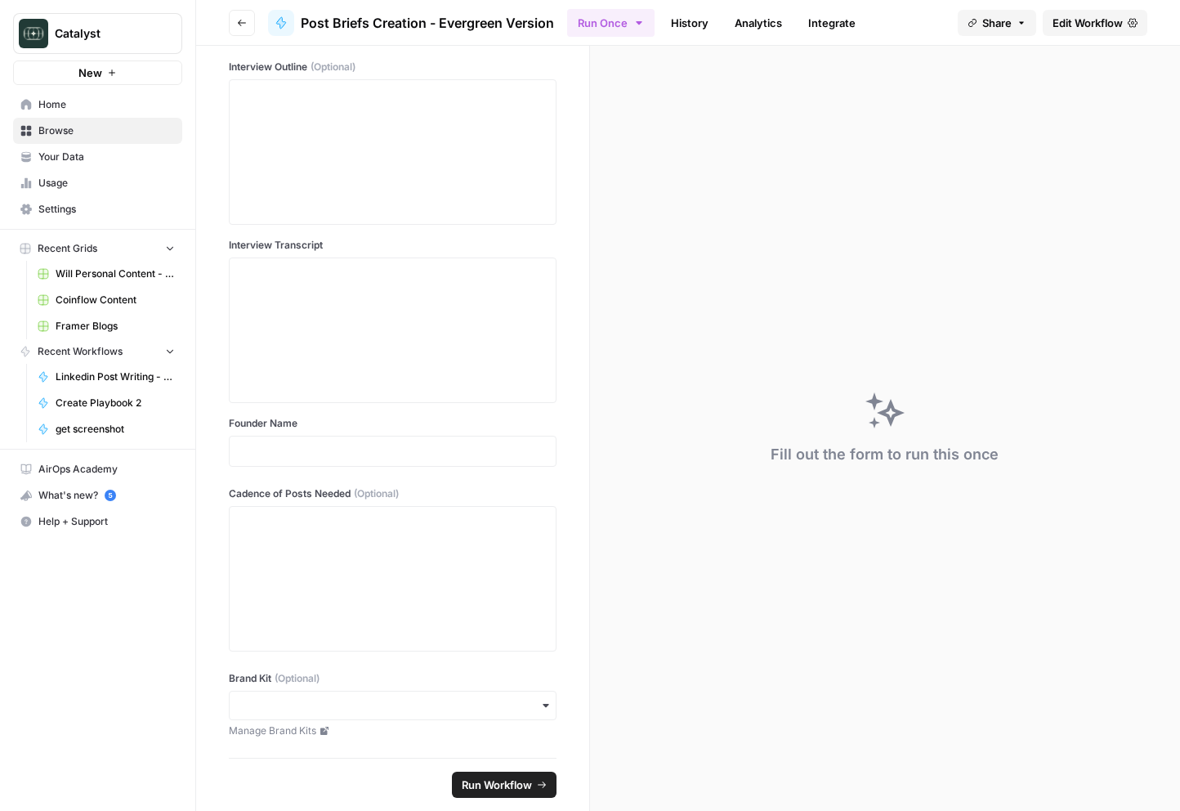
click at [243, 28] on button "Go back" at bounding box center [242, 23] width 26 height 26
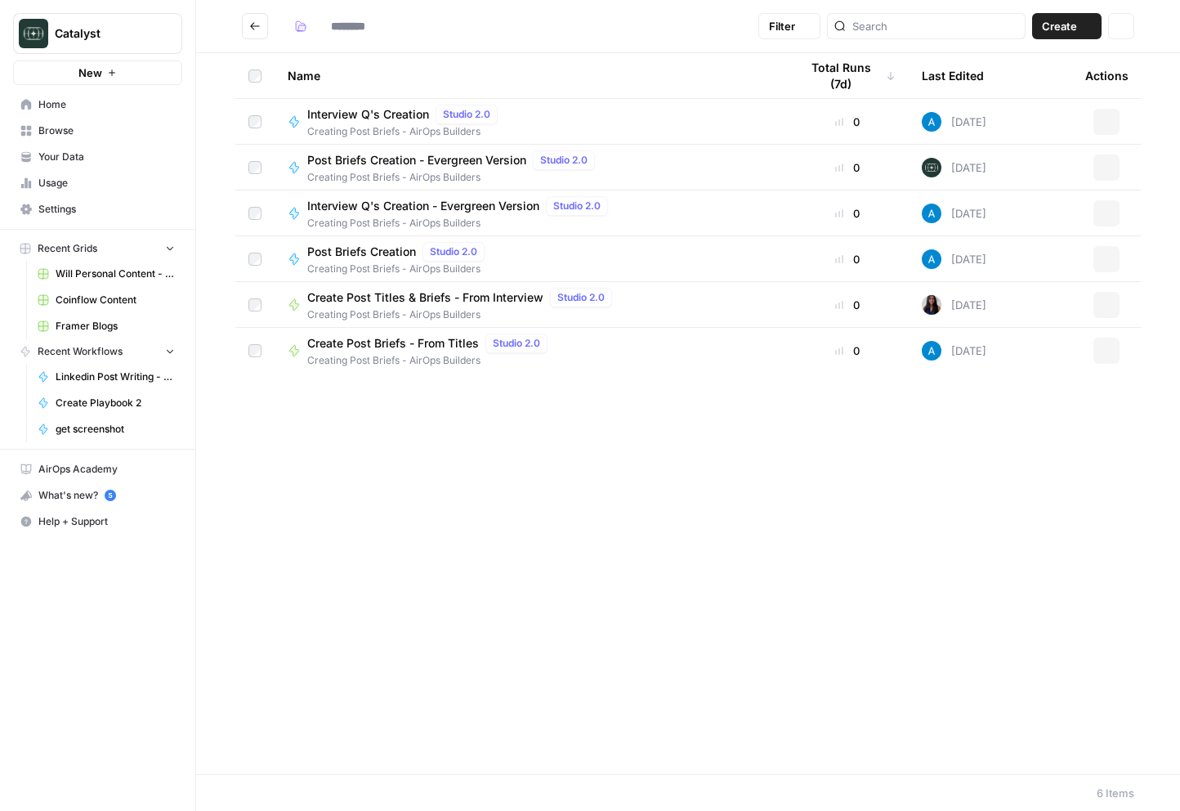
type input "**********"
click at [520, 299] on span "Create Post Titles & Briefs - From Interview" at bounding box center [425, 297] width 236 height 16
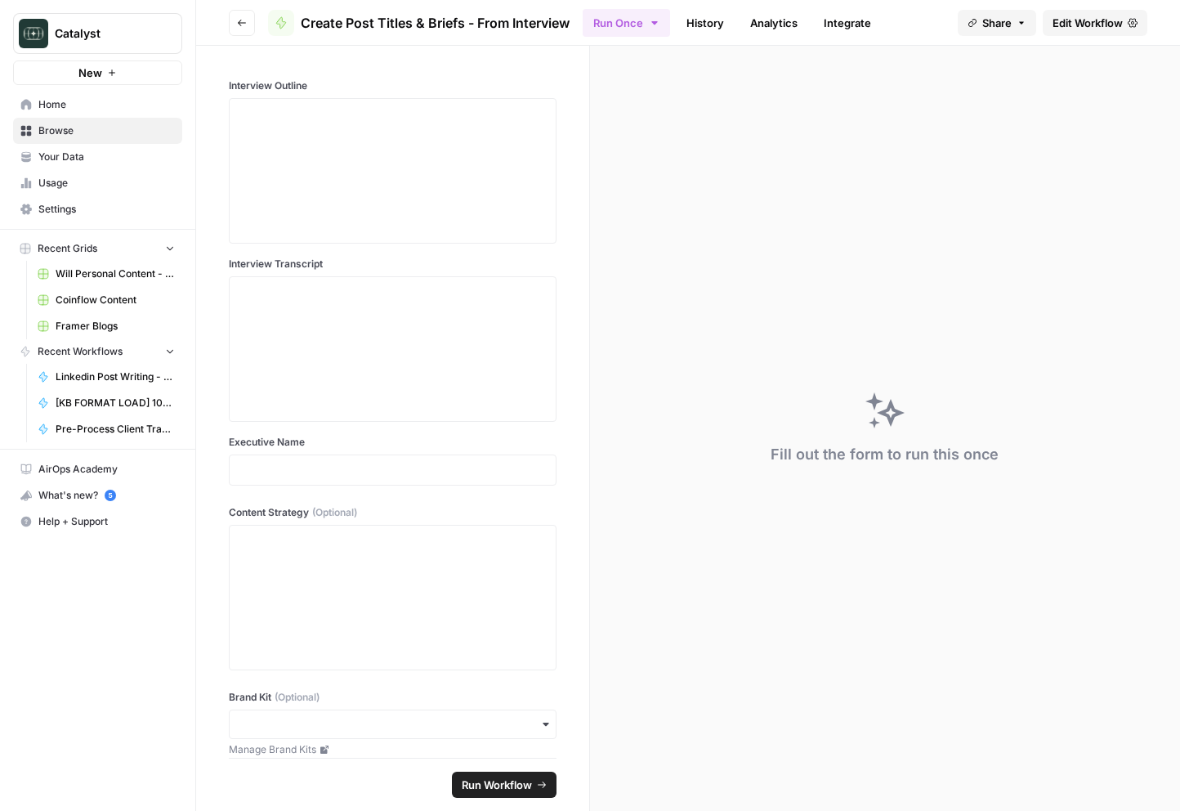
click at [1090, 23] on span "Edit Workflow" at bounding box center [1088, 23] width 70 height 16
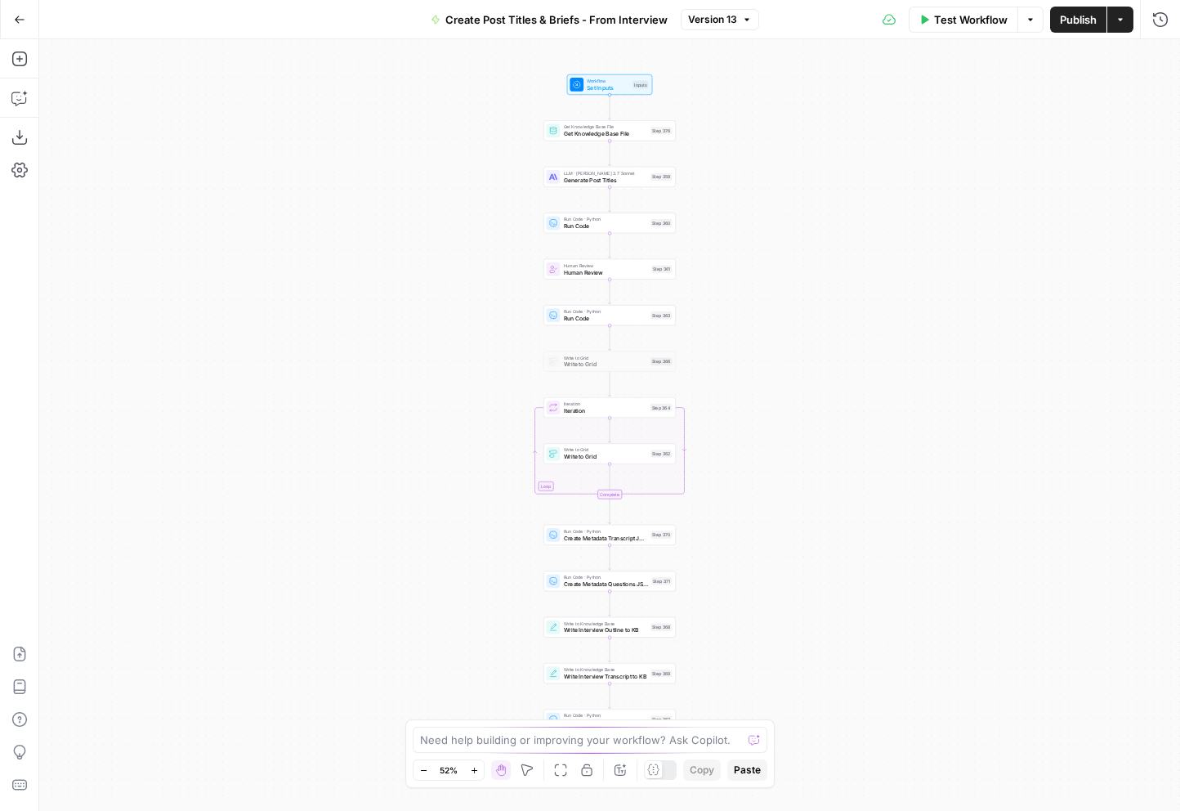
click at [593, 136] on span "Get Knowledge Base File" at bounding box center [605, 133] width 83 height 8
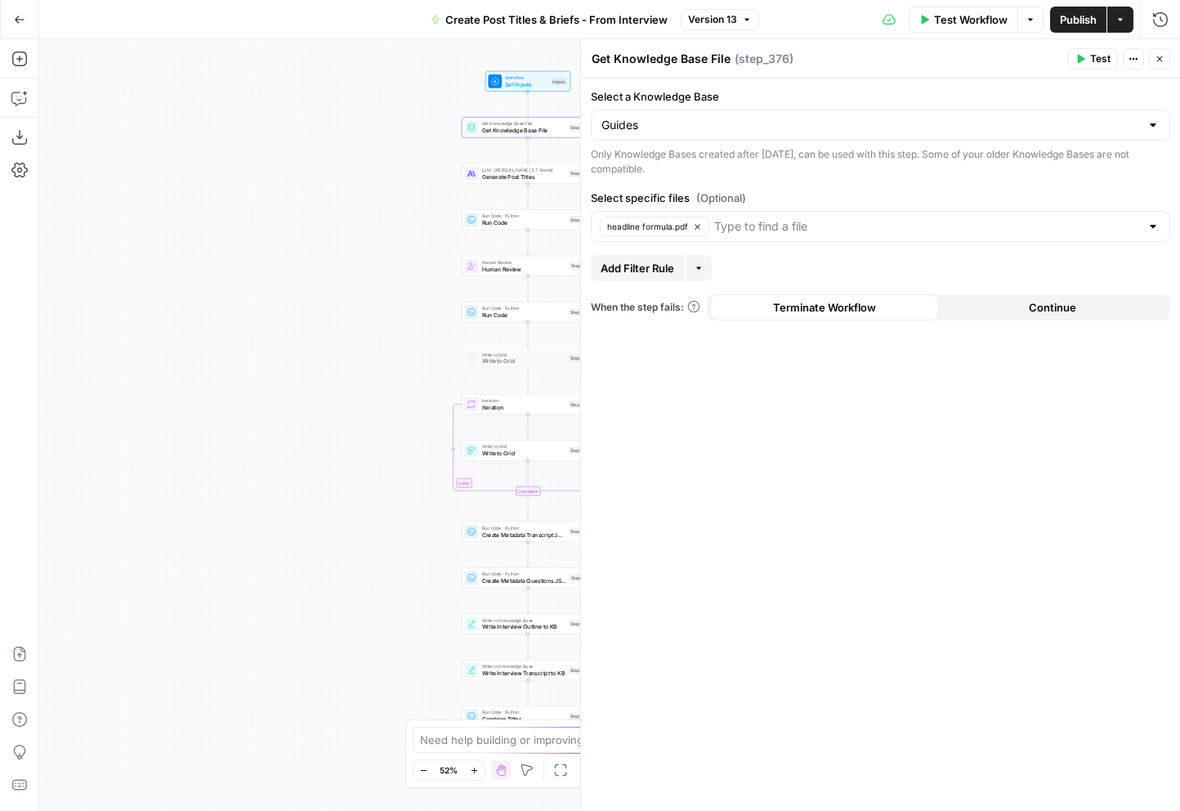
drag, startPoint x: 503, startPoint y: 321, endPoint x: 421, endPoint y: 318, distance: 81.8
click at [421, 318] on div "Workflow Set Inputs Inputs Get Knowledge Base File Get Knowledge Base File Step…" at bounding box center [609, 424] width 1141 height 771
click at [504, 176] on span "Generate Post Titles" at bounding box center [523, 176] width 83 height 8
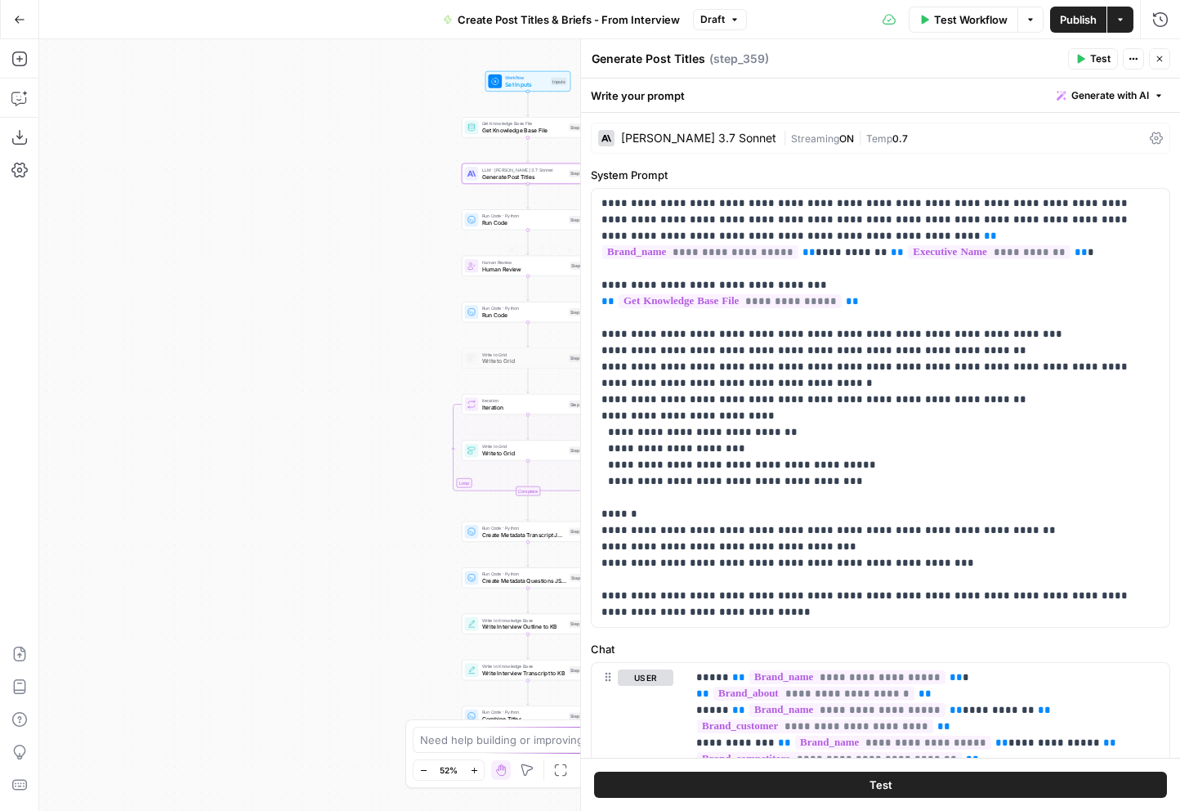
click at [491, 268] on span "Human Review" at bounding box center [524, 269] width 84 height 8
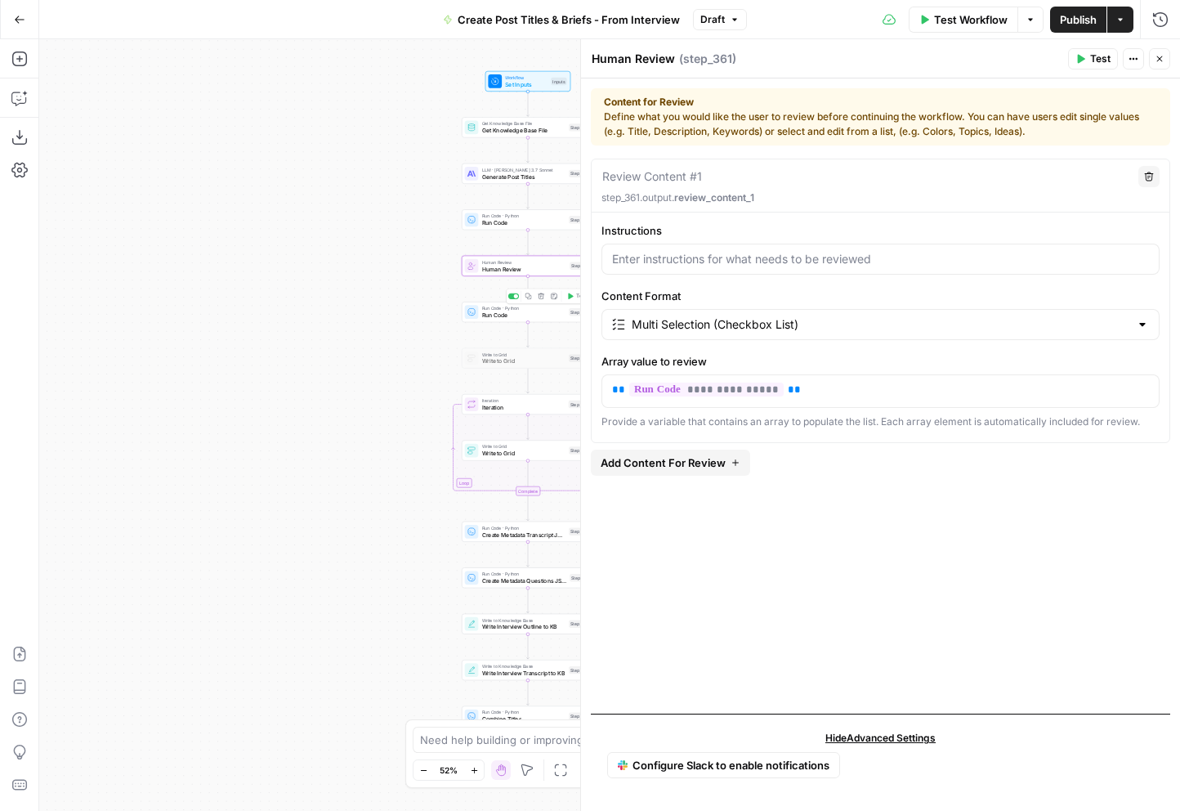
click at [489, 309] on span "Run Code · Python" at bounding box center [523, 308] width 83 height 7
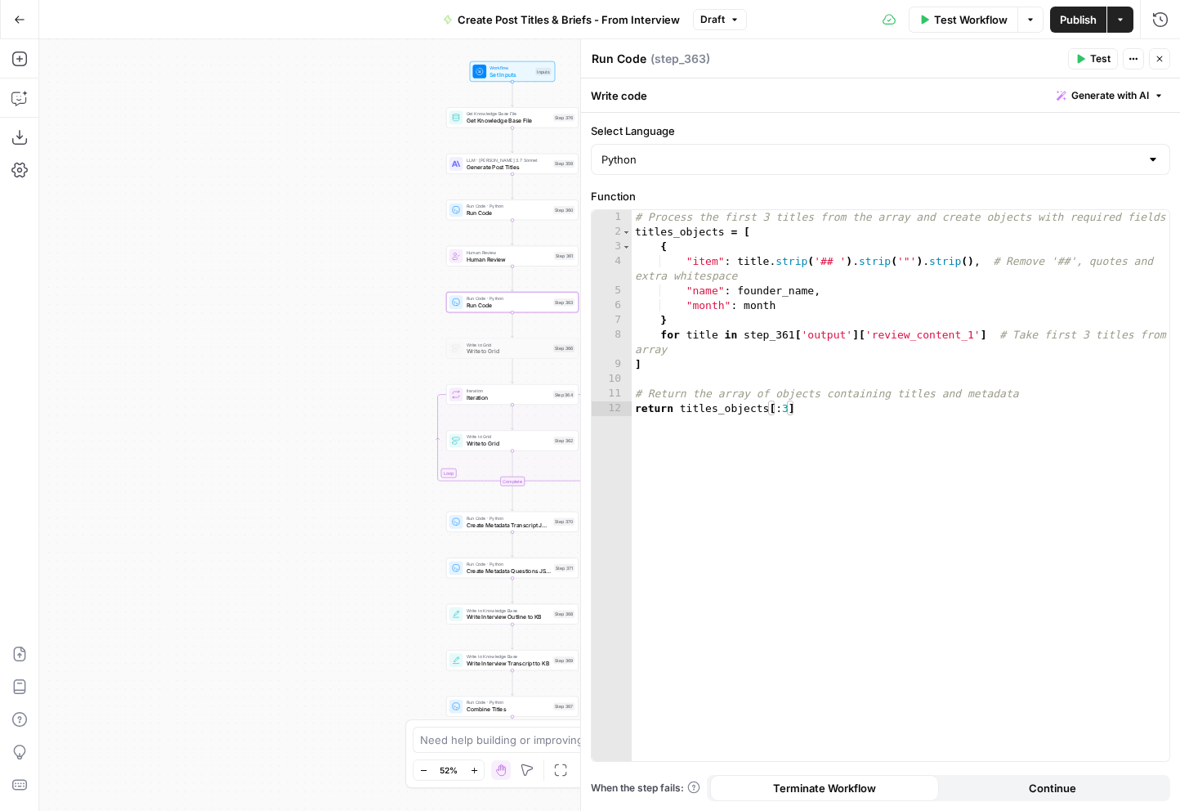
drag, startPoint x: 410, startPoint y: 467, endPoint x: 366, endPoint y: 367, distance: 109.8
click at [366, 367] on div "Workflow Set Inputs Inputs Get Knowledge Base File Get Knowledge Base File Step…" at bounding box center [609, 424] width 1141 height 771
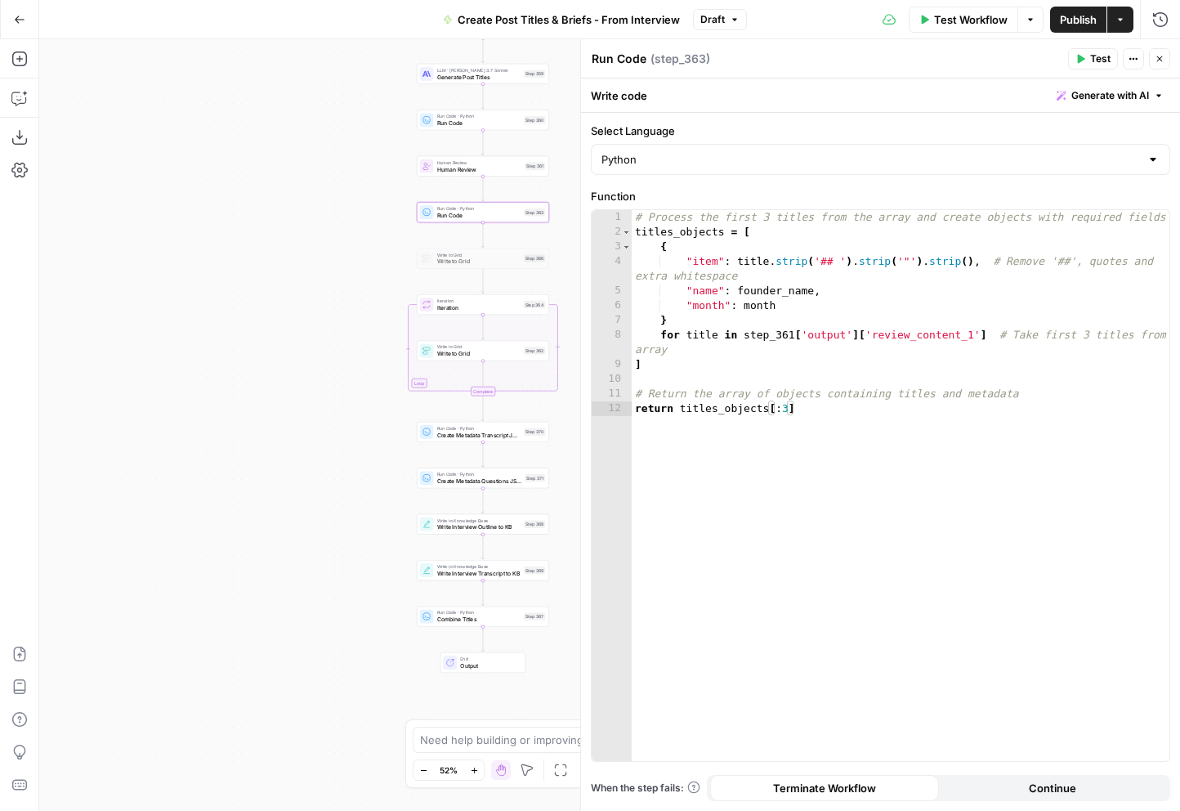
click at [443, 436] on span "Create Metadata Transcript JSON" at bounding box center [478, 435] width 83 height 8
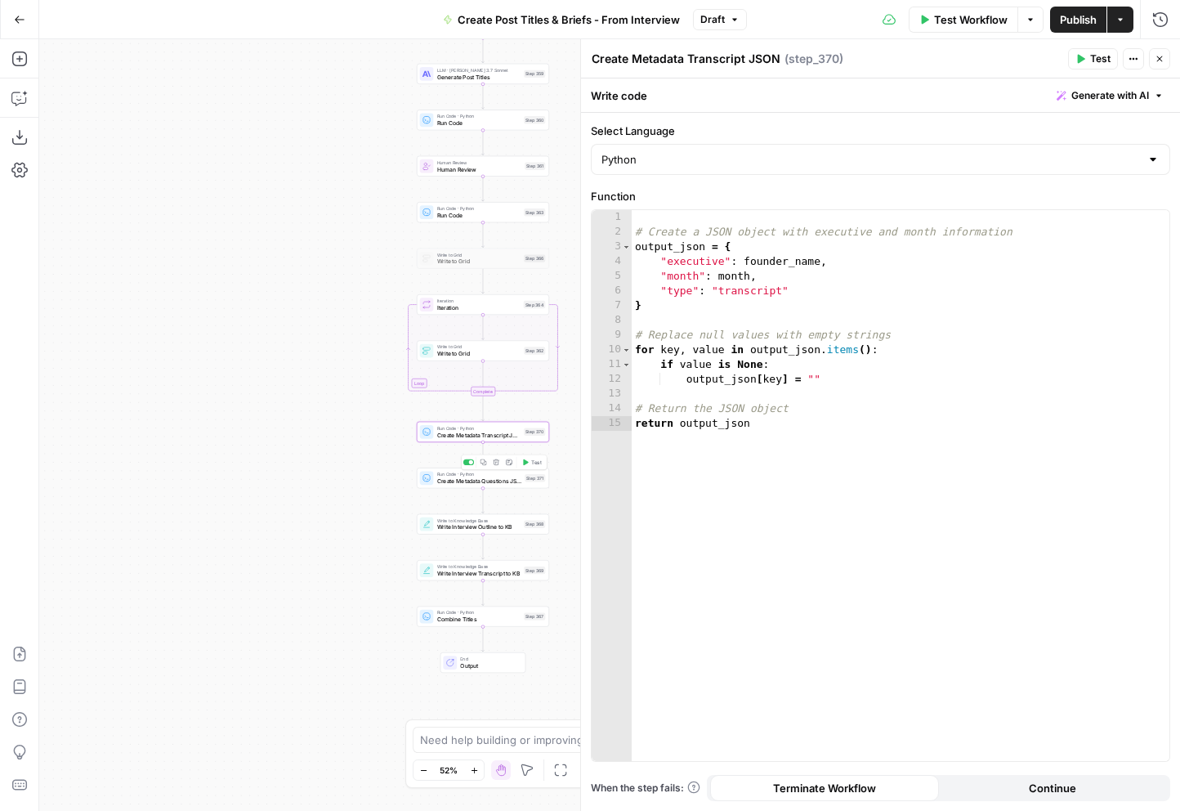
click at [449, 474] on span "Run Code · Python" at bounding box center [479, 474] width 84 height 7
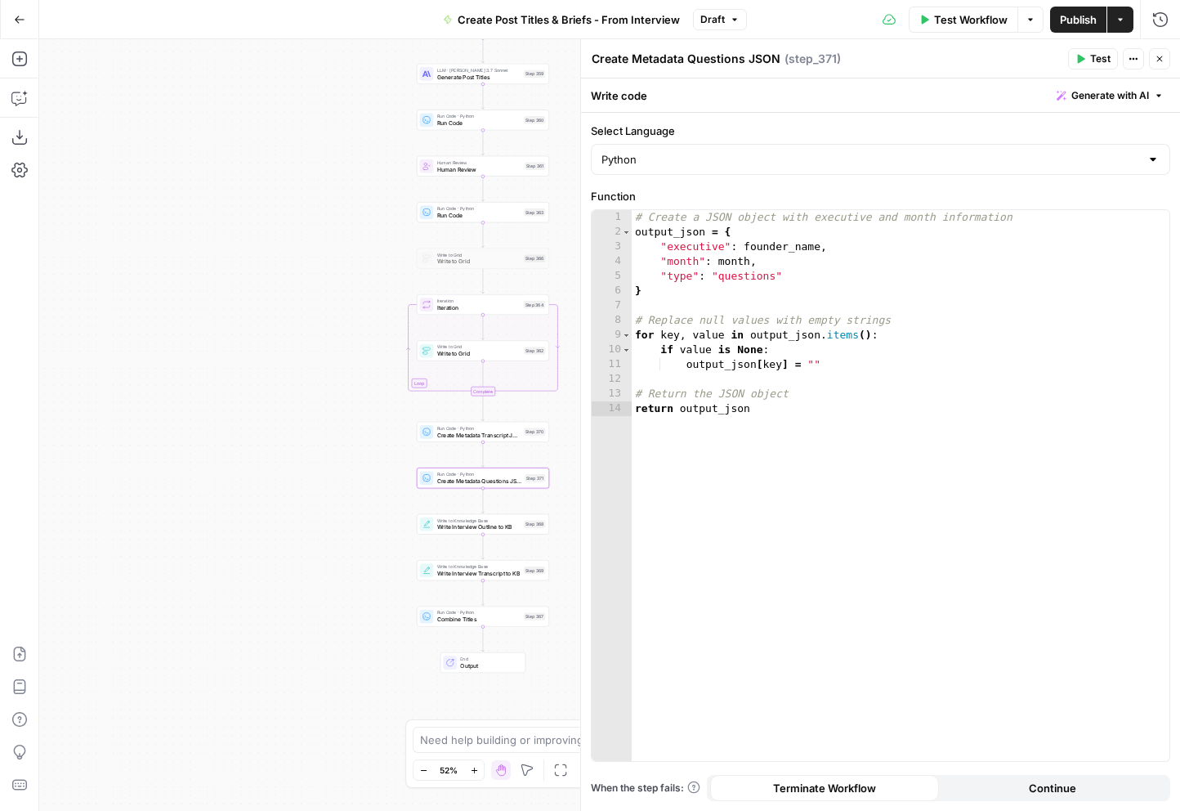
click at [449, 530] on span "Write Interview Outline to KB" at bounding box center [478, 527] width 83 height 8
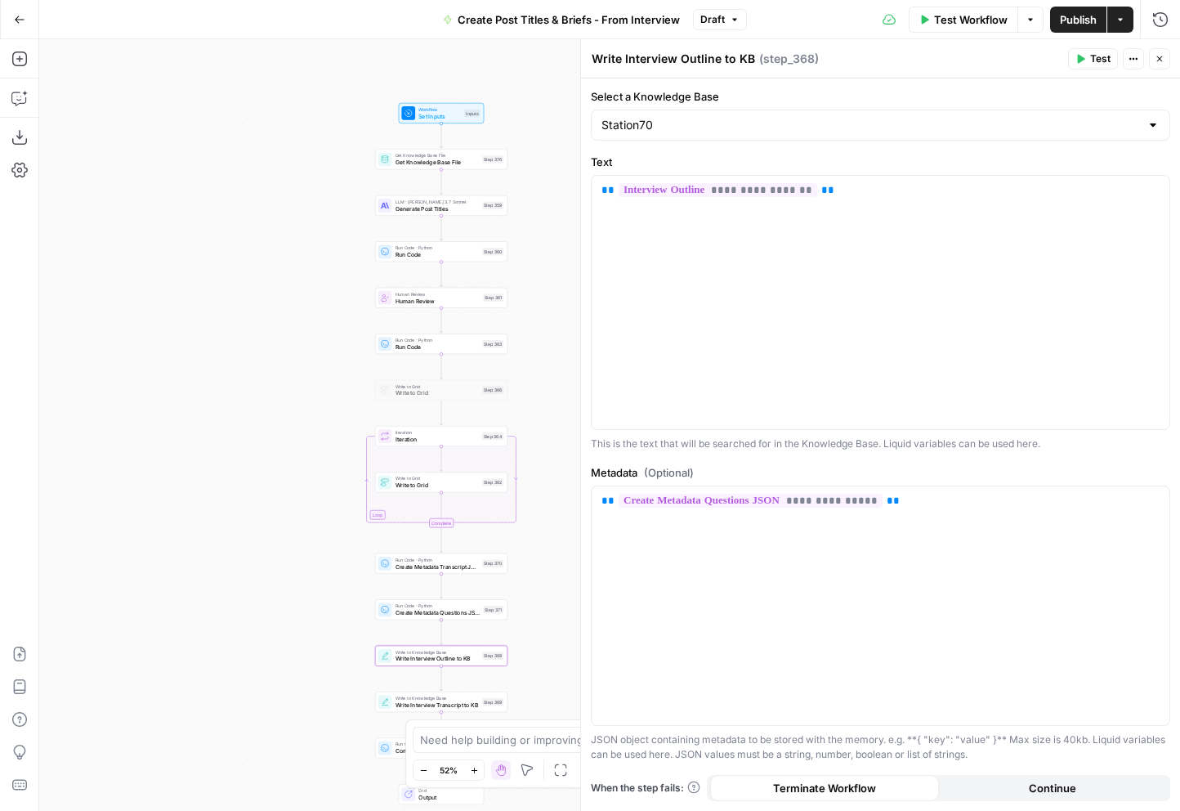
drag, startPoint x: 375, startPoint y: 574, endPoint x: 333, endPoint y: 705, distance: 138.0
click at [333, 705] on div "Workflow Set Inputs Inputs Get Knowledge Base File Get Knowledge Base File Step…" at bounding box center [609, 424] width 1141 height 771
click at [1141, 124] on div "Station70" at bounding box center [880, 125] width 579 height 31
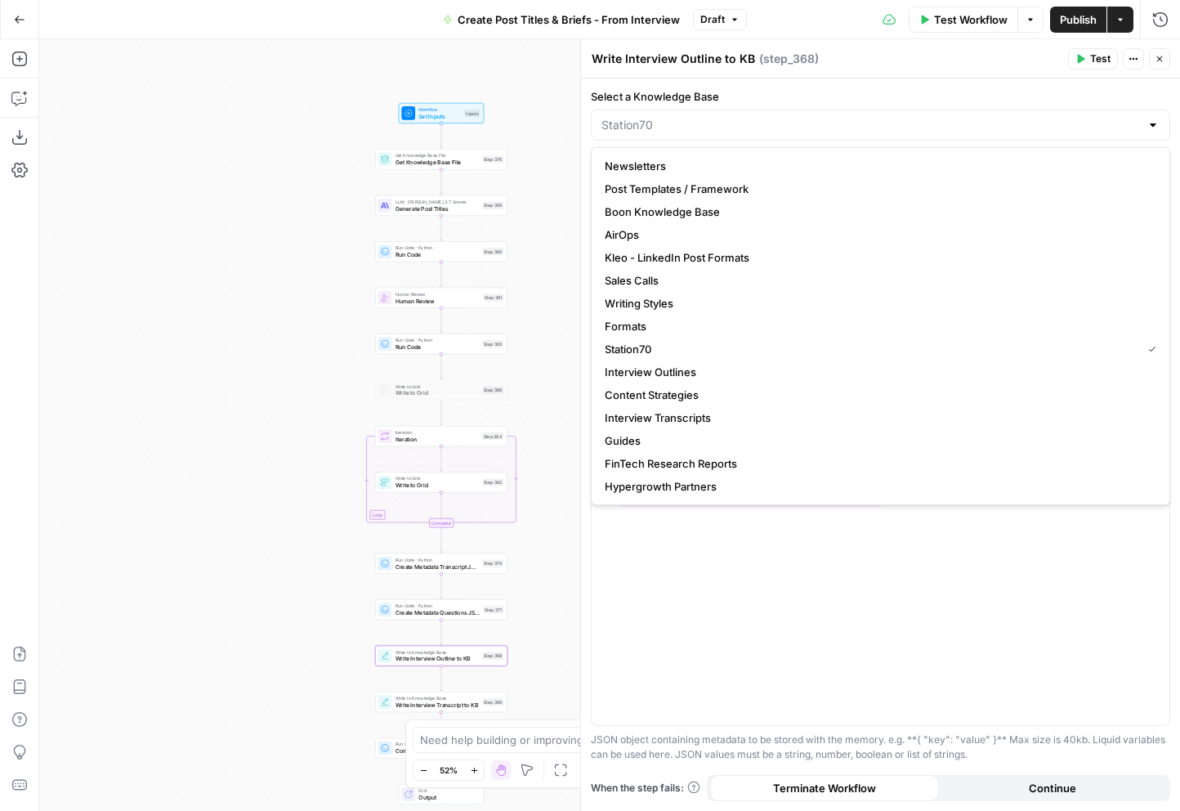
type input "Station70"
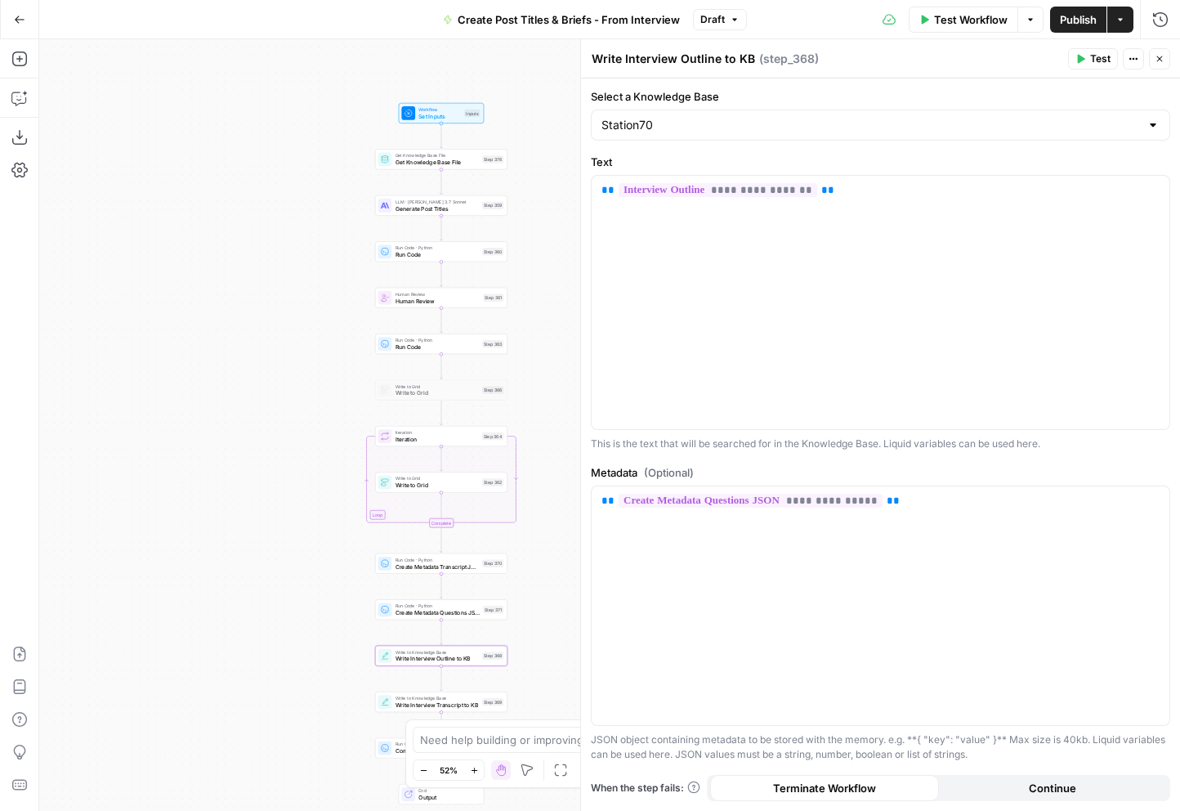
click at [1099, 108] on div "Select a Knowledge Base Station70" at bounding box center [880, 114] width 579 height 52
click at [986, 114] on div "Station70" at bounding box center [880, 125] width 579 height 31
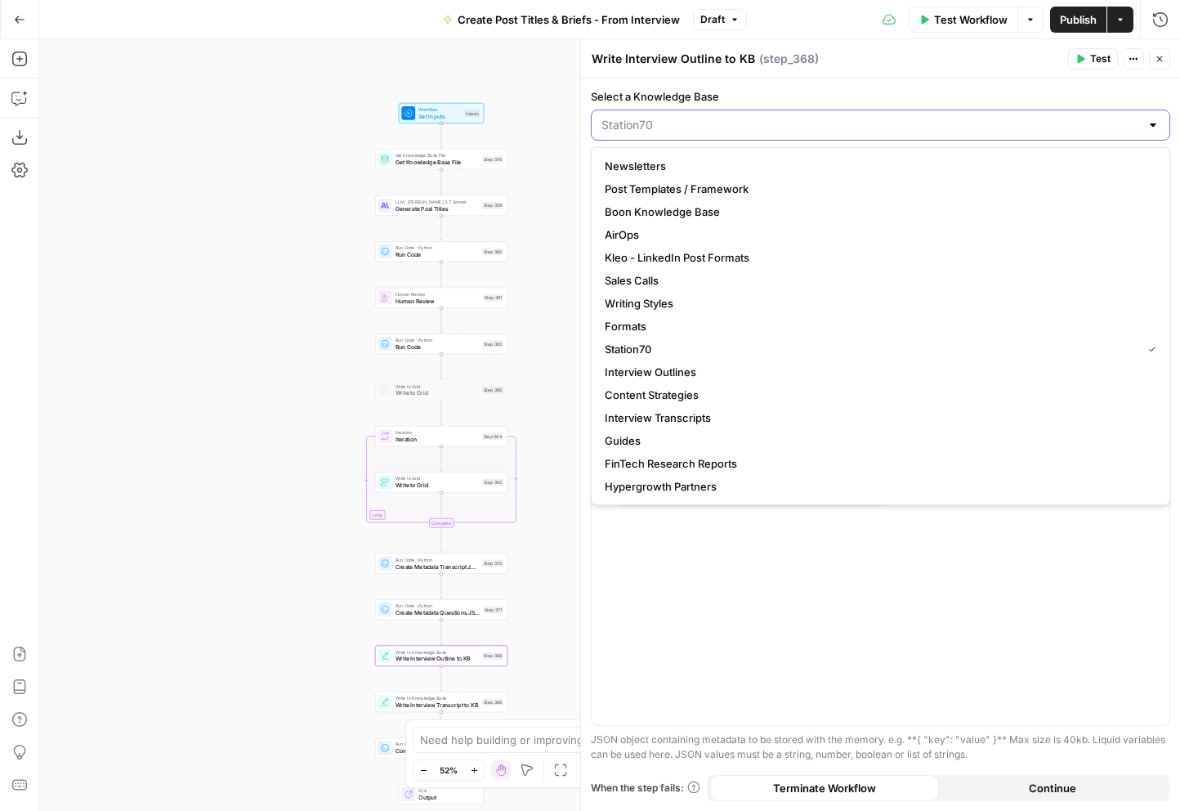
click at [980, 125] on input "Select a Knowledge Base" at bounding box center [870, 125] width 539 height 16
type input "Station70"
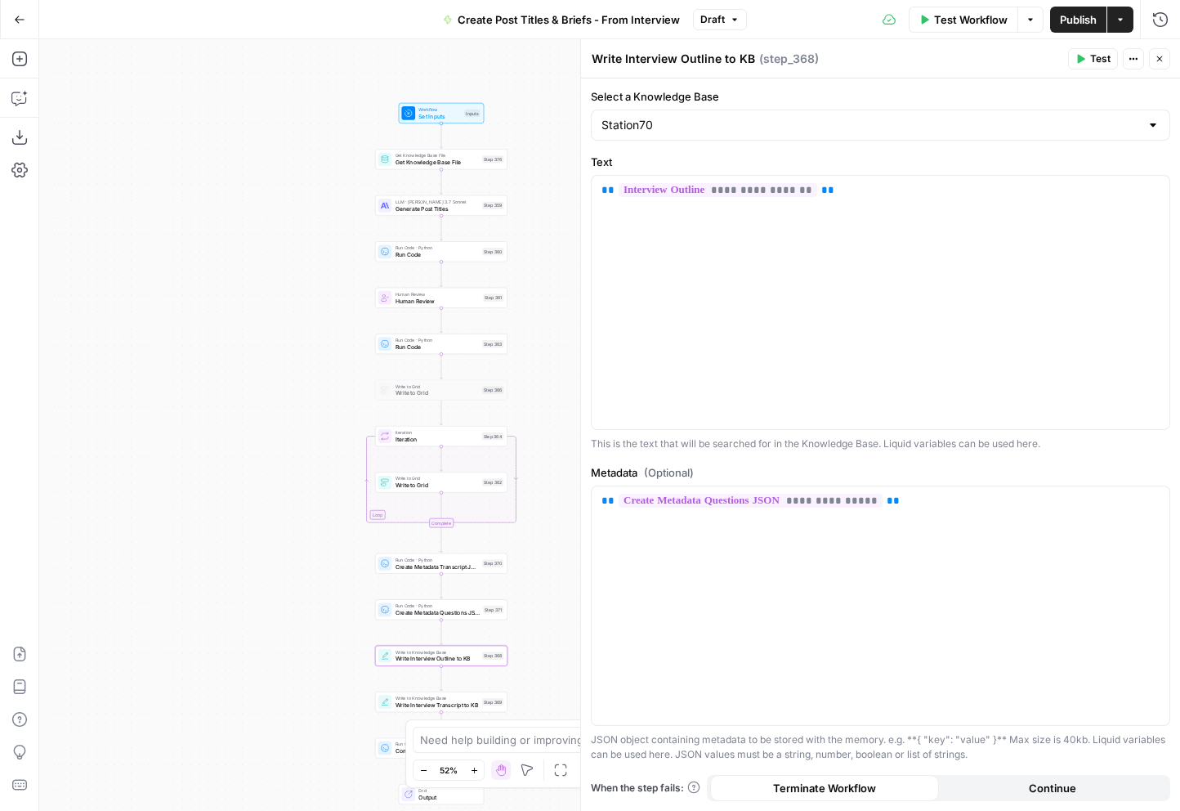
click at [1003, 82] on form "**********" at bounding box center [880, 444] width 599 height 732
click at [1143, 122] on div "Station70" at bounding box center [880, 125] width 579 height 31
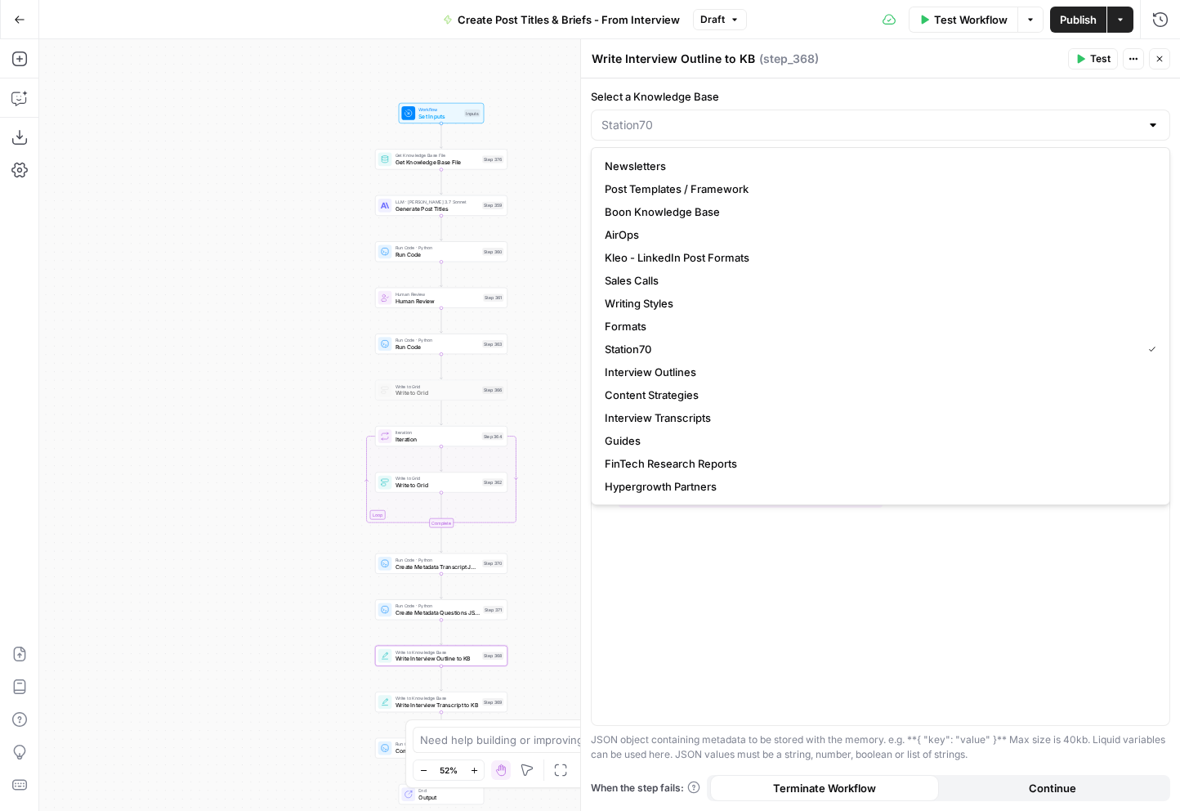
click at [1151, 122] on div at bounding box center [1153, 125] width 13 height 16
type input "Station70"
click at [1069, 91] on label "Select a Knowledge Base" at bounding box center [880, 96] width 579 height 16
click at [1069, 117] on input "Station70" at bounding box center [870, 125] width 539 height 16
type input "Station70"
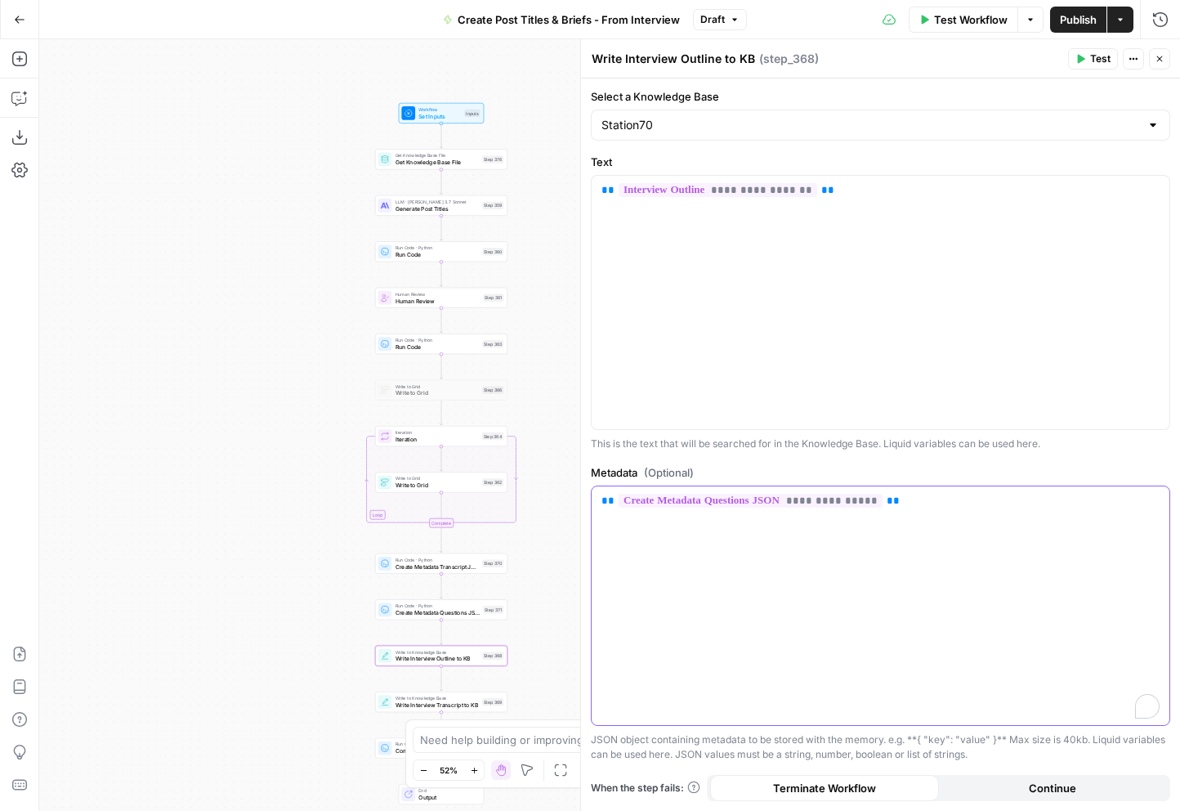
click at [925, 514] on div "**********" at bounding box center [881, 605] width 578 height 239
click at [429, 704] on span "Write Interview Transcript to KB" at bounding box center [437, 704] width 83 height 8
click at [299, 628] on div "Workflow Set Inputs Inputs Get Knowledge Base File Get Knowledge Base File Step…" at bounding box center [609, 424] width 1141 height 771
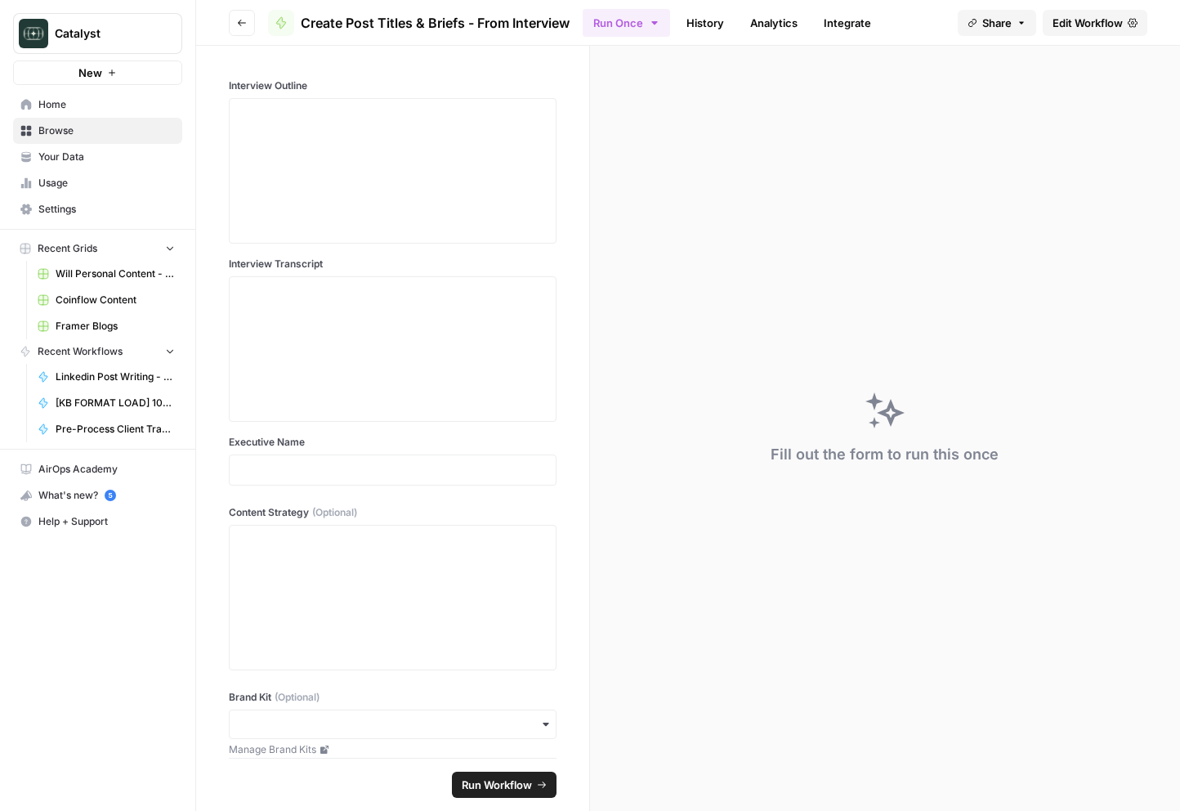
click at [242, 24] on icon "button" at bounding box center [242, 23] width 10 height 10
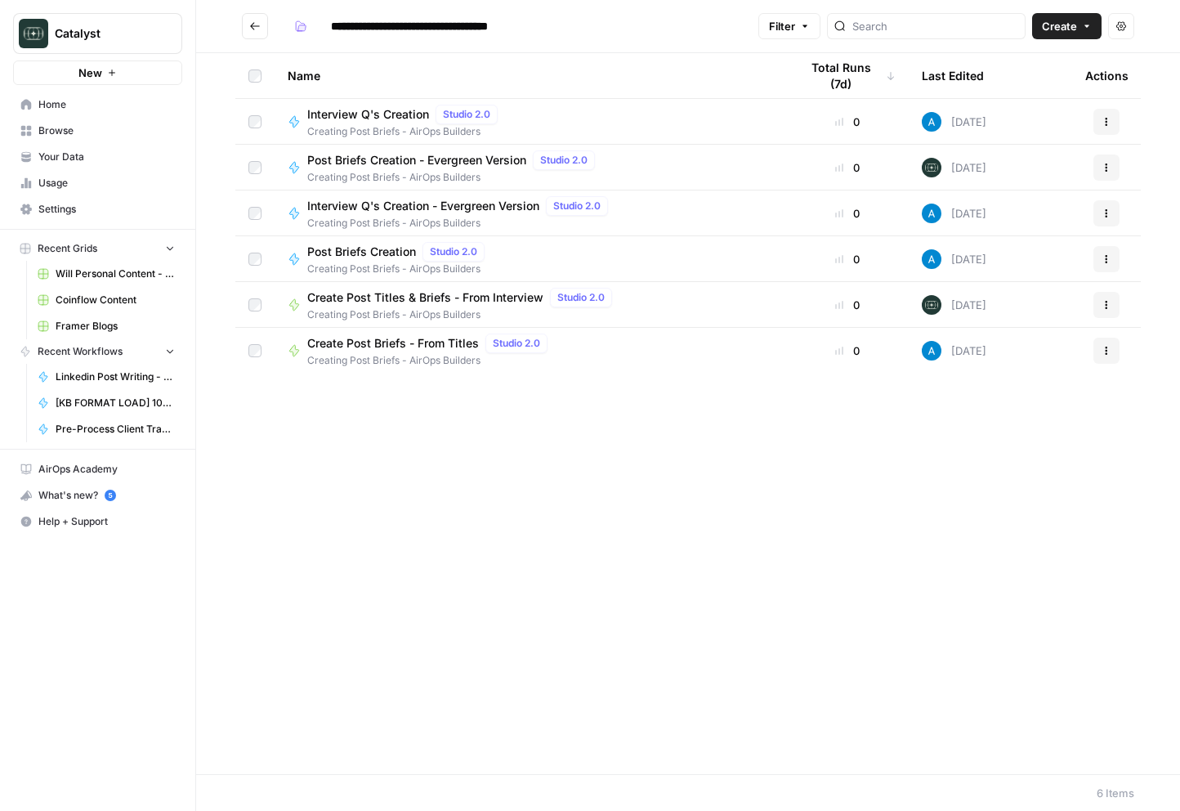
click at [408, 342] on span "Create Post Briefs - From Titles" at bounding box center [393, 343] width 172 height 16
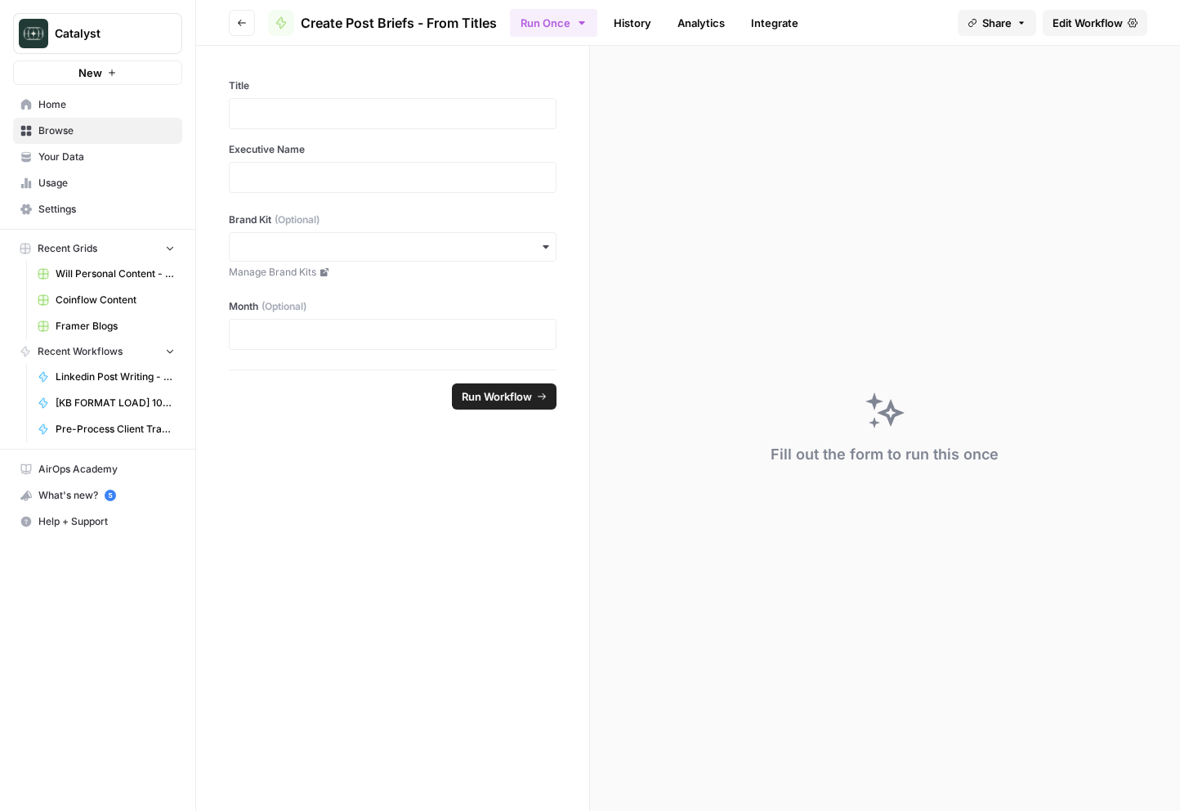
click at [408, 342] on div at bounding box center [393, 334] width 328 height 31
click at [239, 19] on icon "button" at bounding box center [242, 23] width 10 height 10
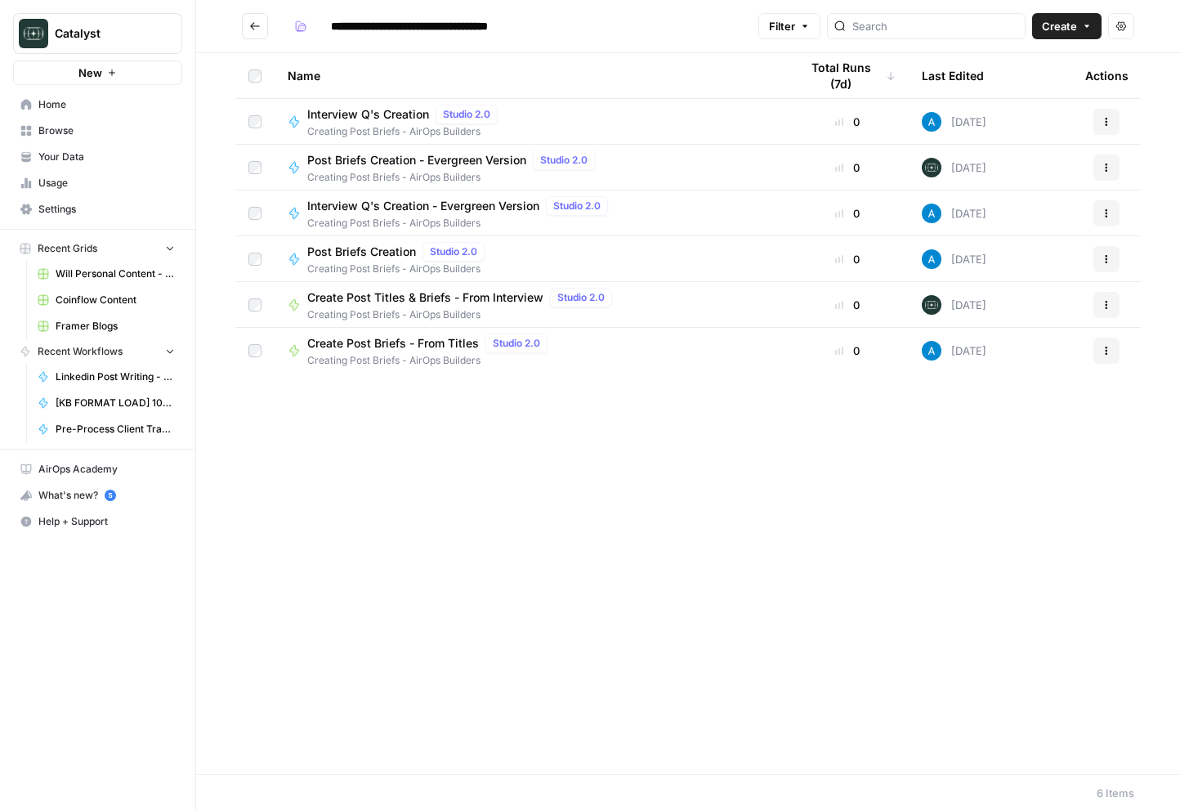
click at [354, 168] on span "Post Briefs Creation - Evergreen Version" at bounding box center [416, 160] width 219 height 16
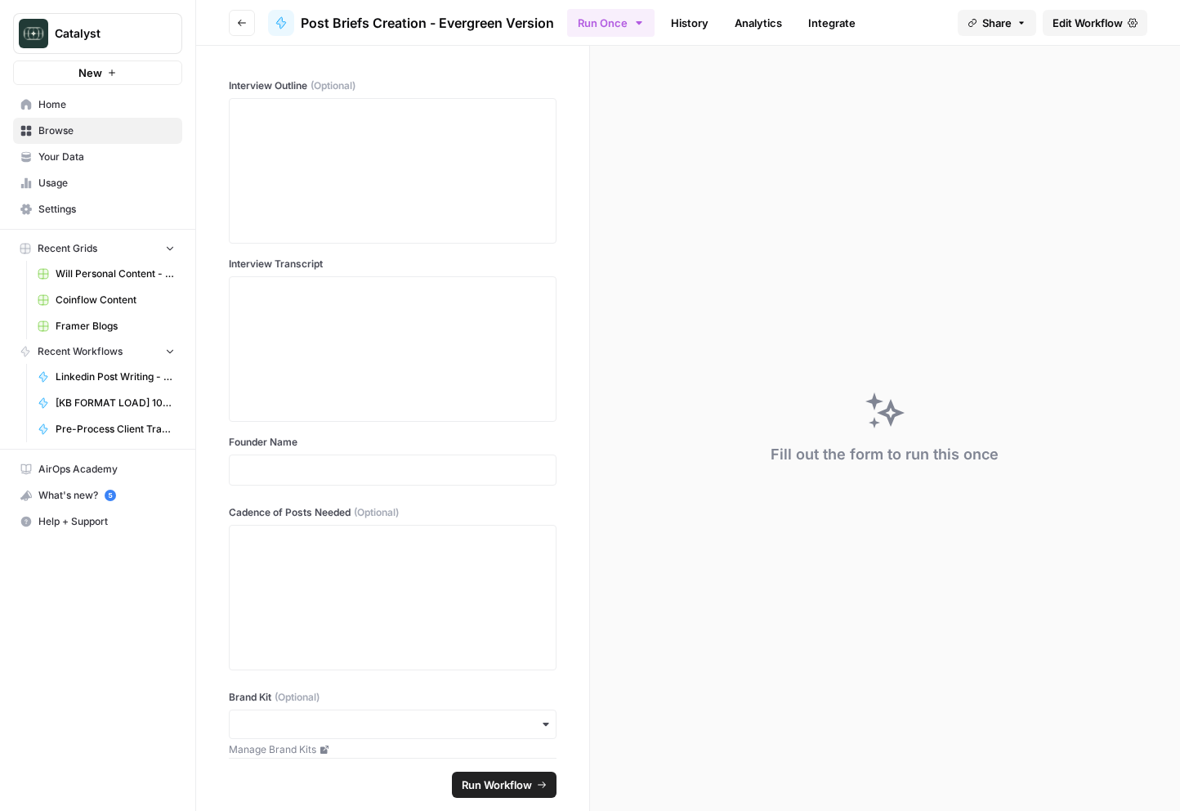
click at [1092, 29] on span "Edit Workflow" at bounding box center [1088, 23] width 70 height 16
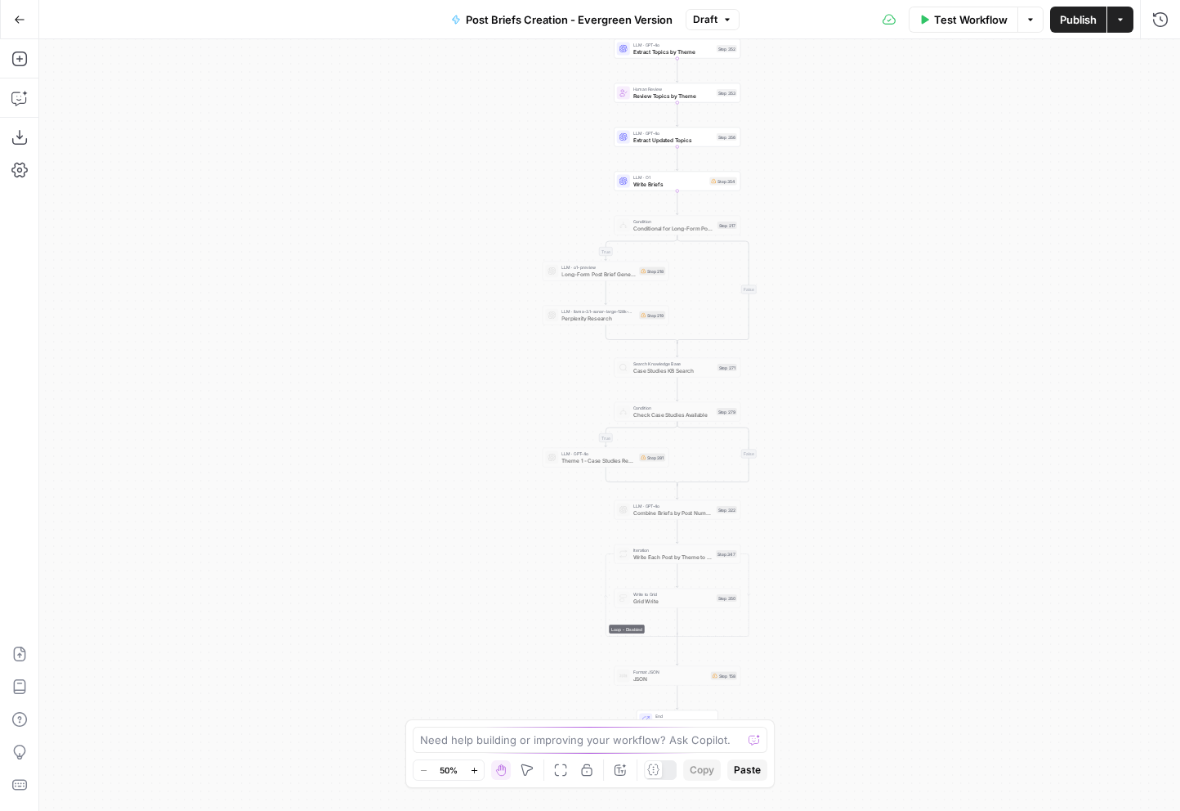
drag, startPoint x: 880, startPoint y: 422, endPoint x: 912, endPoint y: 137, distance: 286.2
click at [912, 137] on div "true false true false Workflow Set Inputs Inputs Search Knowledge Base Fetch Pa…" at bounding box center [609, 424] width 1141 height 771
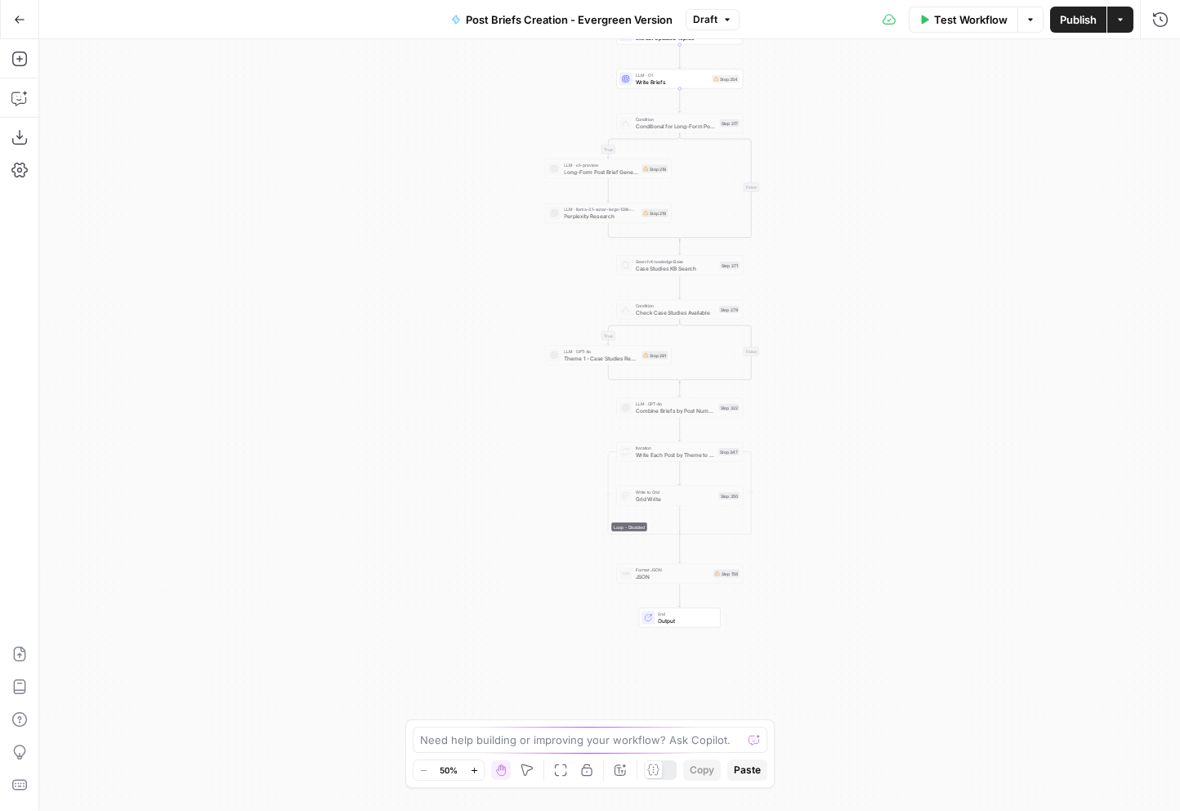
drag, startPoint x: 863, startPoint y: 410, endPoint x: 907, endPoint y: 144, distance: 270.1
click at [907, 144] on div "true false true false Workflow Set Inputs Inputs Search Knowledge Base Fetch Pa…" at bounding box center [609, 424] width 1141 height 771
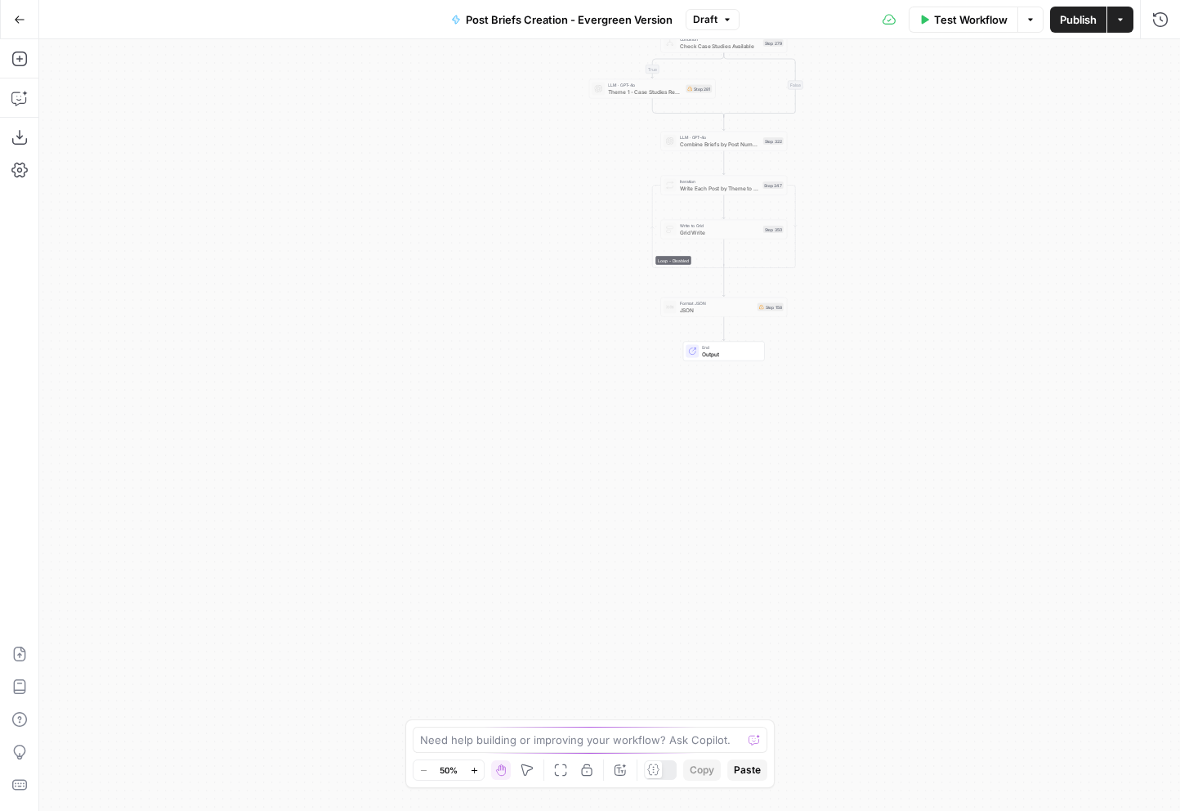
click at [856, 351] on div "true false true false Workflow Set Inputs Inputs Search Knowledge Base Fetch Pa…" at bounding box center [609, 424] width 1141 height 771
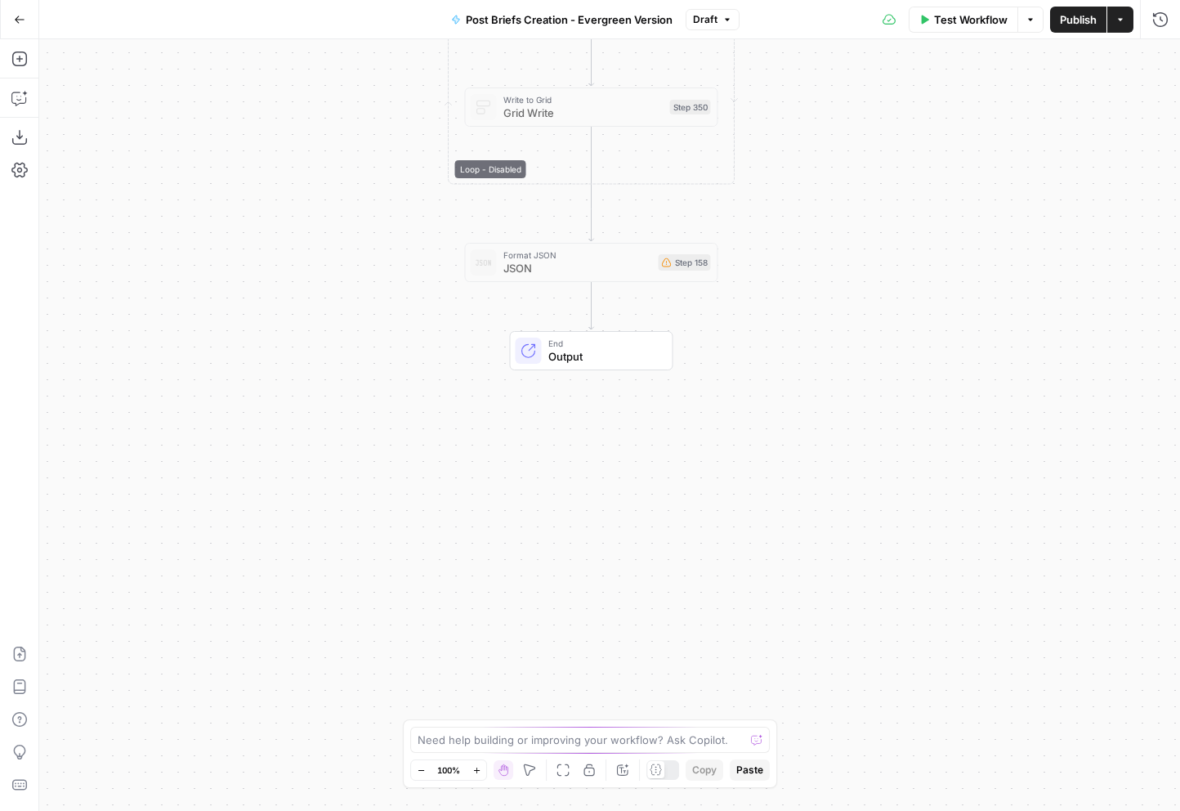
click at [644, 357] on span "Output" at bounding box center [603, 356] width 111 height 16
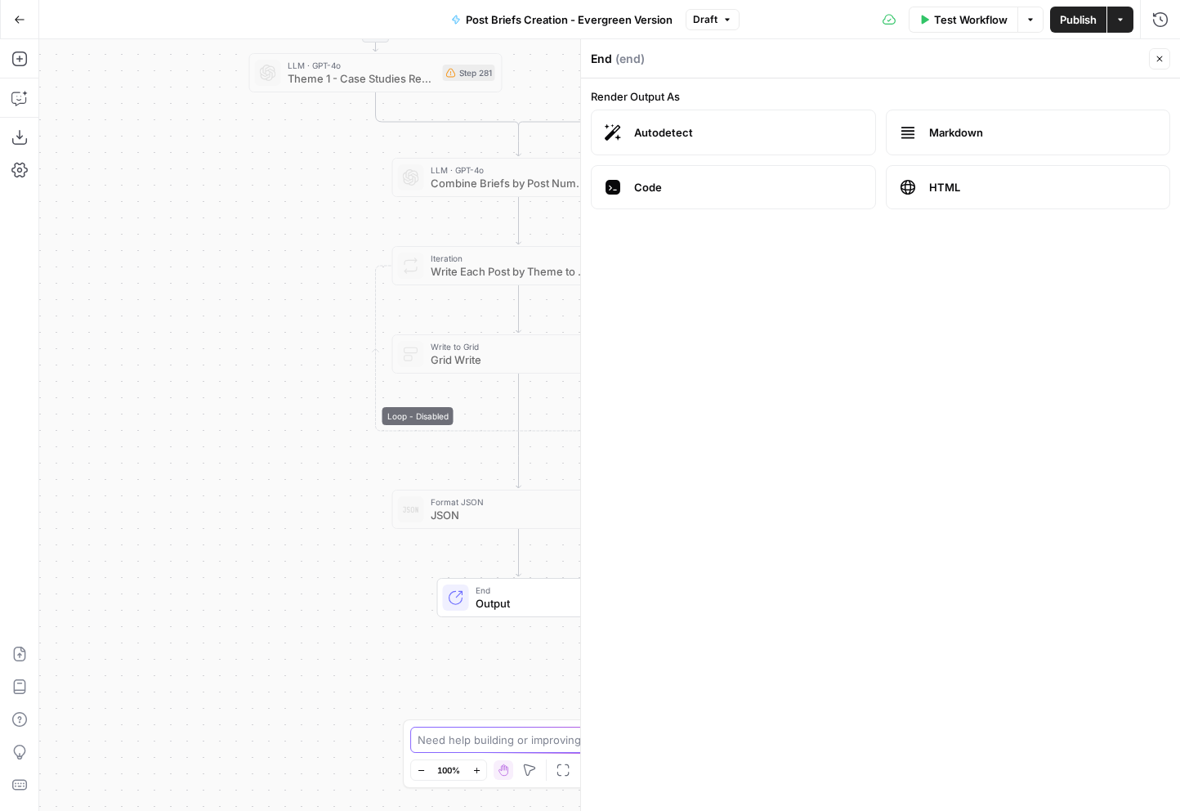
drag, startPoint x: 500, startPoint y: 511, endPoint x: 427, endPoint y: 758, distance: 257.3
click at [427, 758] on body "Catalyst New Home Browse Your Data Usage Settings Recent Grids Will Personal Co…" at bounding box center [590, 405] width 1180 height 811
click at [443, 525] on div "Format JSON JSON Step 158 Copy step Delete step Add Note Test" at bounding box center [518, 509] width 253 height 39
click at [454, 510] on span "JSON" at bounding box center [505, 515] width 149 height 16
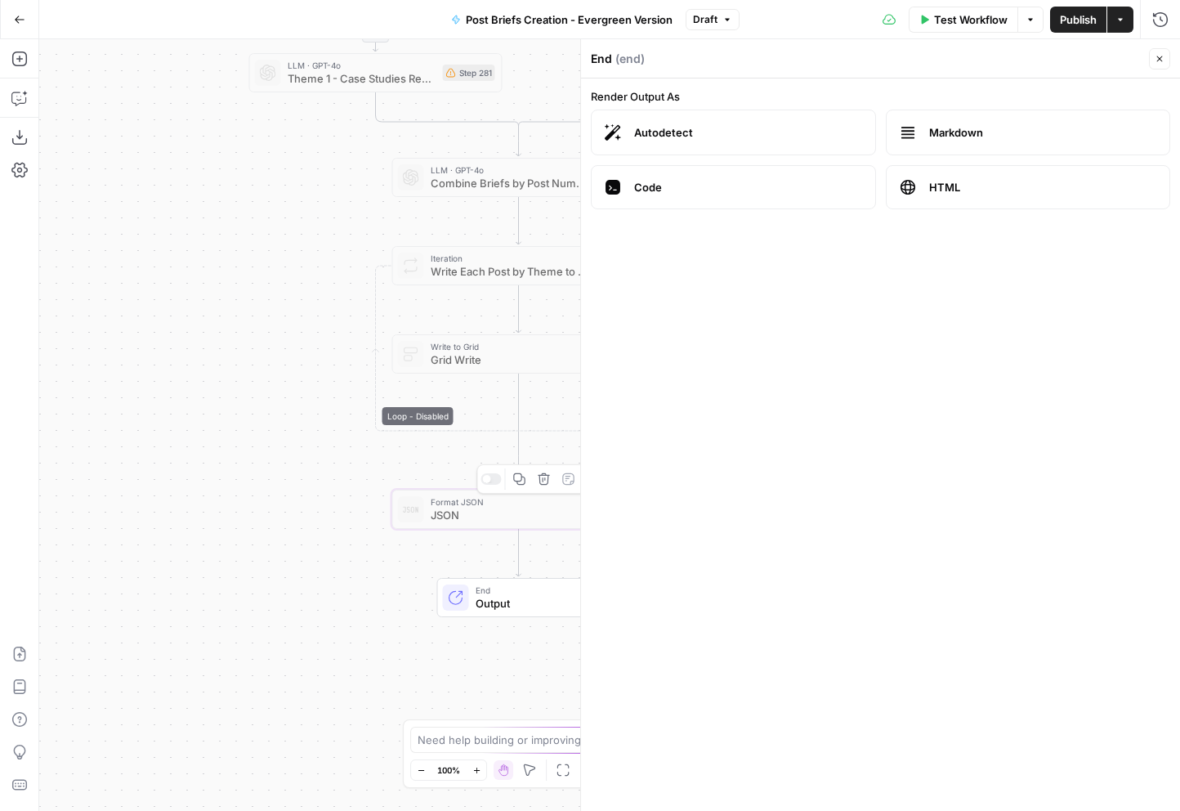
click at [454, 510] on span "JSON" at bounding box center [505, 515] width 149 height 16
click at [484, 479] on div "true true false false Workflow Set Inputs Inputs Search Knowledge Base Fetch Pa…" at bounding box center [609, 424] width 1141 height 771
click at [487, 479] on div "true true false false Workflow Set Inputs Inputs Search Knowledge Base Fetch Pa…" at bounding box center [609, 424] width 1141 height 771
click at [1160, 56] on icon "button" at bounding box center [1160, 59] width 10 height 10
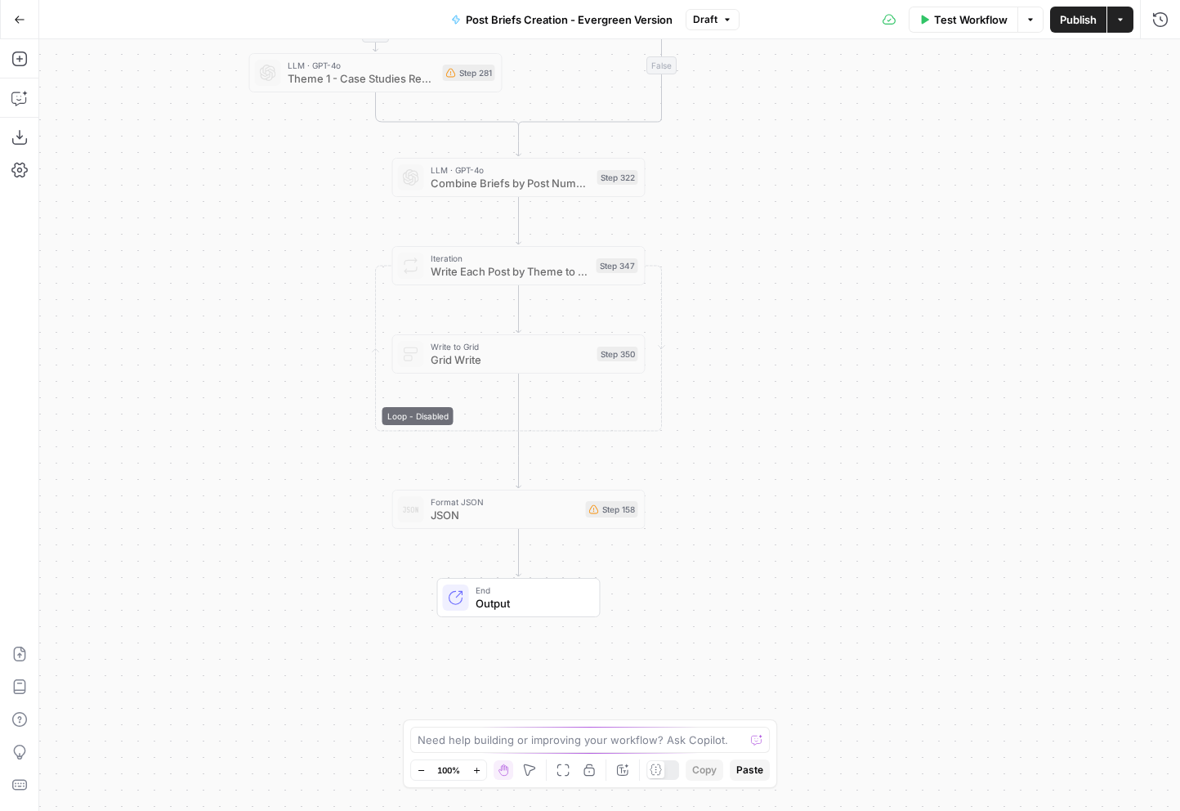
click at [552, 518] on span "JSON" at bounding box center [505, 515] width 149 height 16
click at [491, 485] on div "Copy step Delete step Add Note Test" at bounding box center [558, 478] width 164 height 29
click at [490, 477] on div at bounding box center [491, 478] width 20 height 11
click at [491, 502] on span "Format JSON" at bounding box center [505, 501] width 149 height 13
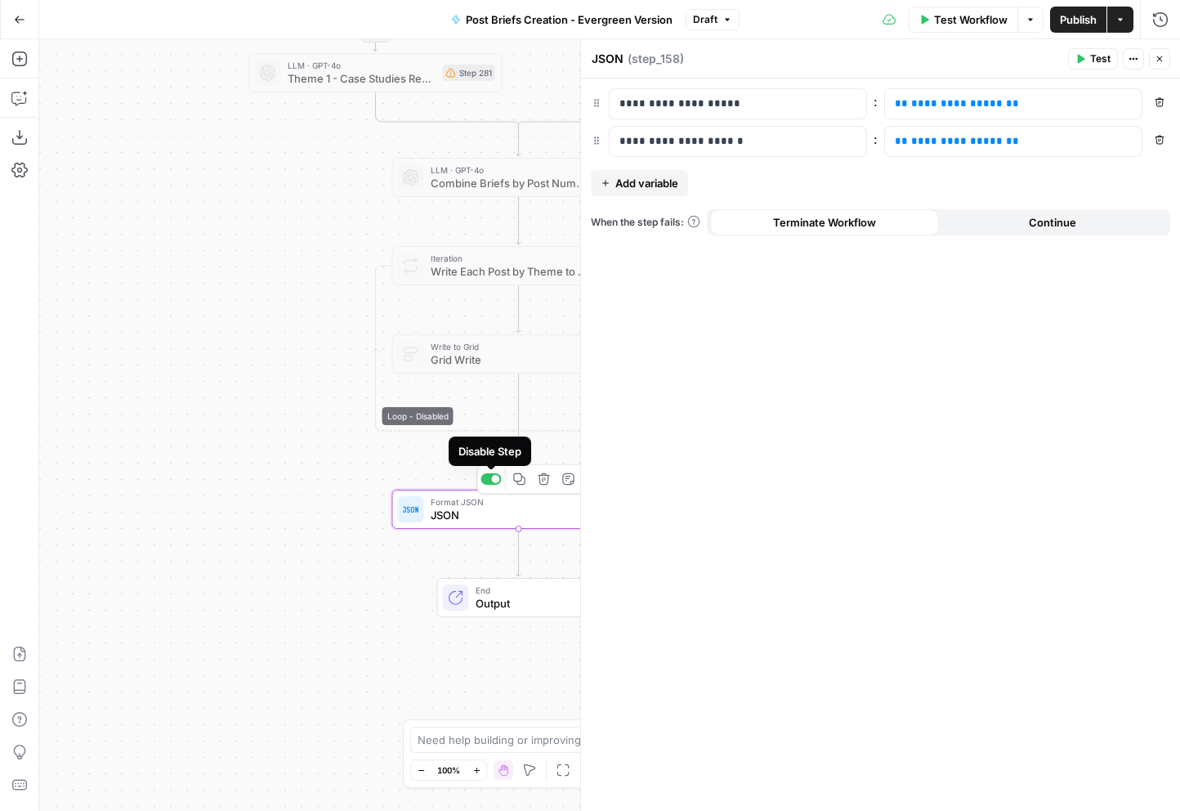
click at [492, 478] on div at bounding box center [496, 479] width 8 height 8
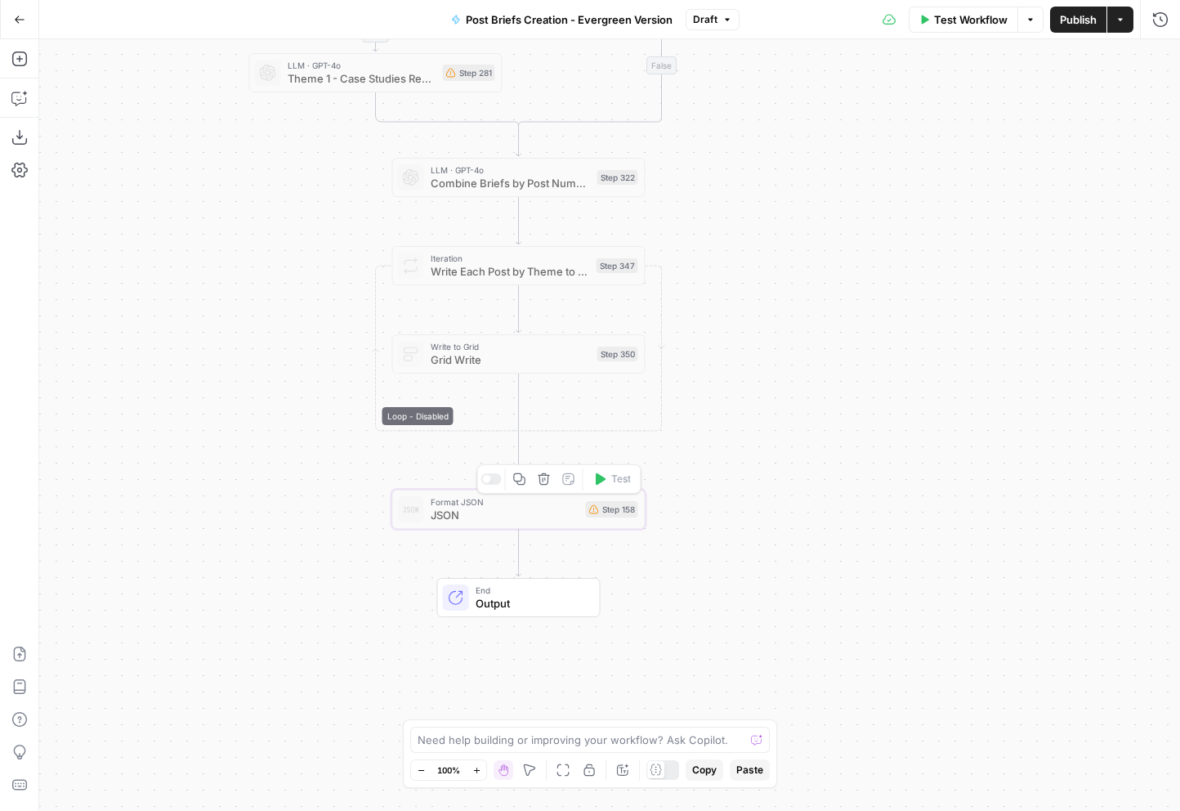
click at [491, 478] on div at bounding box center [491, 478] width 20 height 11
click at [492, 478] on div at bounding box center [496, 479] width 8 height 8
click at [749, 438] on div "true true false false Workflow Set Inputs Inputs Search Knowledge Base Fetch Pa…" at bounding box center [609, 424] width 1141 height 771
click at [27, 20] on button "Go Back" at bounding box center [19, 19] width 29 height 29
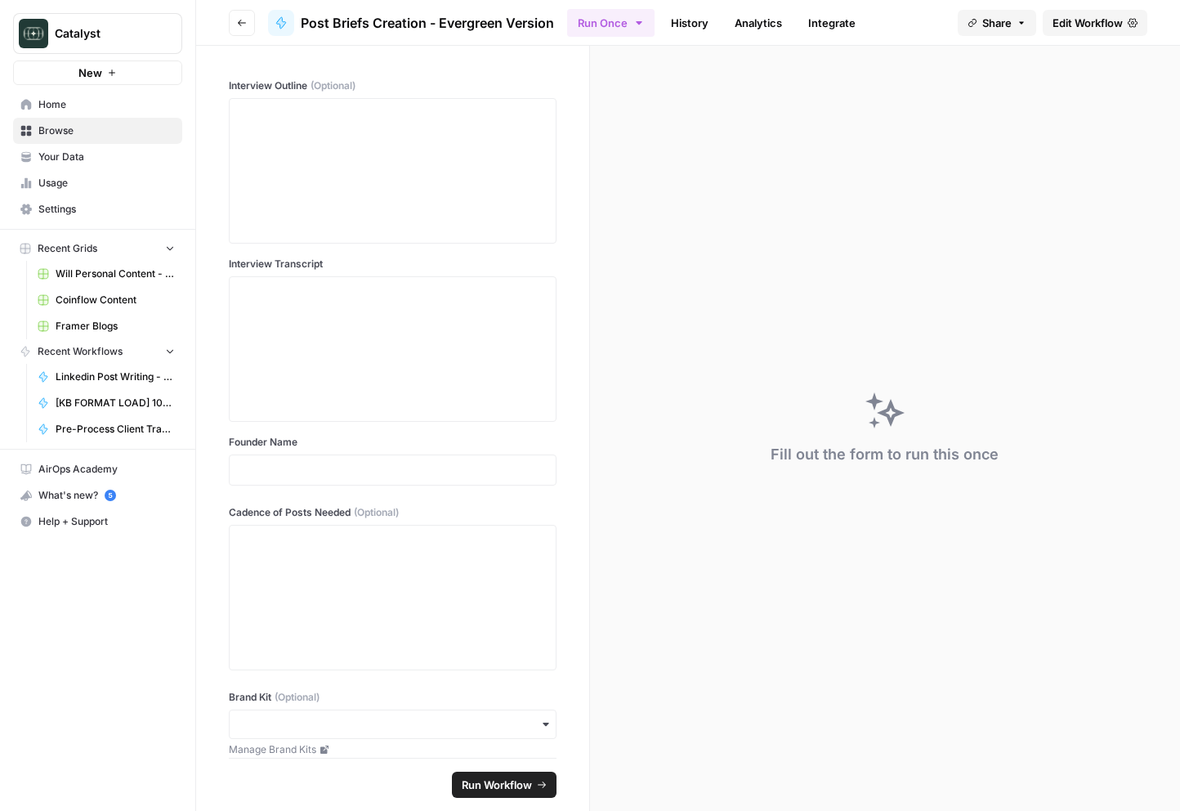
click at [84, 159] on span "Your Data" at bounding box center [106, 157] width 136 height 15
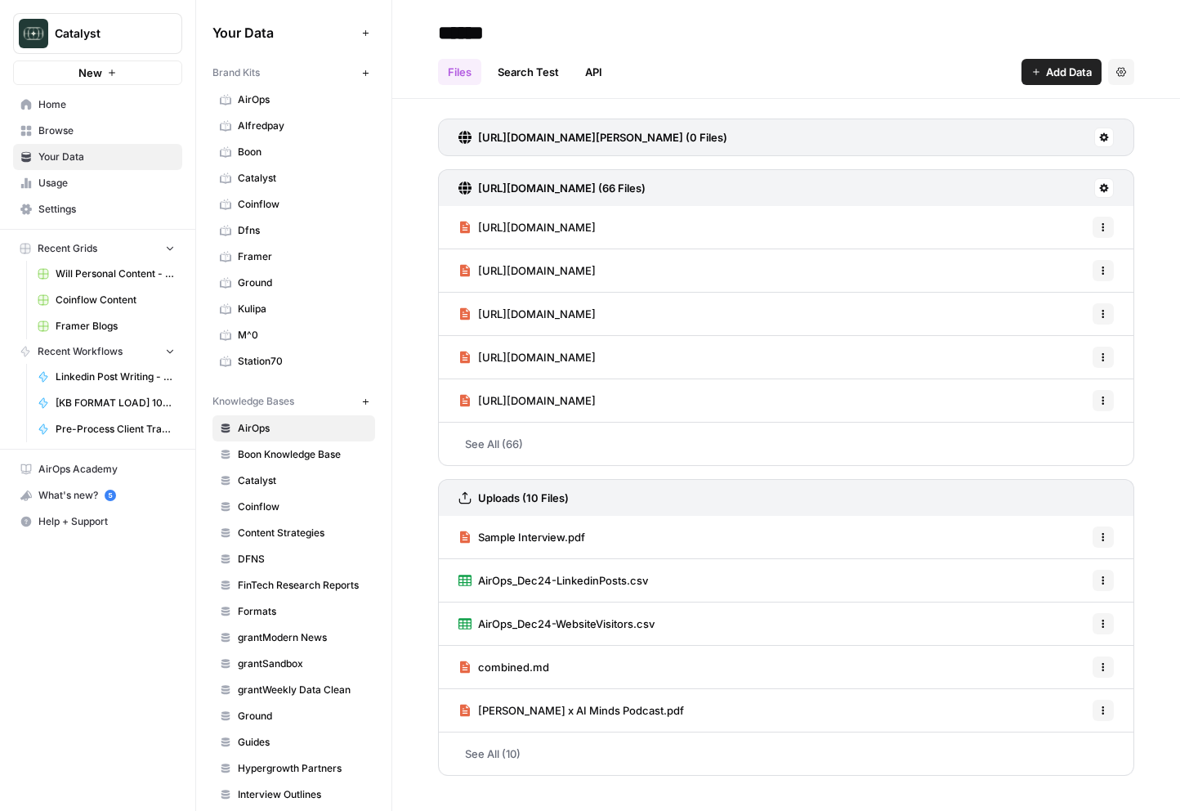
click at [66, 107] on span "Home" at bounding box center [106, 104] width 136 height 15
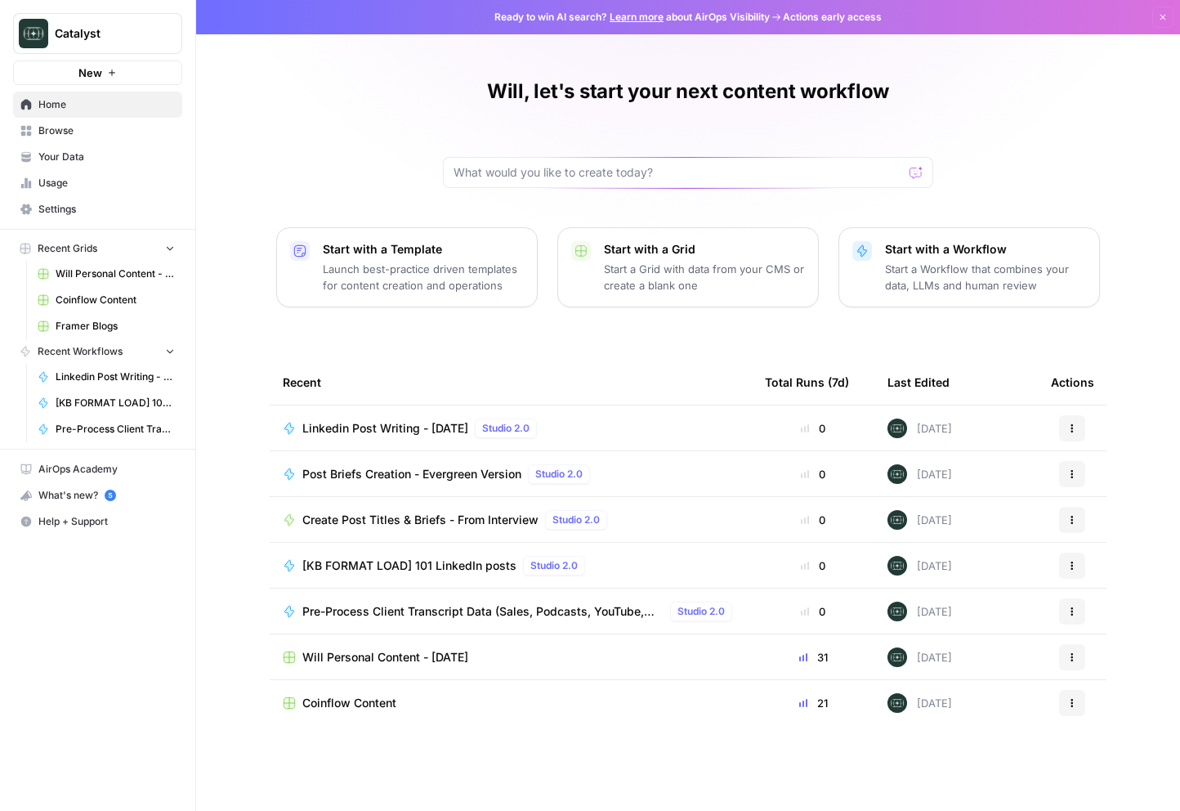
click at [431, 654] on span "Will Personal Content - [DATE]" at bounding box center [385, 657] width 166 height 16
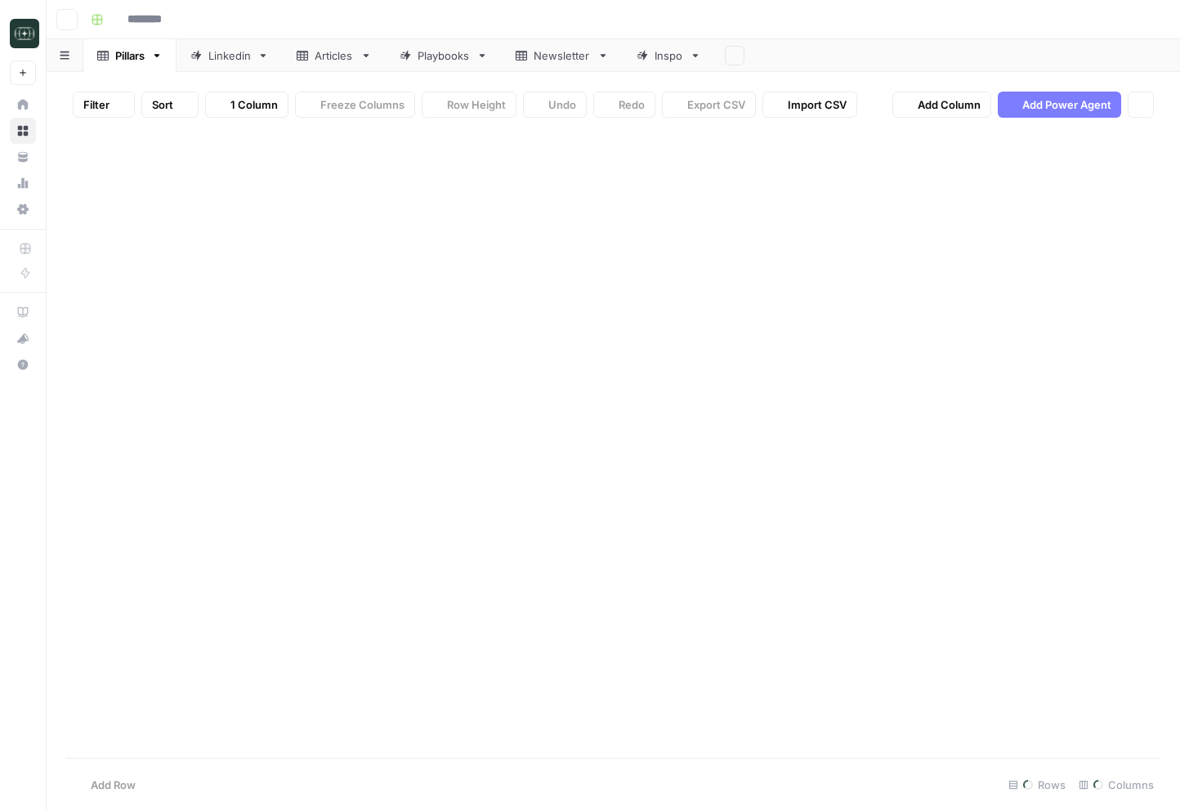
type input "**********"
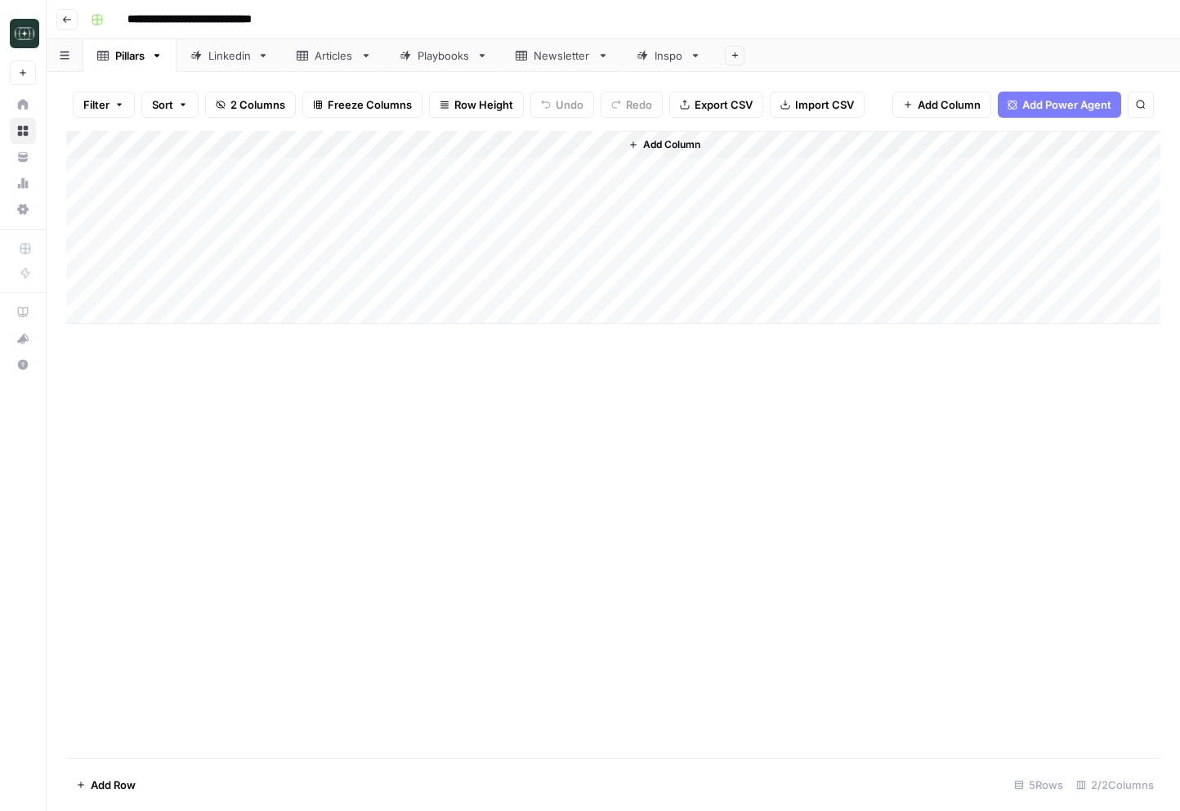
click at [230, 61] on div "Linkedin" at bounding box center [229, 55] width 42 height 16
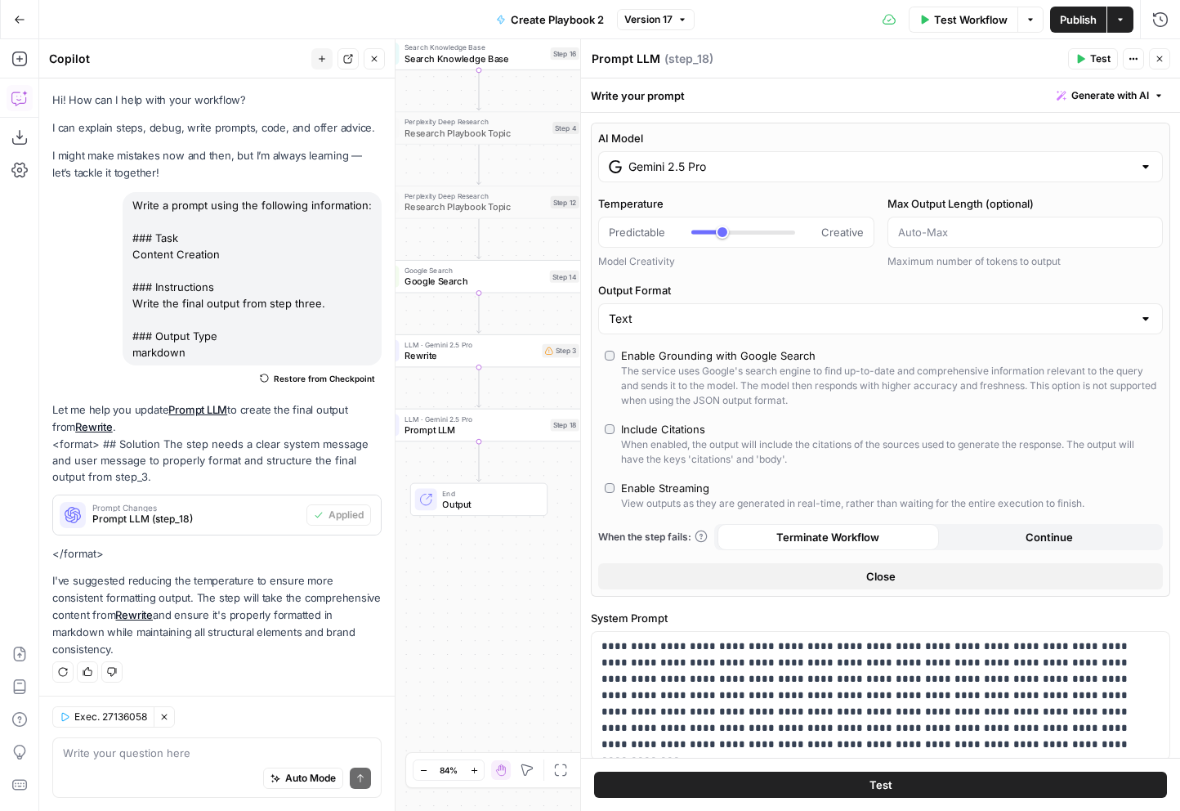
scroll to position [615, 0]
